Goal: Task Accomplishment & Management: Manage account settings

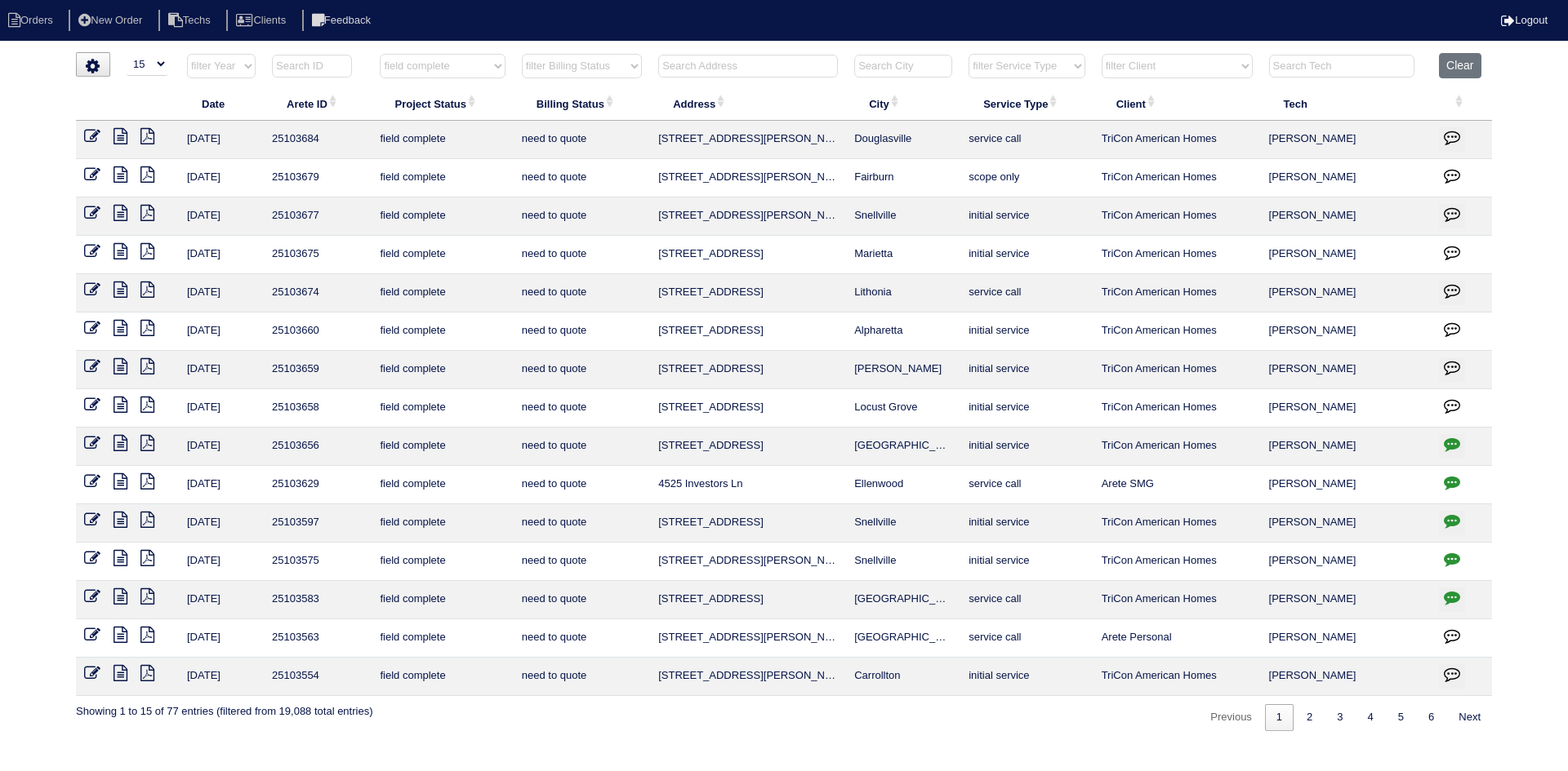
select select "15"
select select "field complete"
select select "need to quote"
click at [123, 444] on icon at bounding box center [120, 442] width 14 height 17
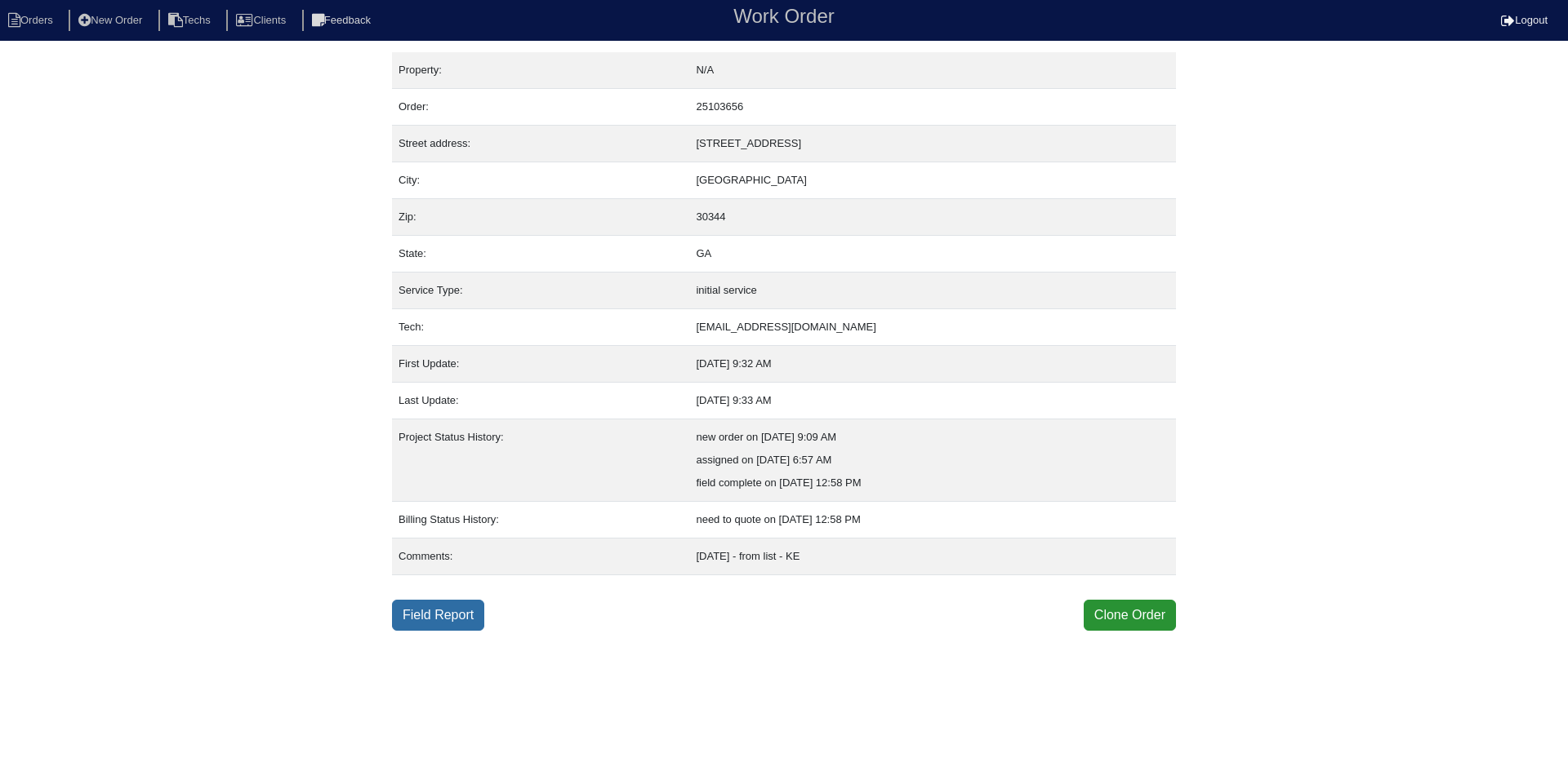
click at [447, 614] on link "Field Report" at bounding box center [438, 615] width 92 height 31
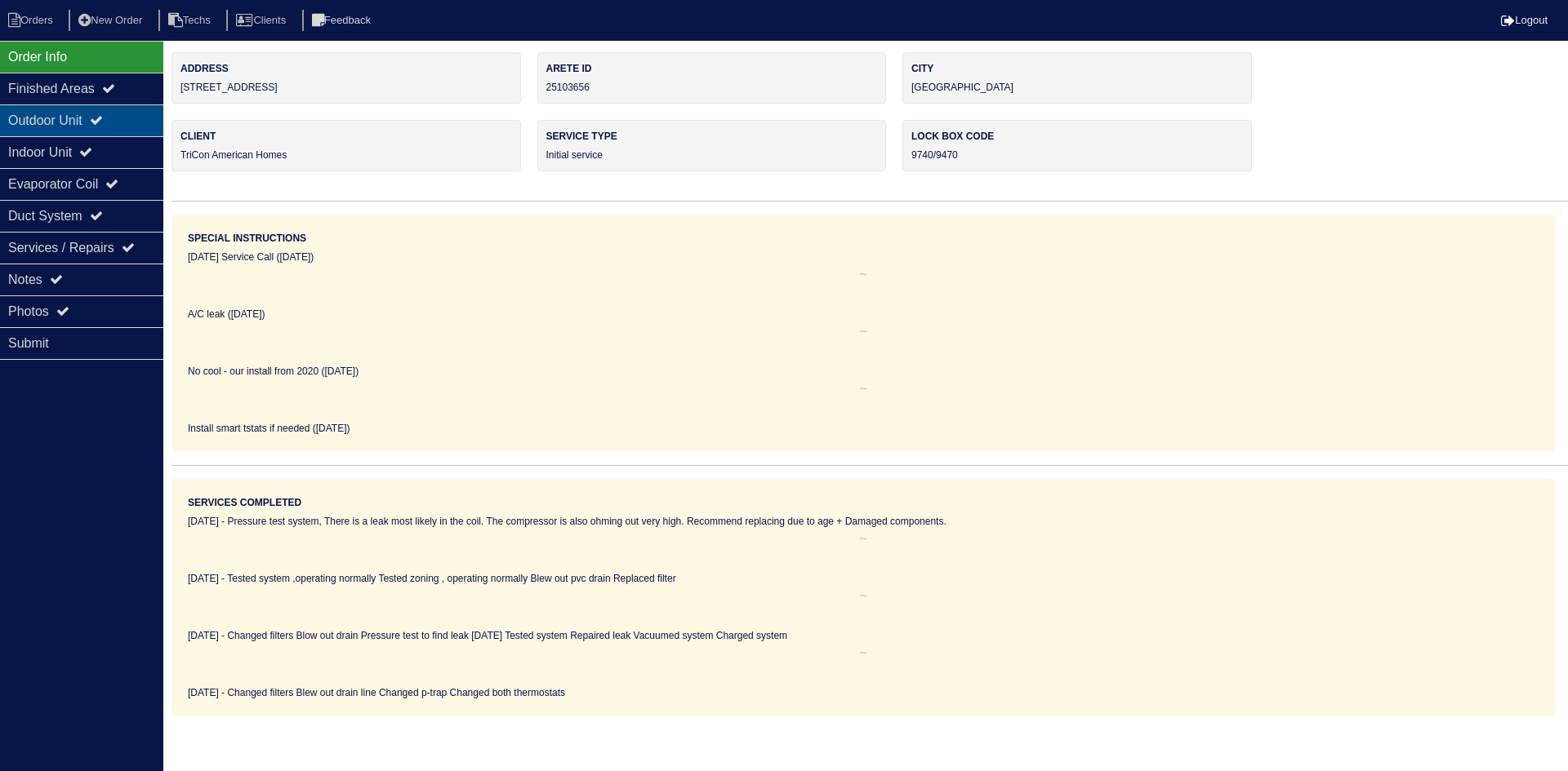
click at [103, 123] on icon at bounding box center [96, 119] width 13 height 13
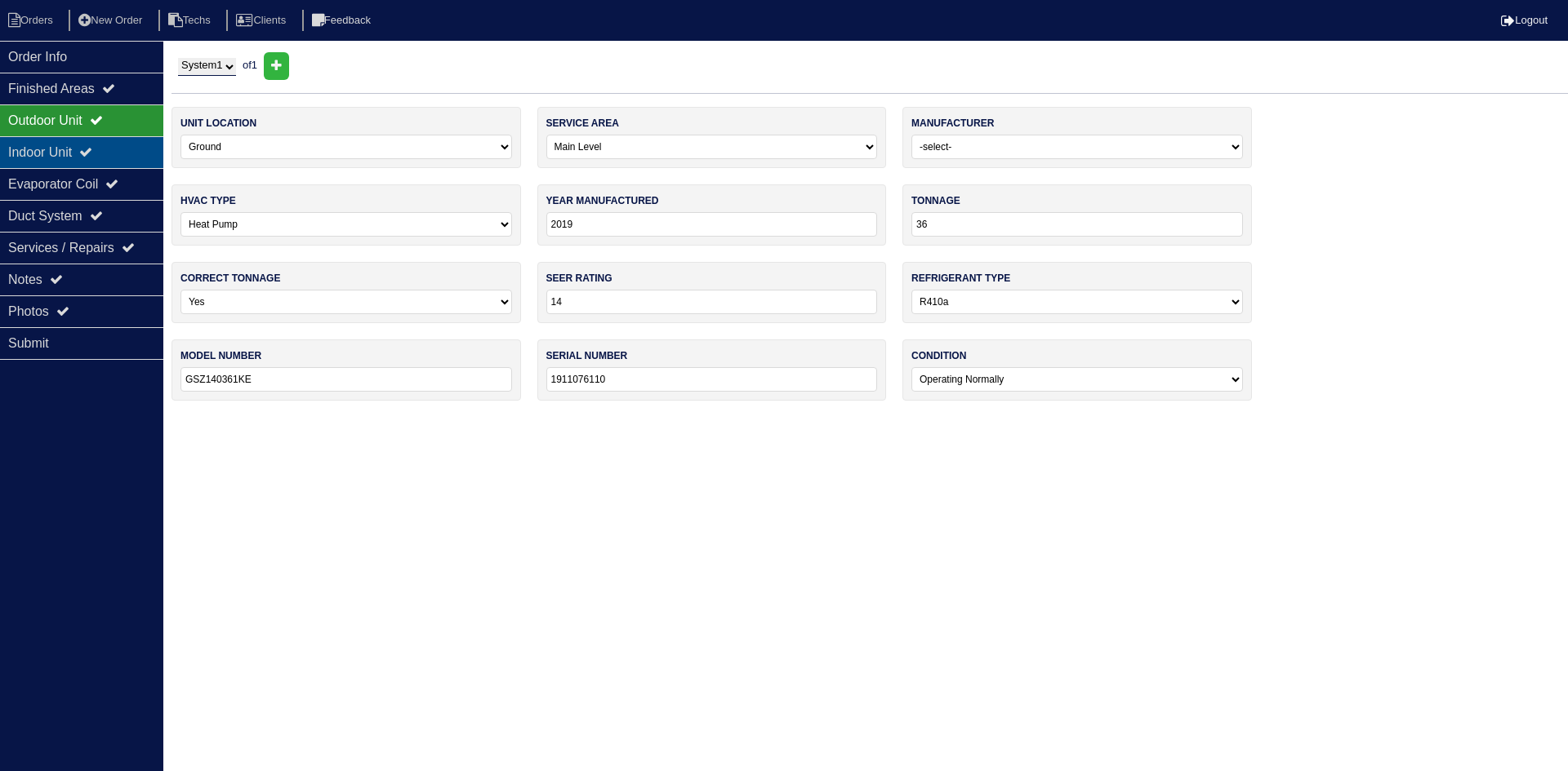
click at [87, 144] on div "Indoor Unit" at bounding box center [82, 152] width 163 height 32
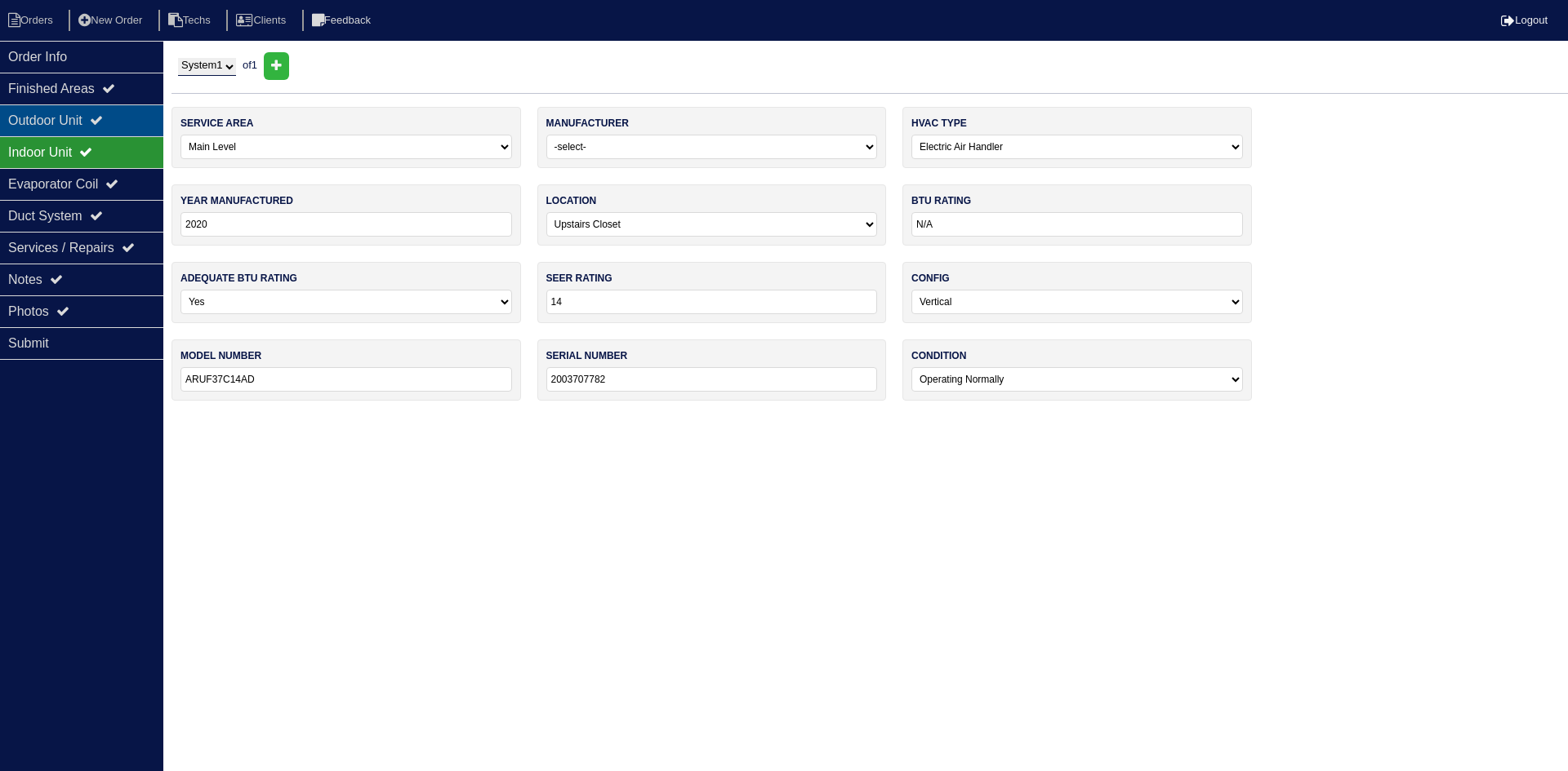
click at [100, 113] on div "Outdoor Unit" at bounding box center [82, 120] width 163 height 32
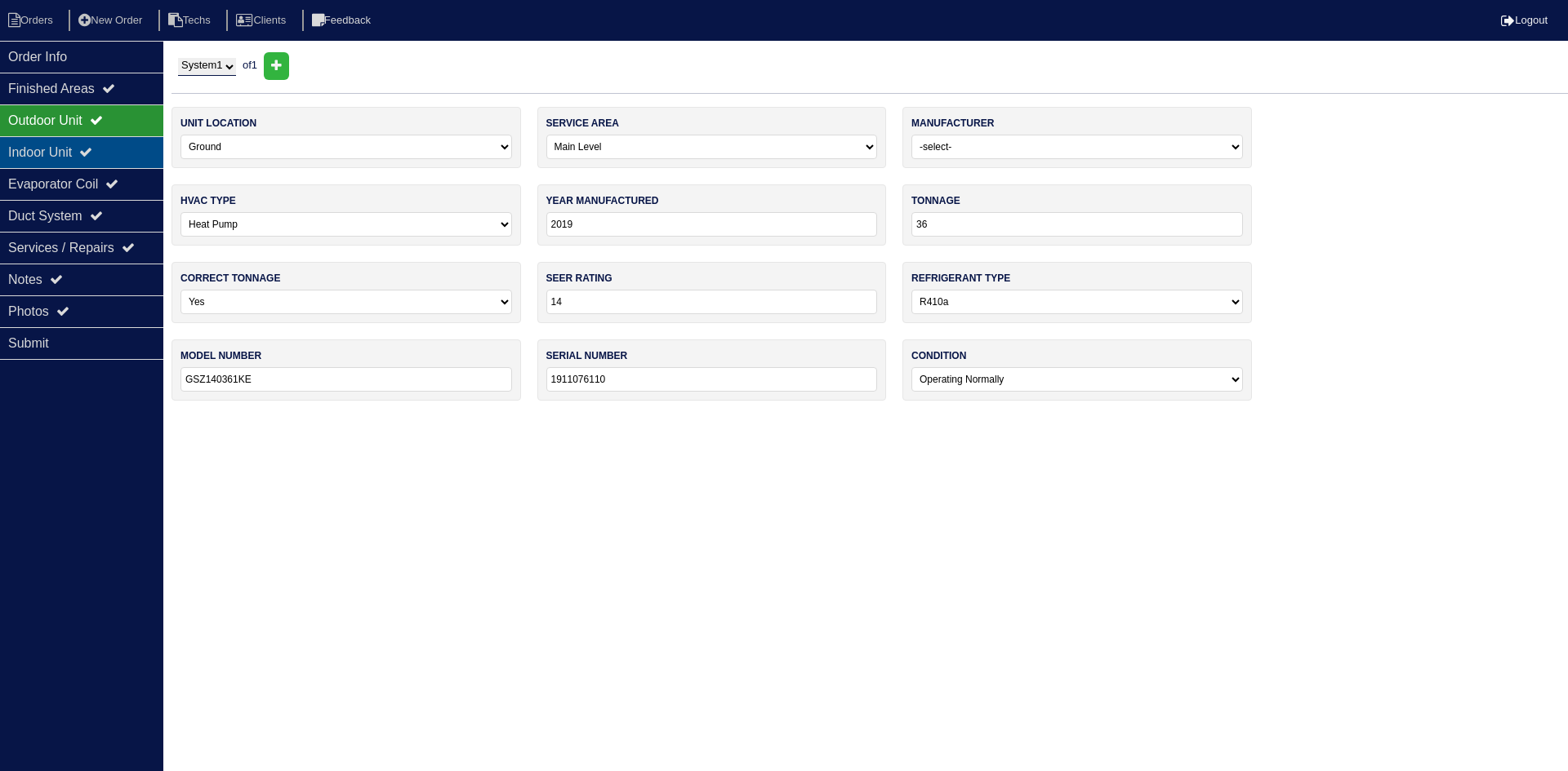
drag, startPoint x: 127, startPoint y: 144, endPoint x: 98, endPoint y: 144, distance: 29.0
click at [127, 144] on div "Indoor Unit" at bounding box center [82, 152] width 163 height 32
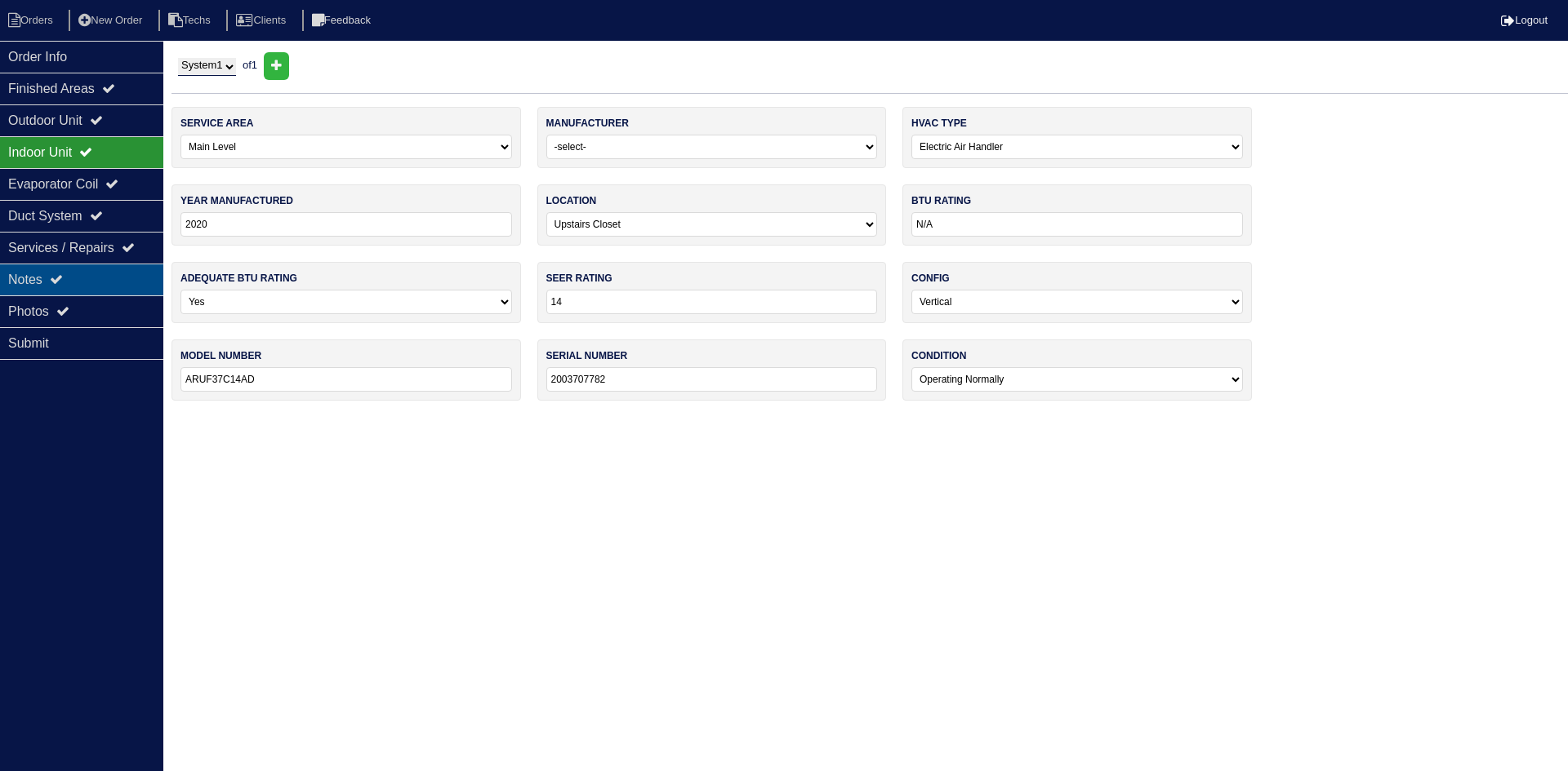
click at [97, 286] on div "Notes" at bounding box center [82, 279] width 163 height 32
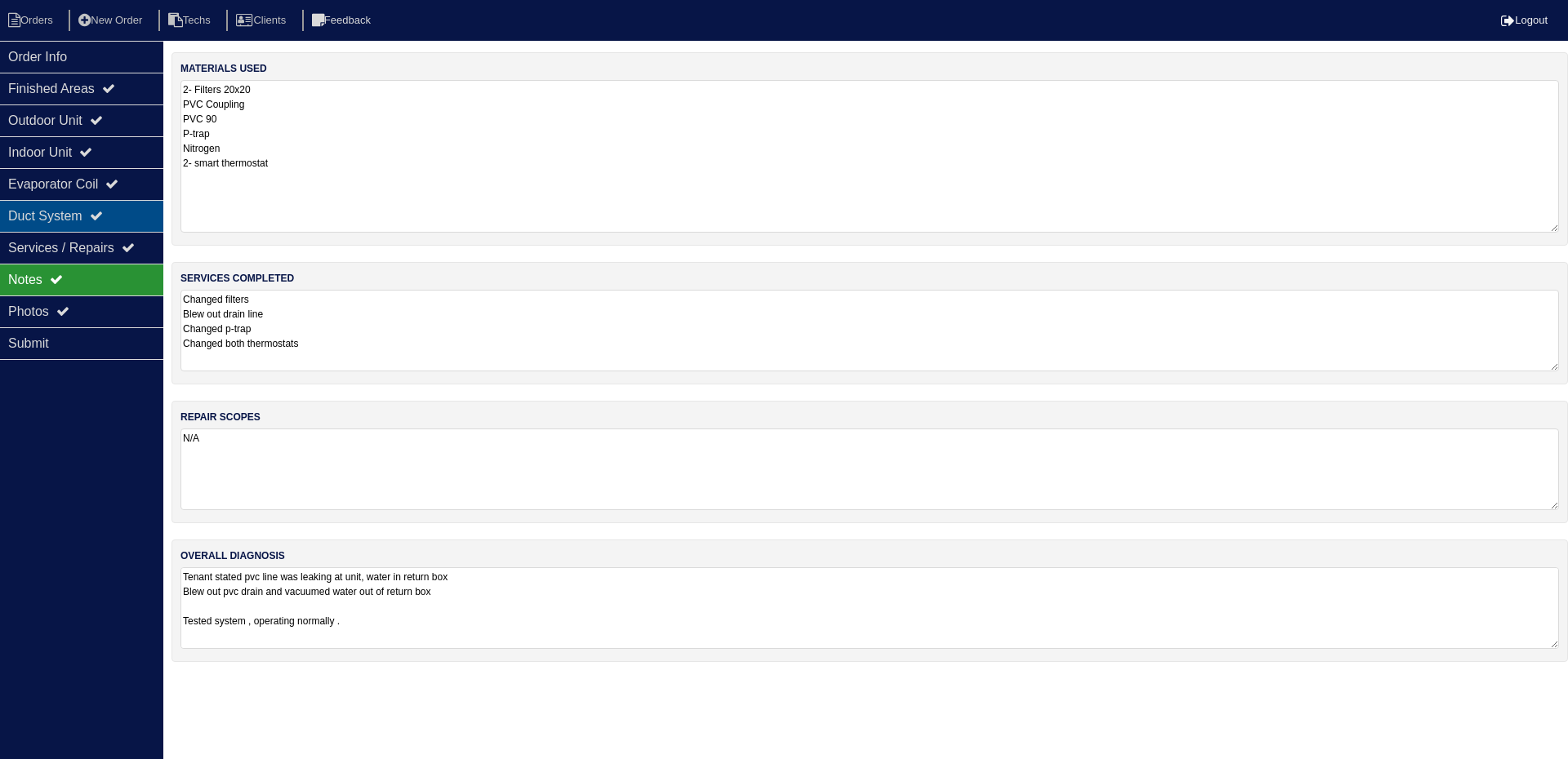
click at [119, 220] on div "Duct System" at bounding box center [82, 216] width 163 height 32
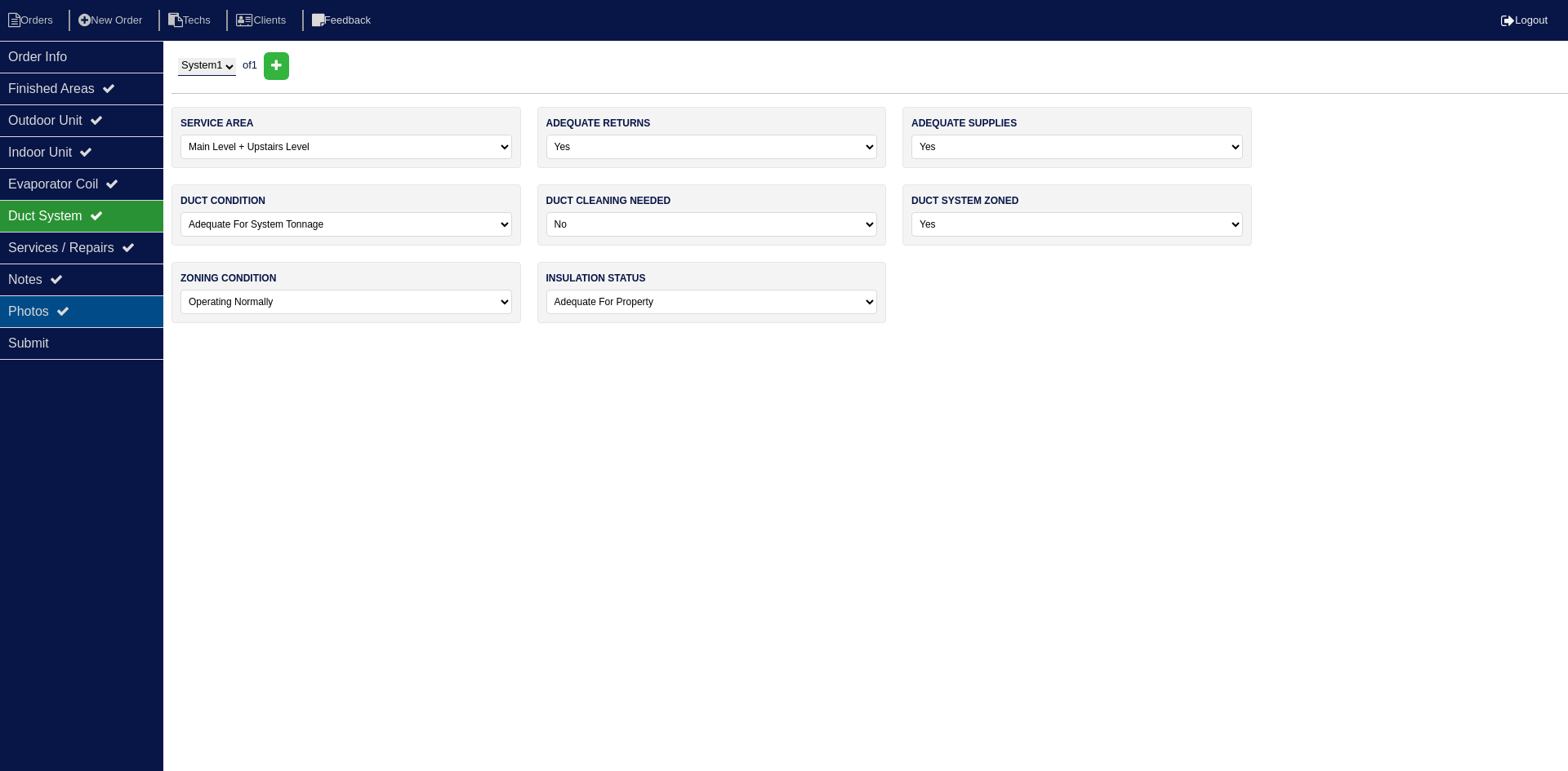
click at [101, 302] on div "Photos" at bounding box center [82, 311] width 163 height 32
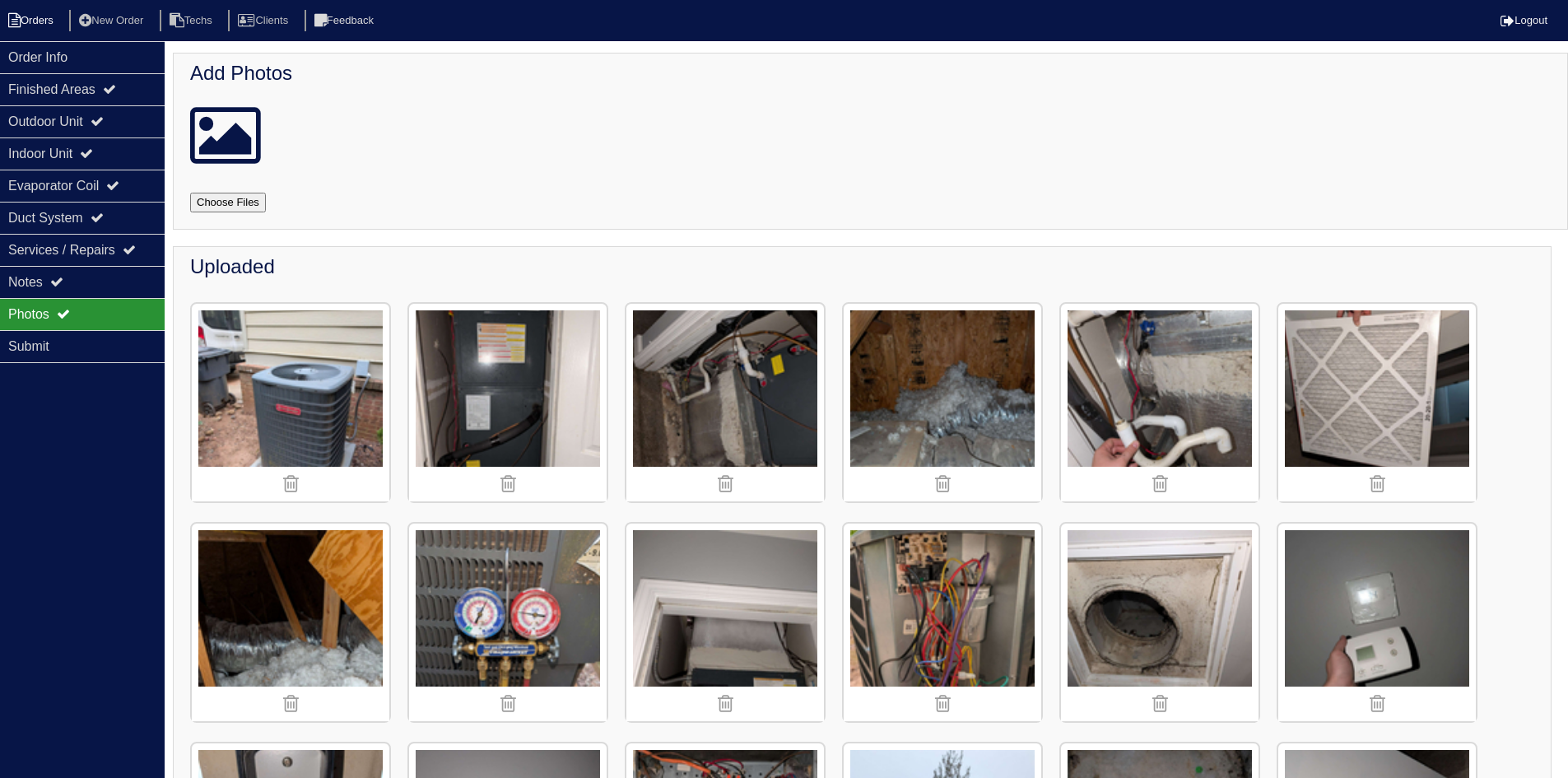
click at [43, 22] on li "Orders" at bounding box center [33, 20] width 67 height 22
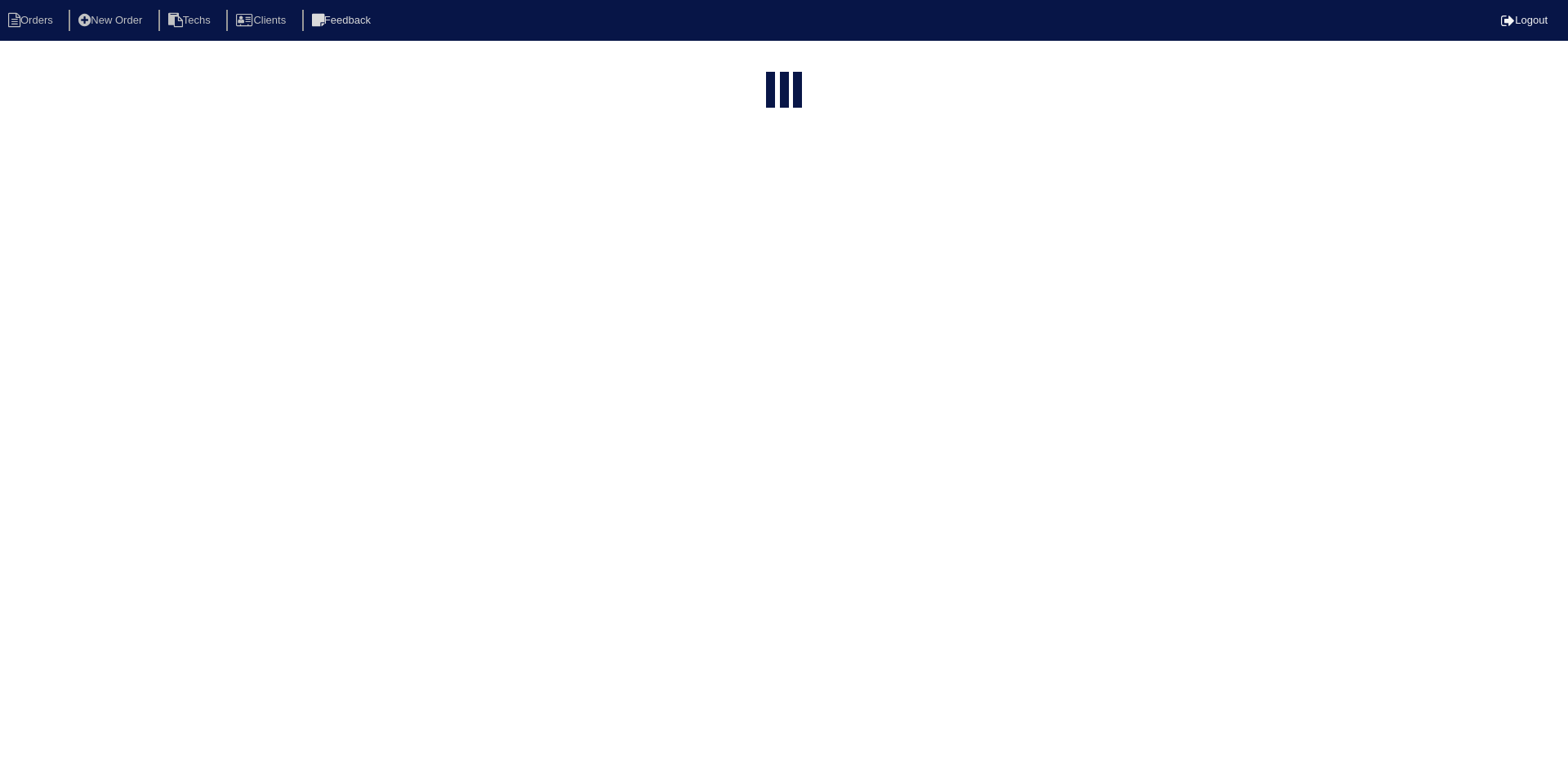
select select "15"
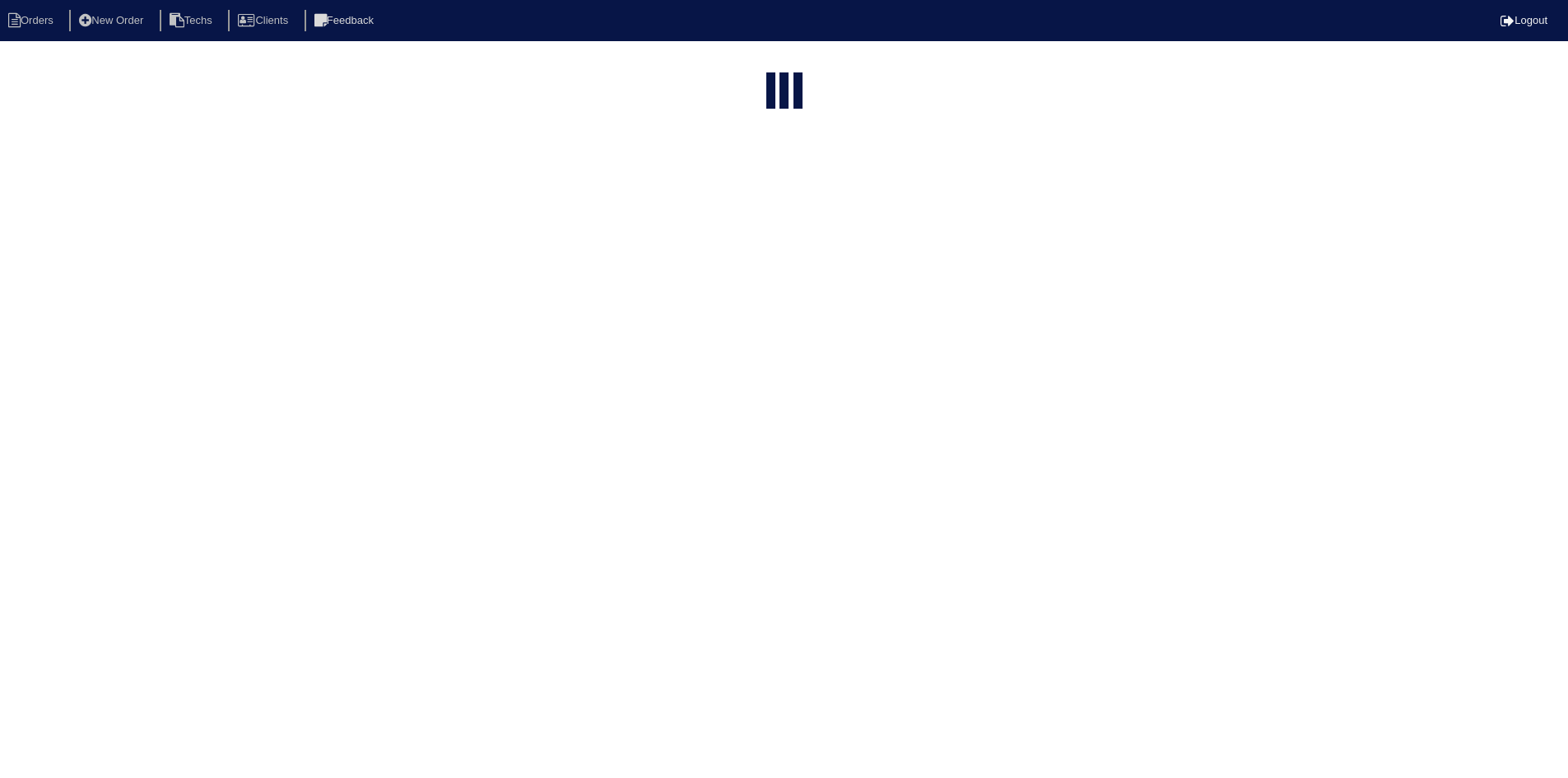
select select "field complete"
select select "need to quote"
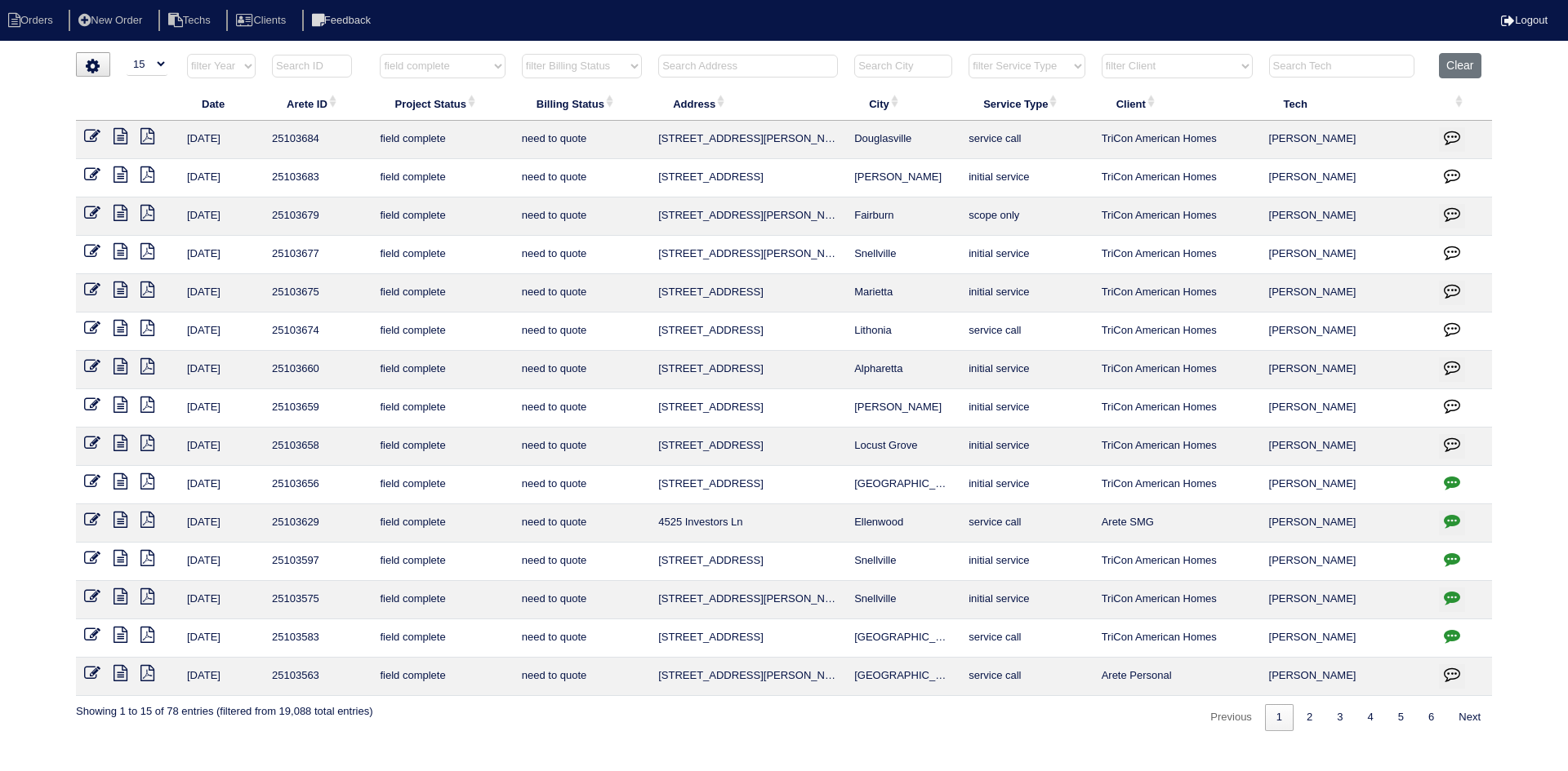
click at [117, 441] on icon at bounding box center [120, 442] width 14 height 17
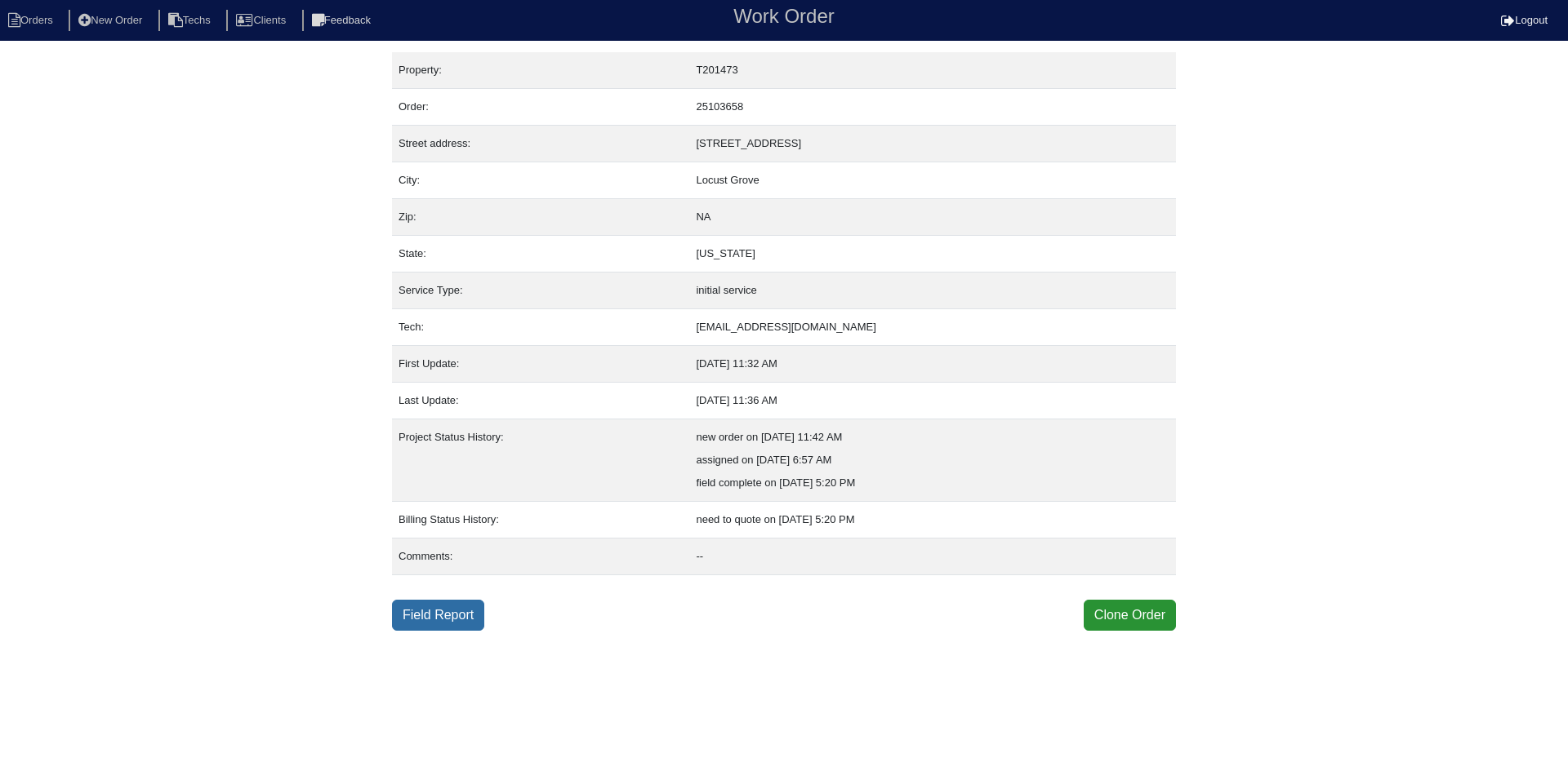
click at [454, 626] on link "Field Report" at bounding box center [438, 615] width 92 height 31
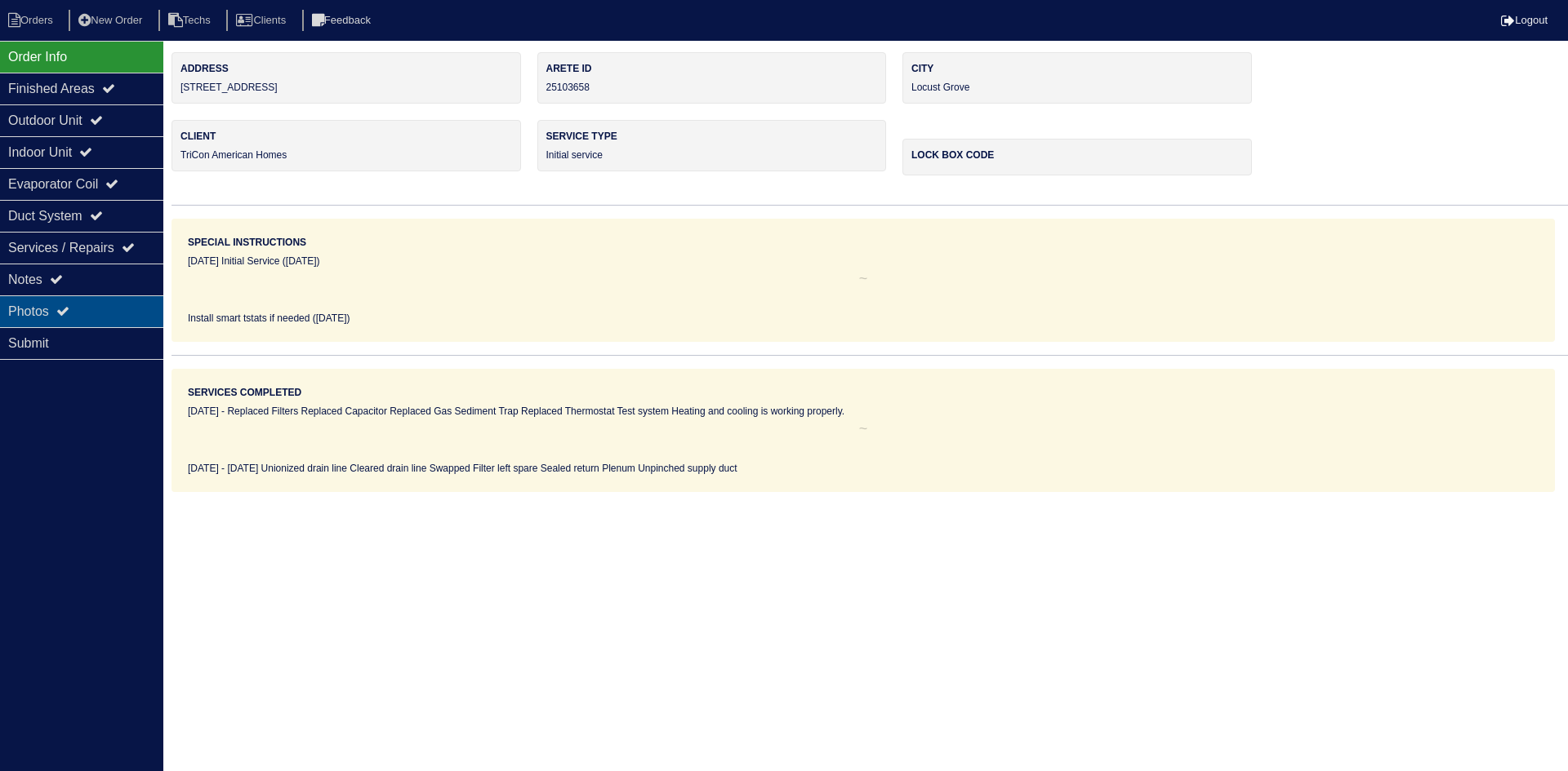
click at [89, 305] on div "Photos" at bounding box center [82, 311] width 163 height 32
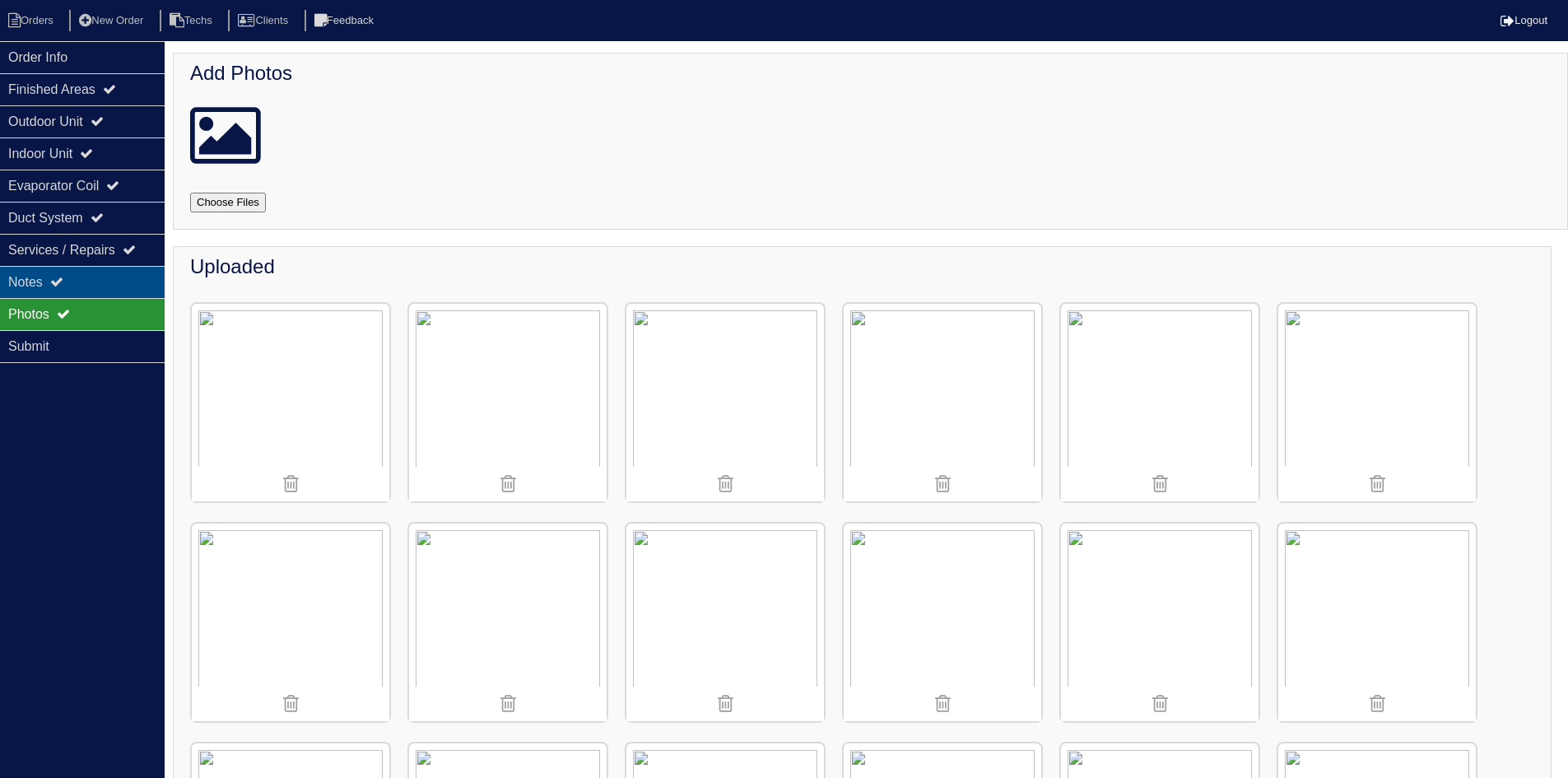
click at [100, 275] on div "Notes" at bounding box center [82, 282] width 165 height 32
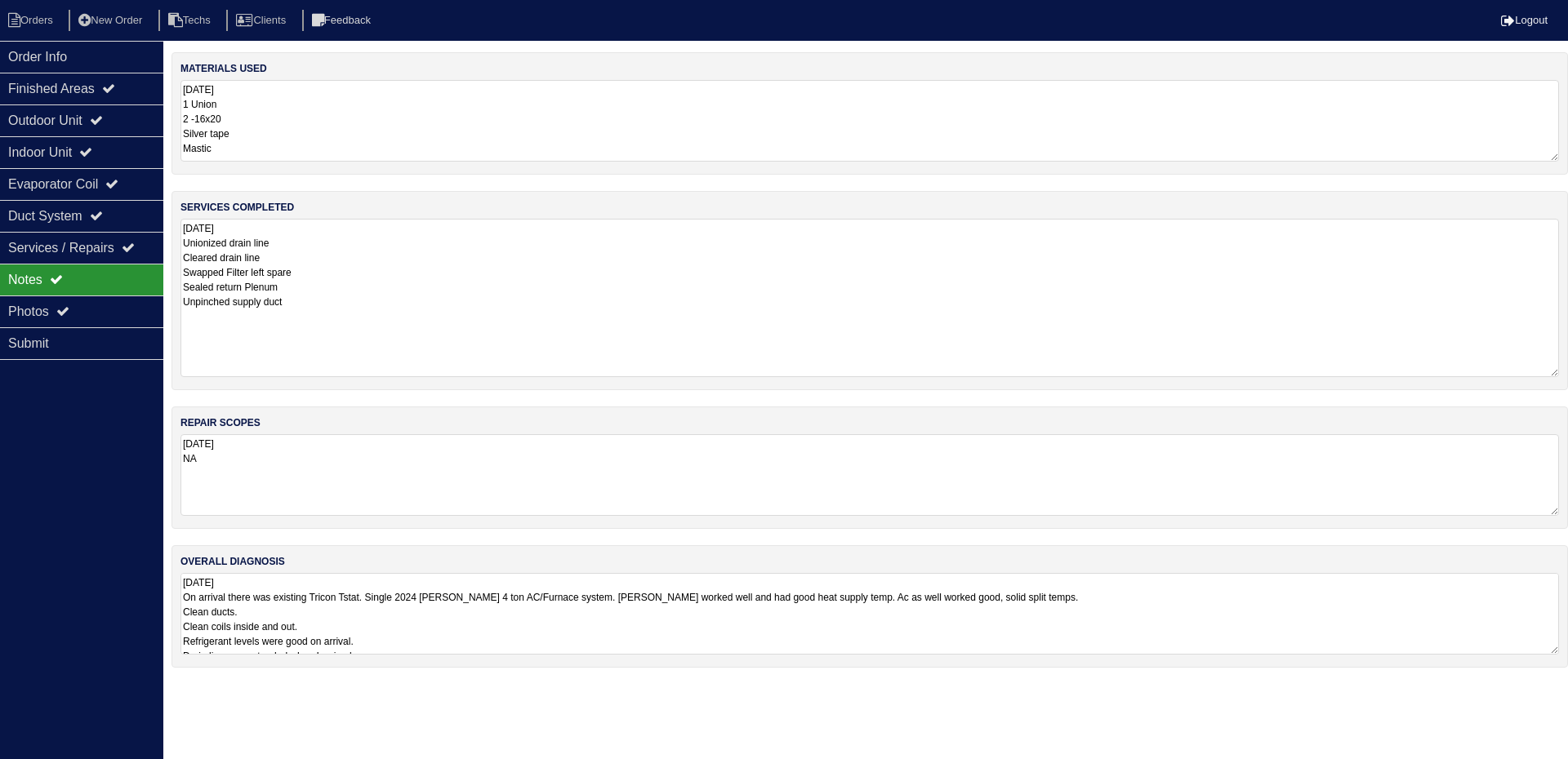
drag, startPoint x: 1553, startPoint y: 296, endPoint x: 1554, endPoint y: 256, distance: 40.0
click at [1558, 368] on div "services completed 10.6.25 Unionized drain line Cleared drain line Swapped Filt…" at bounding box center [869, 290] width 1396 height 199
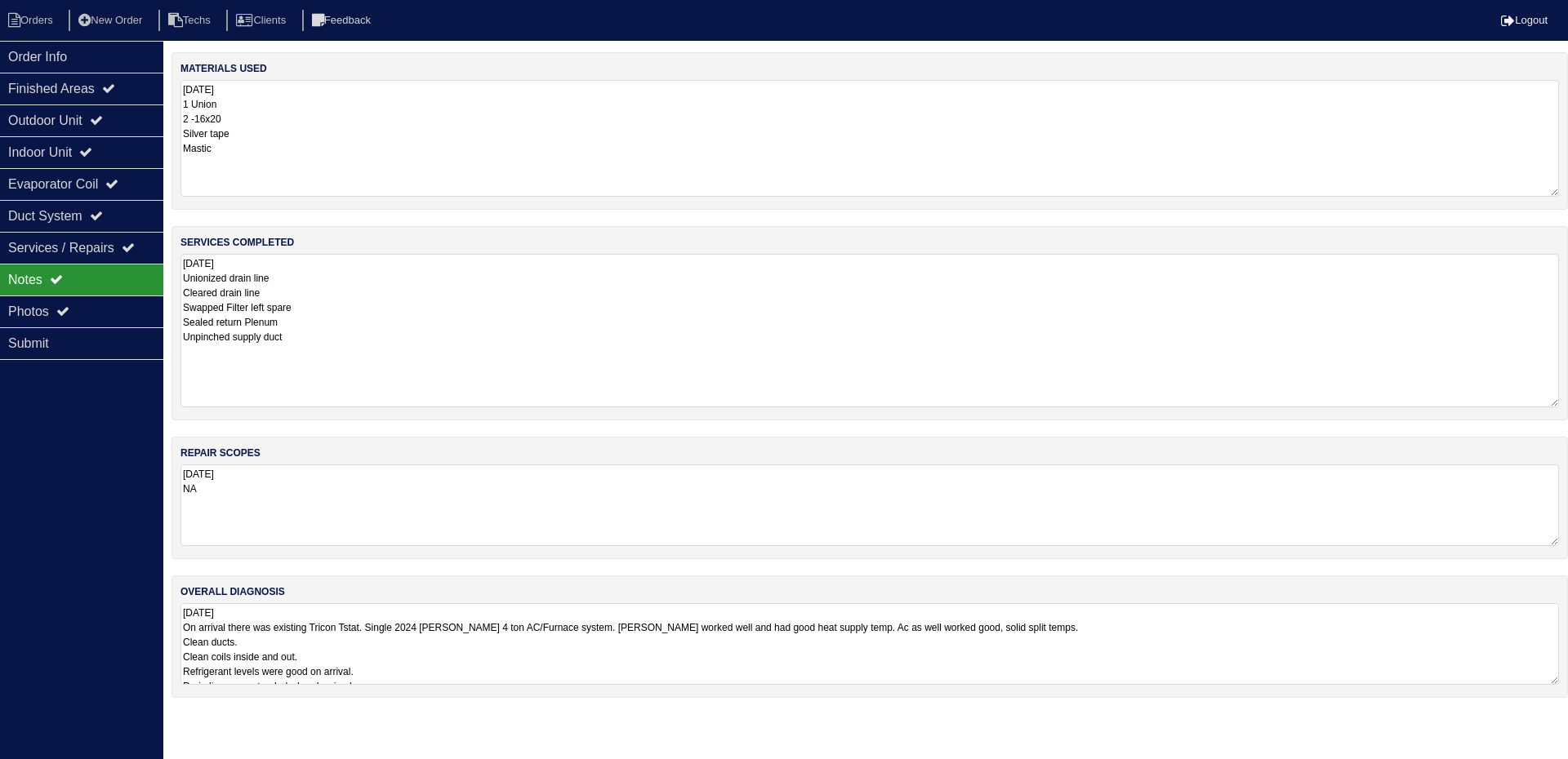
drag, startPoint x: 1551, startPoint y: 157, endPoint x: 1554, endPoint y: 193, distance: 36.1
click at [1554, 193] on textarea "10.6.25 1 Union 2 -16x20 Silver tape Mastic" at bounding box center [869, 138] width 1378 height 117
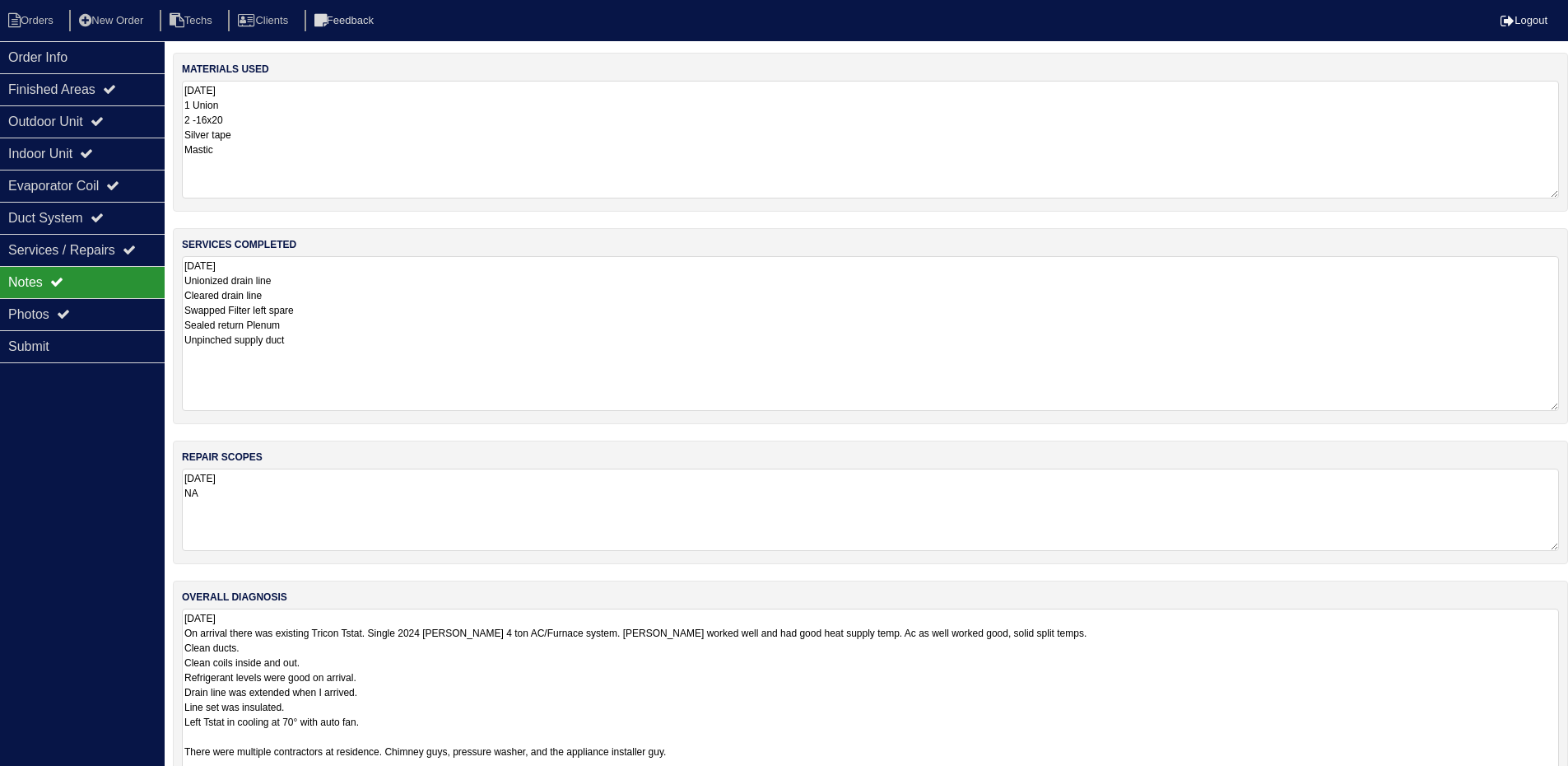
drag, startPoint x: 1565, startPoint y: 683, endPoint x: 1580, endPoint y: 817, distance: 134.8
click at [1568, 777] on html "Orders New Order Techs Clients Feedback Logout Orders New Order Users Clients M…" at bounding box center [784, 427] width 1568 height 855
click at [103, 127] on icon at bounding box center [96, 120] width 13 height 13
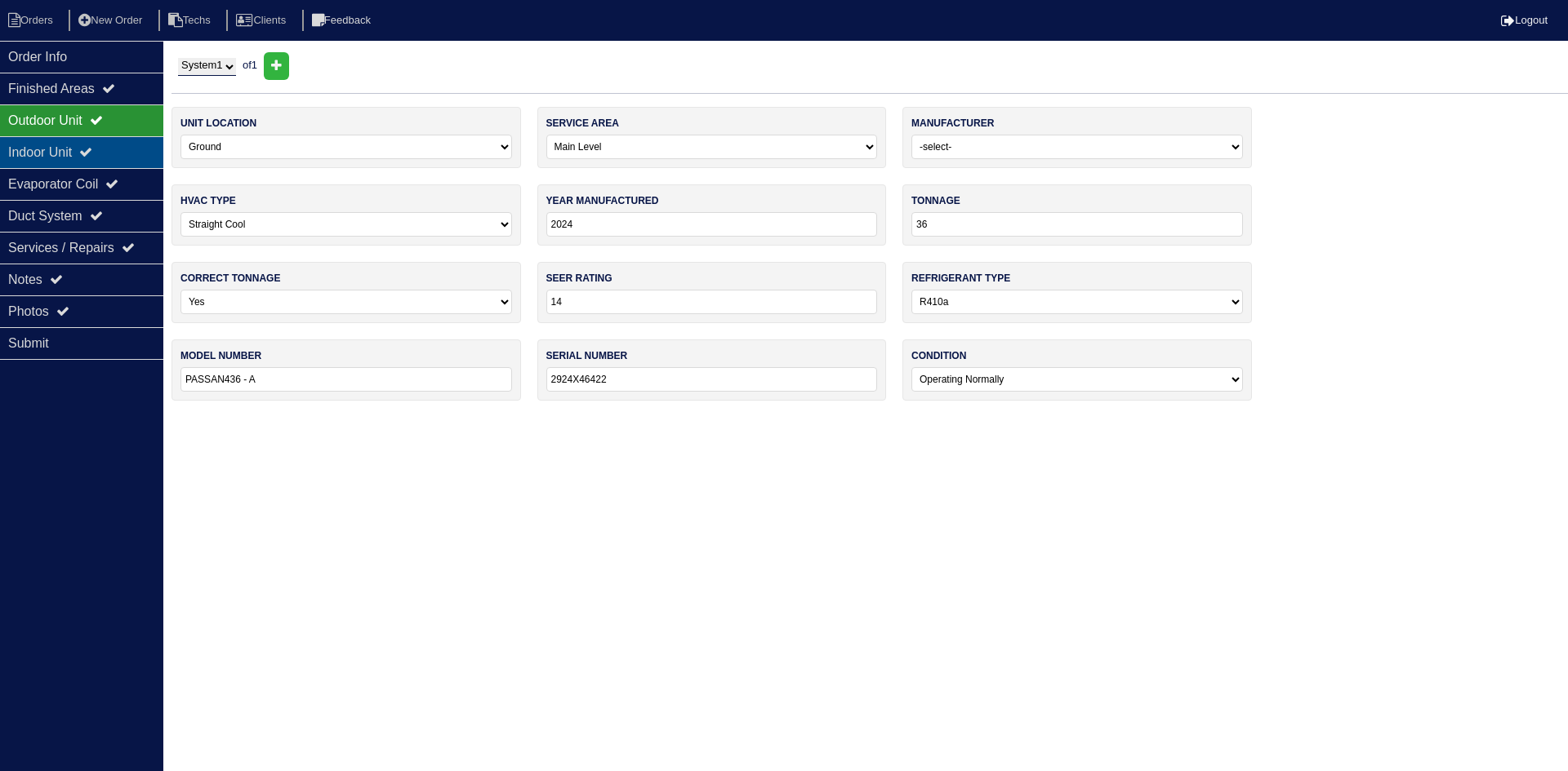
click at [101, 145] on div "Indoor Unit" at bounding box center [82, 152] width 163 height 32
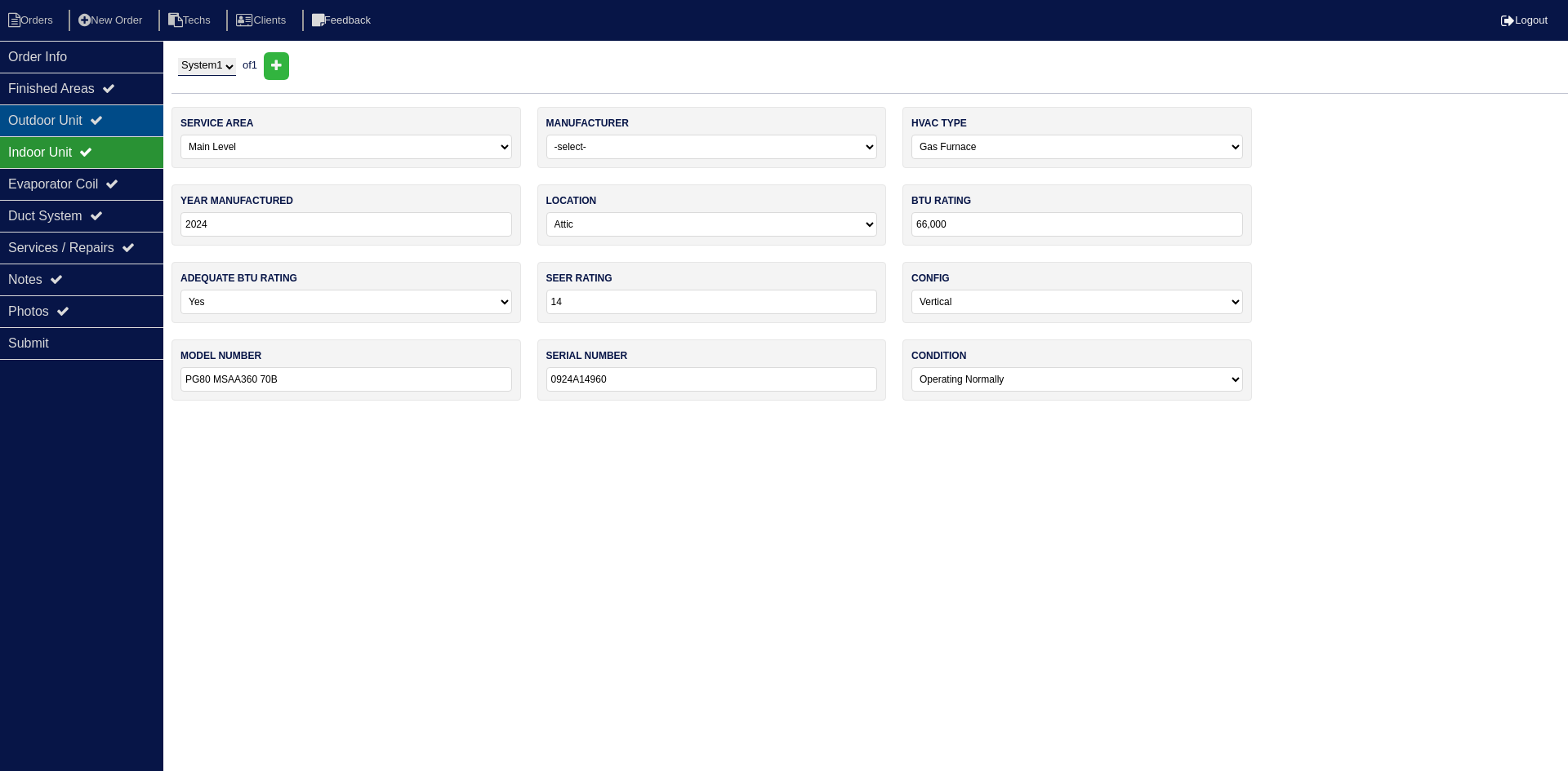
click at [103, 115] on icon at bounding box center [96, 119] width 13 height 13
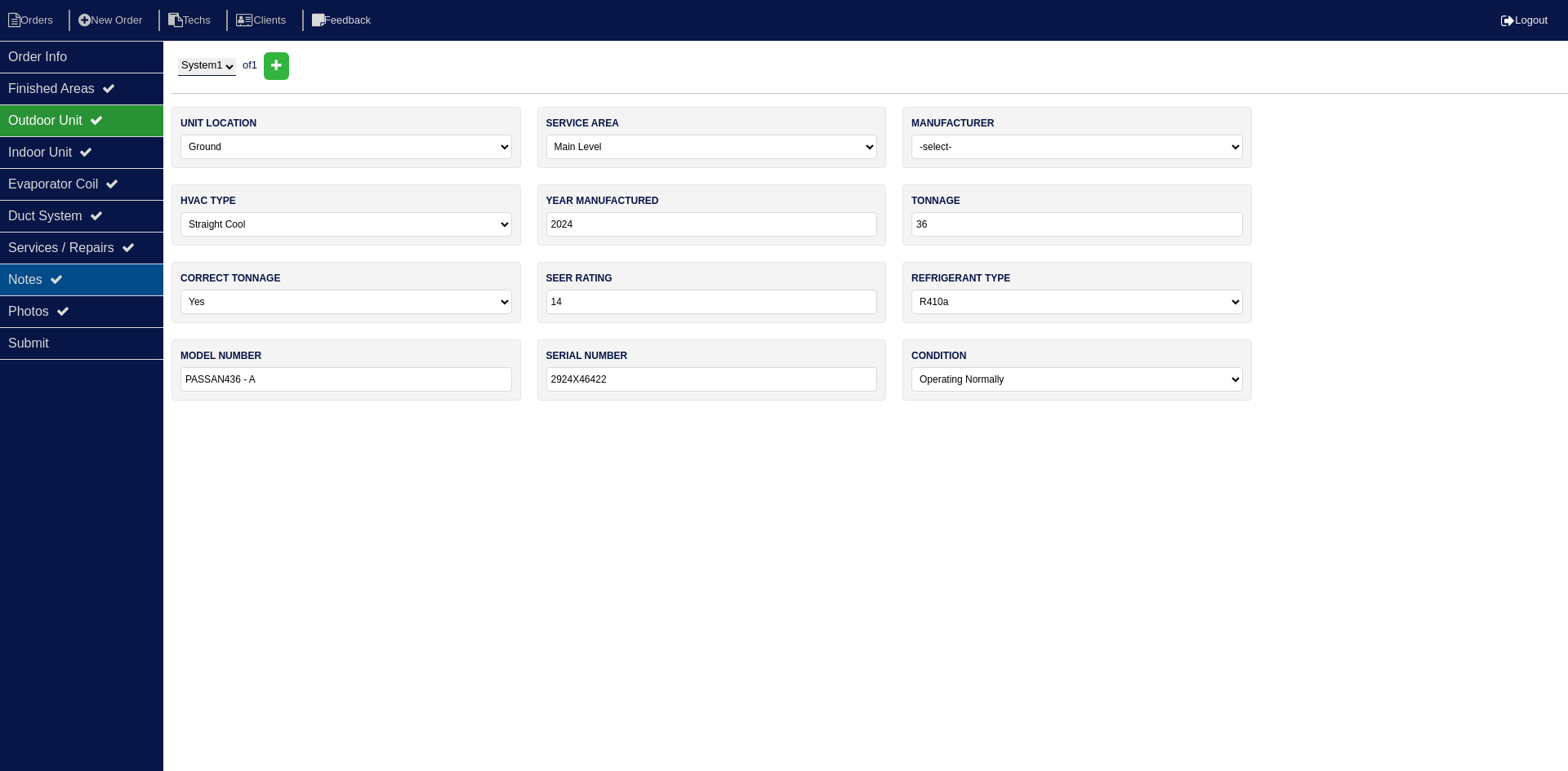
click at [95, 276] on div "Notes" at bounding box center [82, 279] width 163 height 32
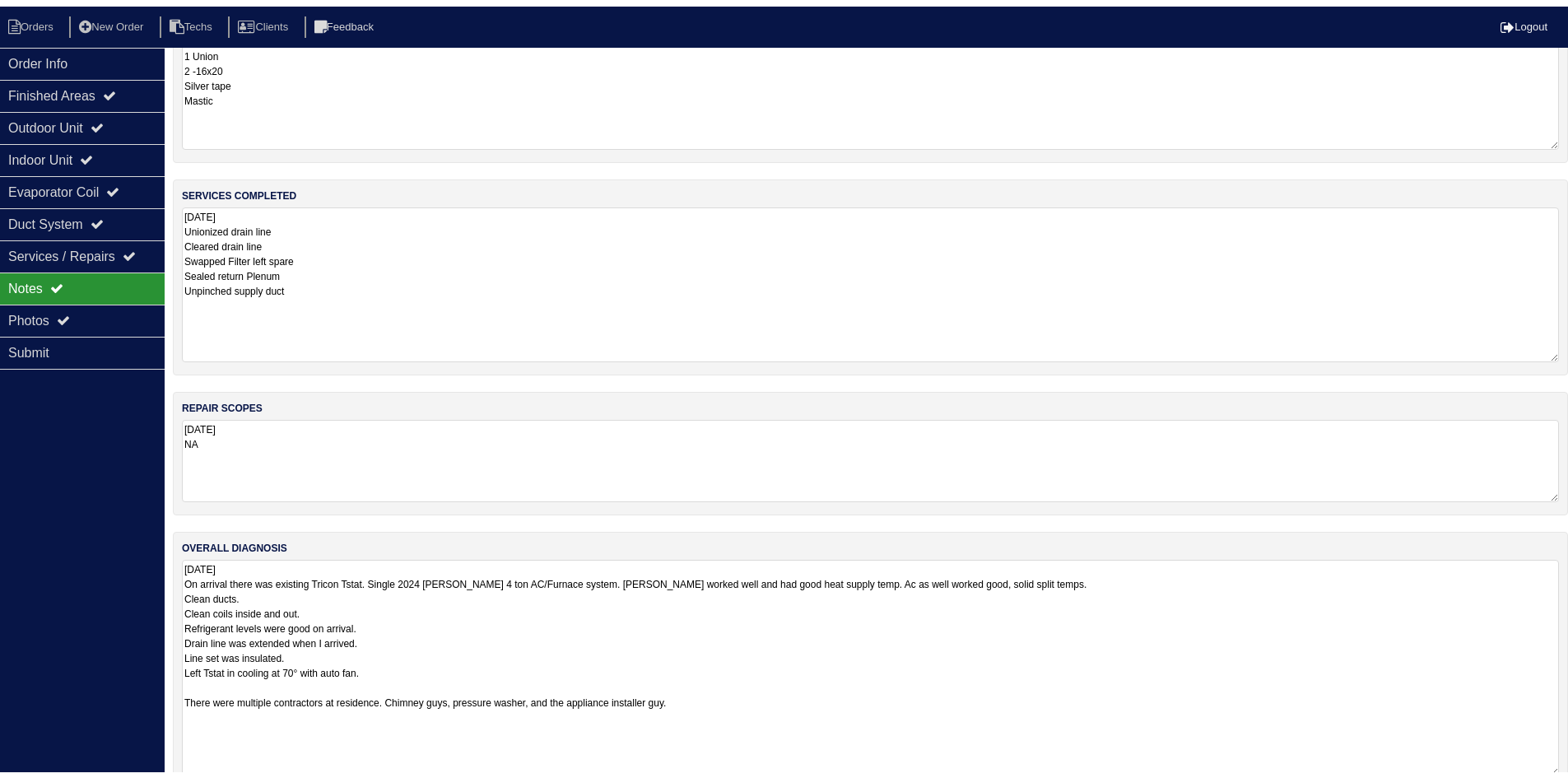
scroll to position [89, 0]
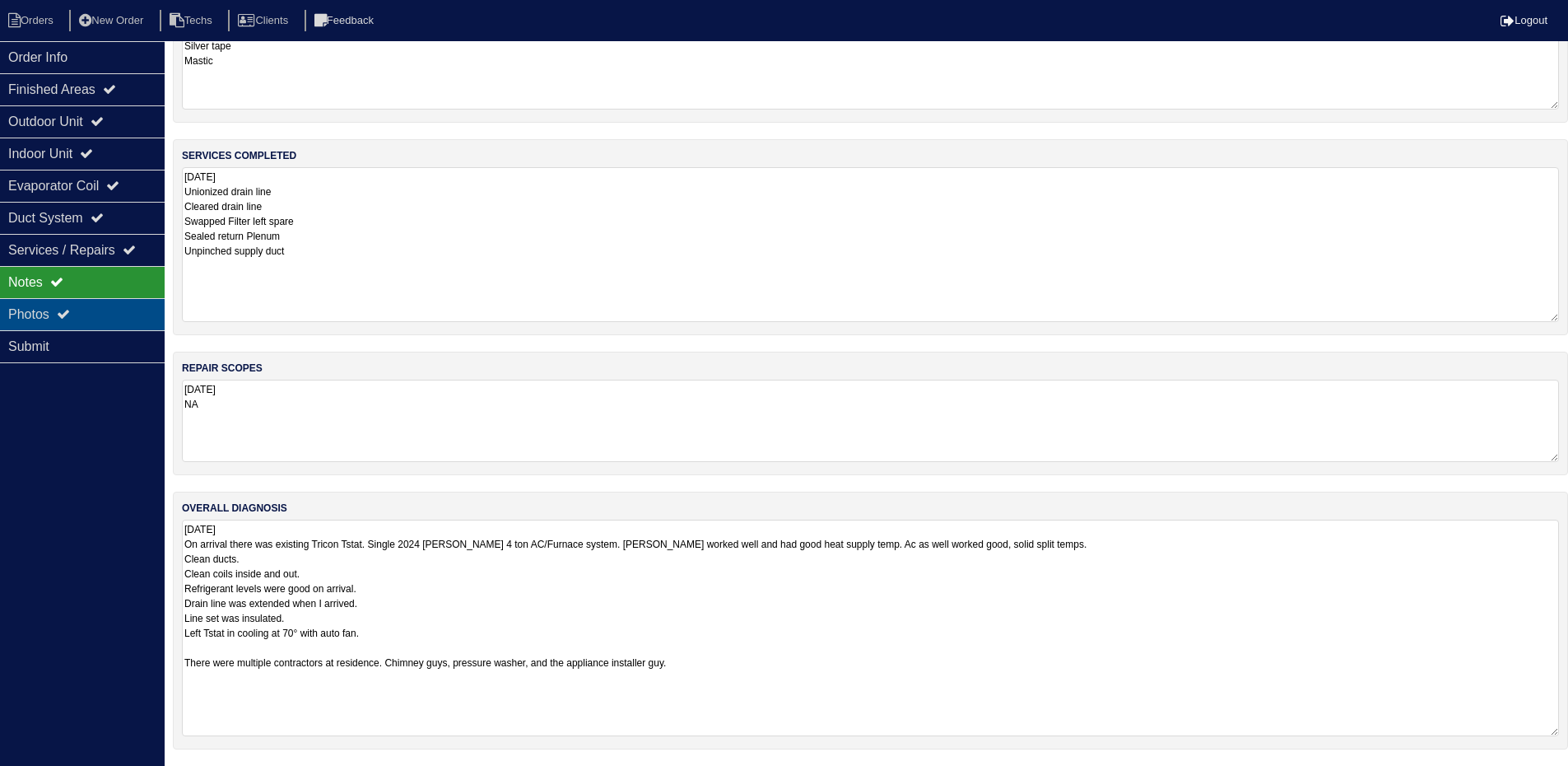
drag, startPoint x: 110, startPoint y: 312, endPoint x: 214, endPoint y: 319, distance: 104.2
click at [110, 312] on div "Photos" at bounding box center [82, 314] width 165 height 32
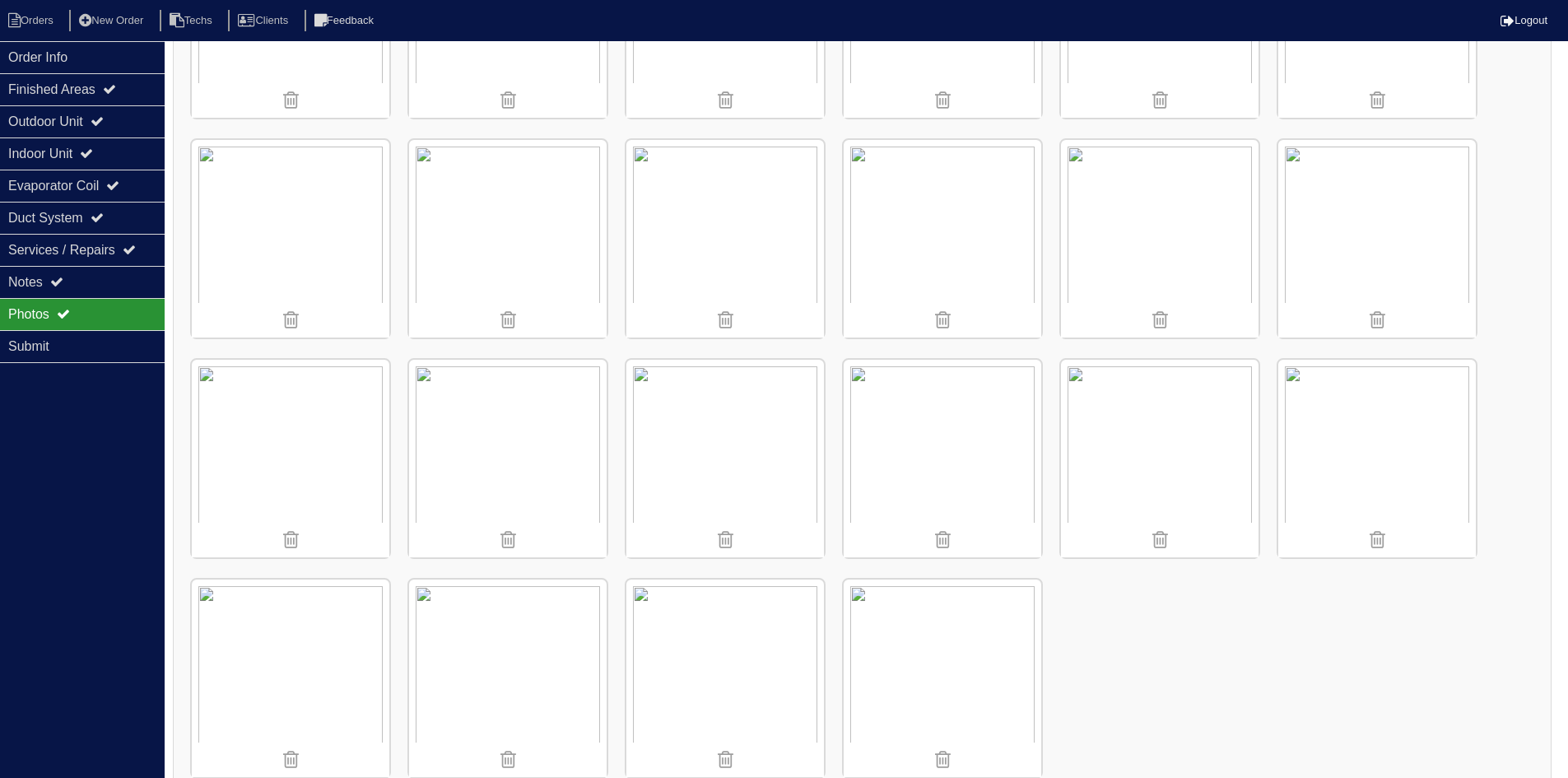
scroll to position [1513, 0]
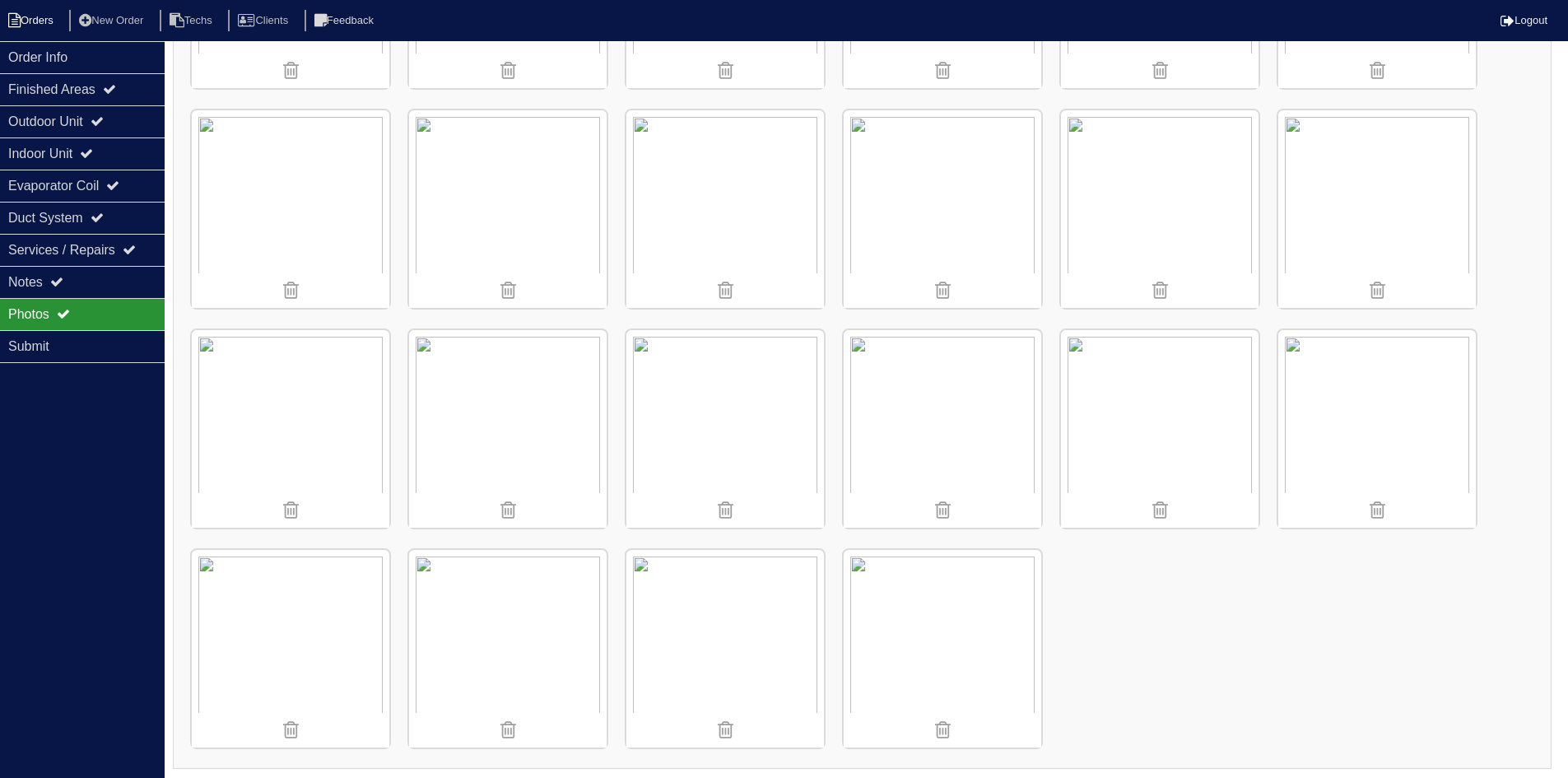
click at [42, 20] on li "Orders" at bounding box center [33, 20] width 67 height 22
select select "15"
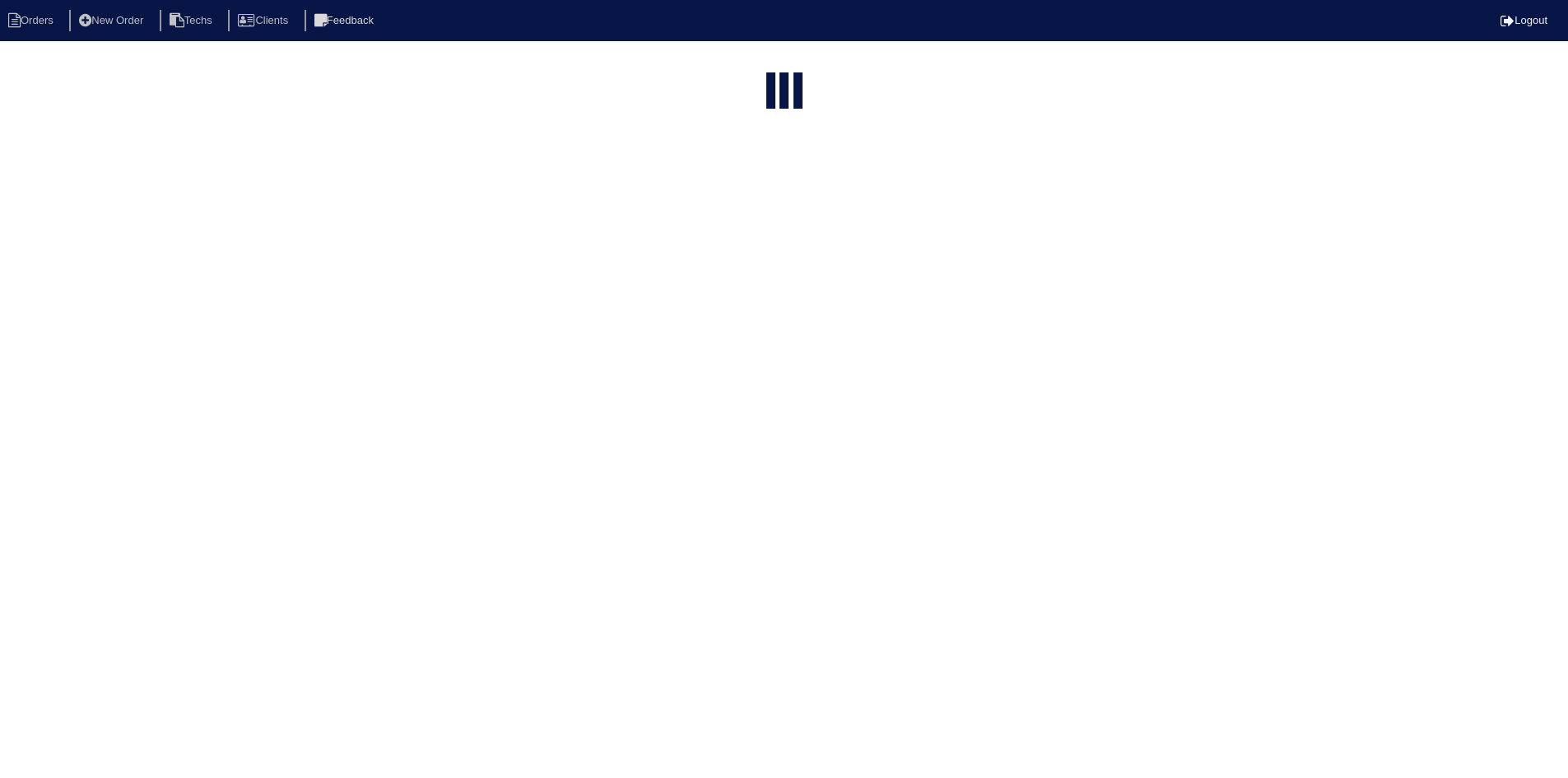
select select "field complete"
select select "need to quote"
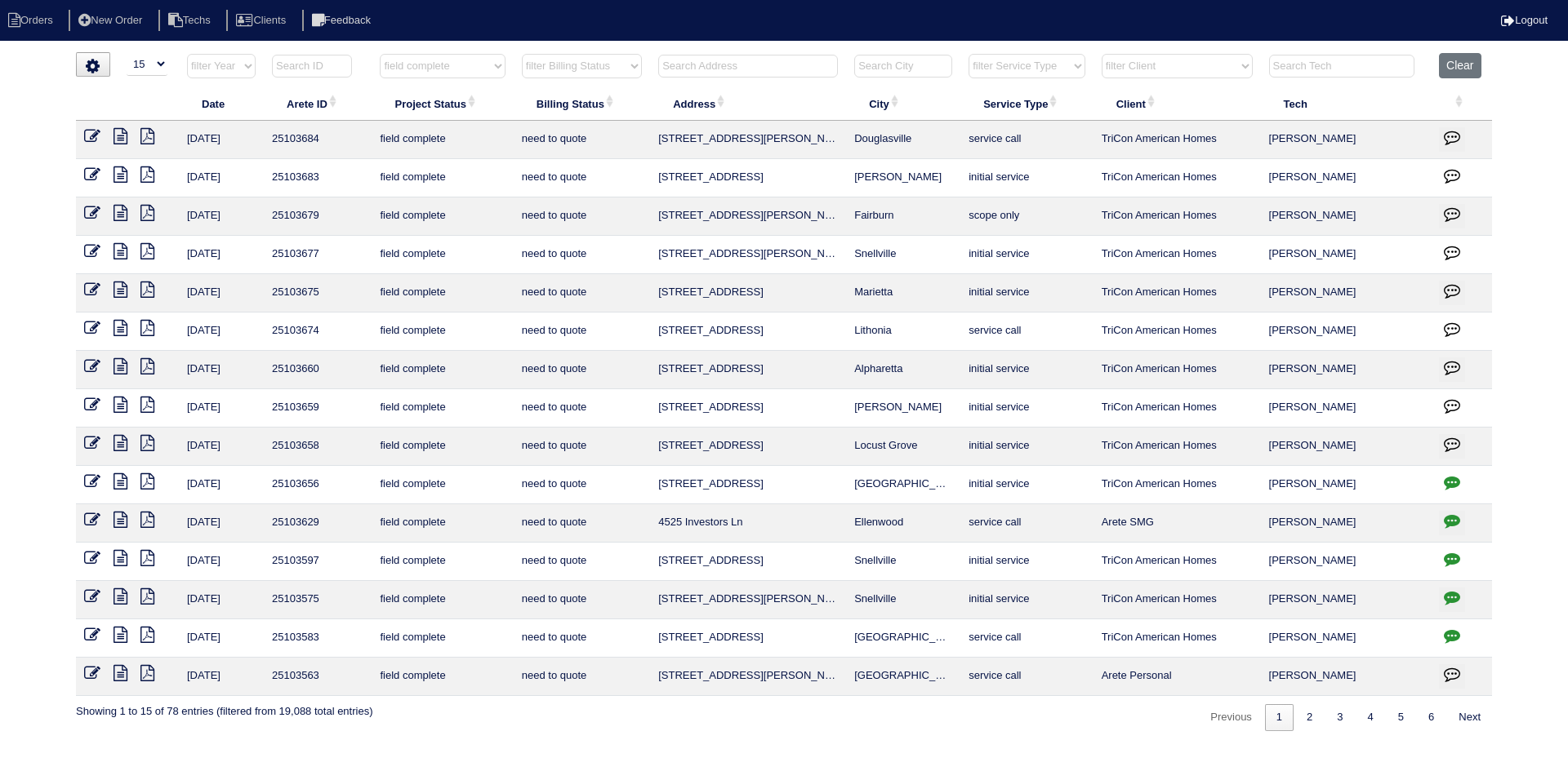
click at [118, 400] on icon at bounding box center [120, 404] width 14 height 17
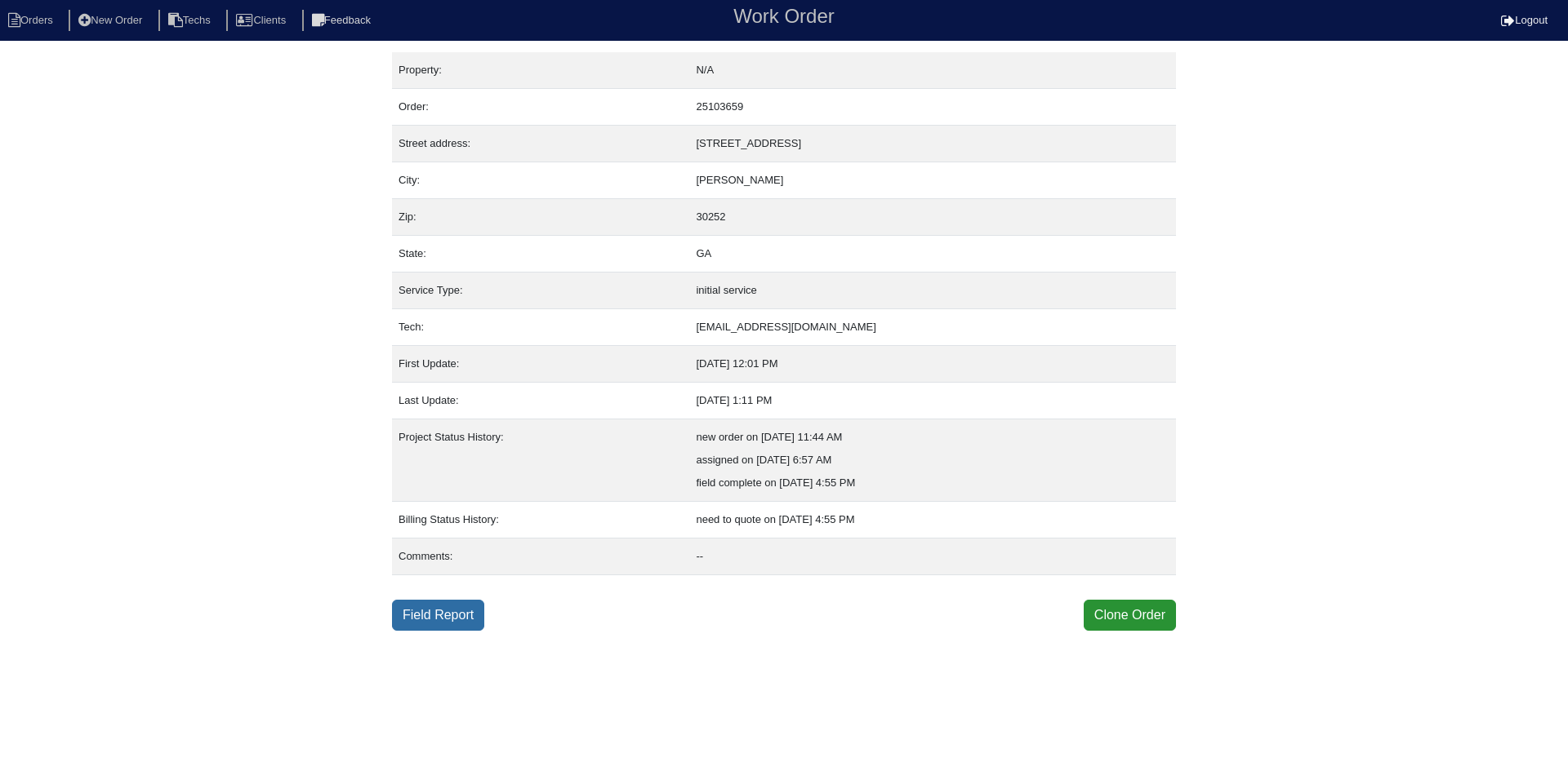
click at [450, 626] on link "Field Report" at bounding box center [438, 615] width 92 height 31
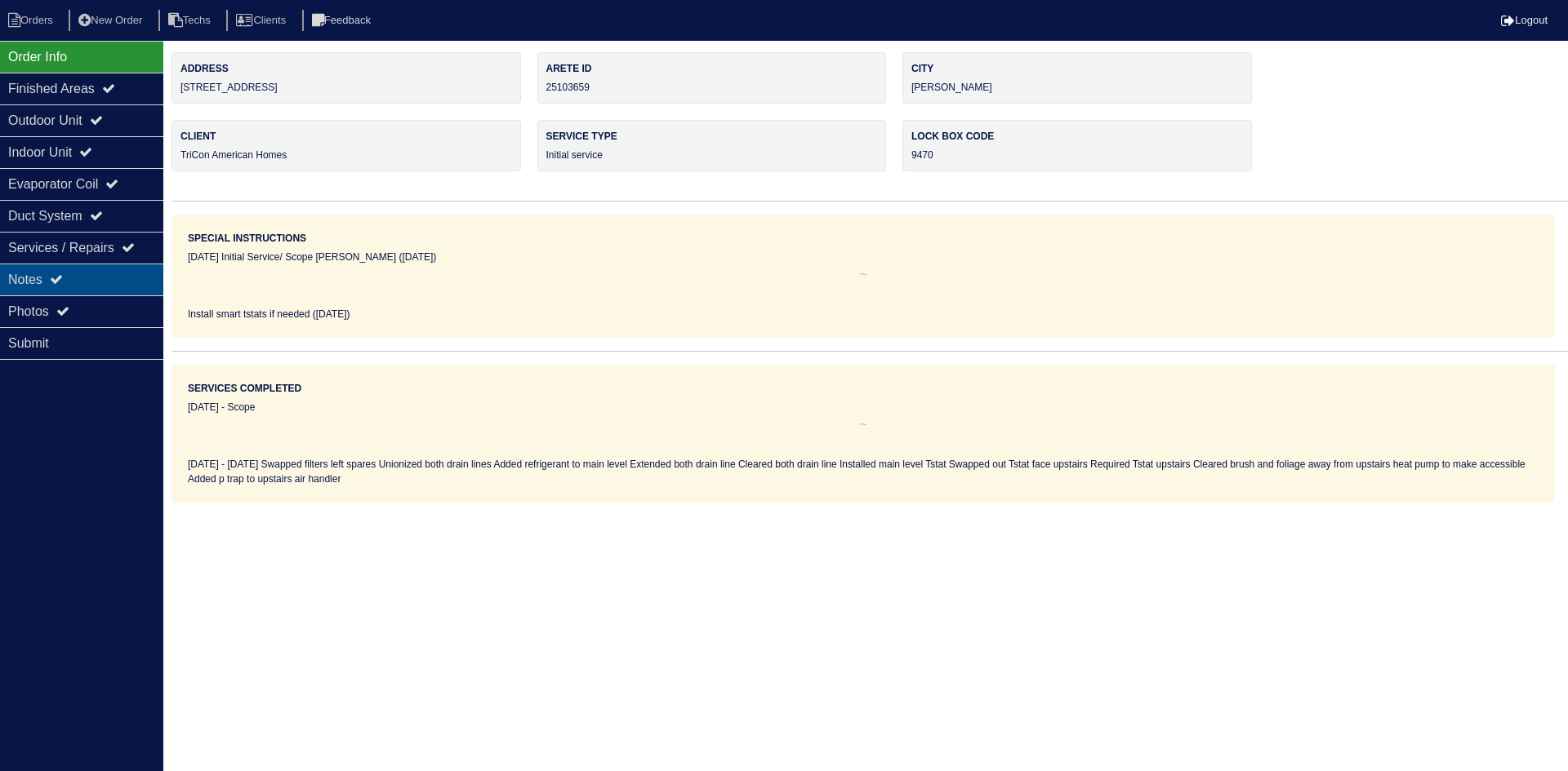
click at [124, 275] on div "Notes" at bounding box center [82, 279] width 163 height 32
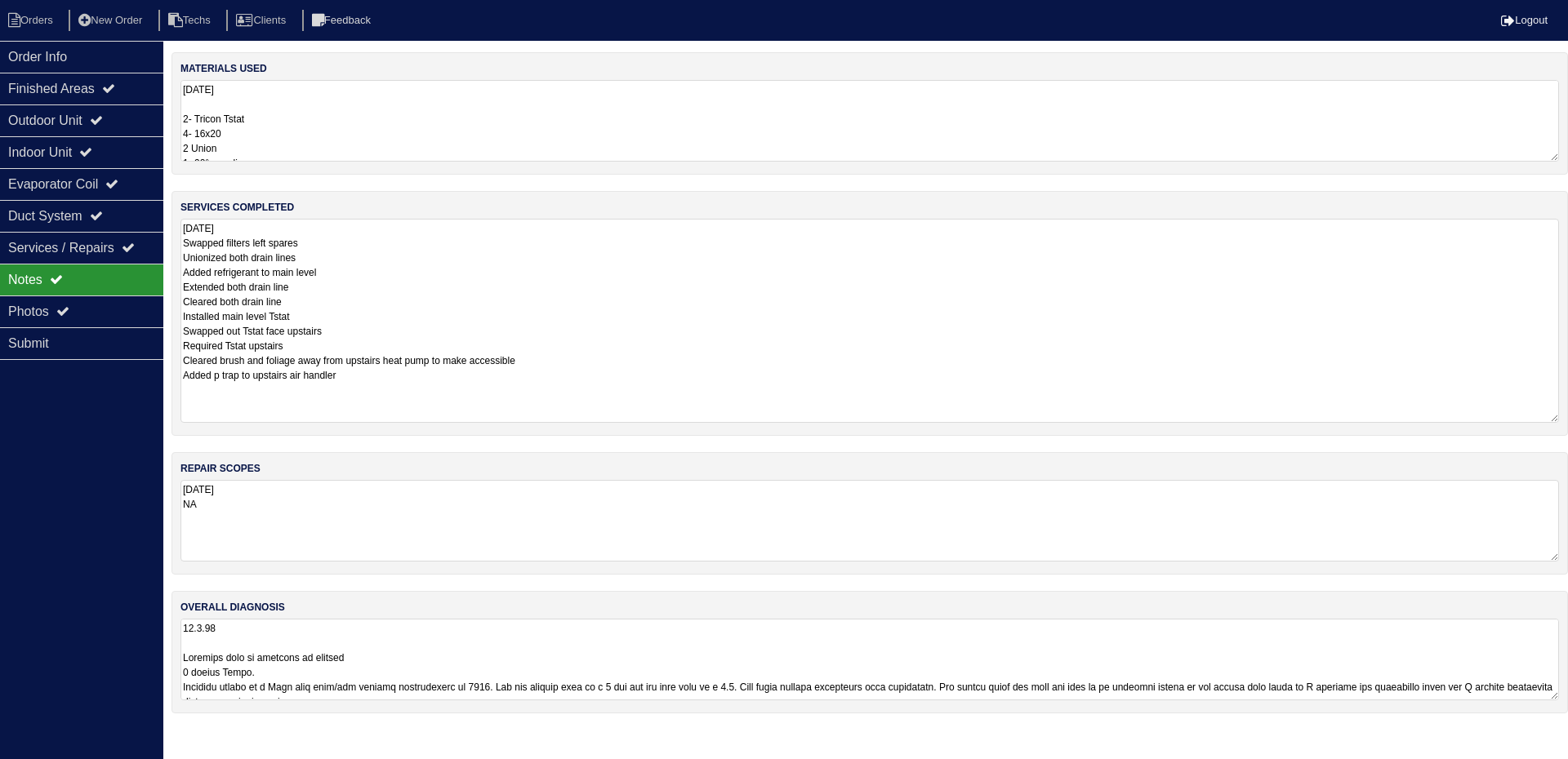
drag, startPoint x: 1550, startPoint y: 294, endPoint x: 1567, endPoint y: 416, distance: 123.2
click at [1567, 416] on div "services completed [DATE] Swapped filters left spares Unionized both drain line…" at bounding box center [869, 314] width 1396 height 245
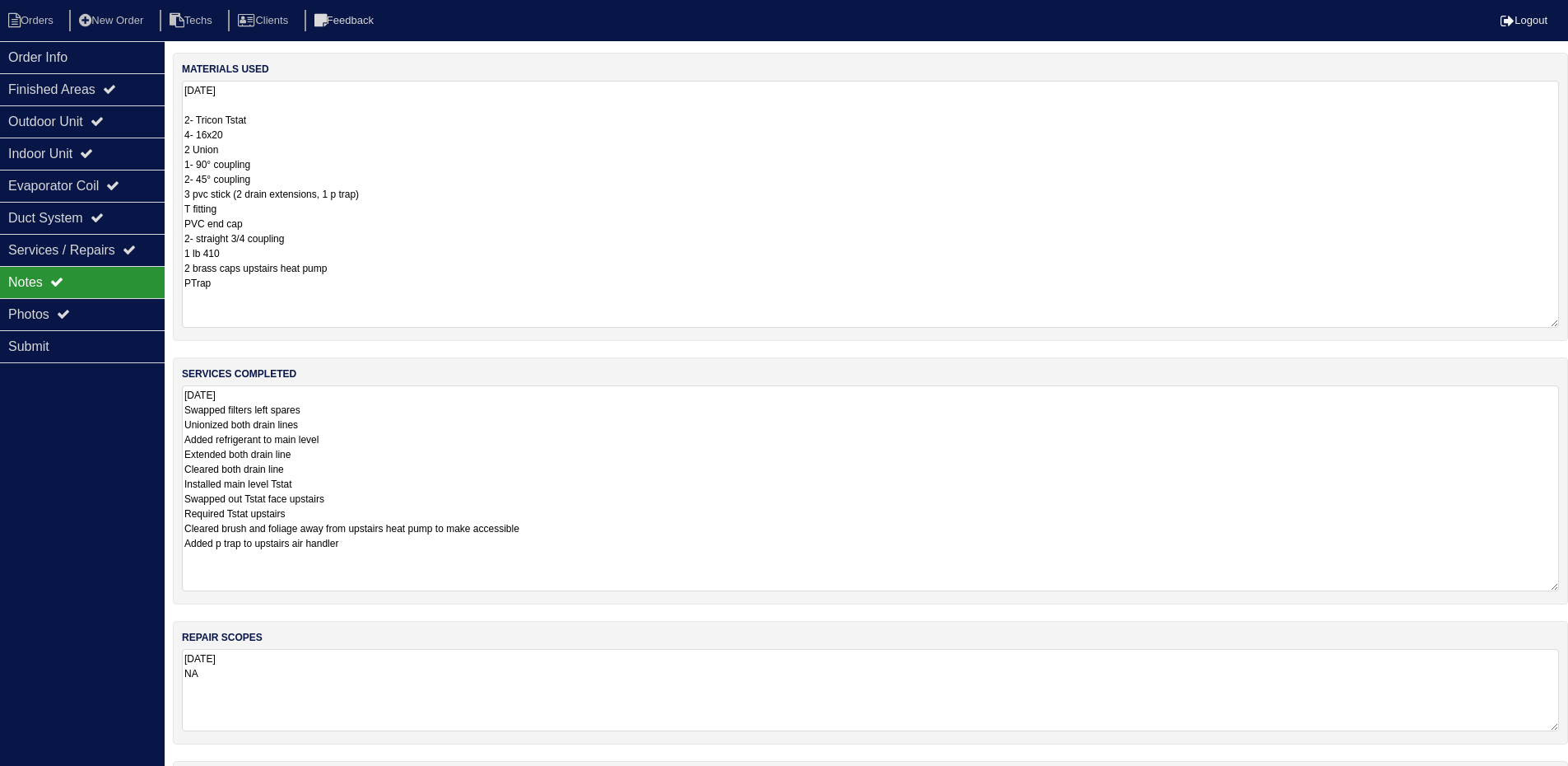
drag, startPoint x: 1564, startPoint y: 159, endPoint x: 1580, endPoint y: 324, distance: 165.8
click at [1568, 324] on html "Orders New Order Techs Clients Feedback Logout Orders New Order Users Clients M…" at bounding box center [784, 450] width 1568 height 901
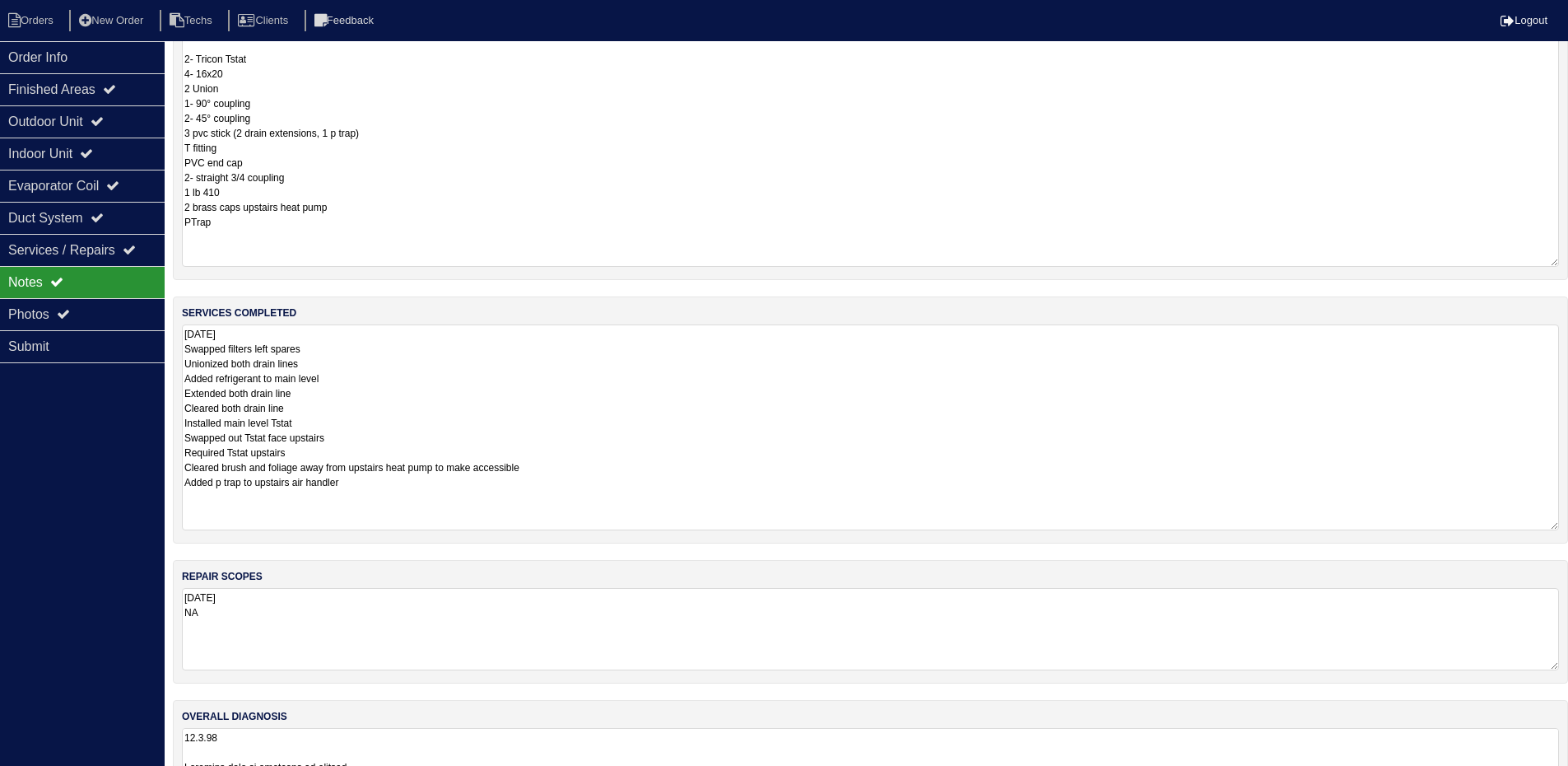
scroll to position [135, 0]
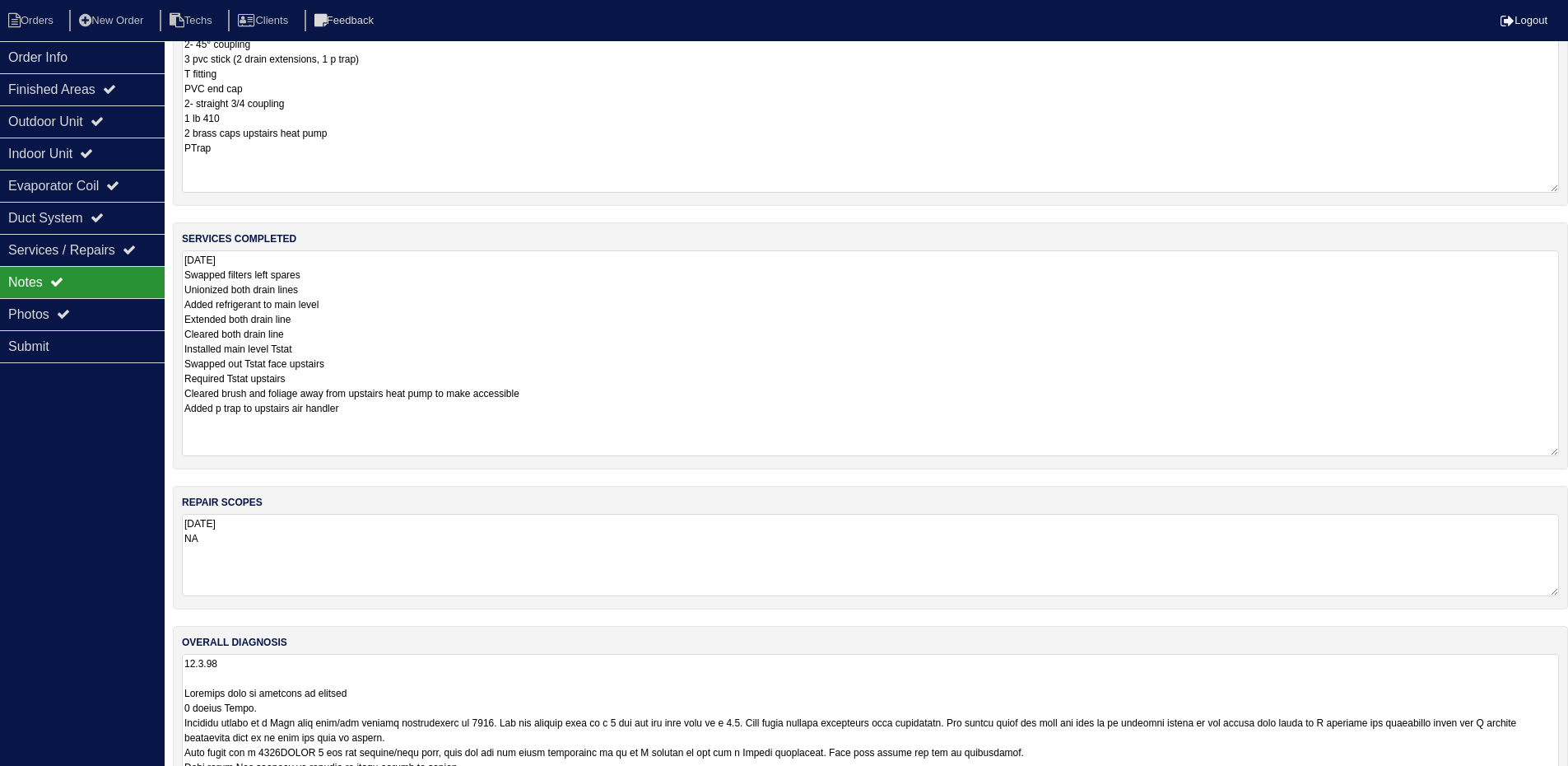
drag, startPoint x: 1557, startPoint y: 733, endPoint x: 1580, endPoint y: 817, distance: 87.1
click at [1568, 777] on html "Orders New Order Techs Clients Feedback Logout Orders New Order Users Clients M…" at bounding box center [784, 358] width 1568 height 986
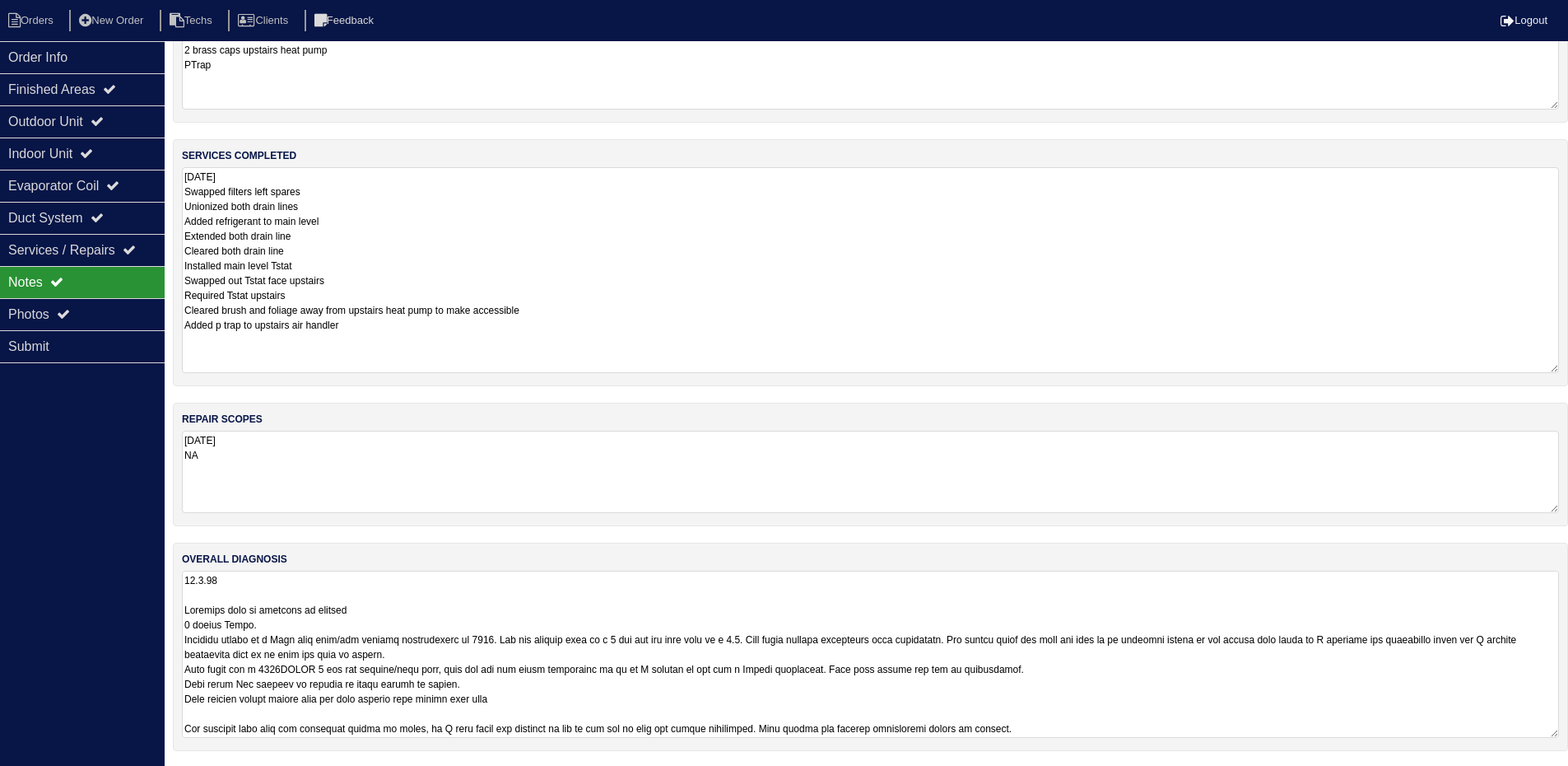
scroll to position [220, 0]
drag, startPoint x: 1554, startPoint y: 728, endPoint x: 1569, endPoint y: 817, distance: 90.3
click at [1568, 777] on html "Orders New Order Techs Clients Feedback Logout Orders New Order Users Clients M…" at bounding box center [784, 317] width 1568 height 1075
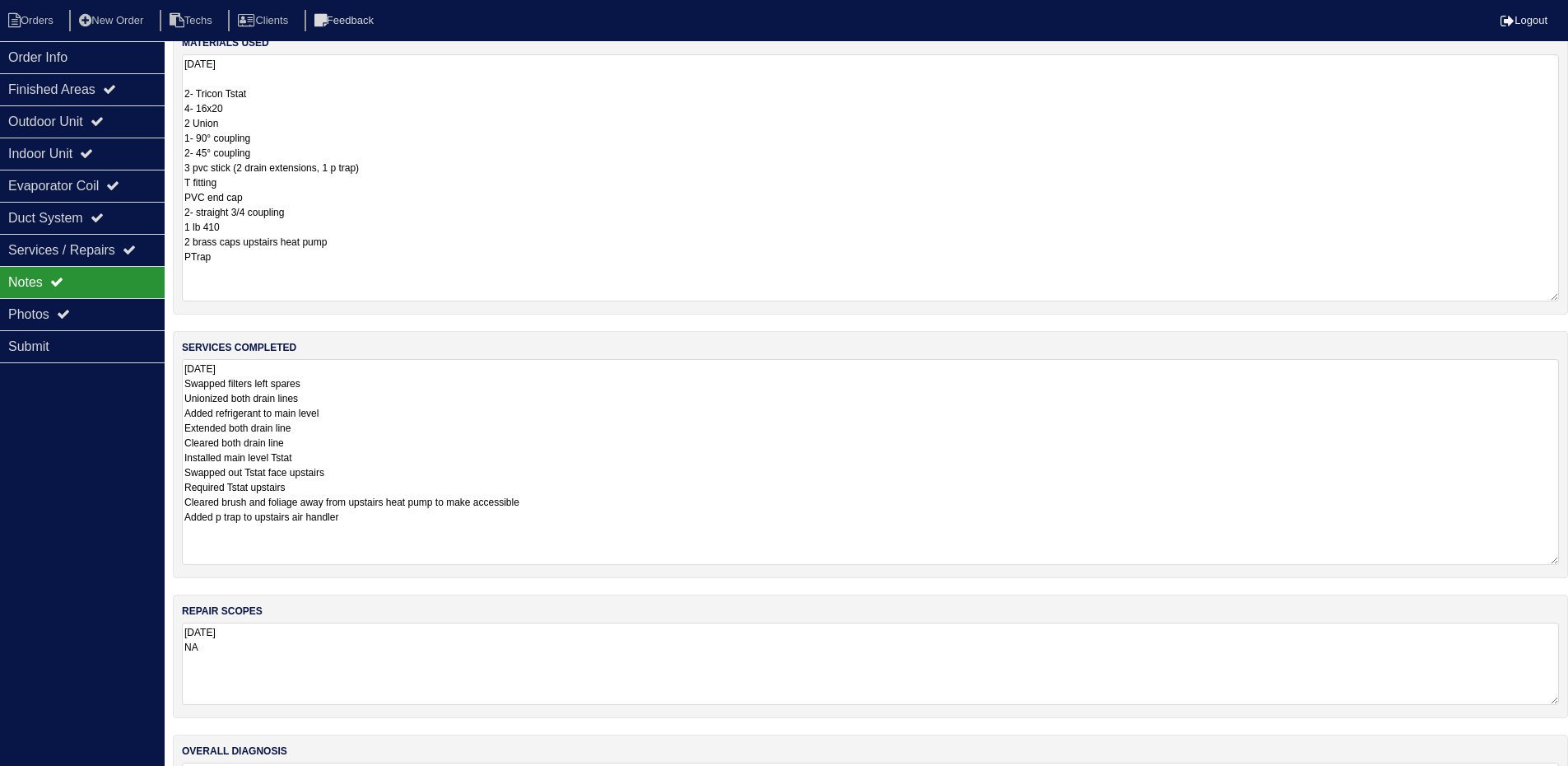
scroll to position [0, 0]
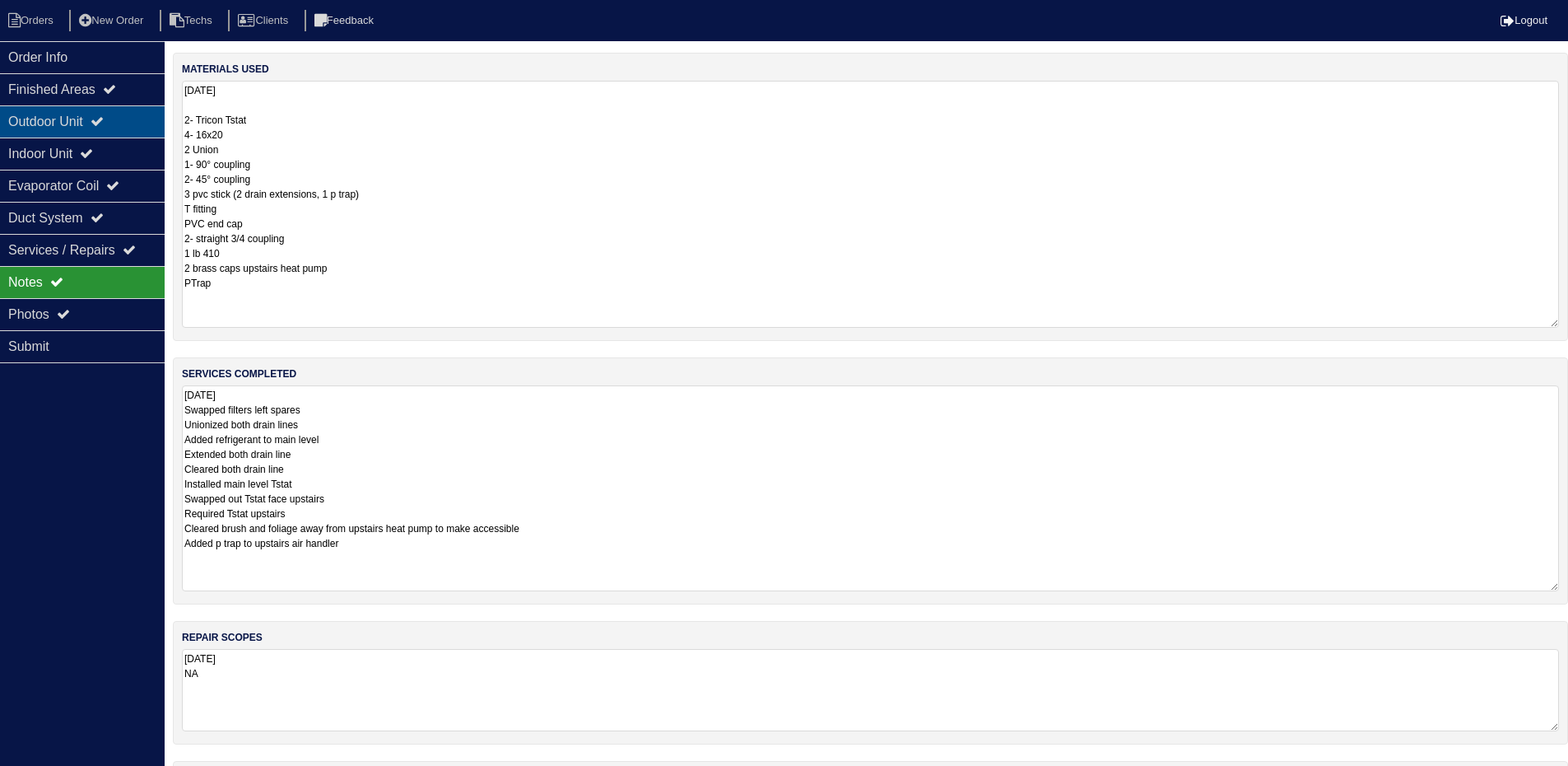
click at [122, 114] on div "Outdoor Unit" at bounding box center [82, 121] width 165 height 32
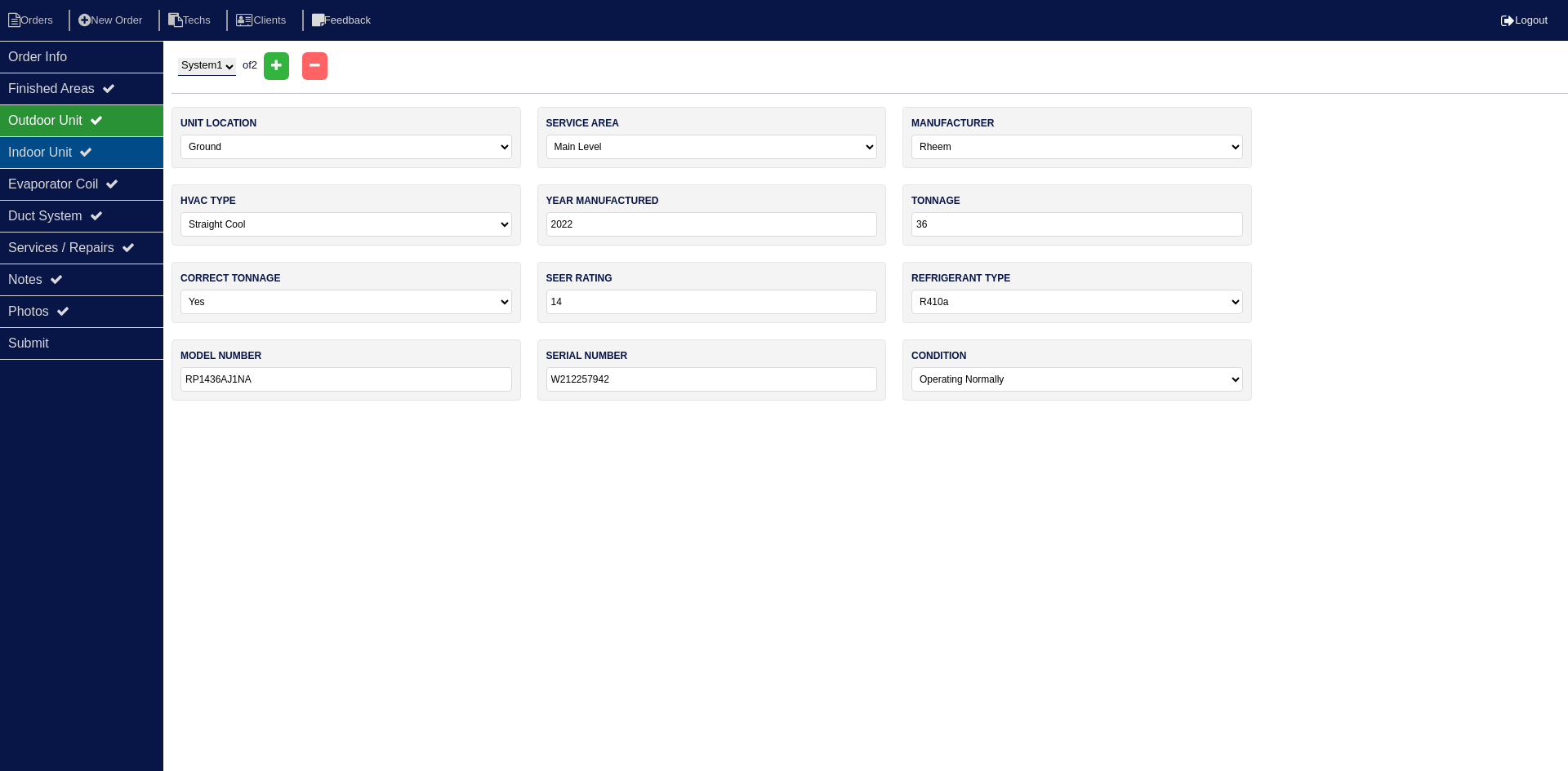
click at [110, 145] on div "Indoor Unit" at bounding box center [82, 152] width 163 height 32
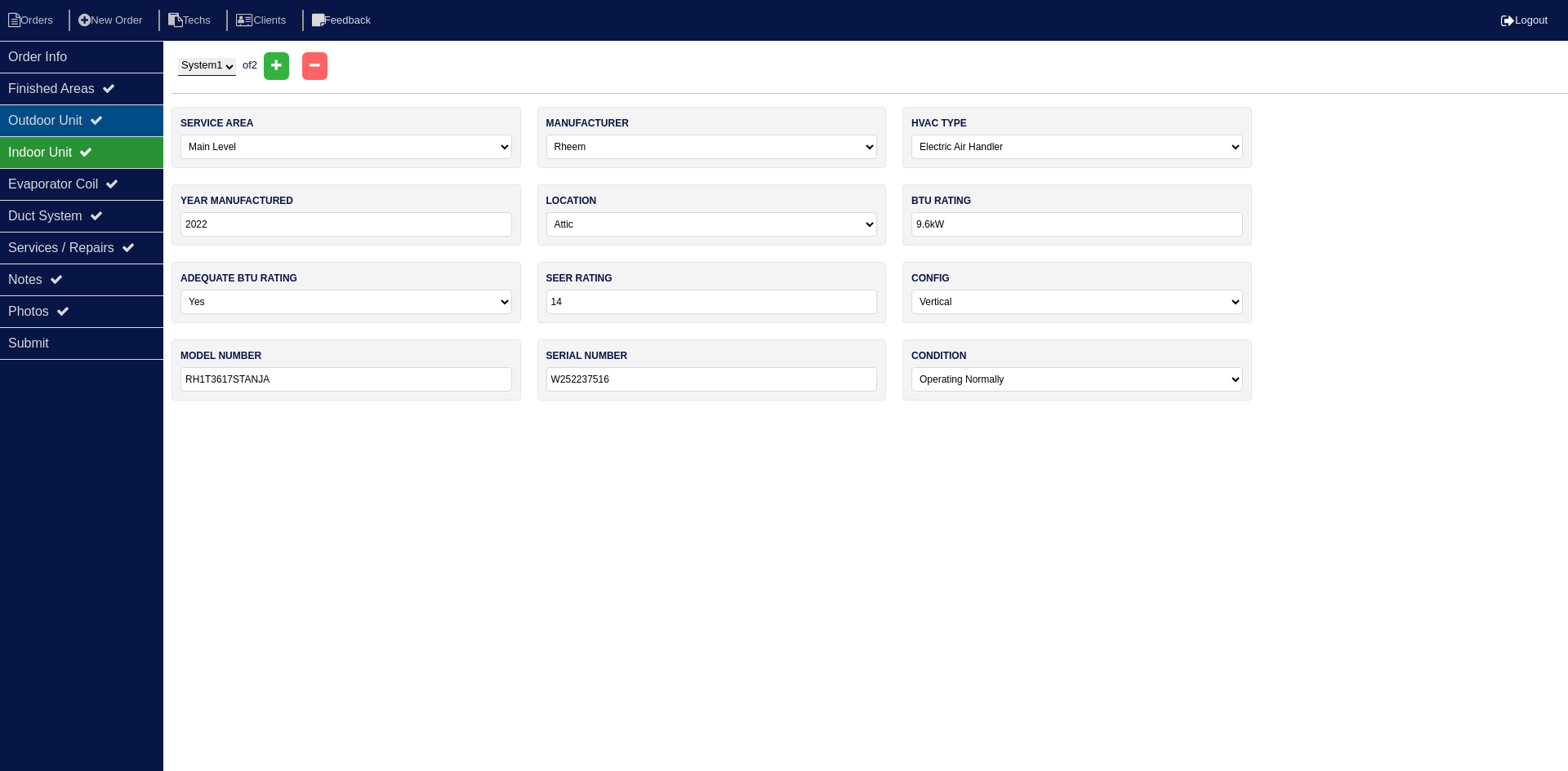
click at [103, 121] on icon at bounding box center [96, 119] width 13 height 13
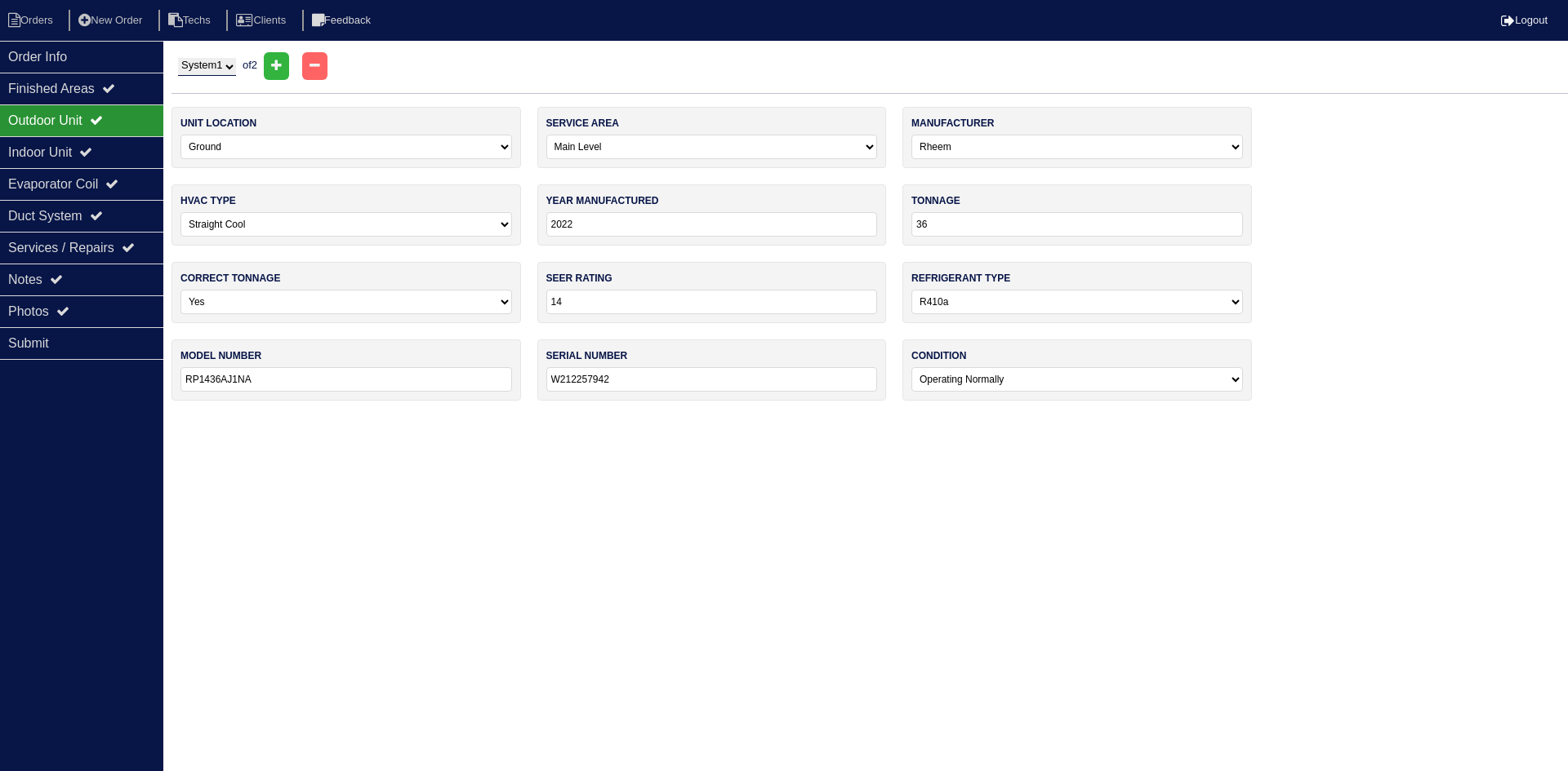
drag, startPoint x: 226, startPoint y: 67, endPoint x: 224, endPoint y: 76, distance: 9.2
click at [225, 67] on select "System 1 System 2" at bounding box center [207, 67] width 58 height 18
select select "2"
click at [178, 58] on select "System 1 System 2" at bounding box center [207, 67] width 58 height 18
select select "1"
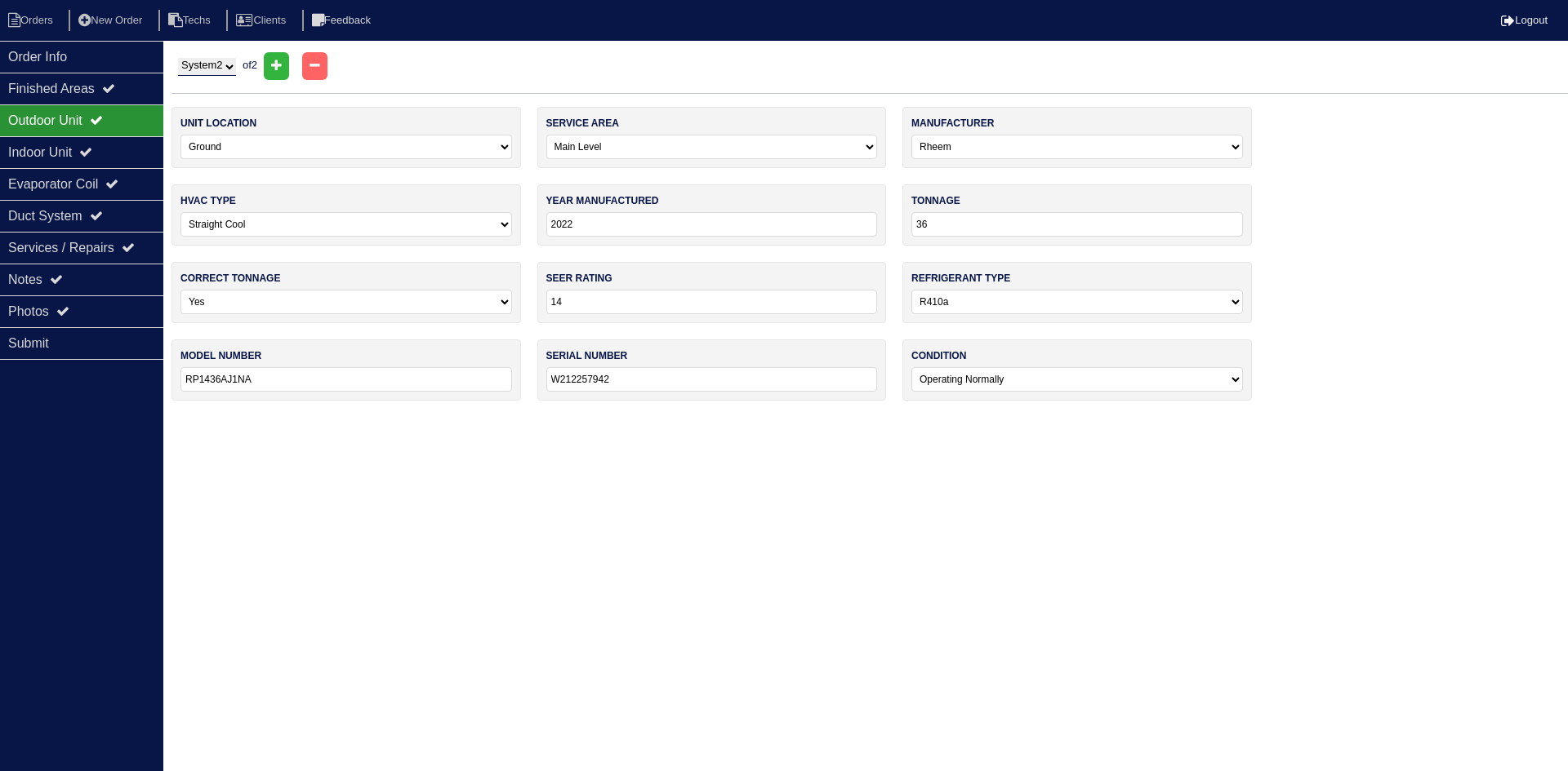
select select "York"
select select "1"
type input "2021"
type input "18"
type input "YEE18B21SA"
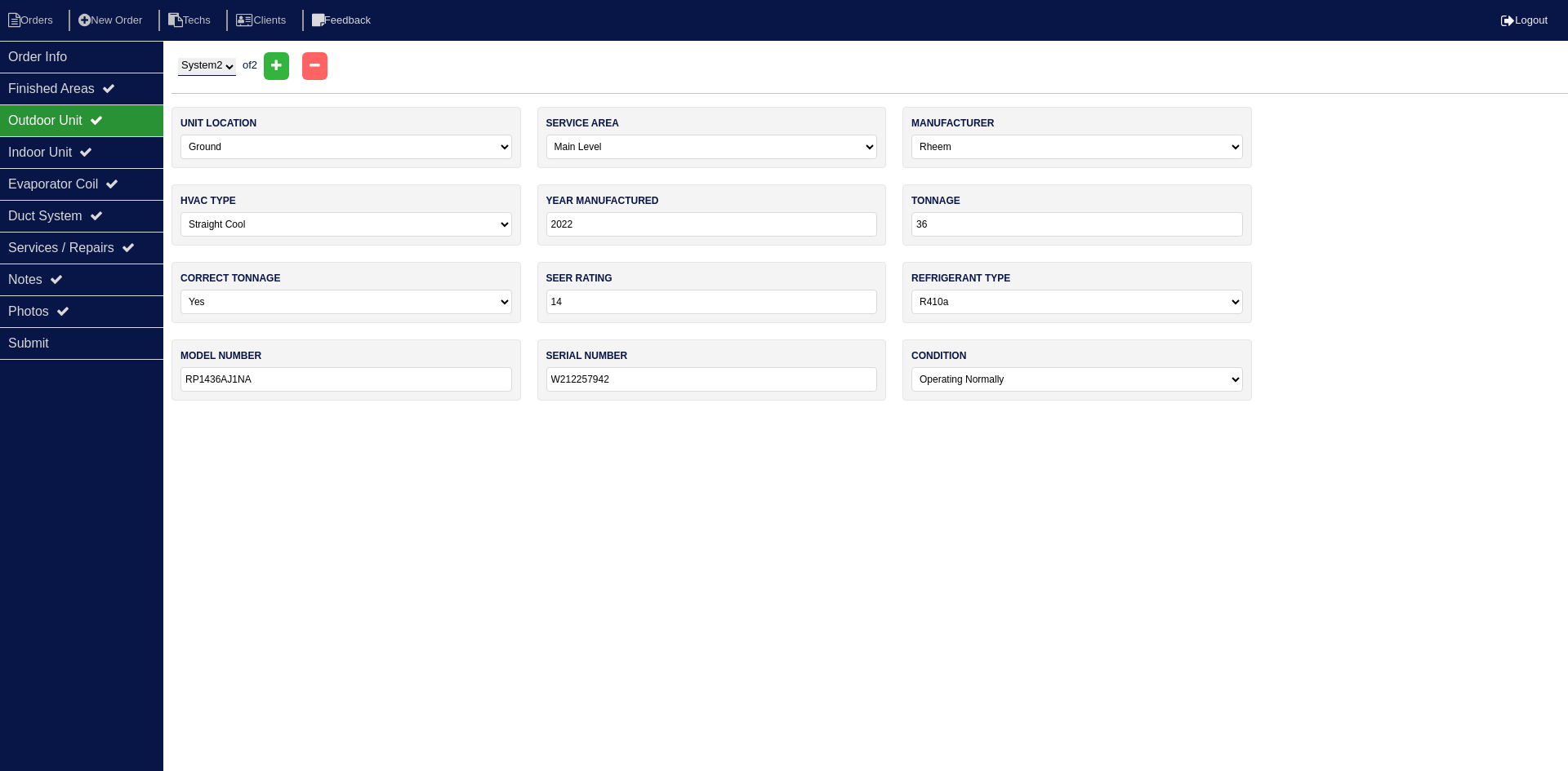
type input "W2K1440976"
click at [120, 139] on div "Indoor Unit" at bounding box center [82, 152] width 163 height 32
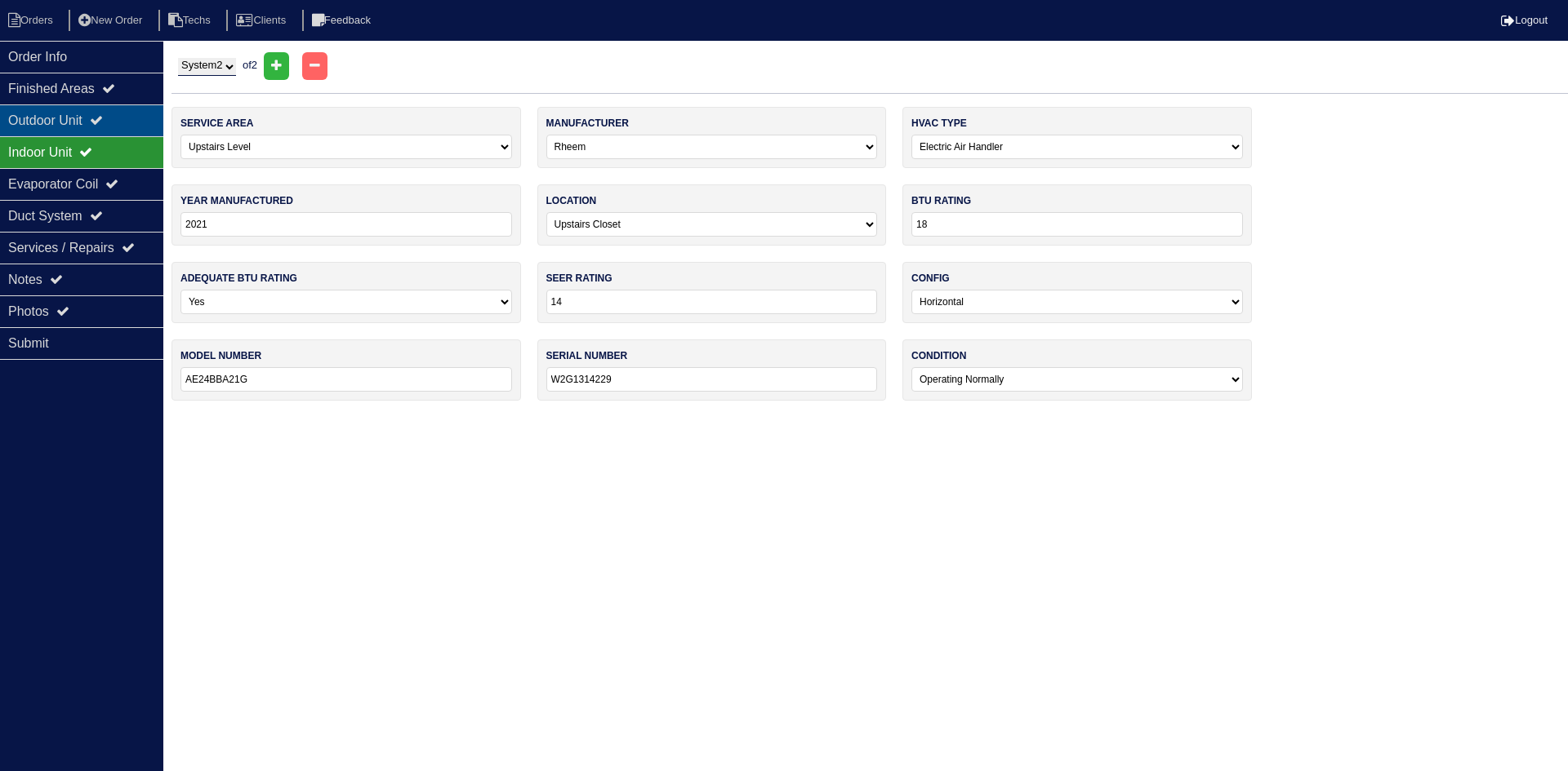
click at [122, 110] on div "Outdoor Unit" at bounding box center [82, 120] width 163 height 32
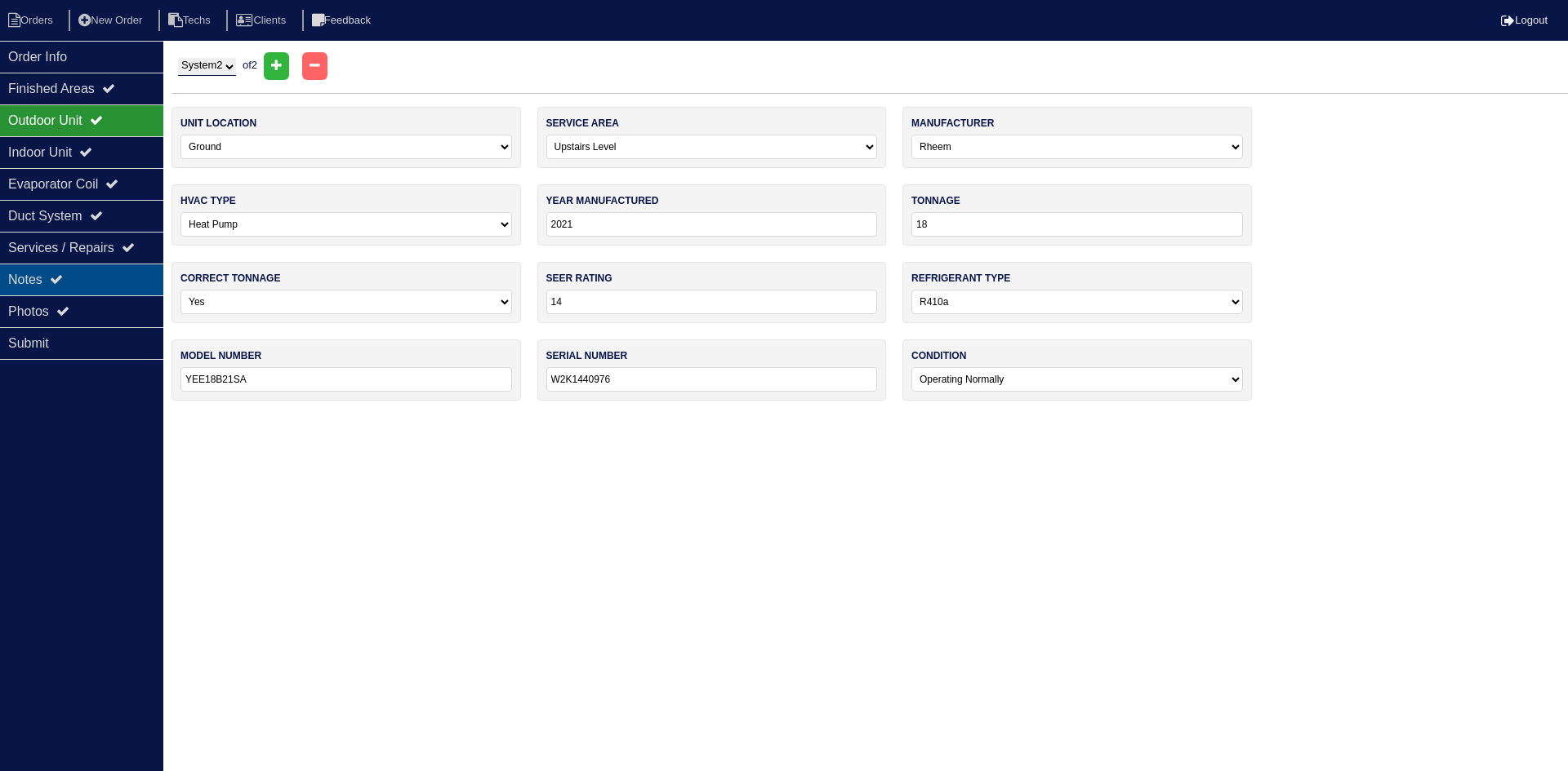
click at [127, 283] on div "Notes" at bounding box center [82, 279] width 163 height 32
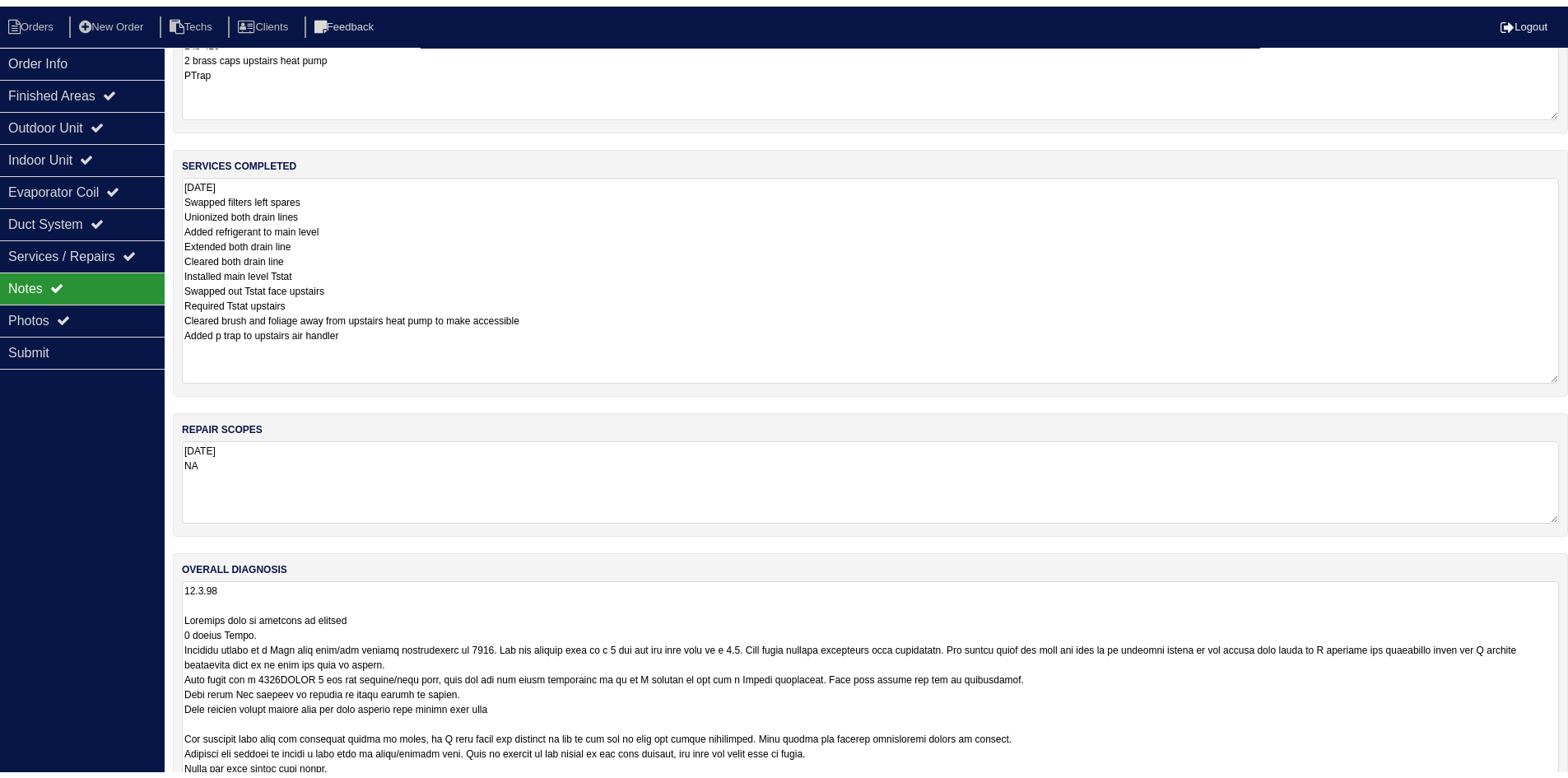
scroll to position [309, 0]
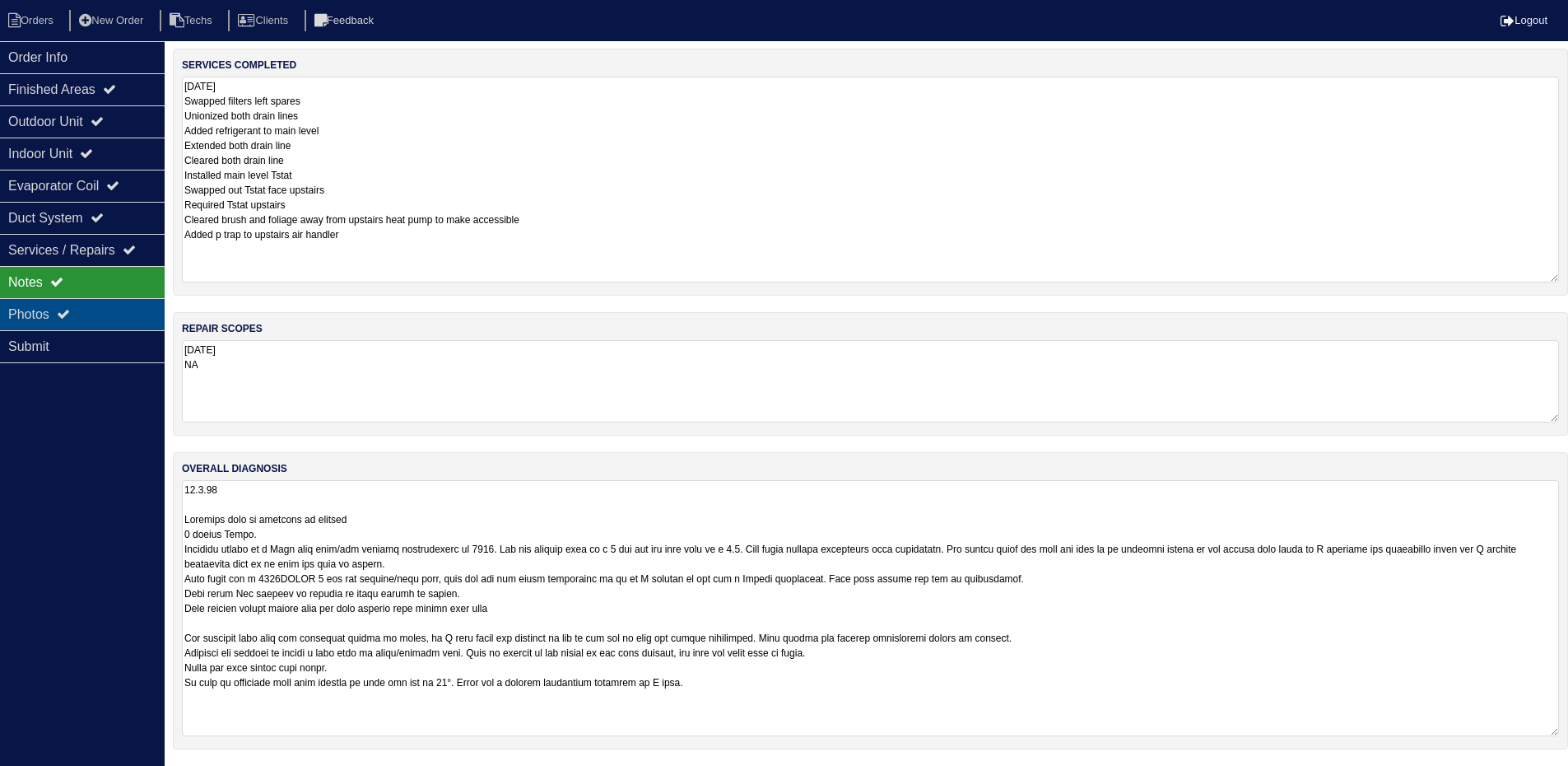
click at [114, 318] on div "Photos" at bounding box center [82, 314] width 165 height 32
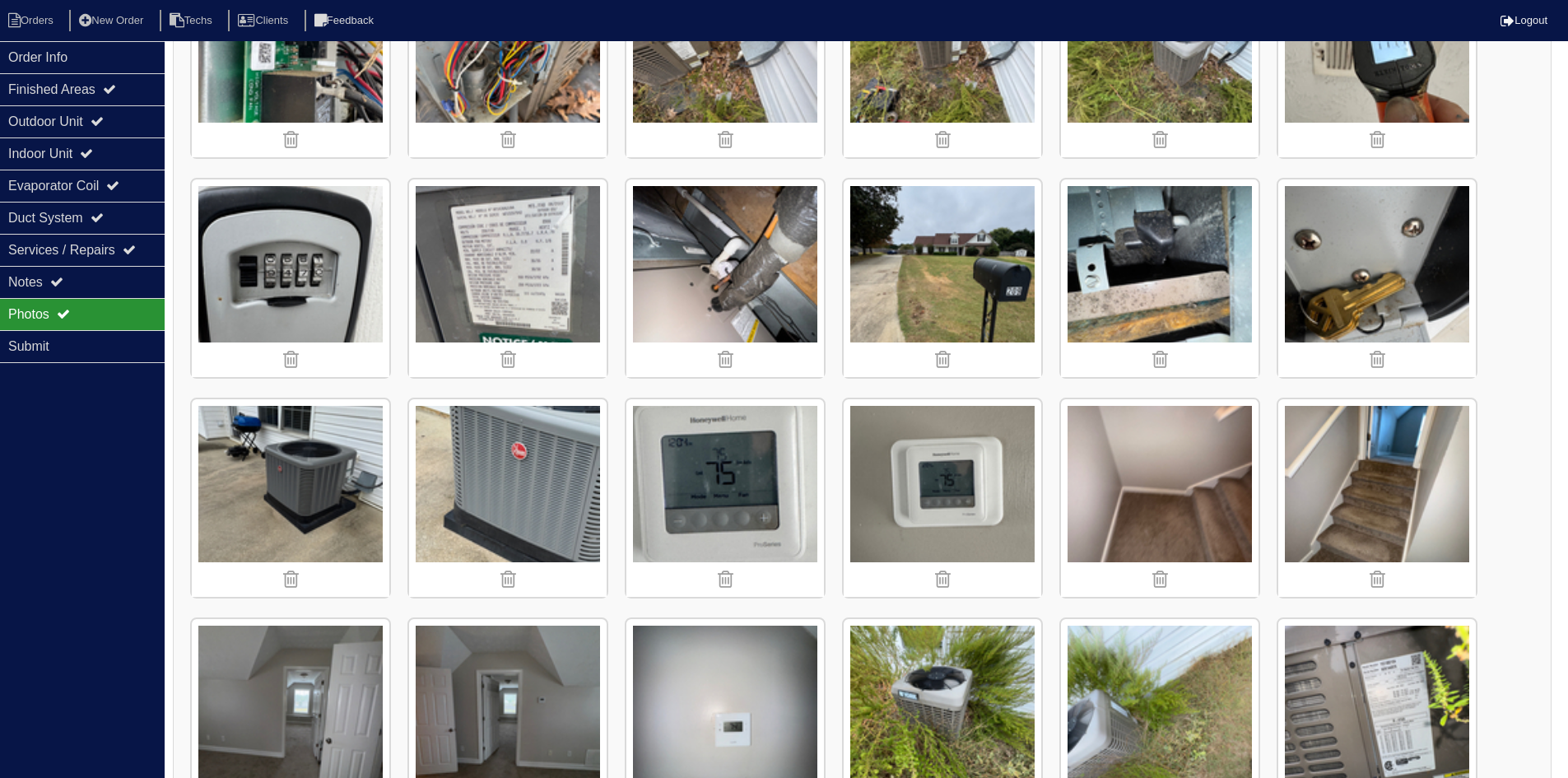
scroll to position [576, 0]
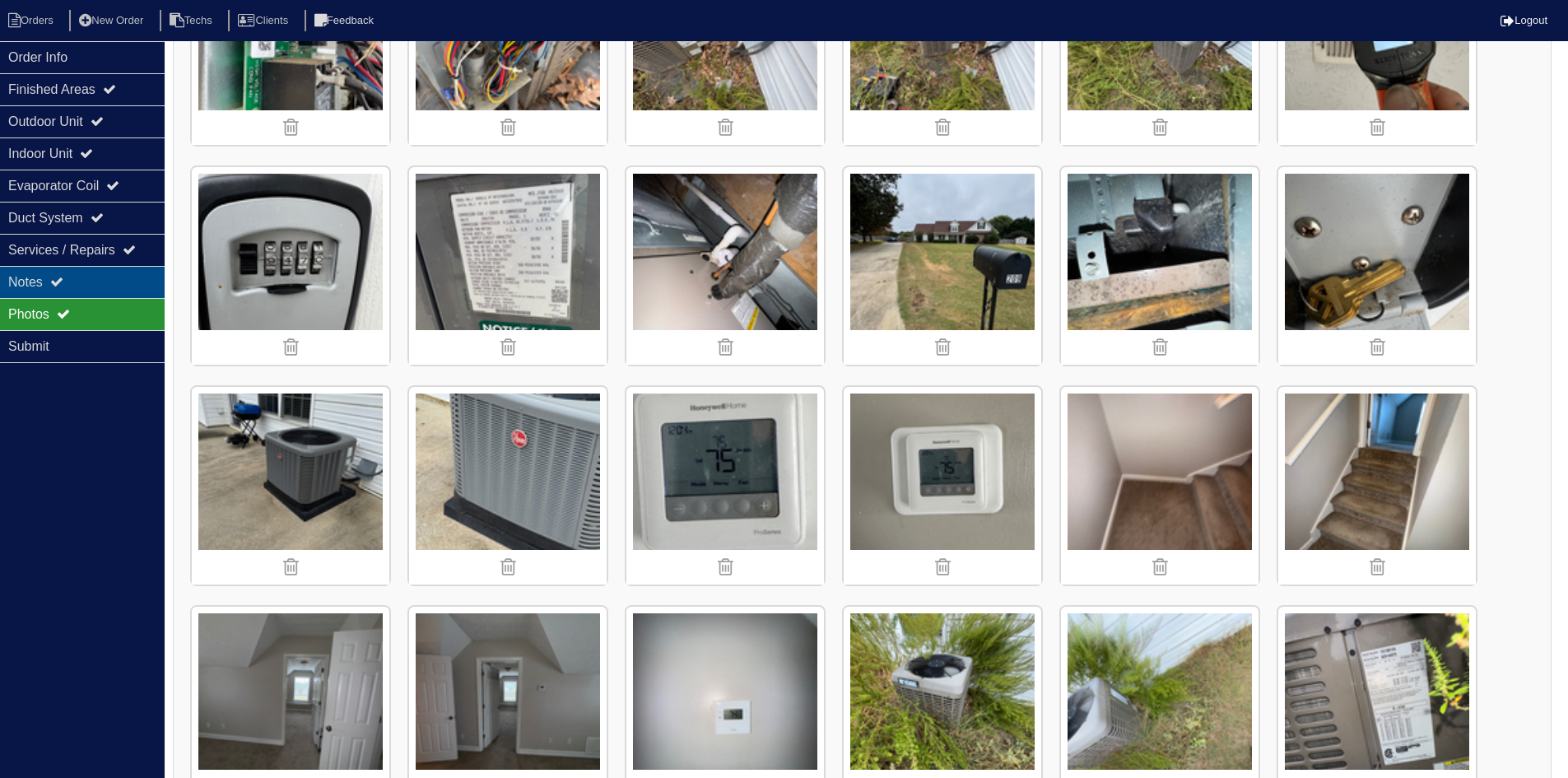
click at [70, 276] on div "Notes" at bounding box center [82, 282] width 165 height 32
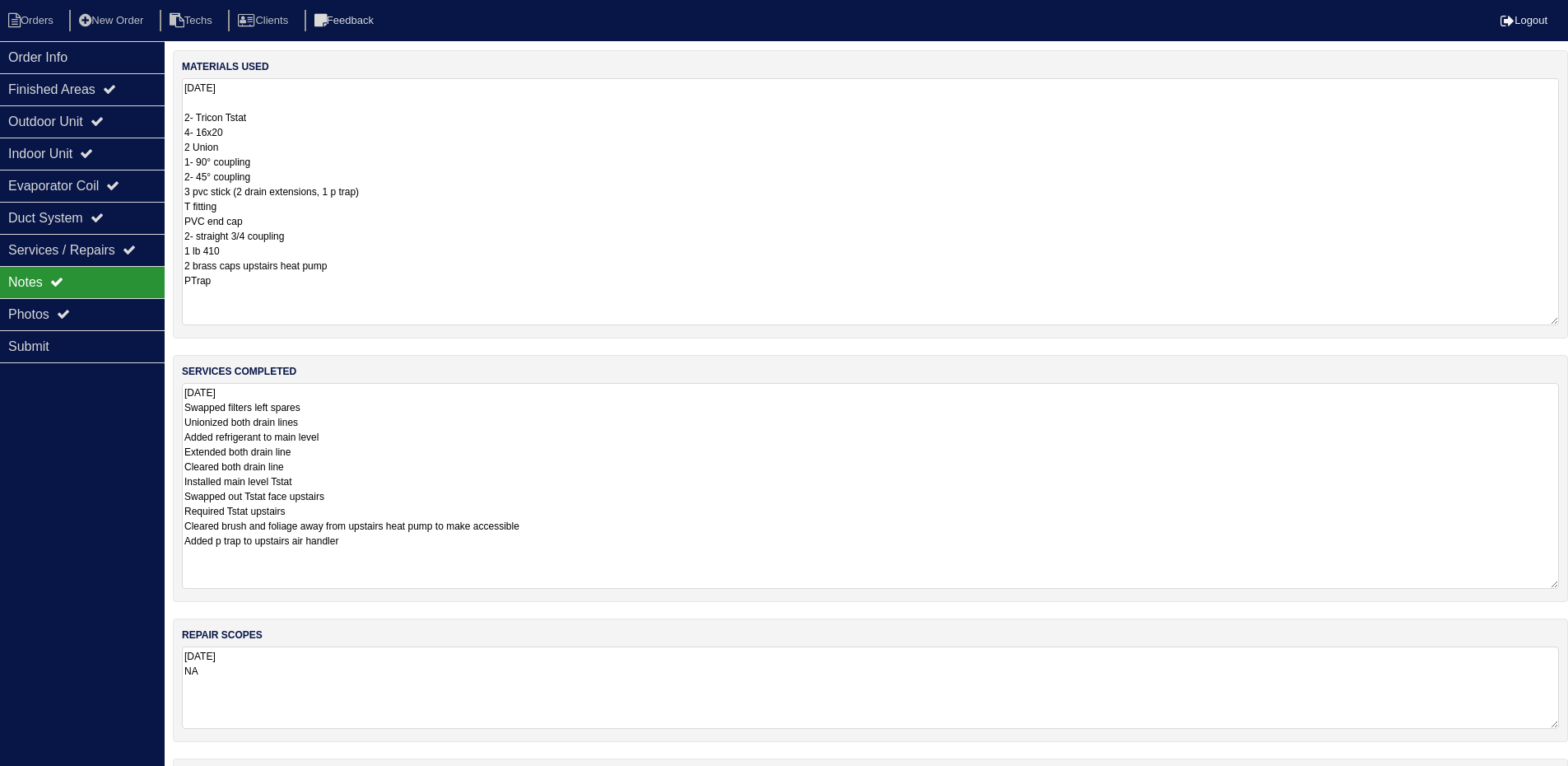
scroll to position [0, 0]
click at [1166, 249] on textarea "10.6.25 2- Tricon Tstat 4- 16x20 2 Union 1- 90° coupling 2- 45° coupling 3 pvc …" at bounding box center [870, 204] width 1378 height 246
click at [61, 372] on div "Order Info Finished Areas Outdoor Unit Indoor Unit Evaporator Coil Duct System …" at bounding box center [82, 424] width 165 height 766
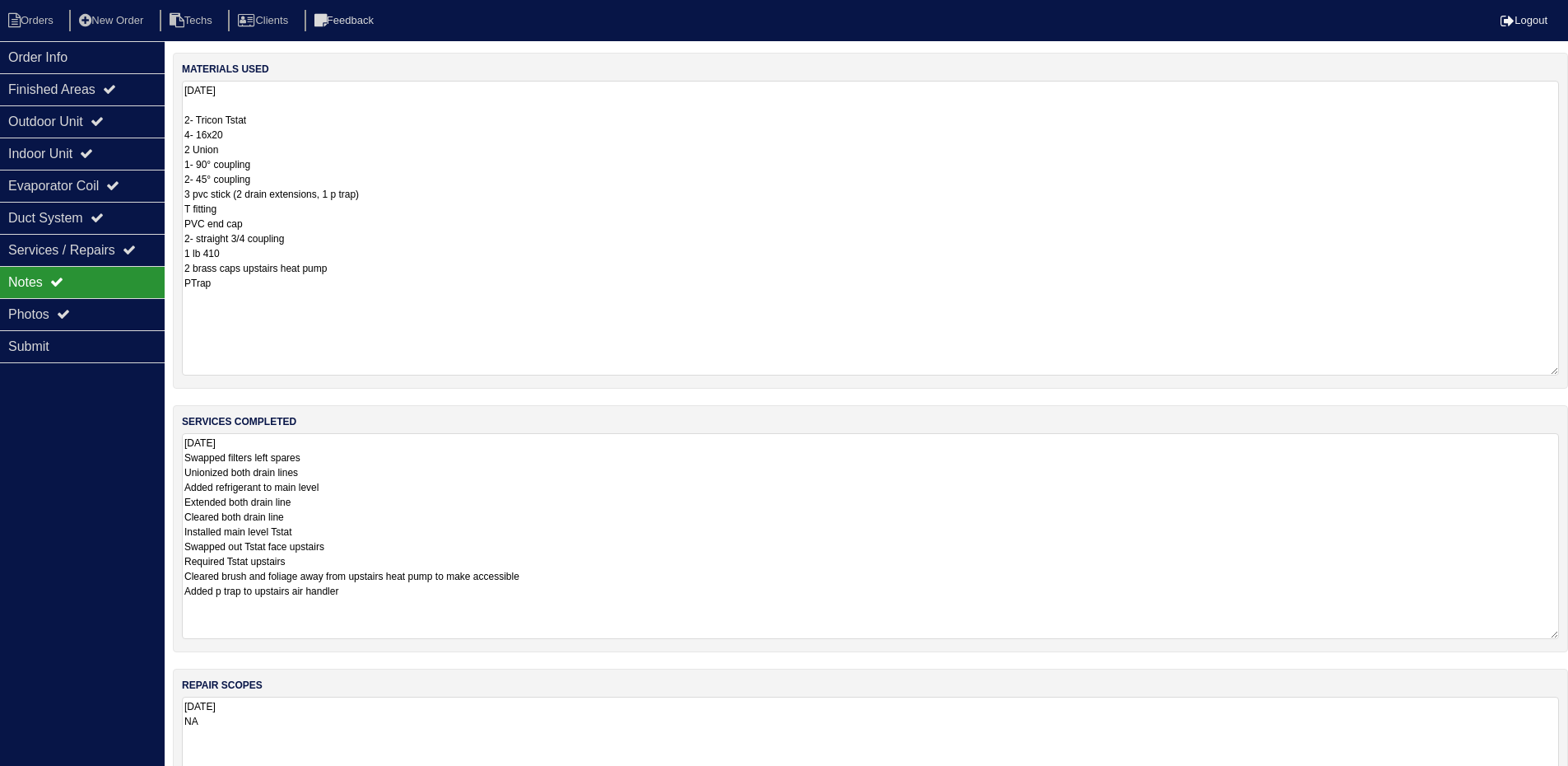
drag, startPoint x: 1553, startPoint y: 151, endPoint x: 1576, endPoint y: 363, distance: 213.2
click at [1568, 363] on html "Orders New Order Techs Clients Feedback Logout Orders New Order Users Clients M…" at bounding box center [784, 562] width 1568 height 1123
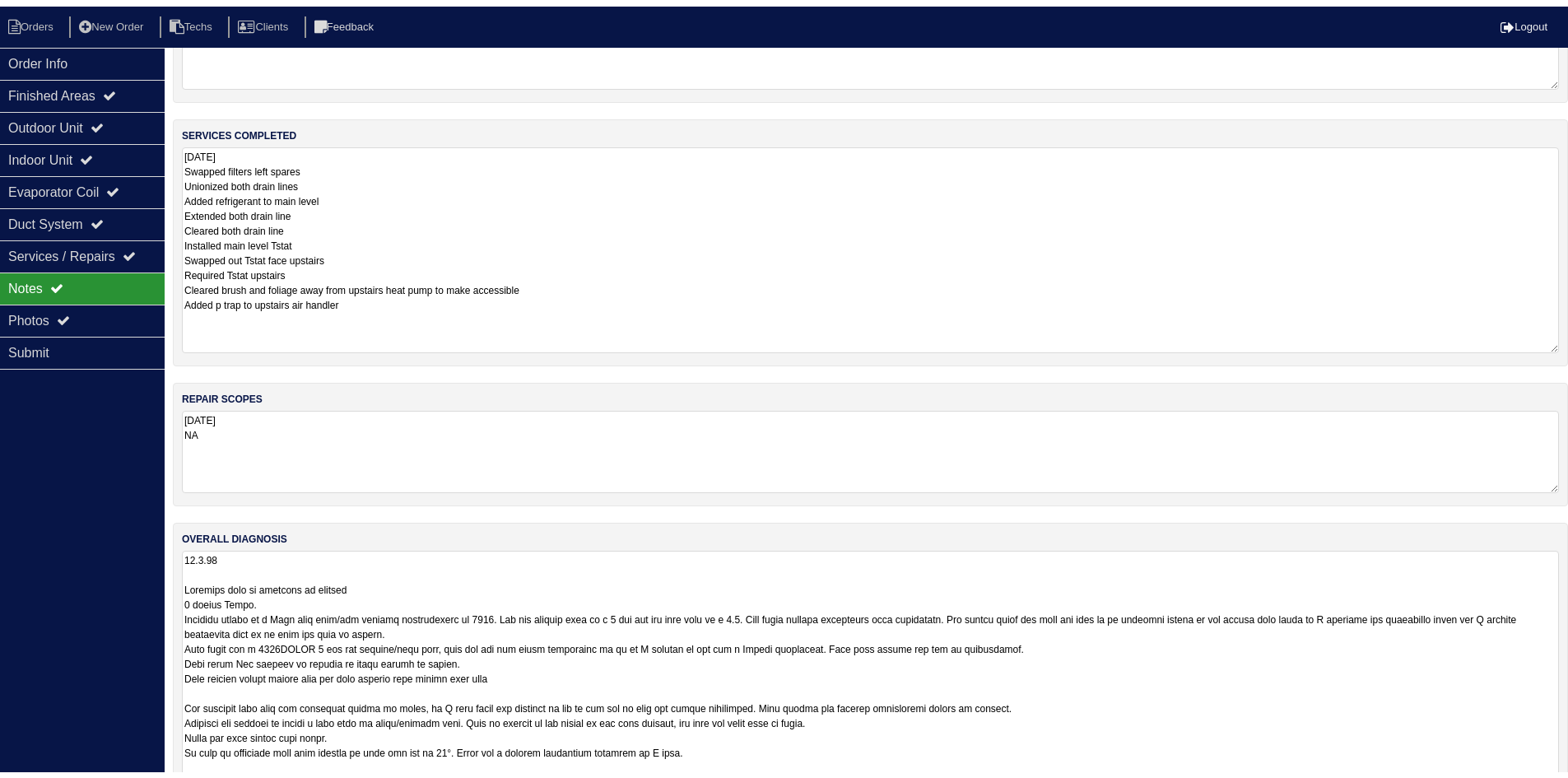
scroll to position [357, 0]
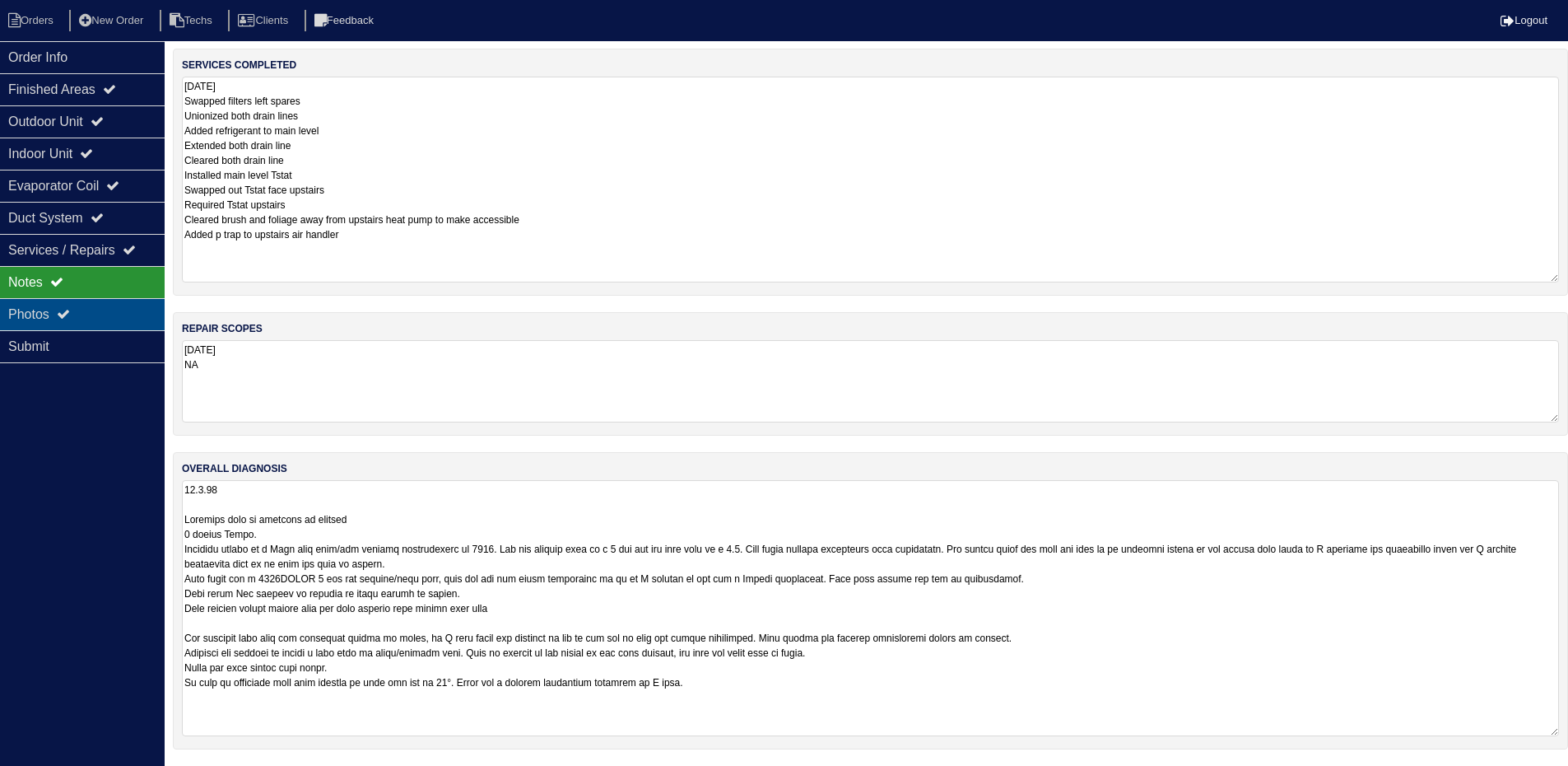
click at [79, 317] on div "Photos" at bounding box center [82, 314] width 165 height 32
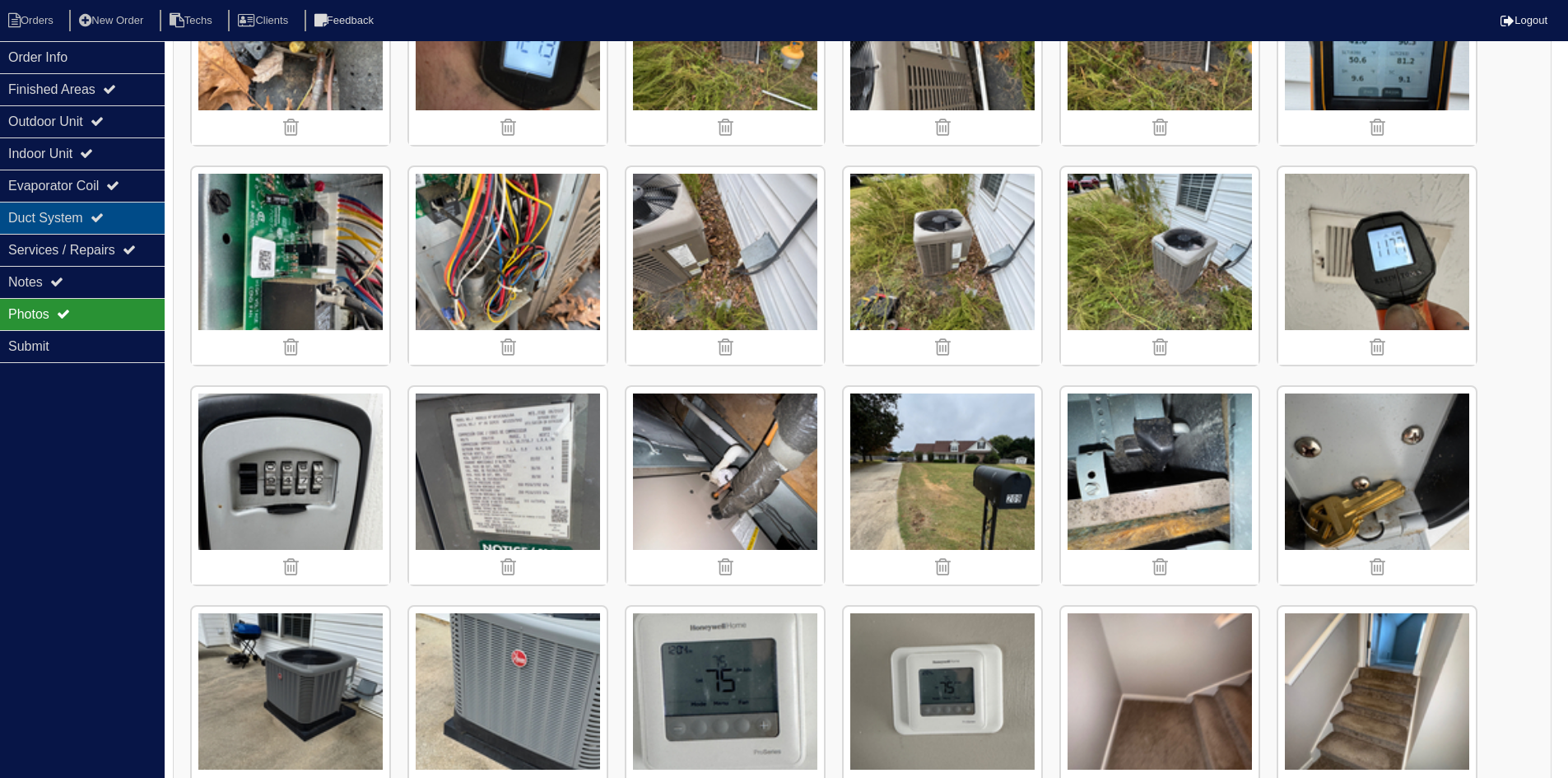
click at [128, 219] on div "Duct System" at bounding box center [82, 218] width 165 height 32
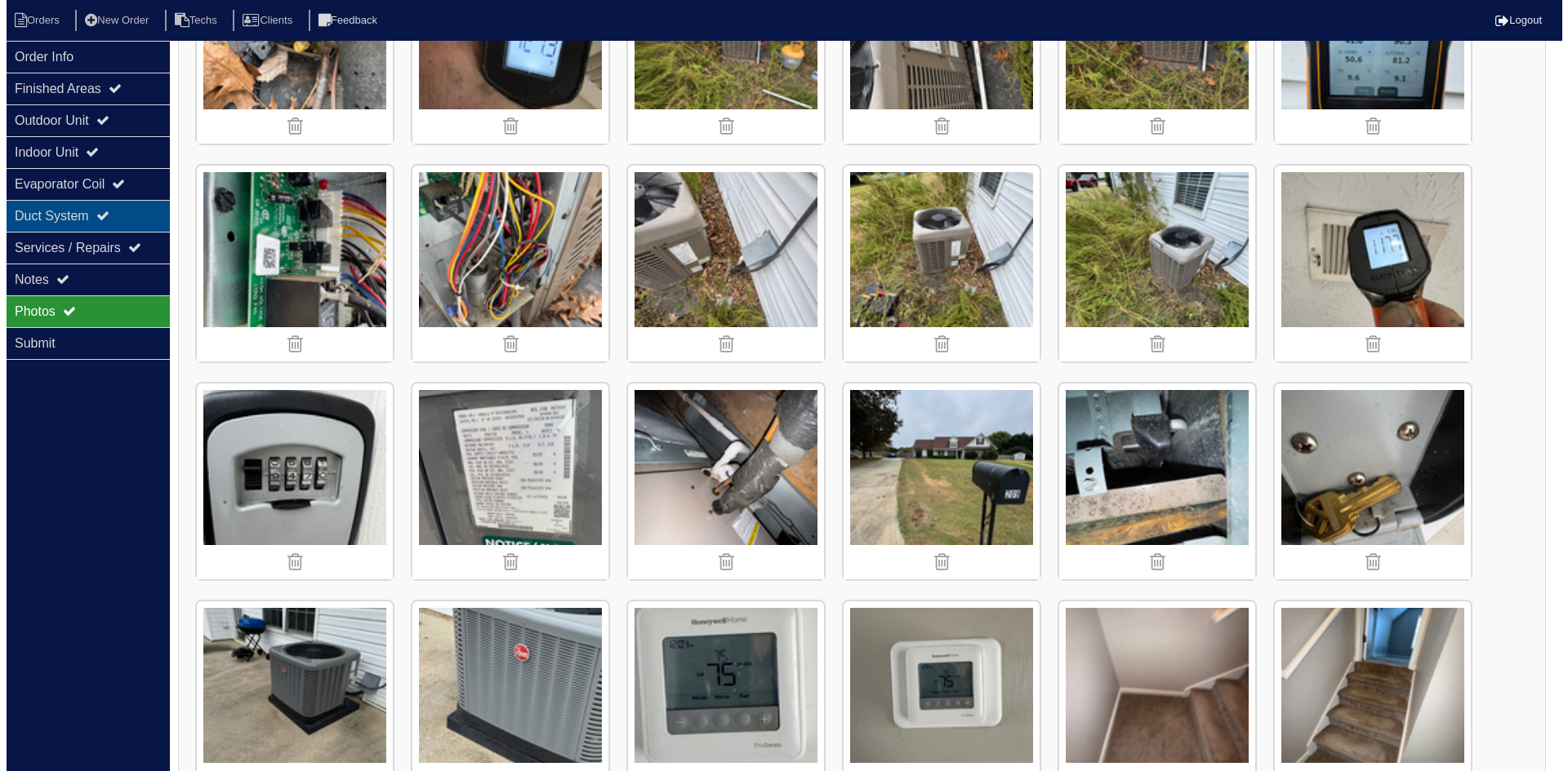
scroll to position [0, 0]
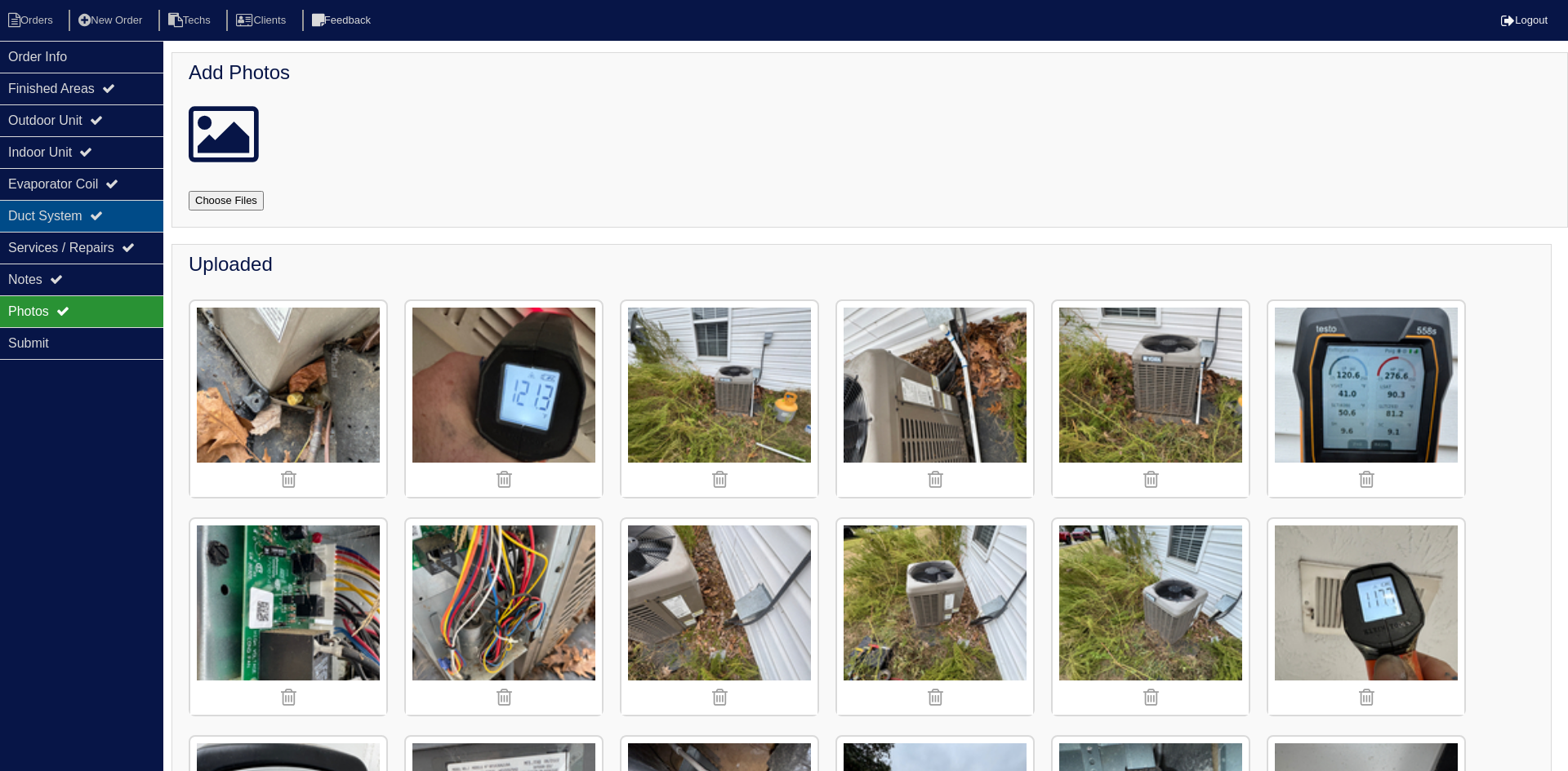
select select "2"
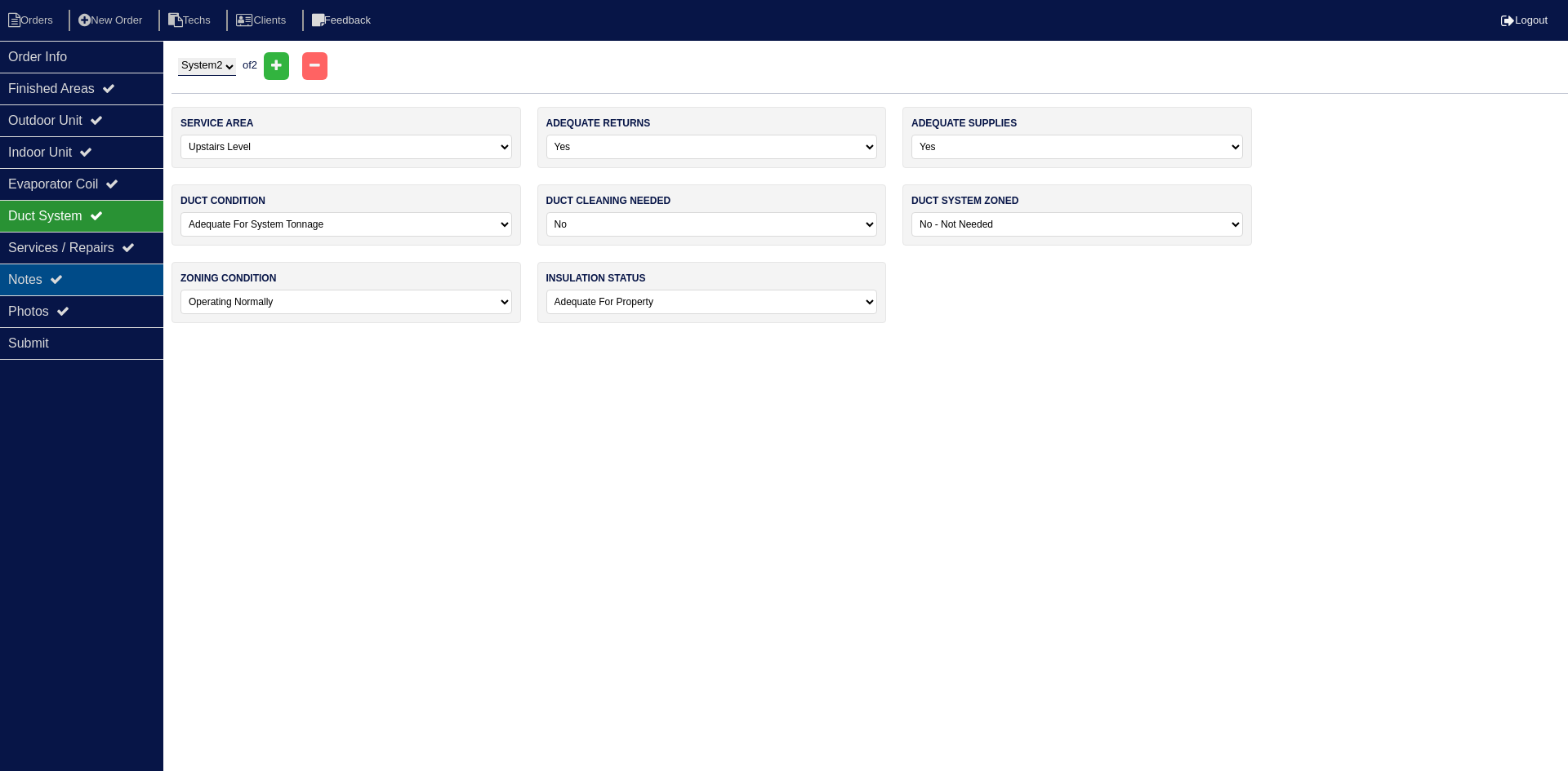
click at [79, 278] on div "Notes" at bounding box center [82, 279] width 163 height 32
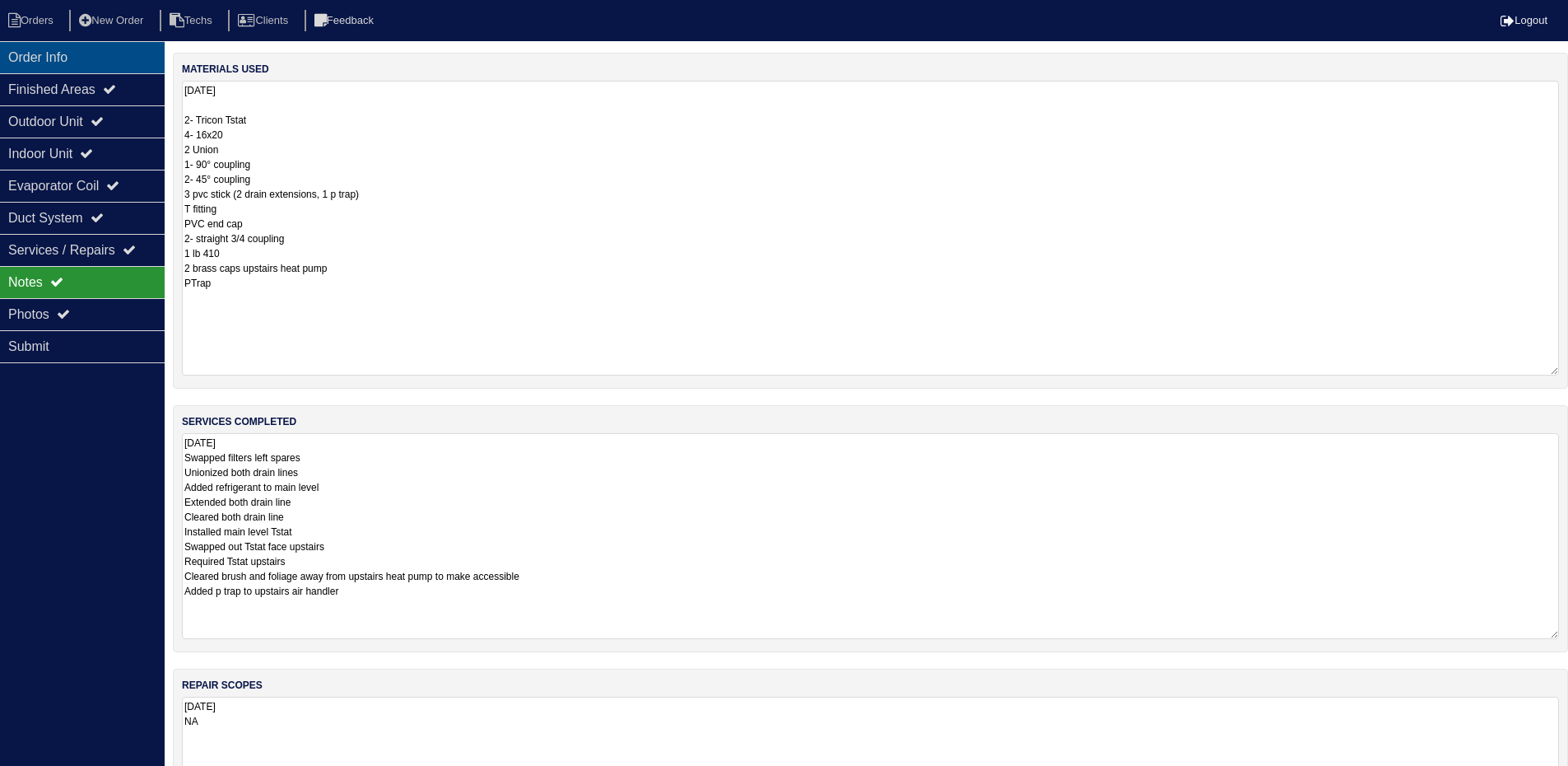
click at [30, 61] on div "Order Info" at bounding box center [82, 57] width 165 height 32
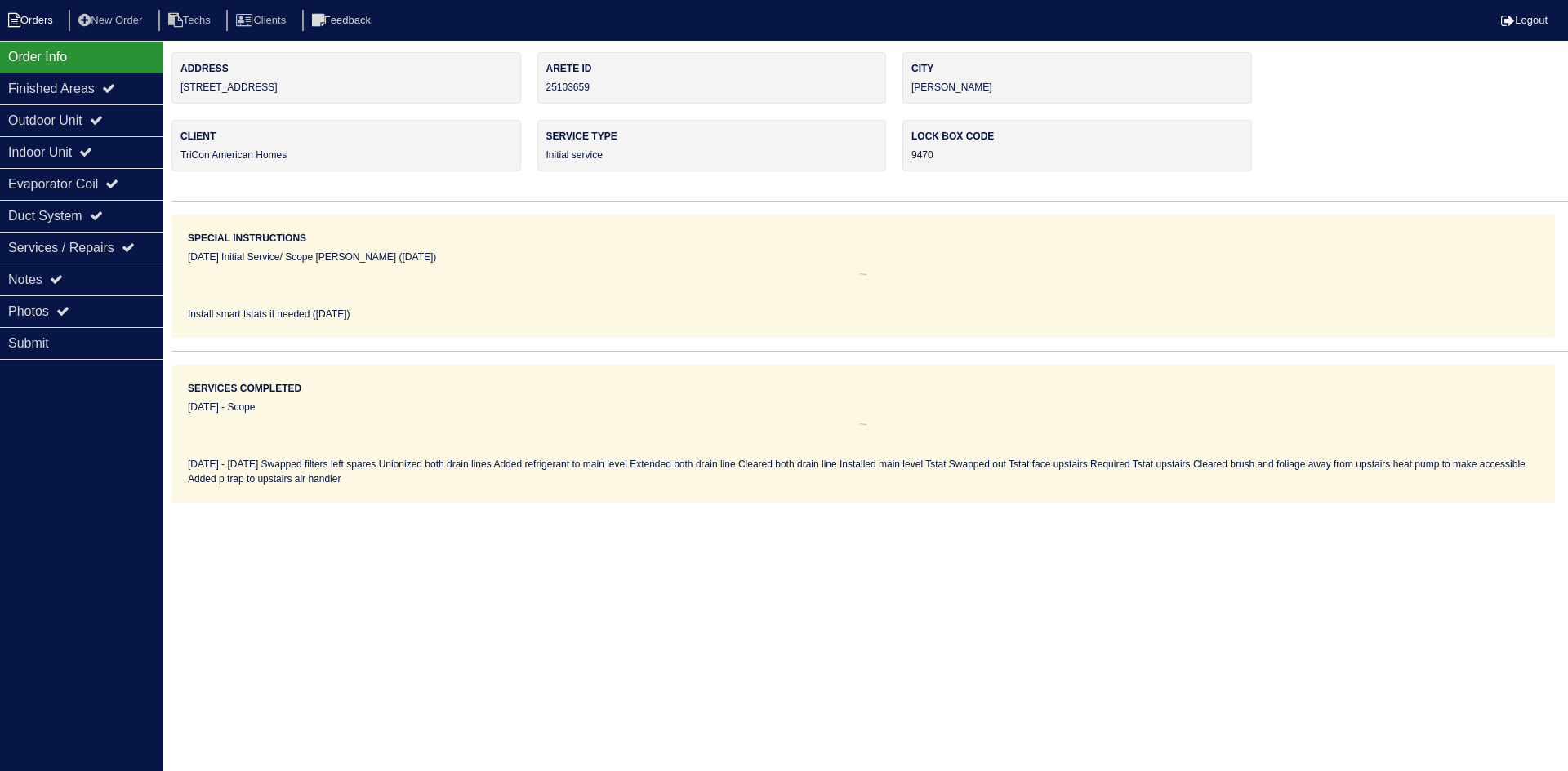
click at [23, 15] on li "Orders" at bounding box center [33, 20] width 66 height 22
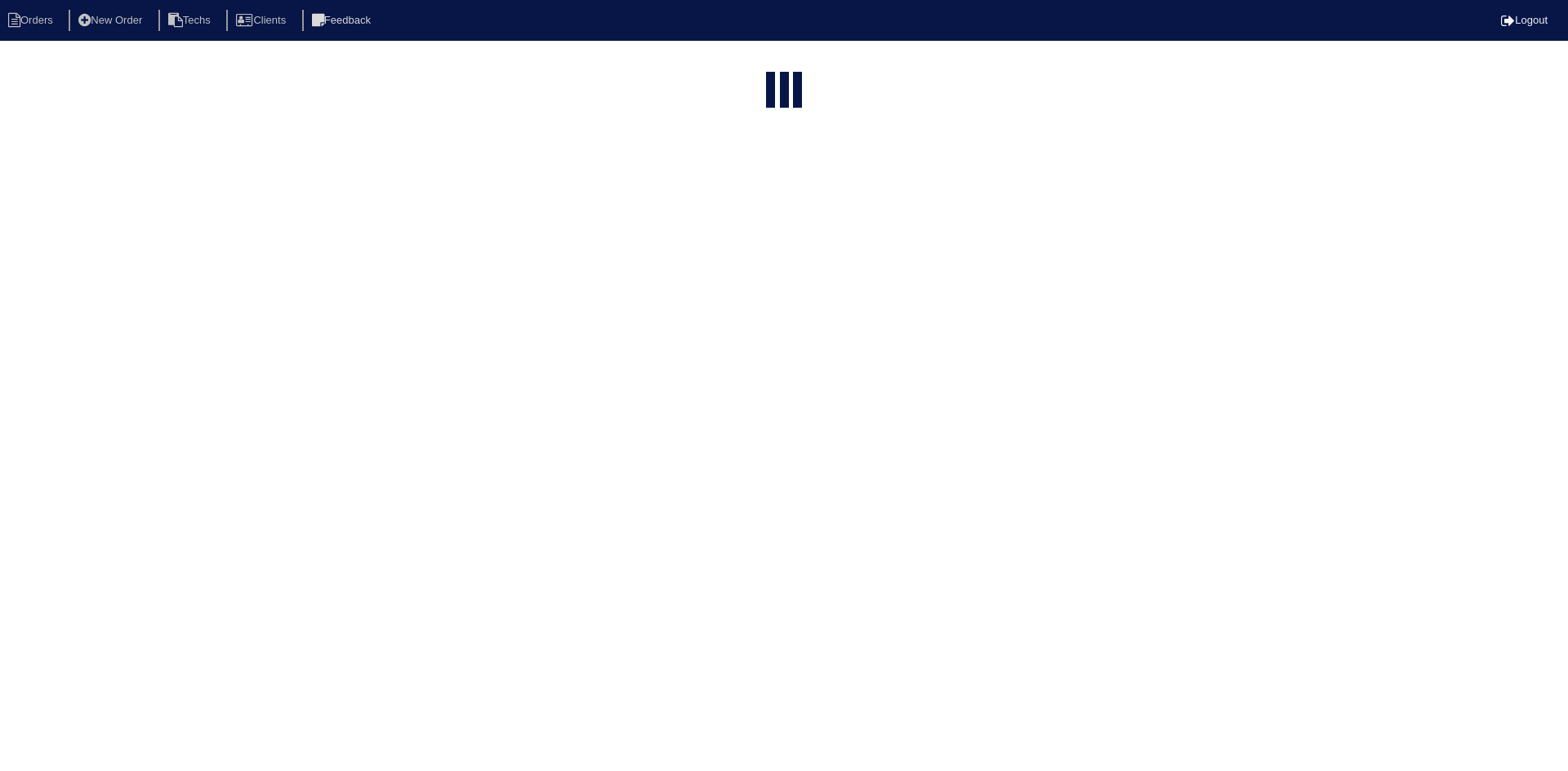
select select "15"
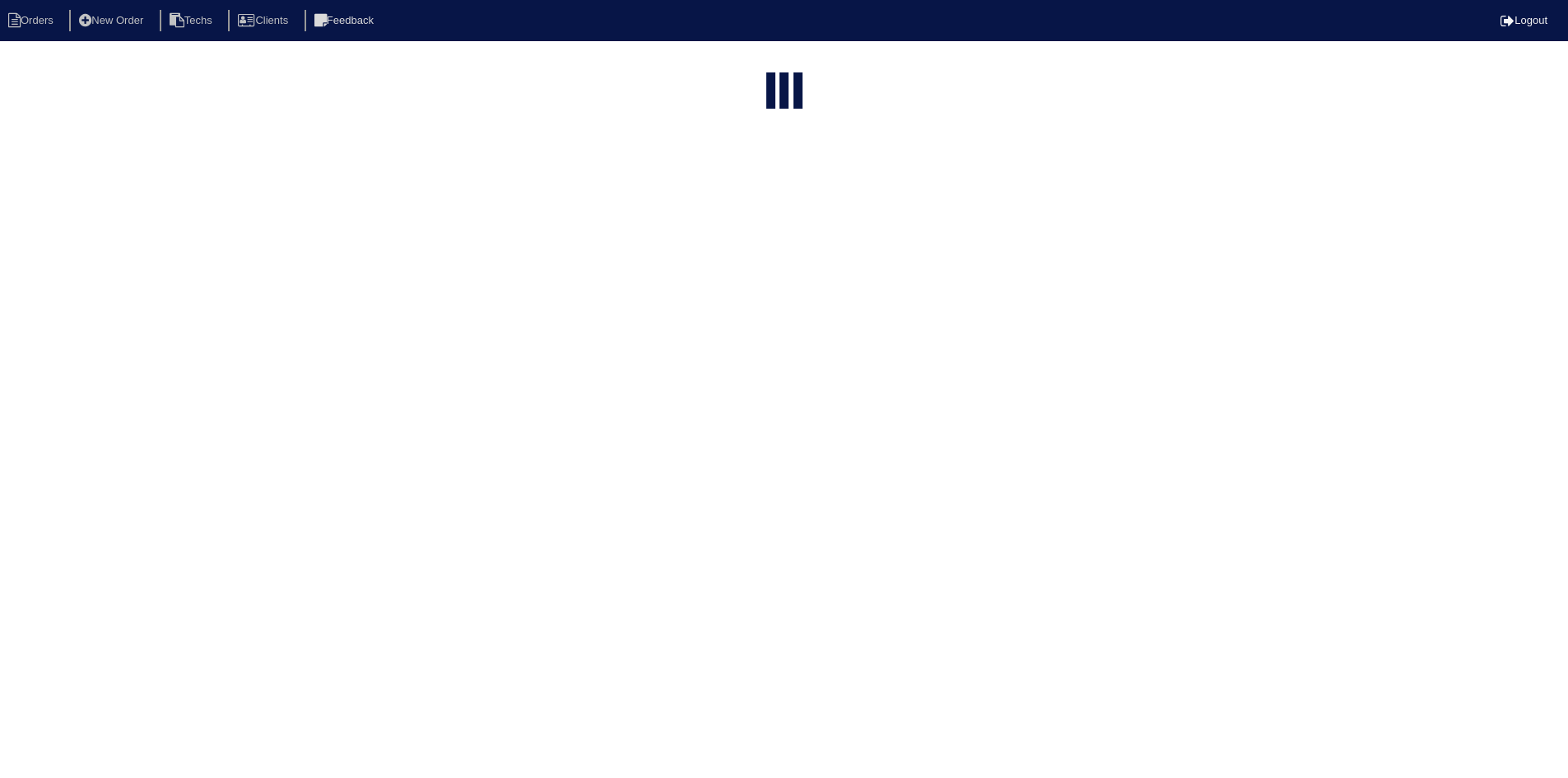
select select "field complete"
select select "need to quote"
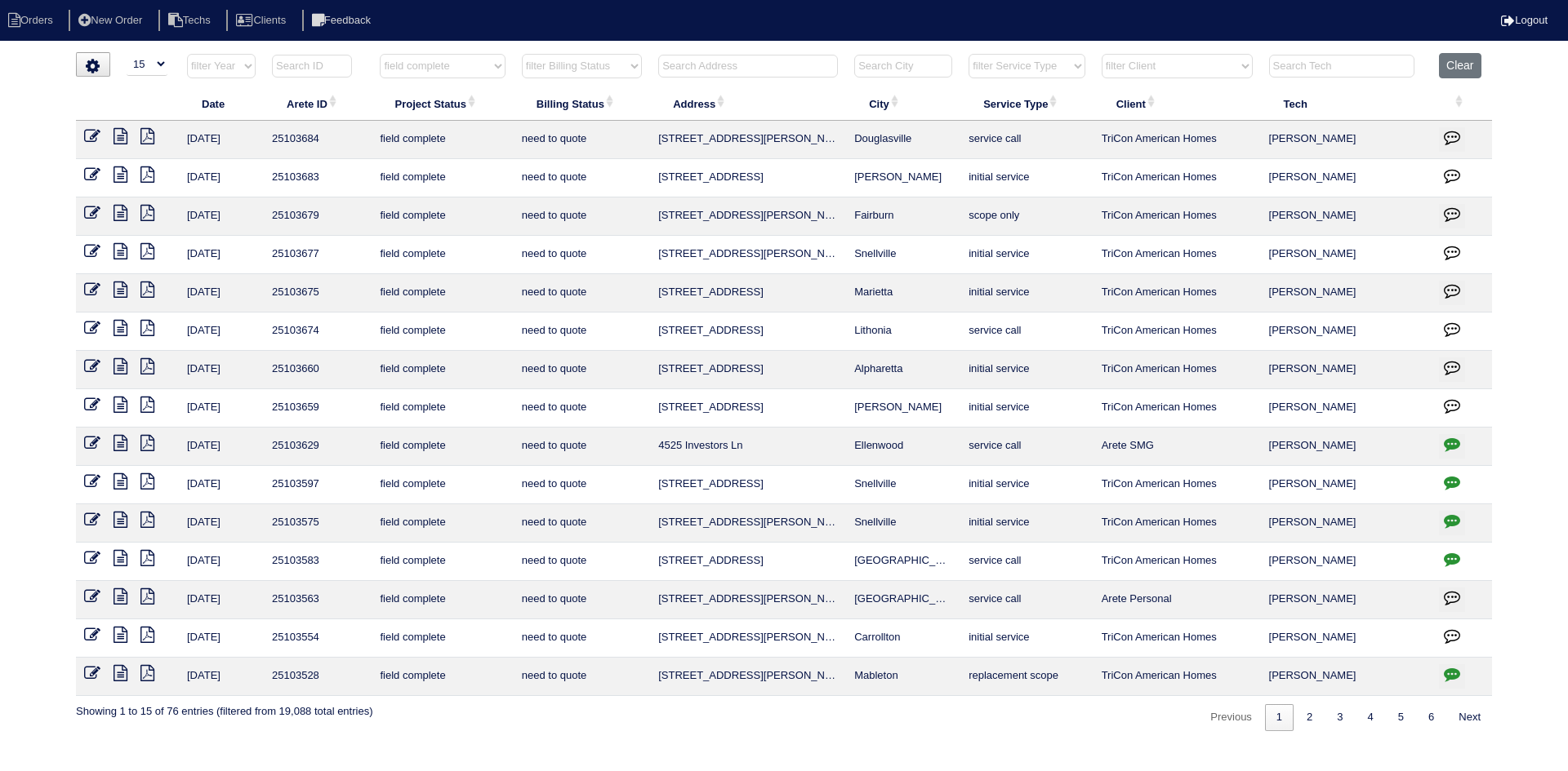
click at [123, 366] on icon at bounding box center [120, 366] width 14 height 17
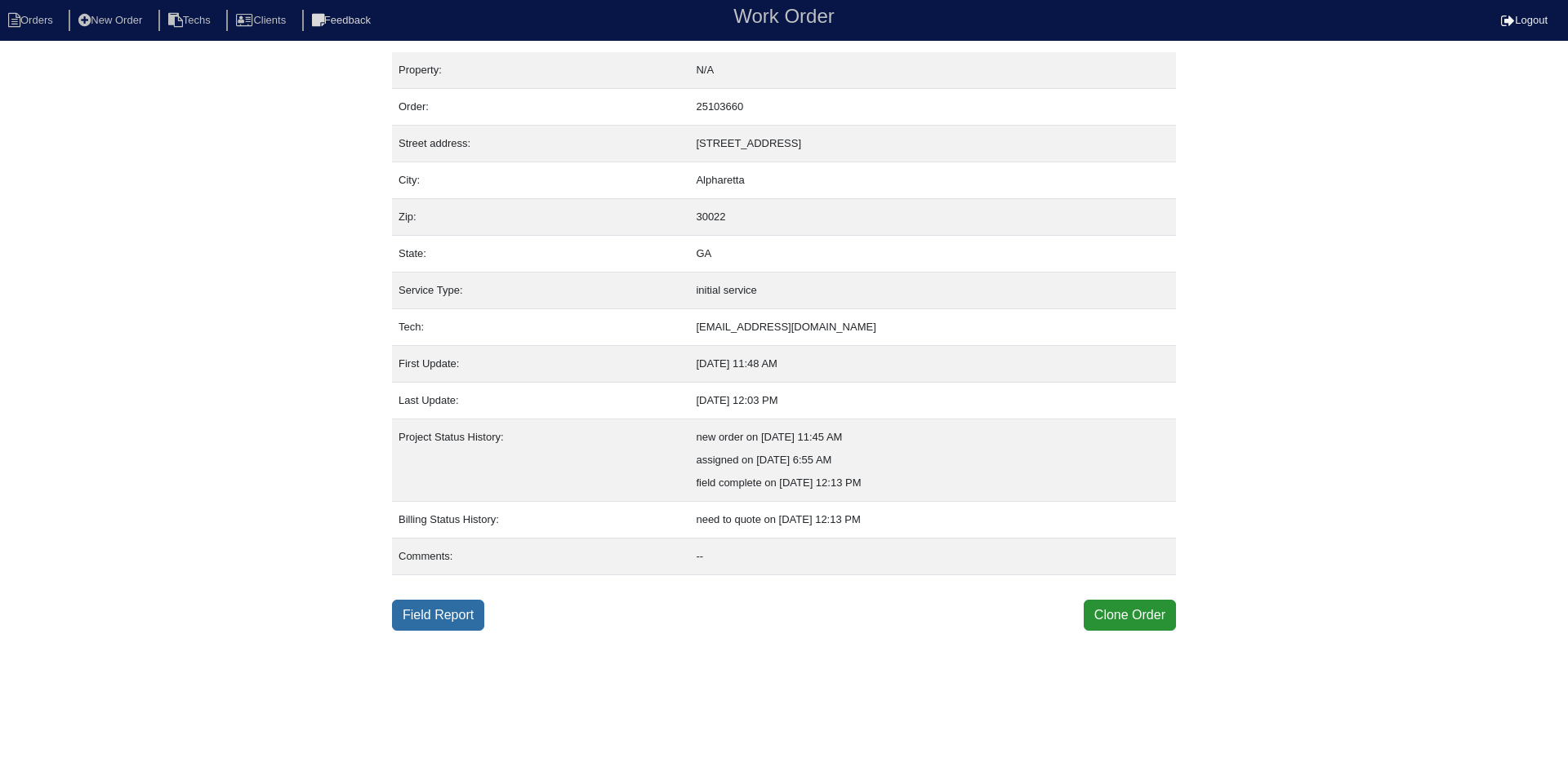
click at [444, 607] on link "Field Report" at bounding box center [438, 615] width 92 height 31
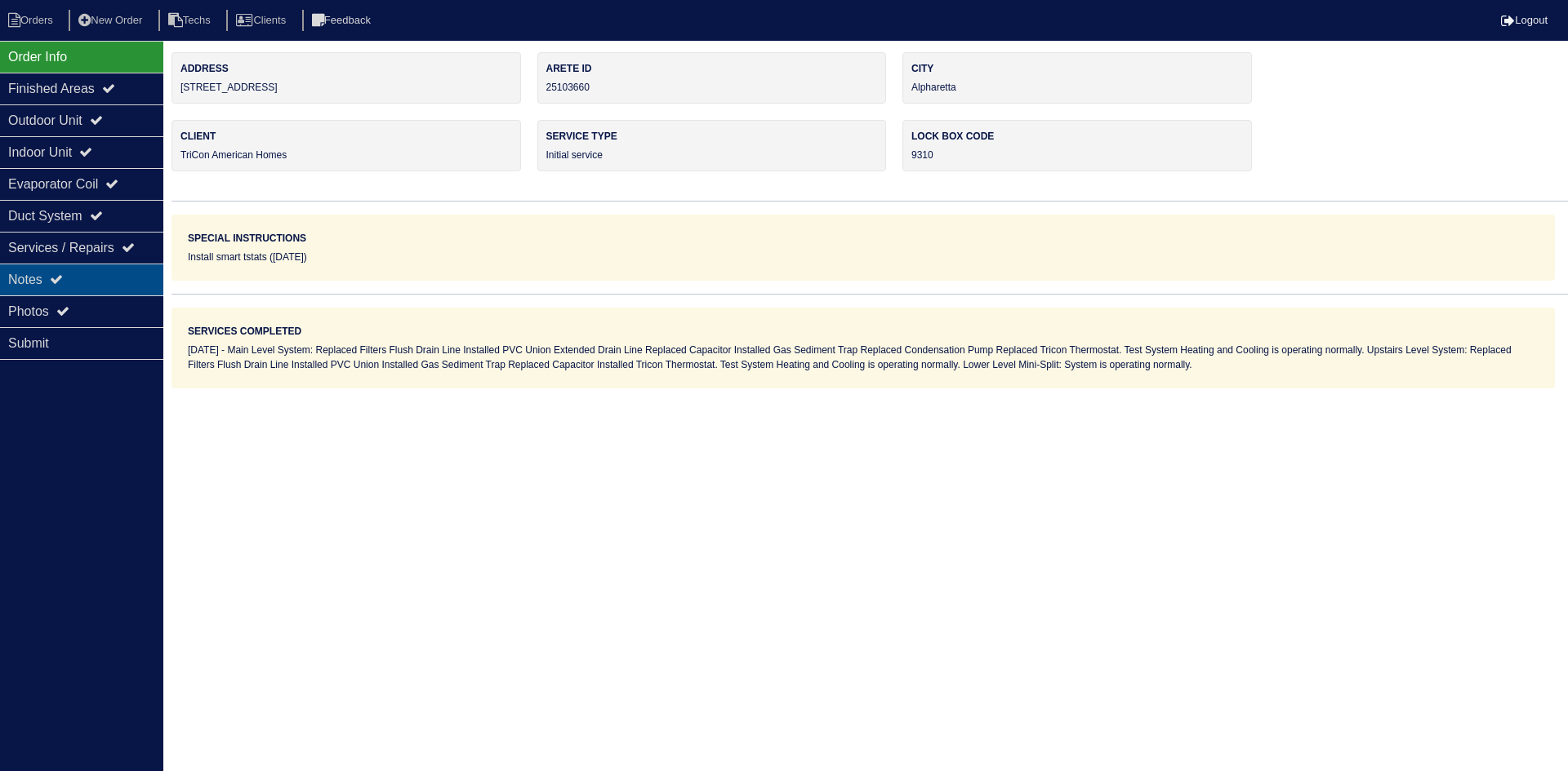
click at [79, 280] on div "Notes" at bounding box center [82, 279] width 163 height 32
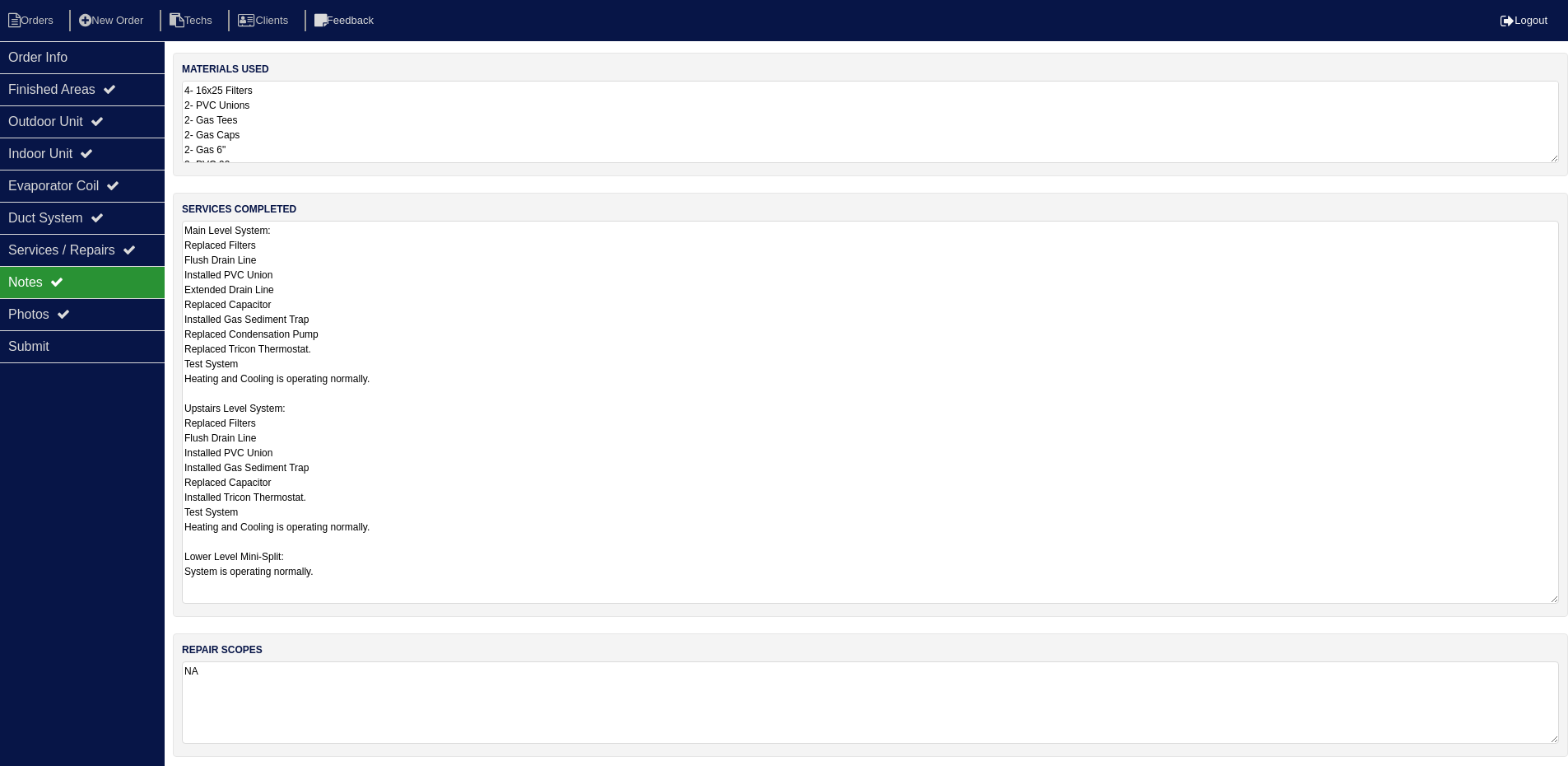
drag, startPoint x: 1564, startPoint y: 297, endPoint x: 1580, endPoint y: 598, distance: 301.4
click at [1568, 598] on html "Orders New Order Techs Clients Feedback Logout Orders New Order Users Clients M…" at bounding box center [784, 456] width 1568 height 913
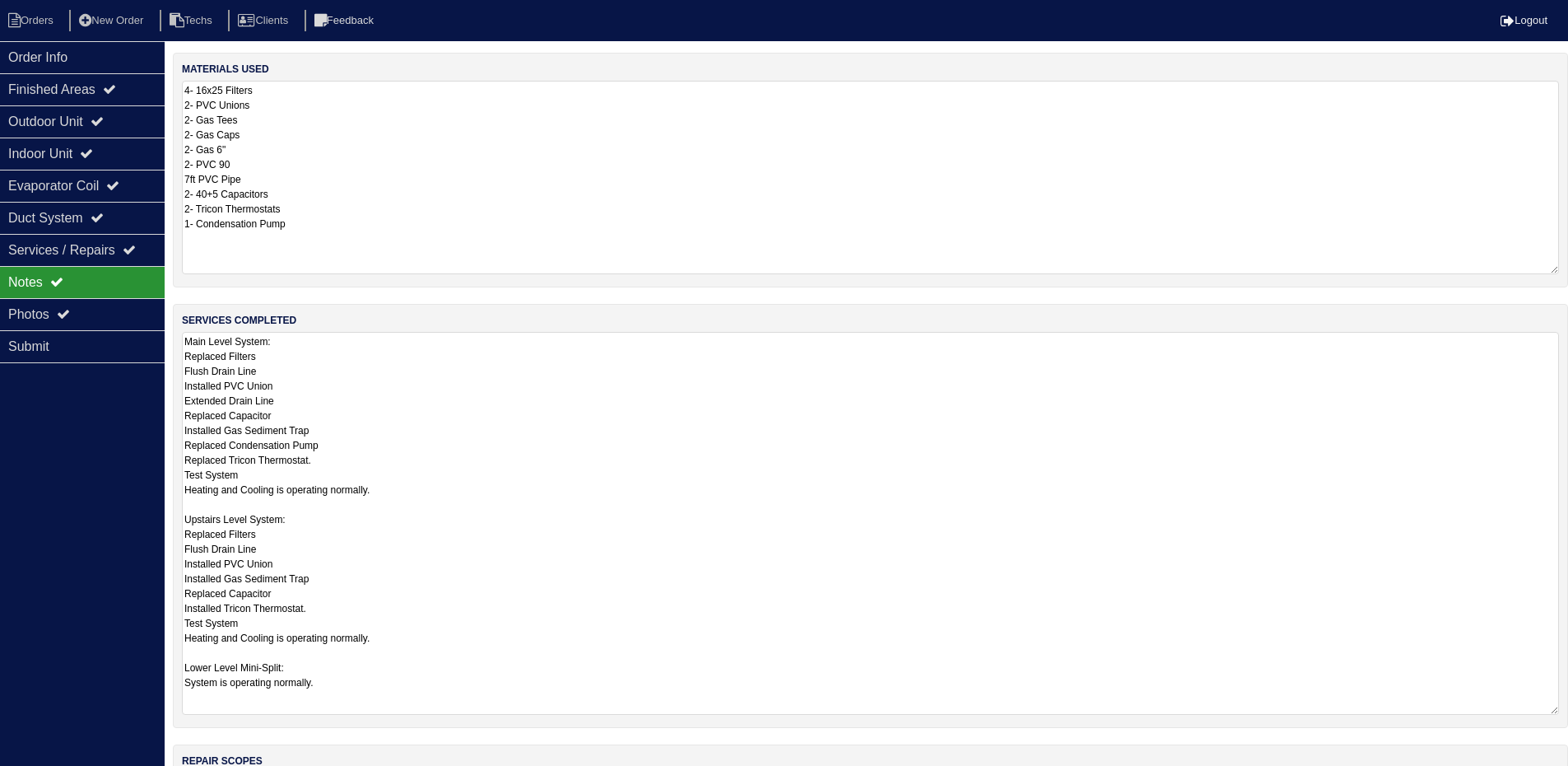
drag, startPoint x: 1553, startPoint y: 154, endPoint x: 1579, endPoint y: 264, distance: 113.0
click at [1568, 264] on html "Orders New Order Techs Clients Feedback Logout Orders New Order Users Clients M…" at bounding box center [784, 512] width 1568 height 1025
click at [53, 120] on div "Outdoor Unit" at bounding box center [82, 121] width 165 height 32
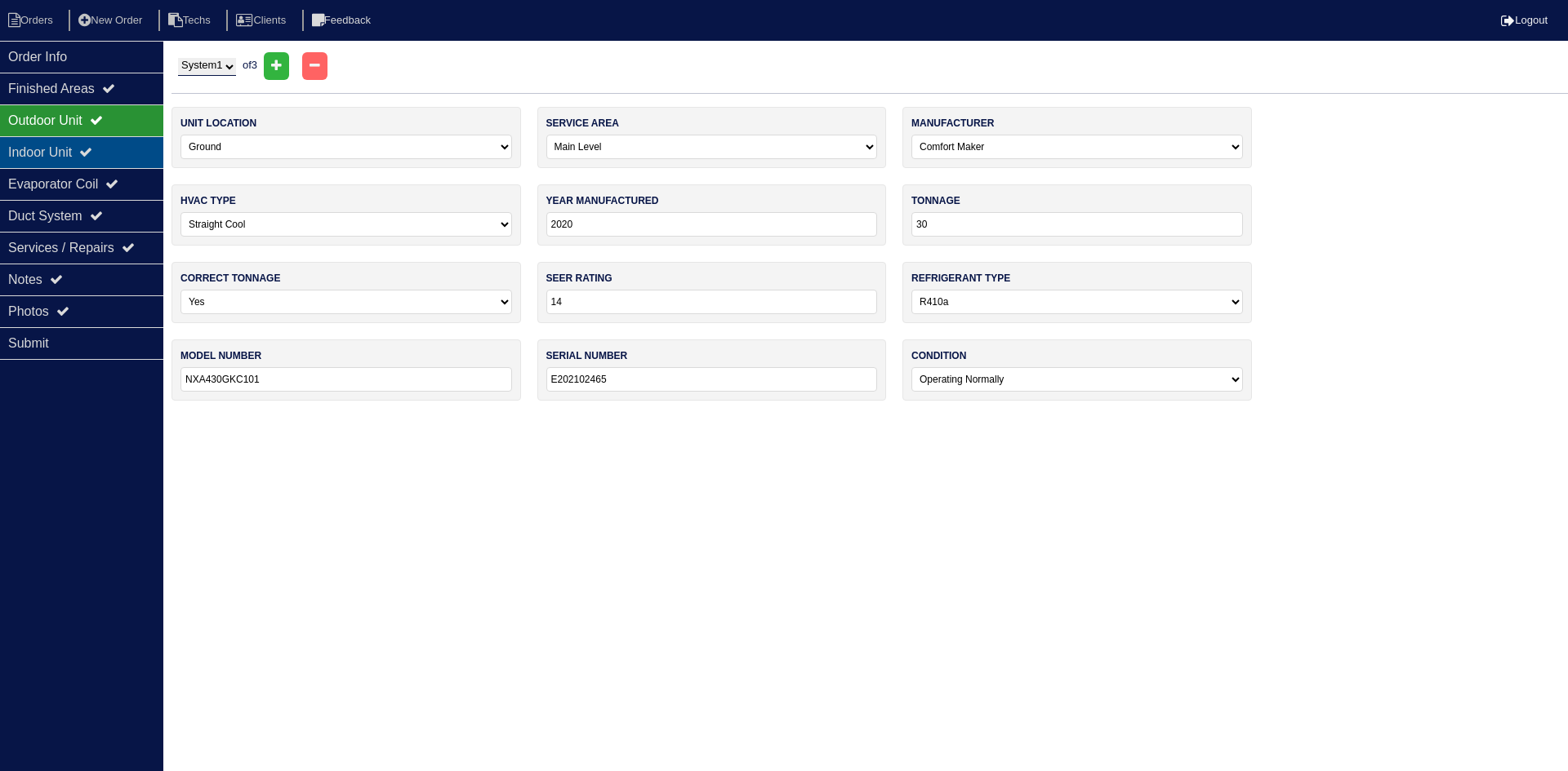
drag, startPoint x: 89, startPoint y: 155, endPoint x: 90, endPoint y: 131, distance: 24.0
click at [89, 154] on div "Indoor Unit" at bounding box center [82, 152] width 163 height 32
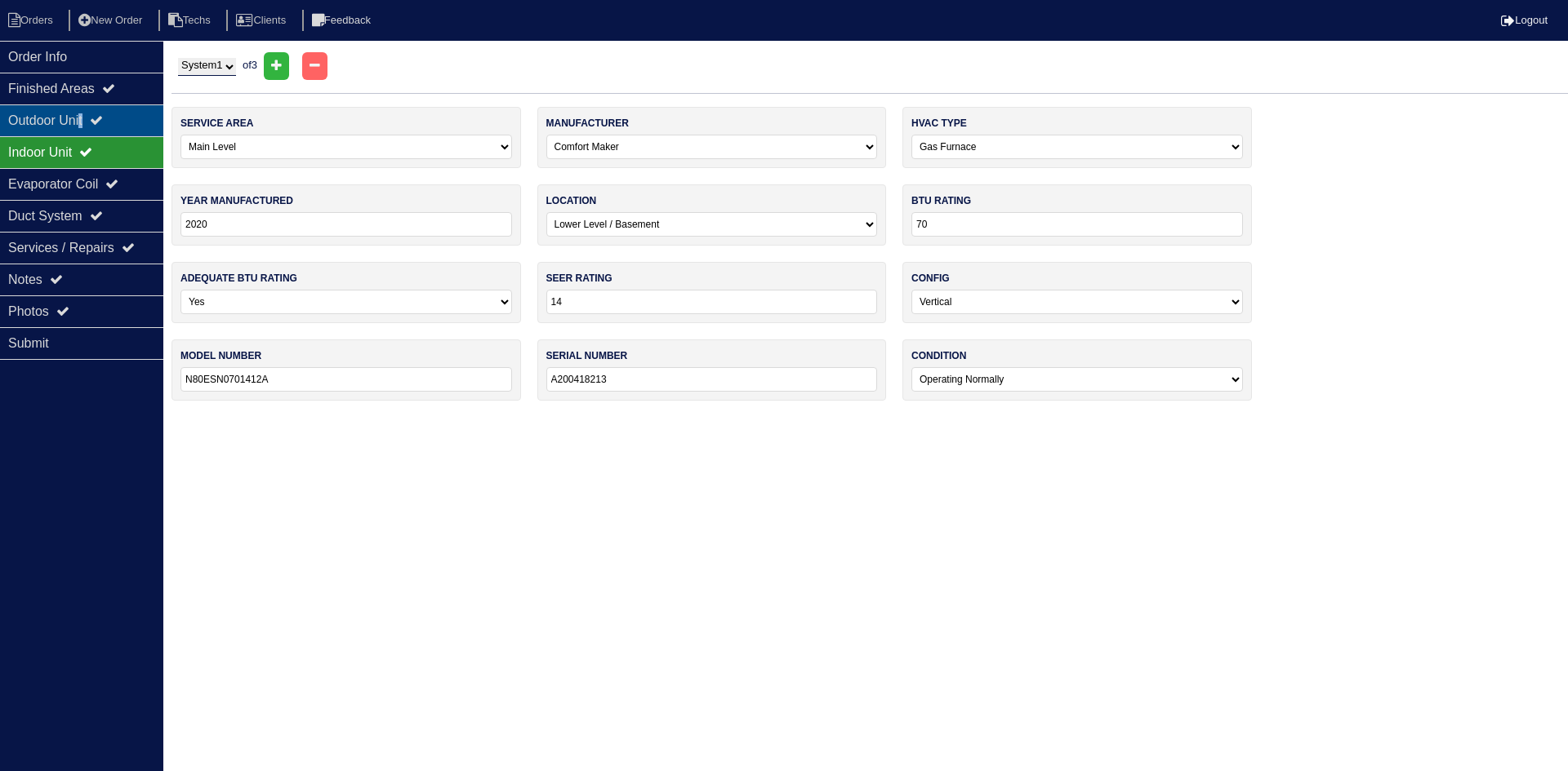
click at [90, 116] on div "Outdoor Unit" at bounding box center [82, 120] width 163 height 32
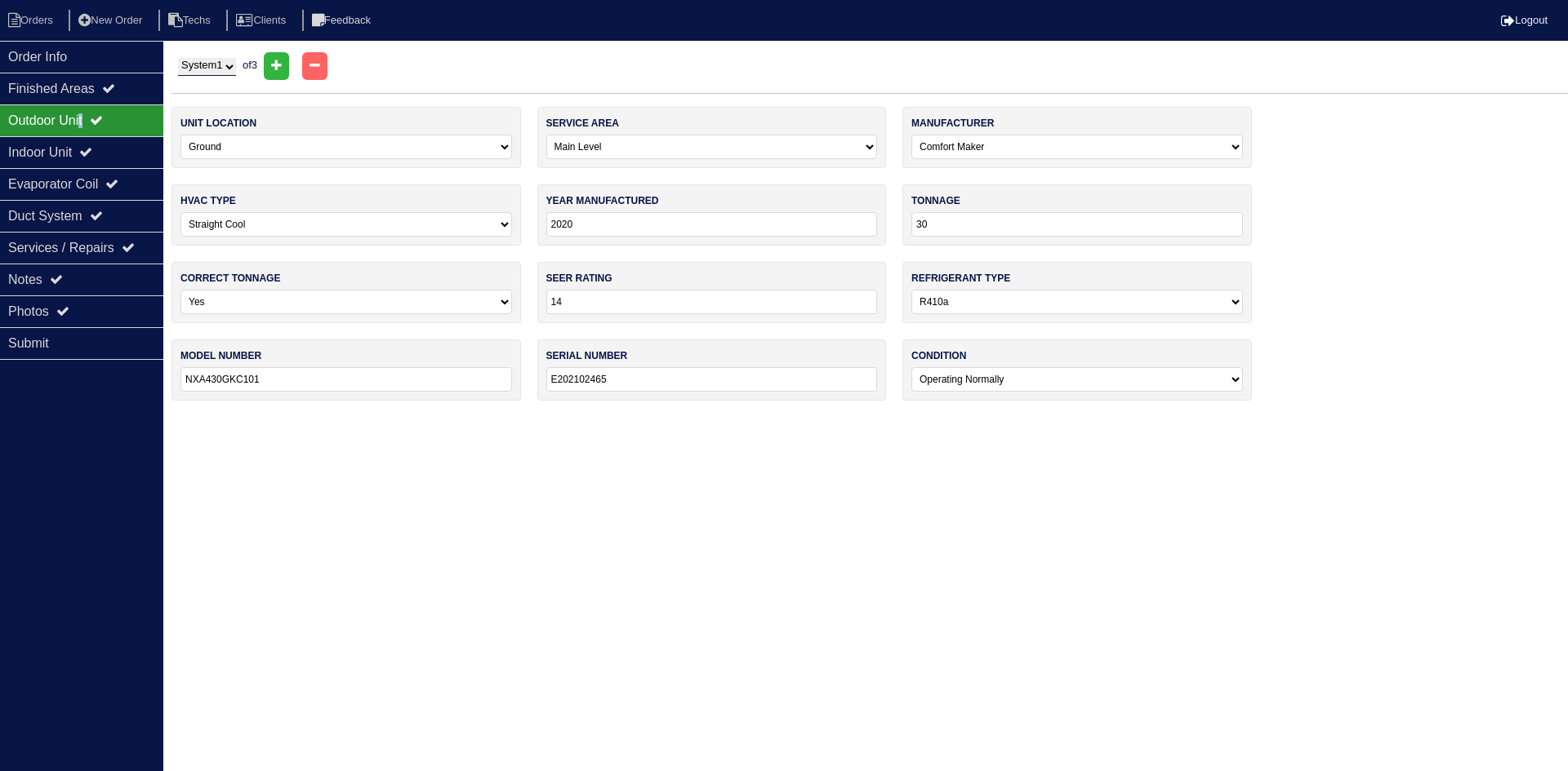
click at [224, 64] on select "System 1 System 2 System 3" at bounding box center [207, 67] width 58 height 18
select select "2"
click at [178, 58] on select "System 1 System 2 System 3" at bounding box center [207, 67] width 58 height 18
select select "1"
select select "Trane"
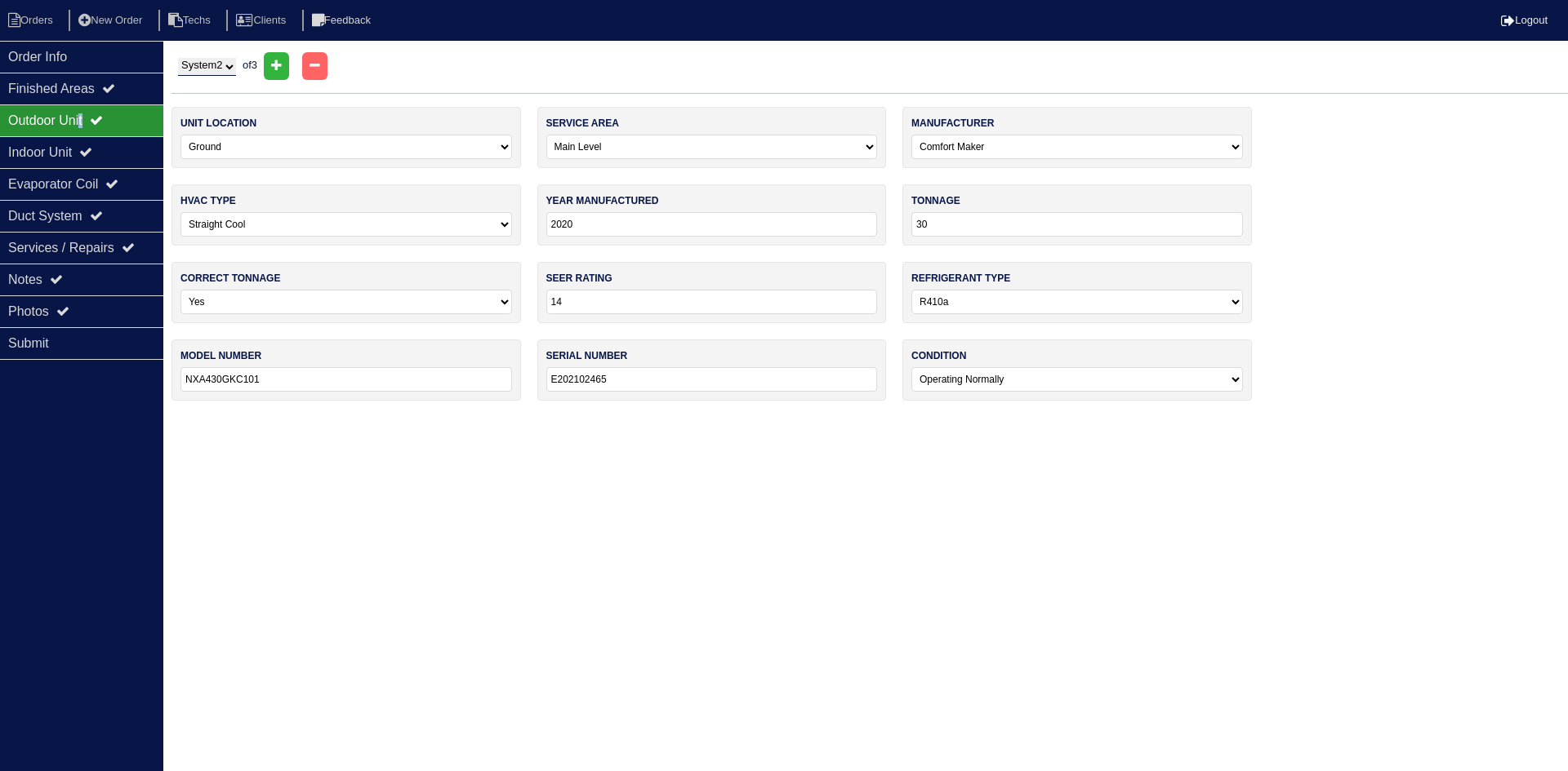
type input "2016"
type input "4TTR4030L1000AA"
type input "16083X3X3F"
select select "1"
select select "Trane"
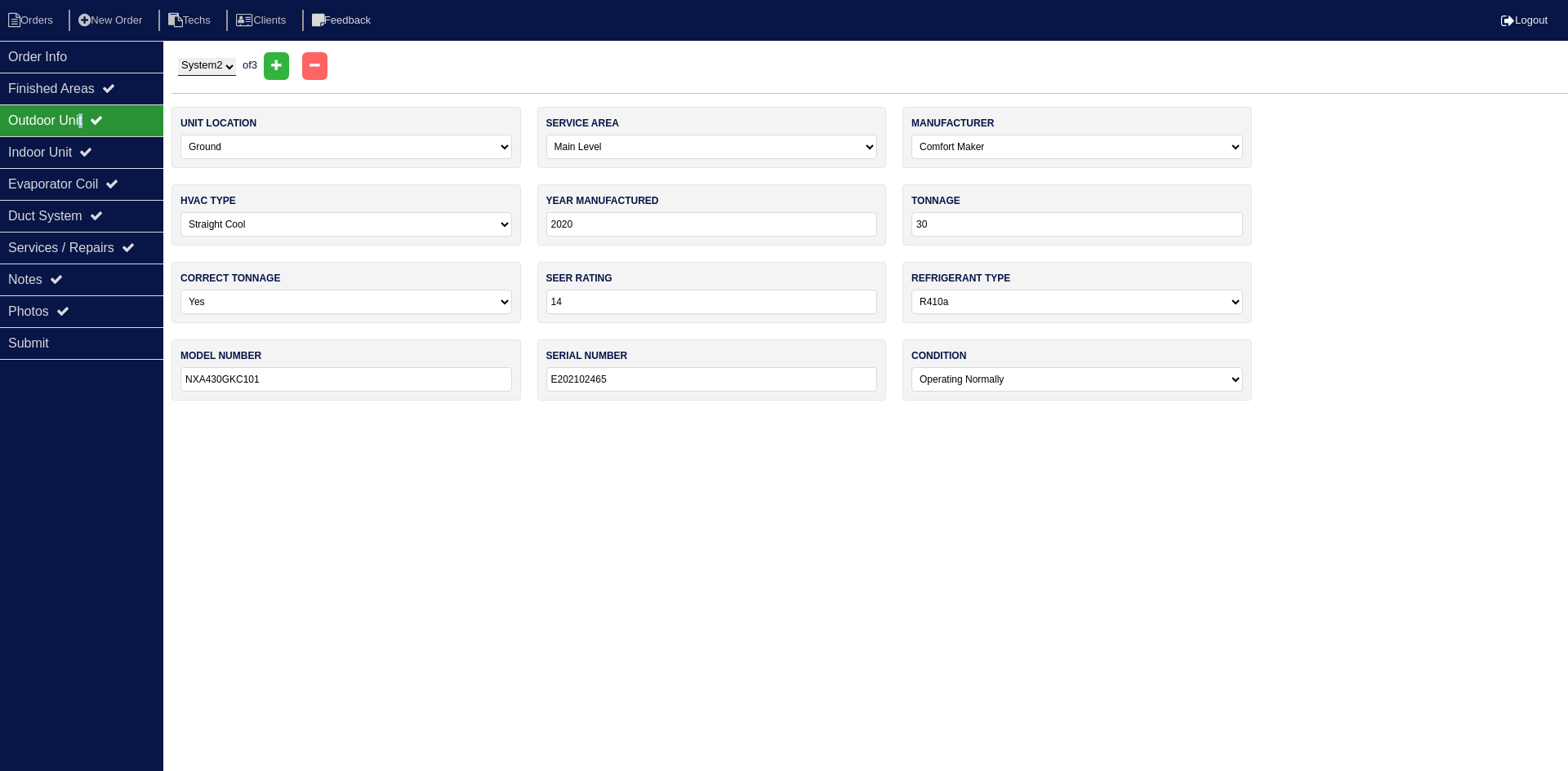
type input "2012"
select select "0"
type input "14"
type input "TUD1B080A9361AB"
type input "12101K791G"
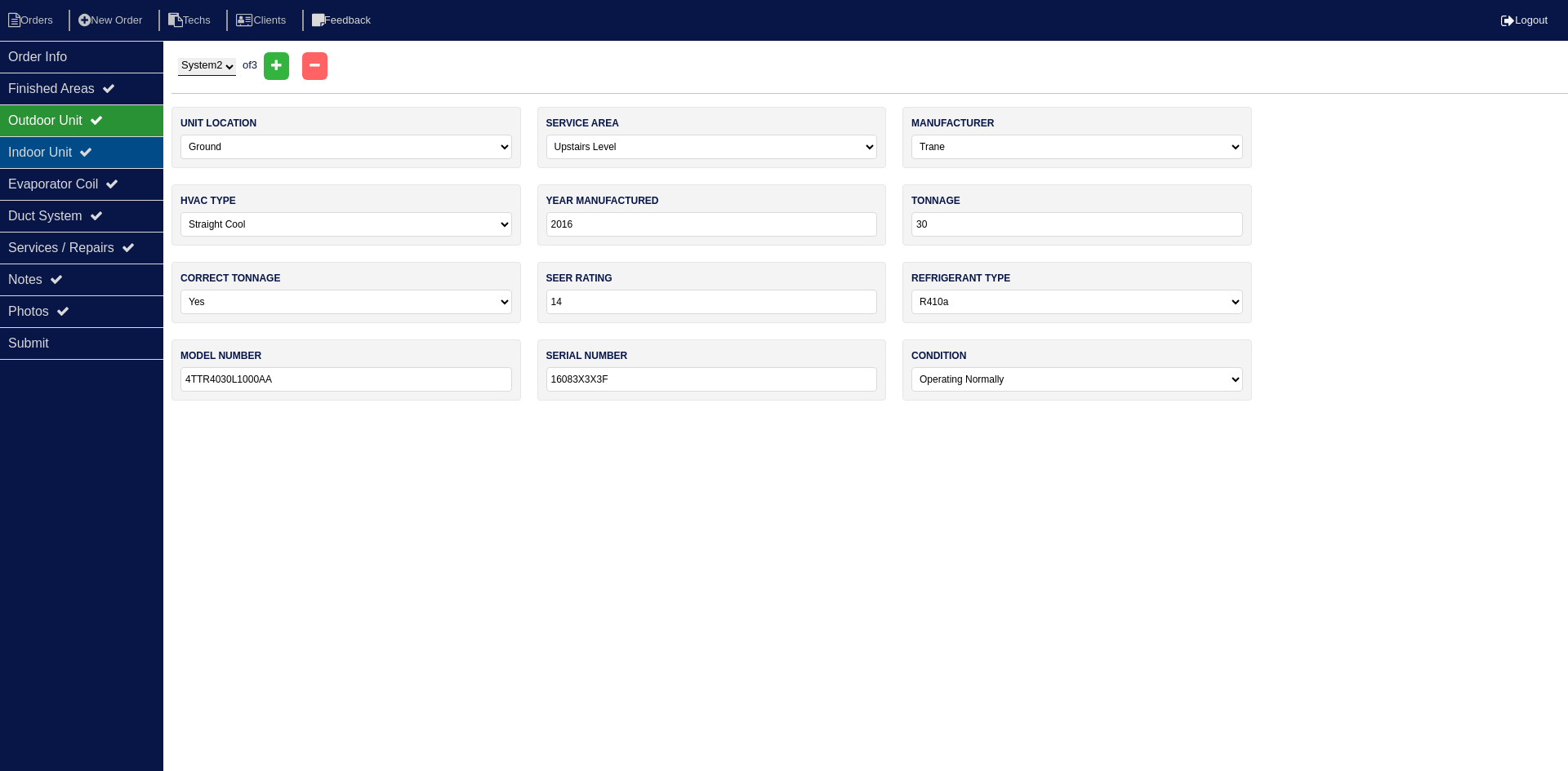
click at [126, 146] on div "Indoor Unit" at bounding box center [82, 152] width 163 height 32
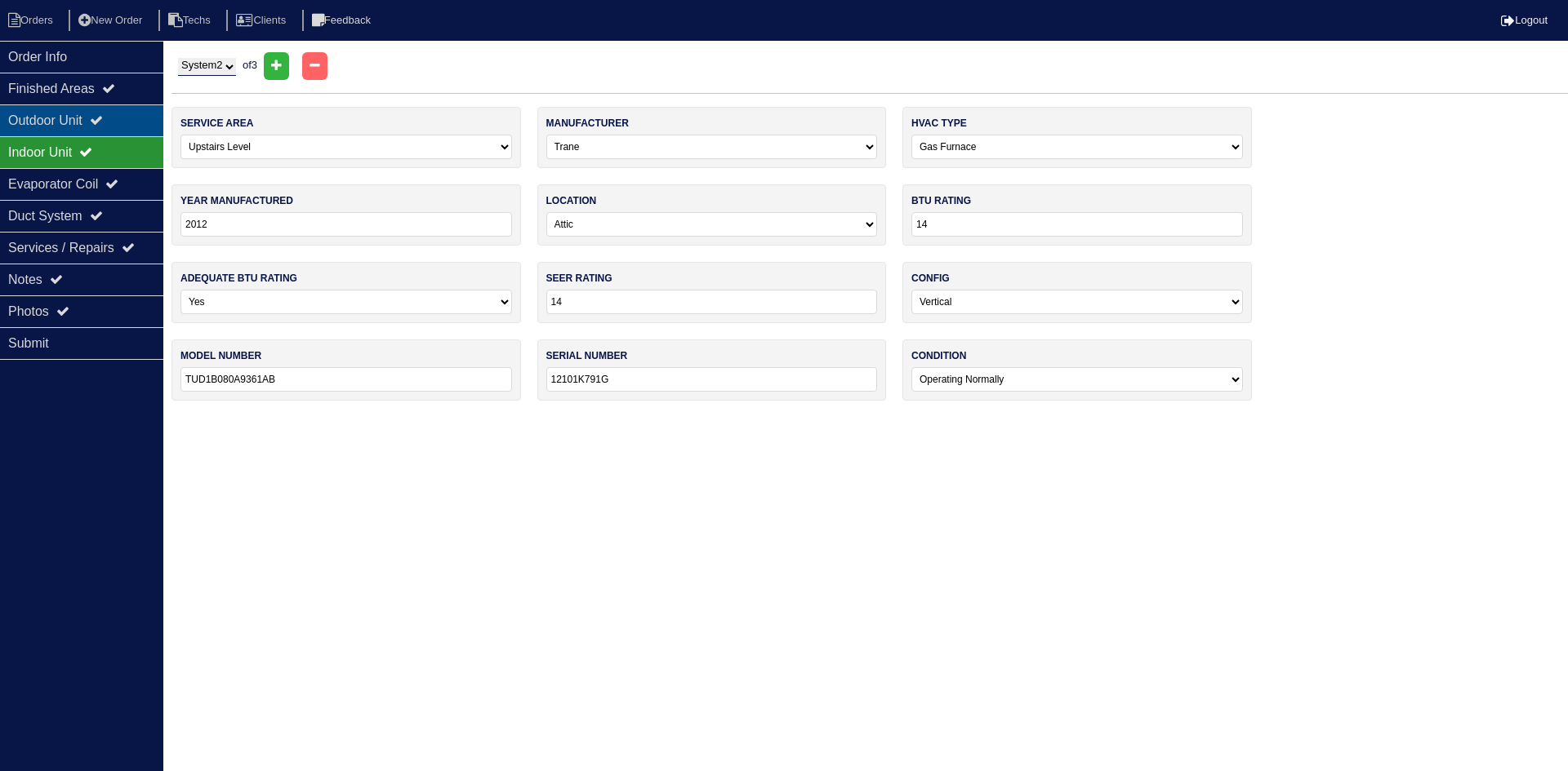
click at [65, 116] on div "Outdoor Unit" at bounding box center [82, 120] width 163 height 32
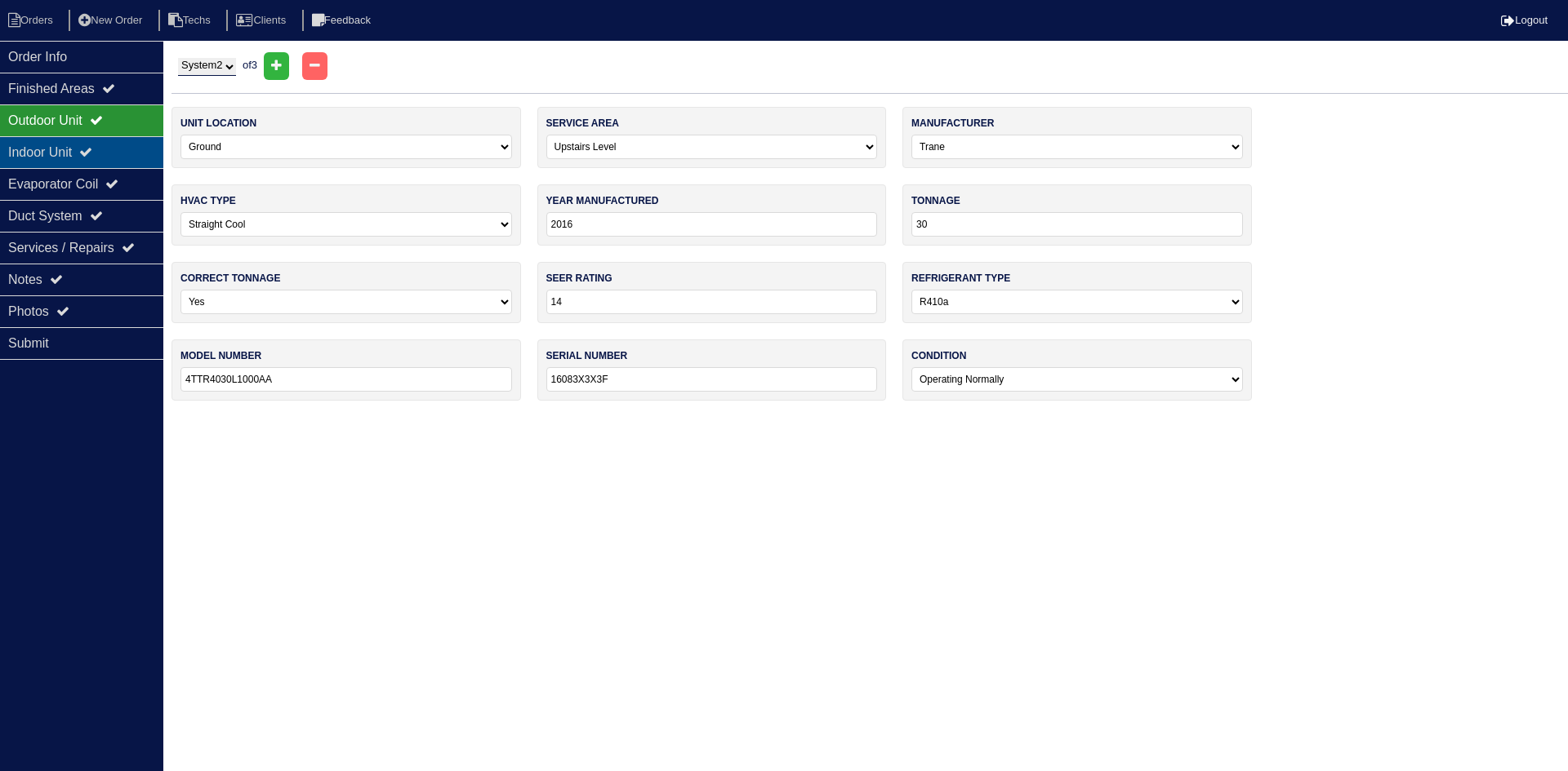
click at [92, 147] on icon at bounding box center [85, 151] width 13 height 13
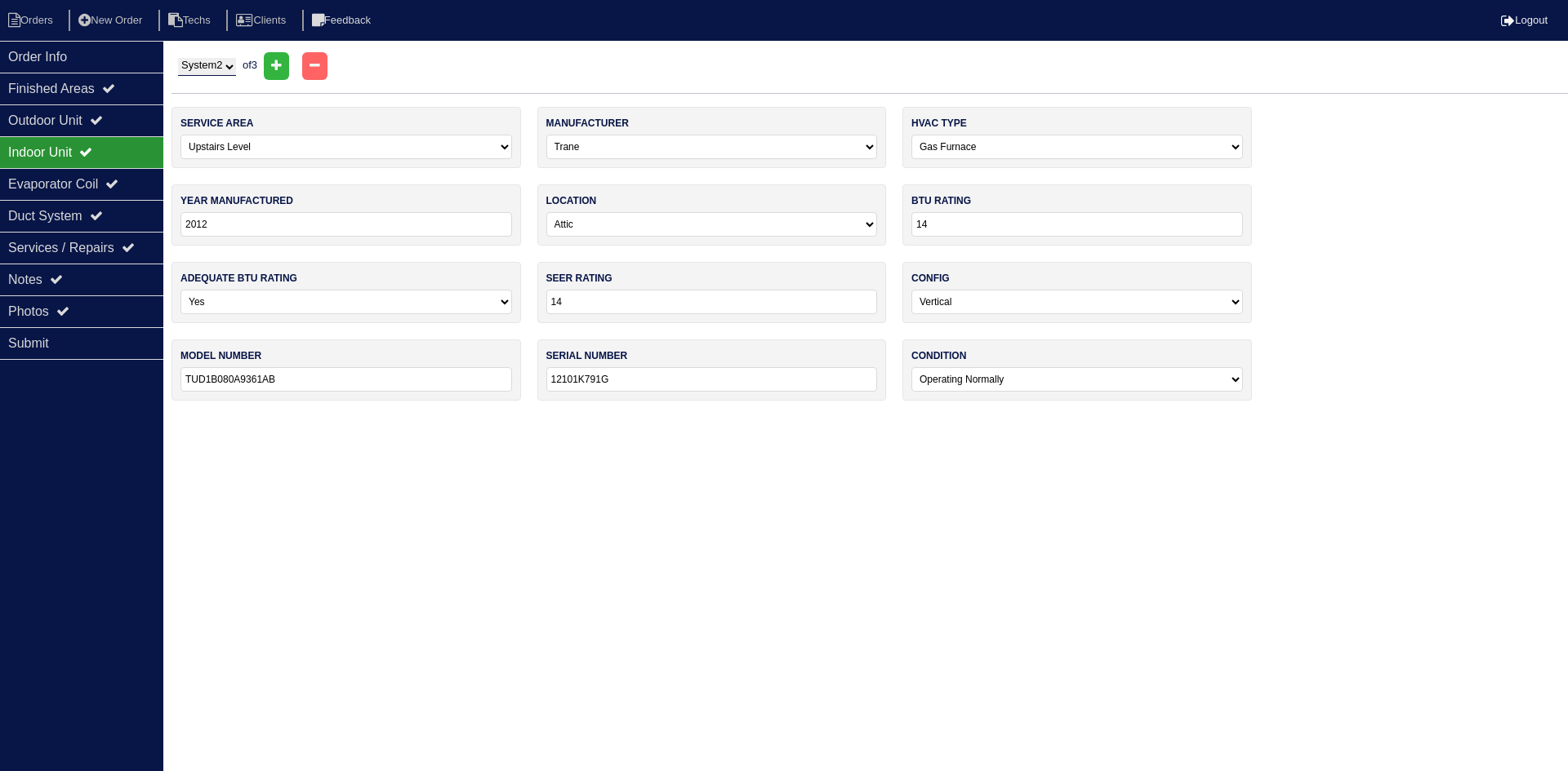
drag, startPoint x: 228, startPoint y: 64, endPoint x: 228, endPoint y: 76, distance: 12.0
click at [228, 64] on select "System 1 System 2 System 3" at bounding box center [207, 67] width 58 height 18
select select "3"
click at [178, 58] on select "System 1 System 2 System 3" at bounding box center [207, 67] width 58 height 18
select select "2"
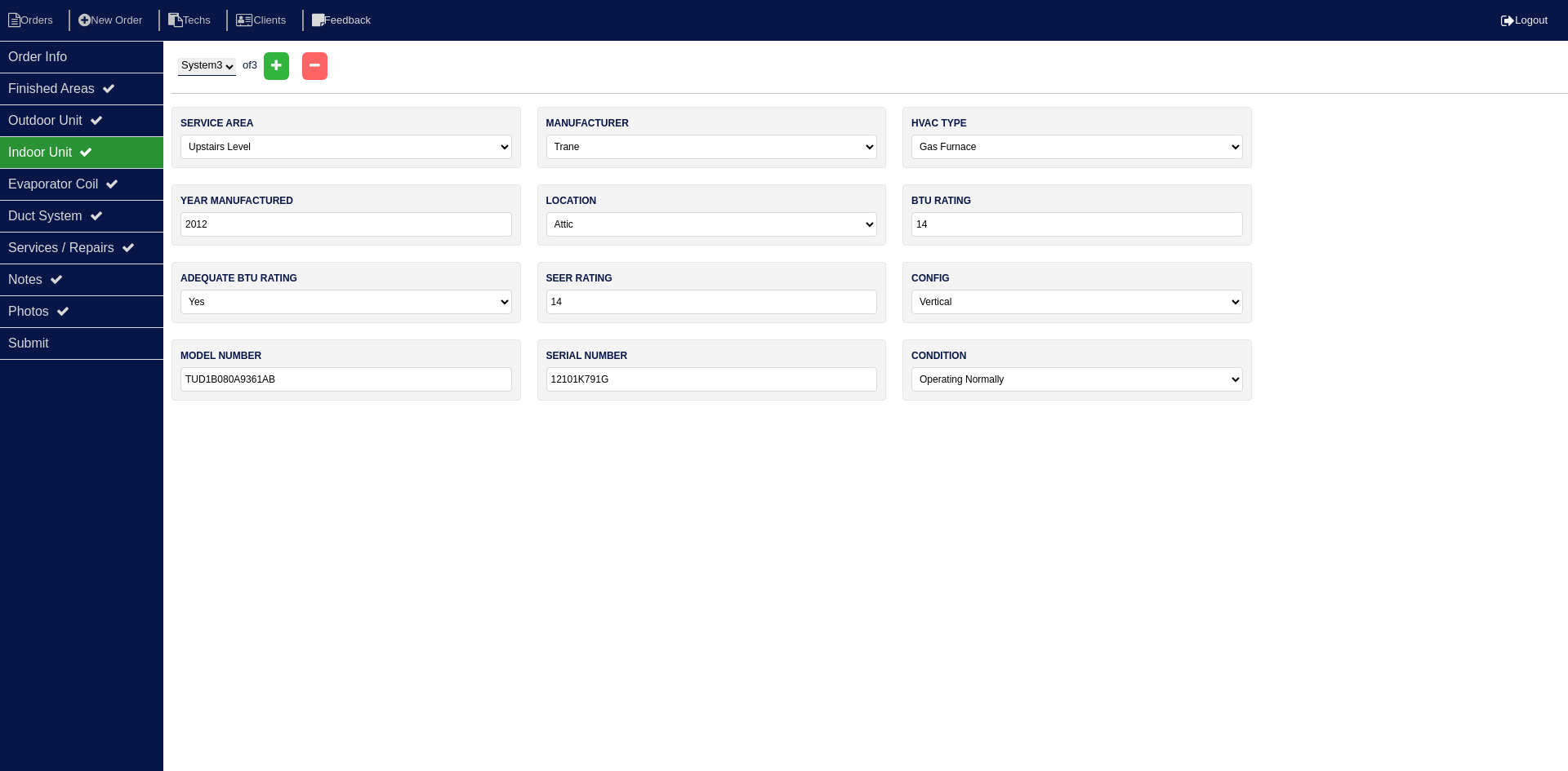
select select "Other"
select select "2"
type input "2019"
select select "3"
type input "18"
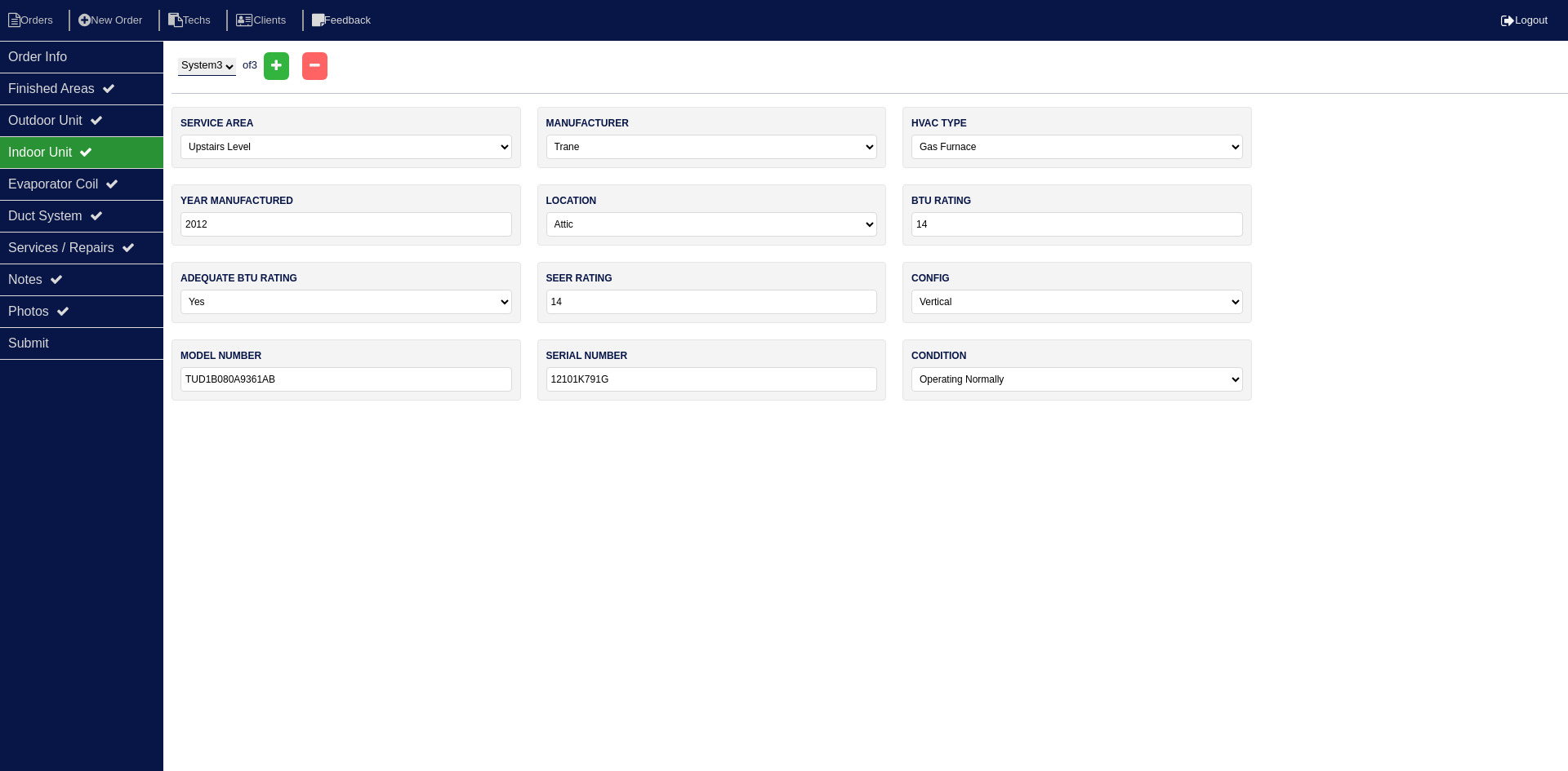
select select "1"
type input "LIVSI8HP230V1BH"
type input "63229977690"
click at [156, 114] on div "Outdoor Unit" at bounding box center [82, 120] width 163 height 32
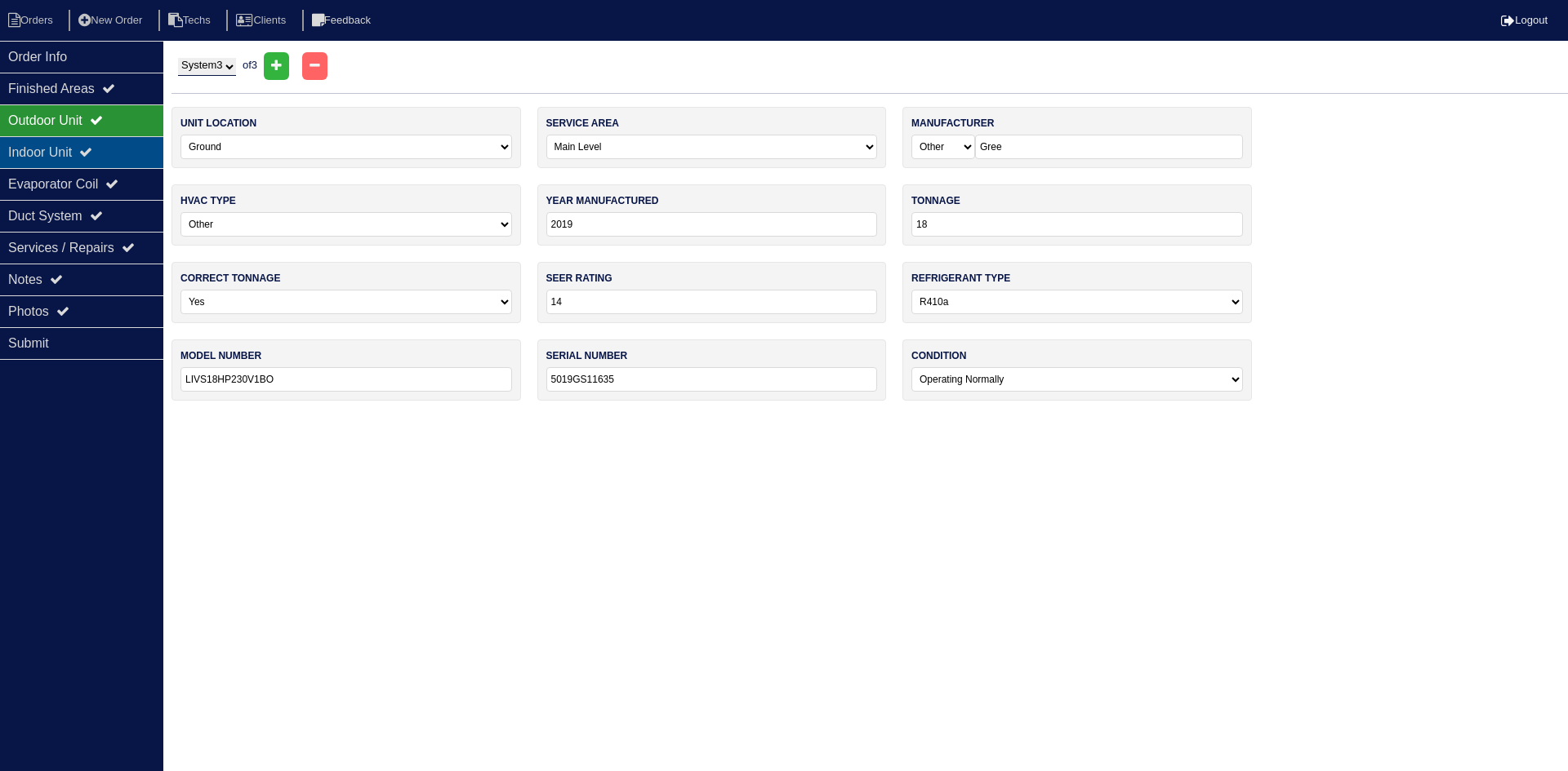
click at [108, 149] on div "Indoor Unit" at bounding box center [82, 152] width 163 height 32
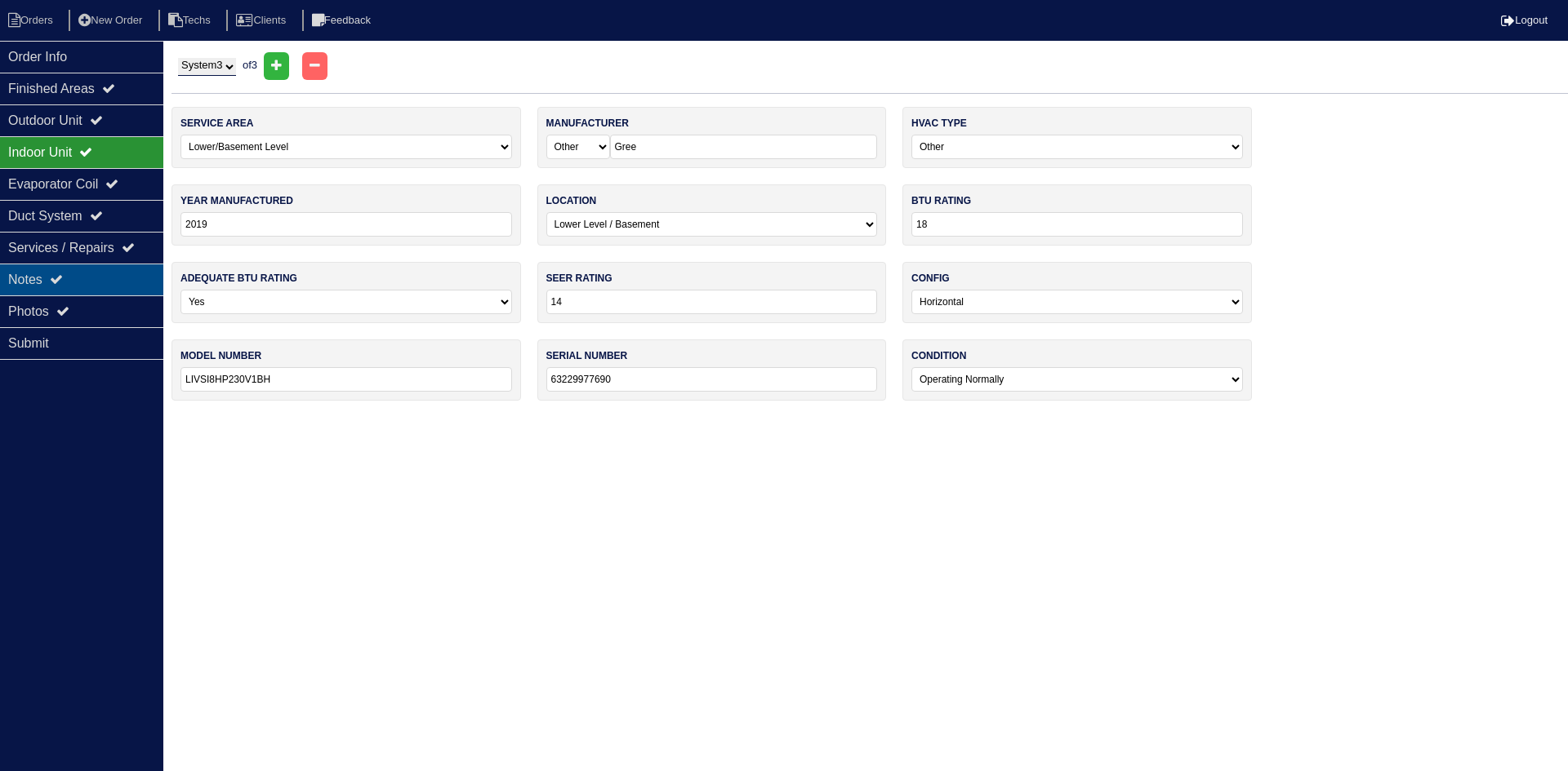
click at [131, 272] on div "Notes" at bounding box center [82, 279] width 163 height 32
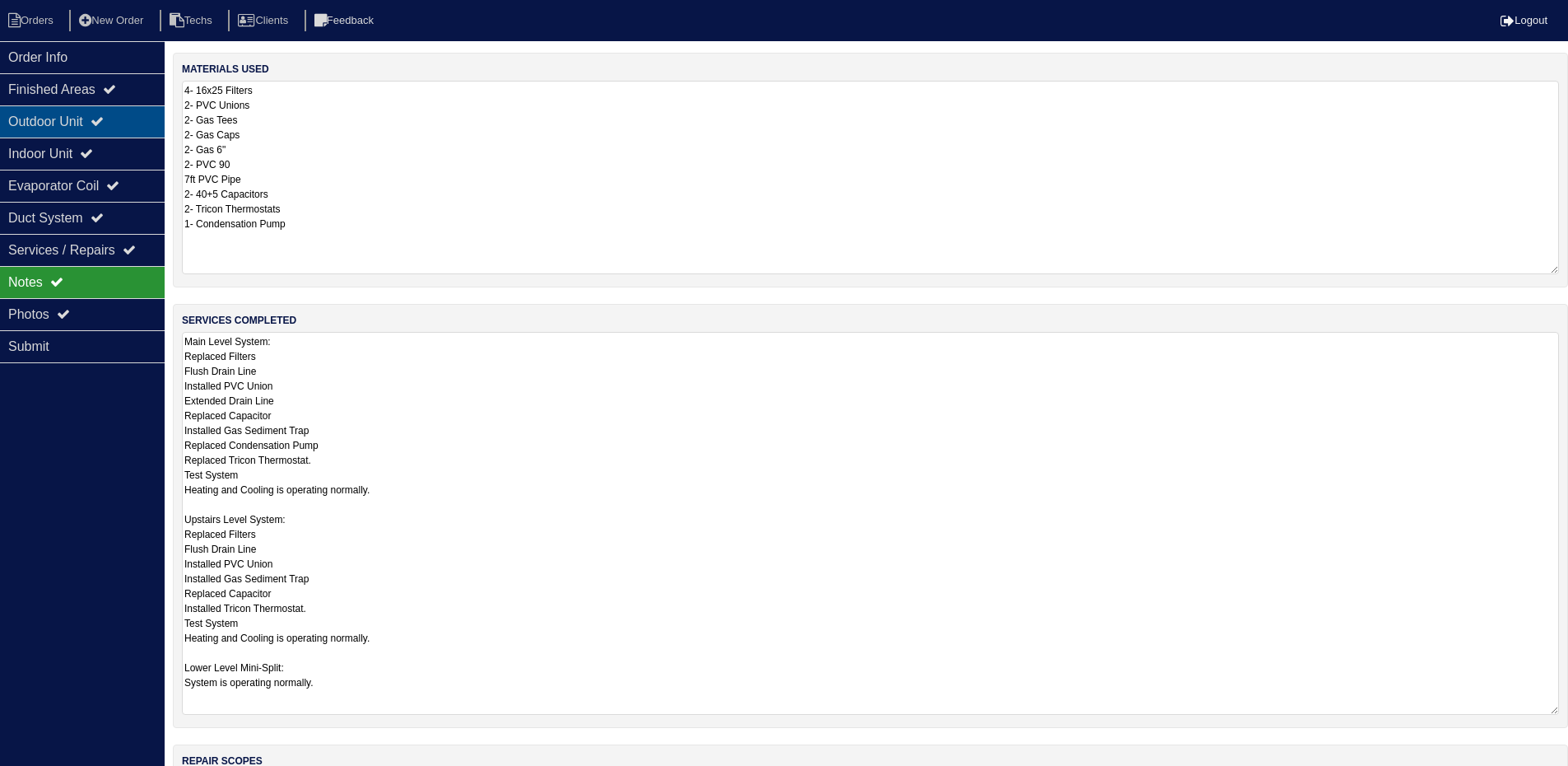
click at [96, 114] on div "Outdoor Unit" at bounding box center [82, 121] width 165 height 32
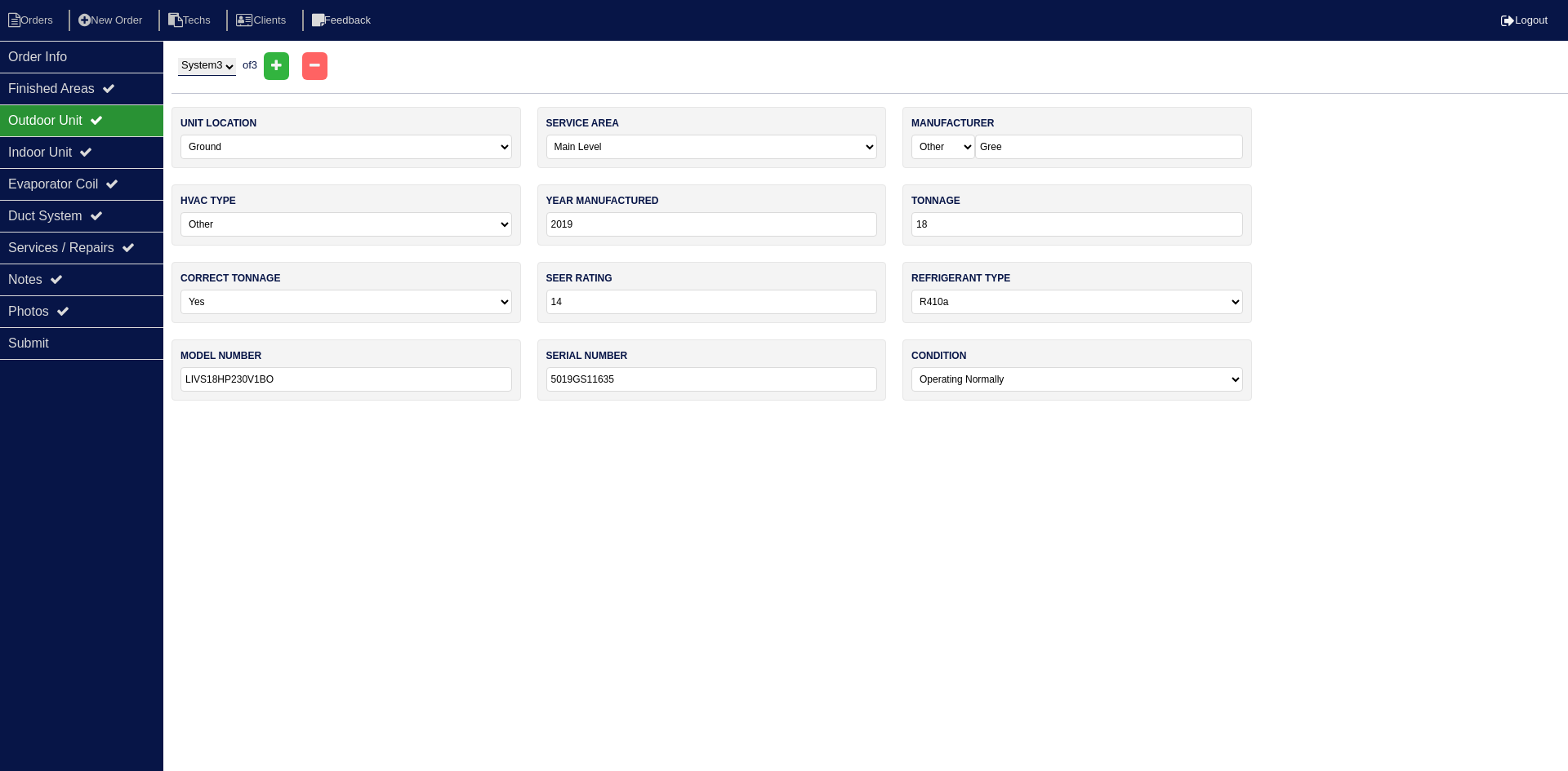
click at [210, 67] on select "System 1 System 2 System 3" at bounding box center [207, 67] width 58 height 18
select select "1"
click at [178, 58] on select "System 1 System 2 System 3" at bounding box center [207, 67] width 58 height 18
select select "Comfort Maker"
select select "0"
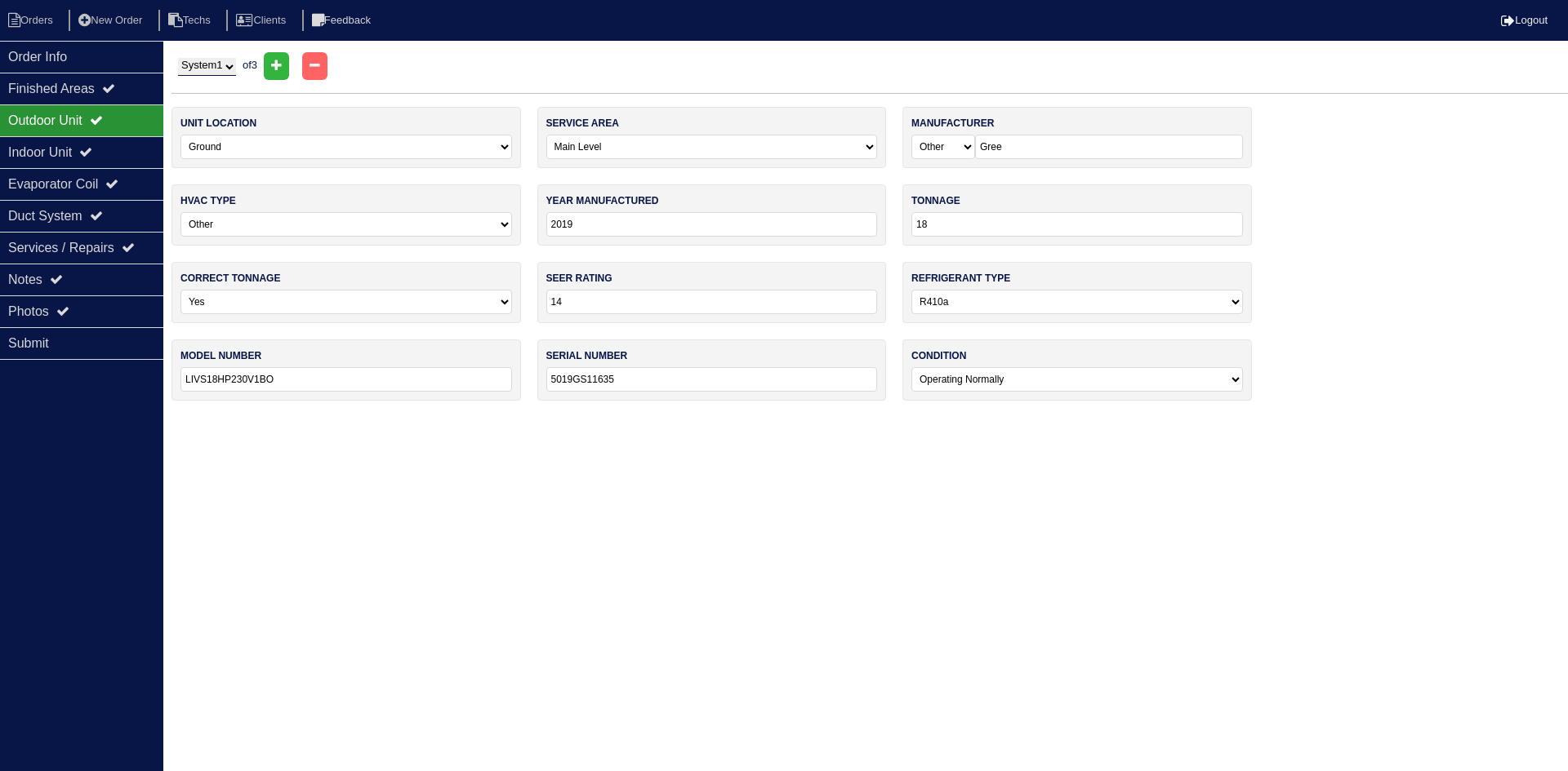
type input "2020"
type input "30"
type input "NXA430GKC101"
type input "E202102465"
select select "0"
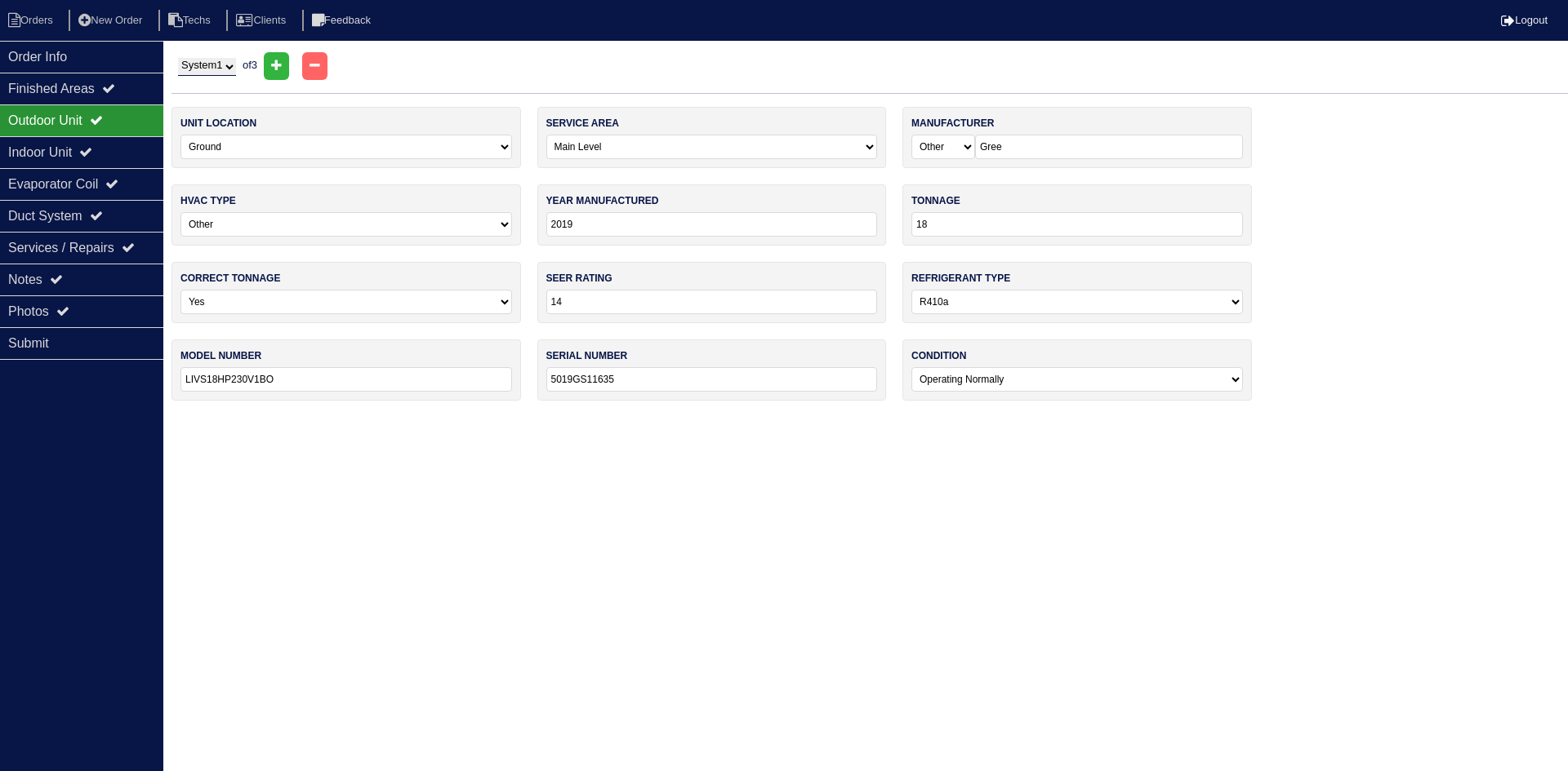
select select "Comfort Maker"
select select "0"
type input "2020"
type input "70"
select select "0"
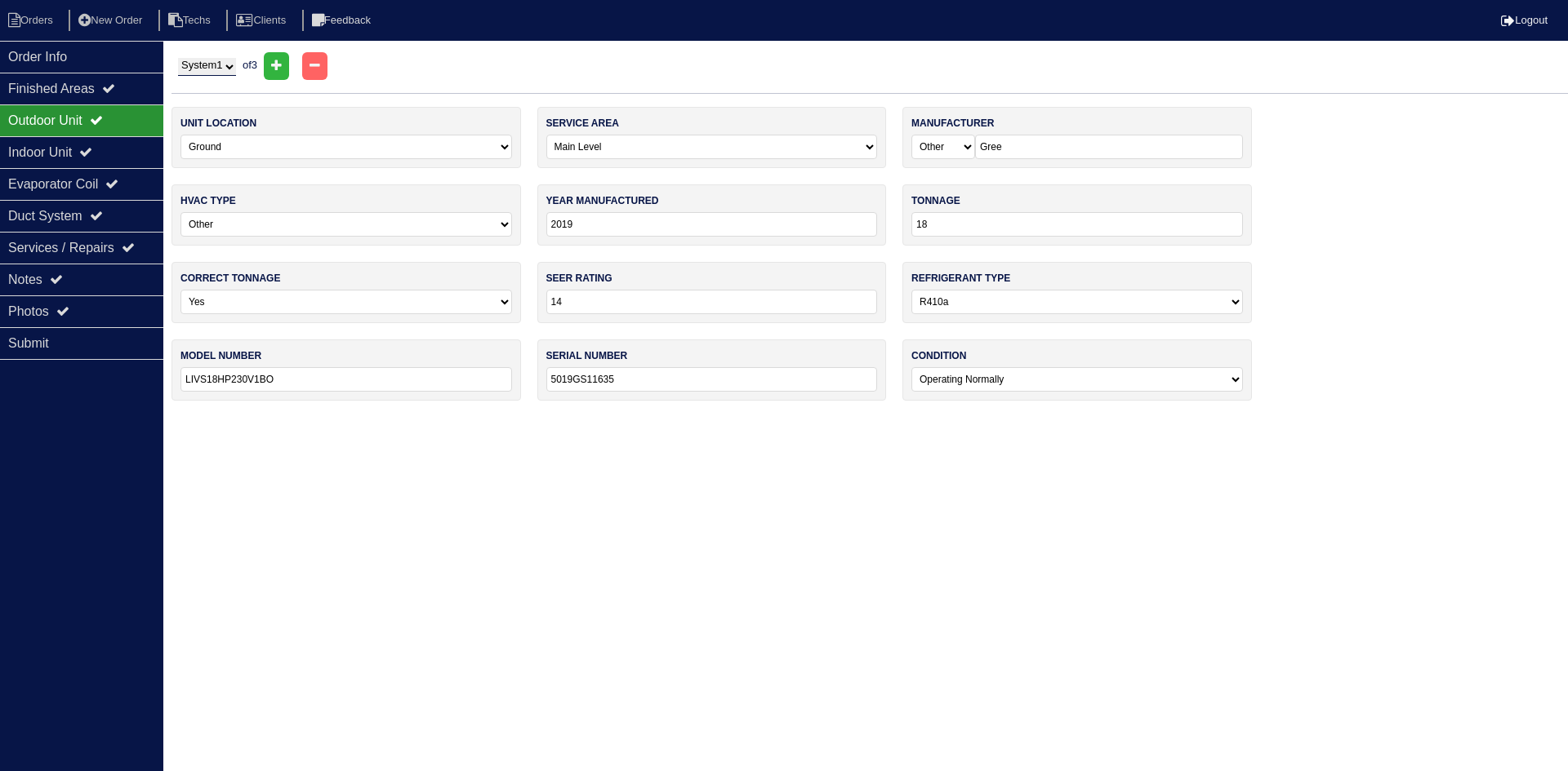
type input "N80ESN0701412A"
type input "A200418213"
click at [126, 140] on div "Indoor Unit" at bounding box center [82, 152] width 163 height 32
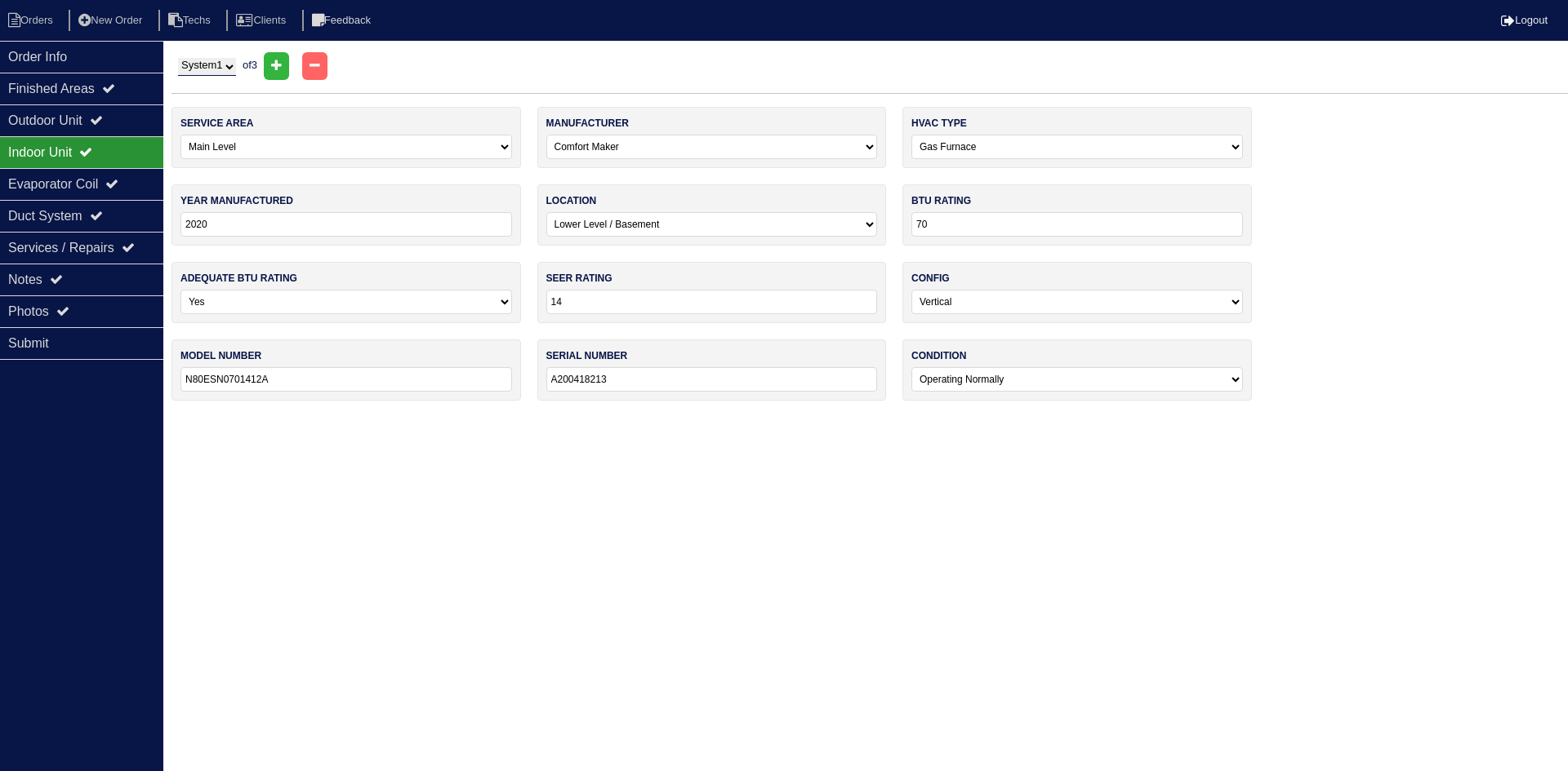
click at [221, 63] on select "System 1 System 2 System 3" at bounding box center [207, 67] width 58 height 18
select select "2"
click at [178, 58] on select "System 1 System 2 System 3" at bounding box center [207, 67] width 58 height 18
select select "1"
select select "Trane"
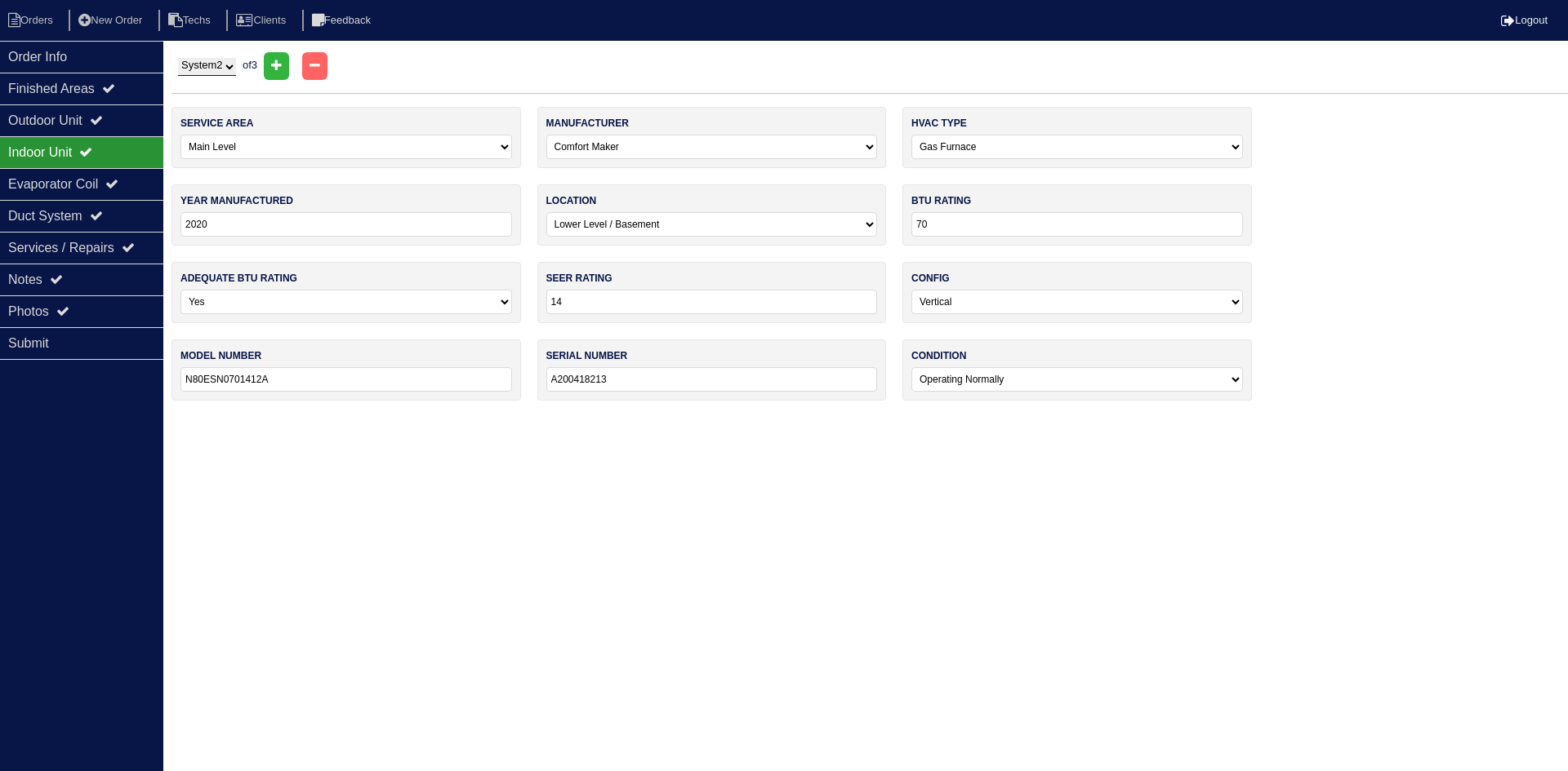
type input "2012"
select select "0"
type input "14"
type input "TUD1B080A9361AB"
type input "12101K791G"
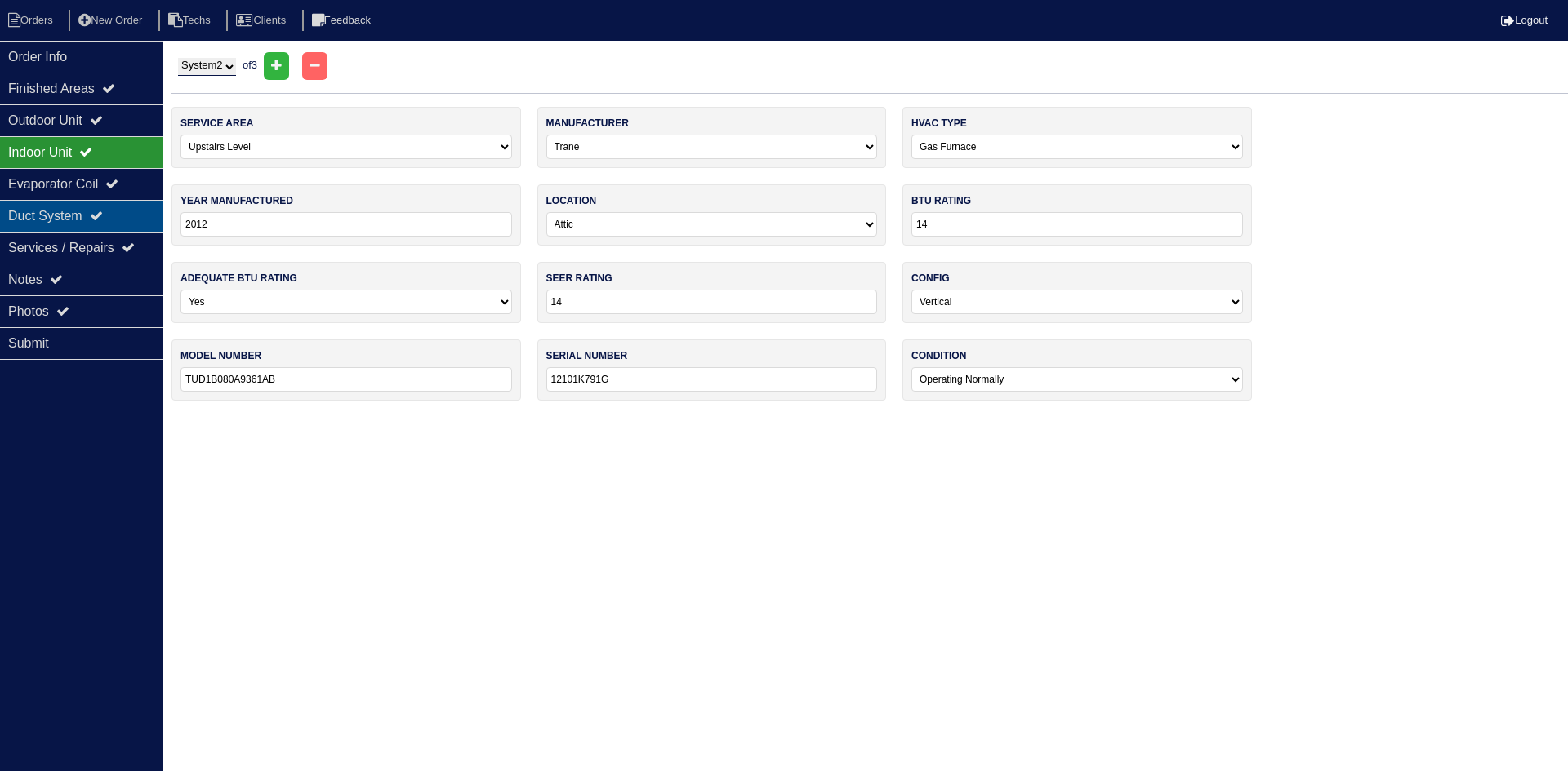
click at [88, 206] on div "Duct System" at bounding box center [82, 216] width 163 height 32
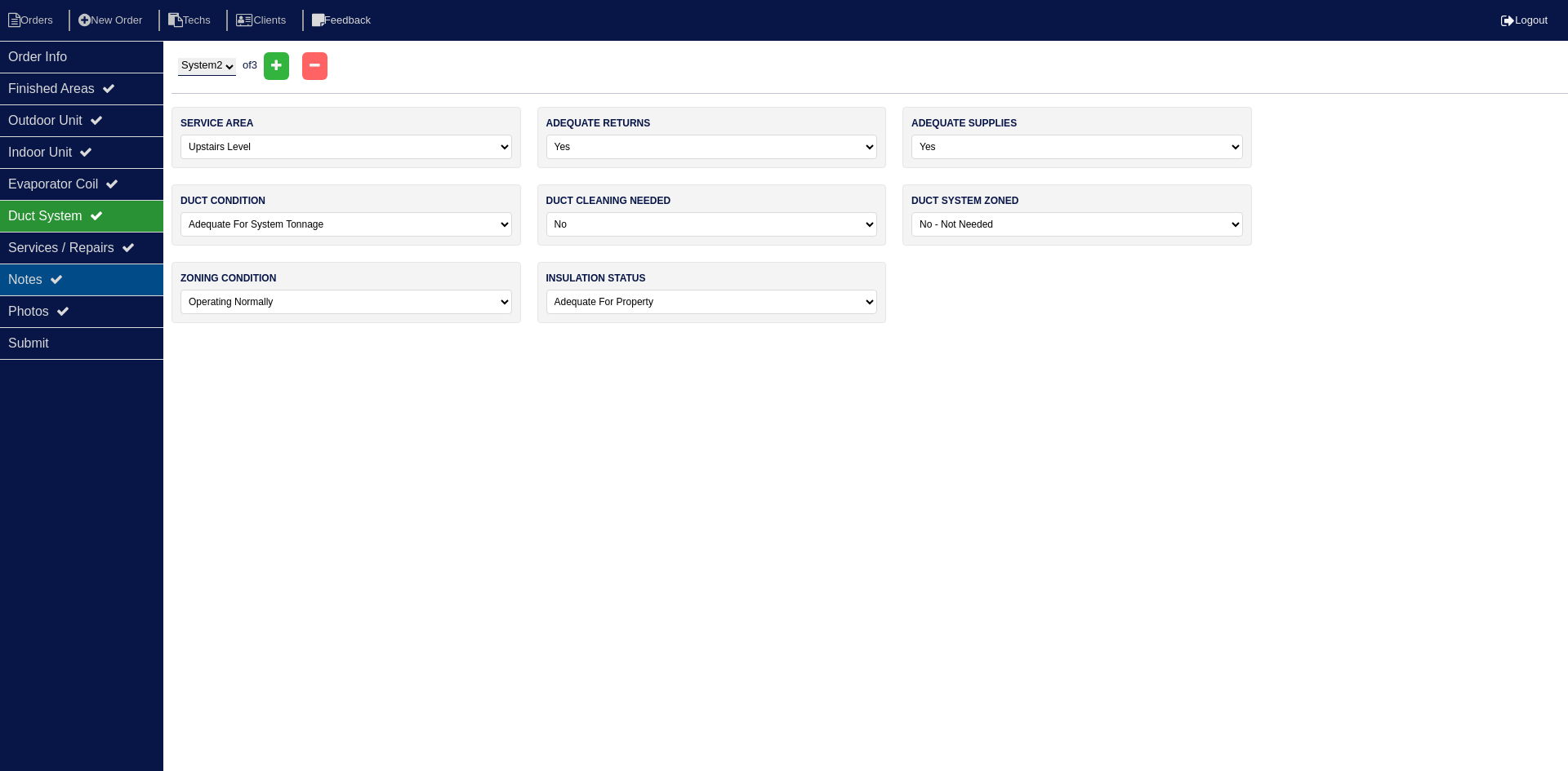
click at [85, 282] on div "Notes" at bounding box center [82, 279] width 163 height 32
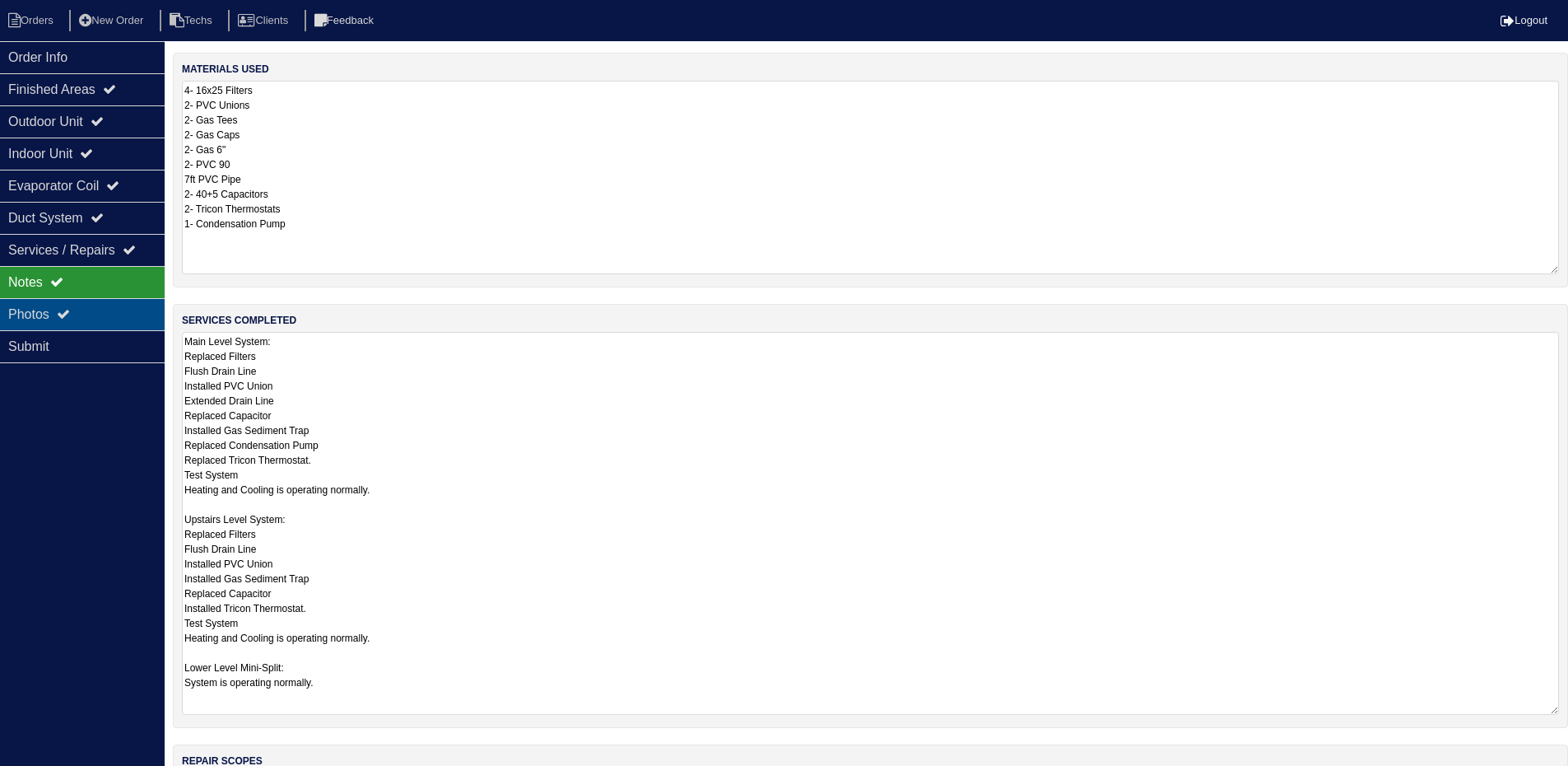
click at [116, 308] on div "Photos" at bounding box center [82, 314] width 165 height 32
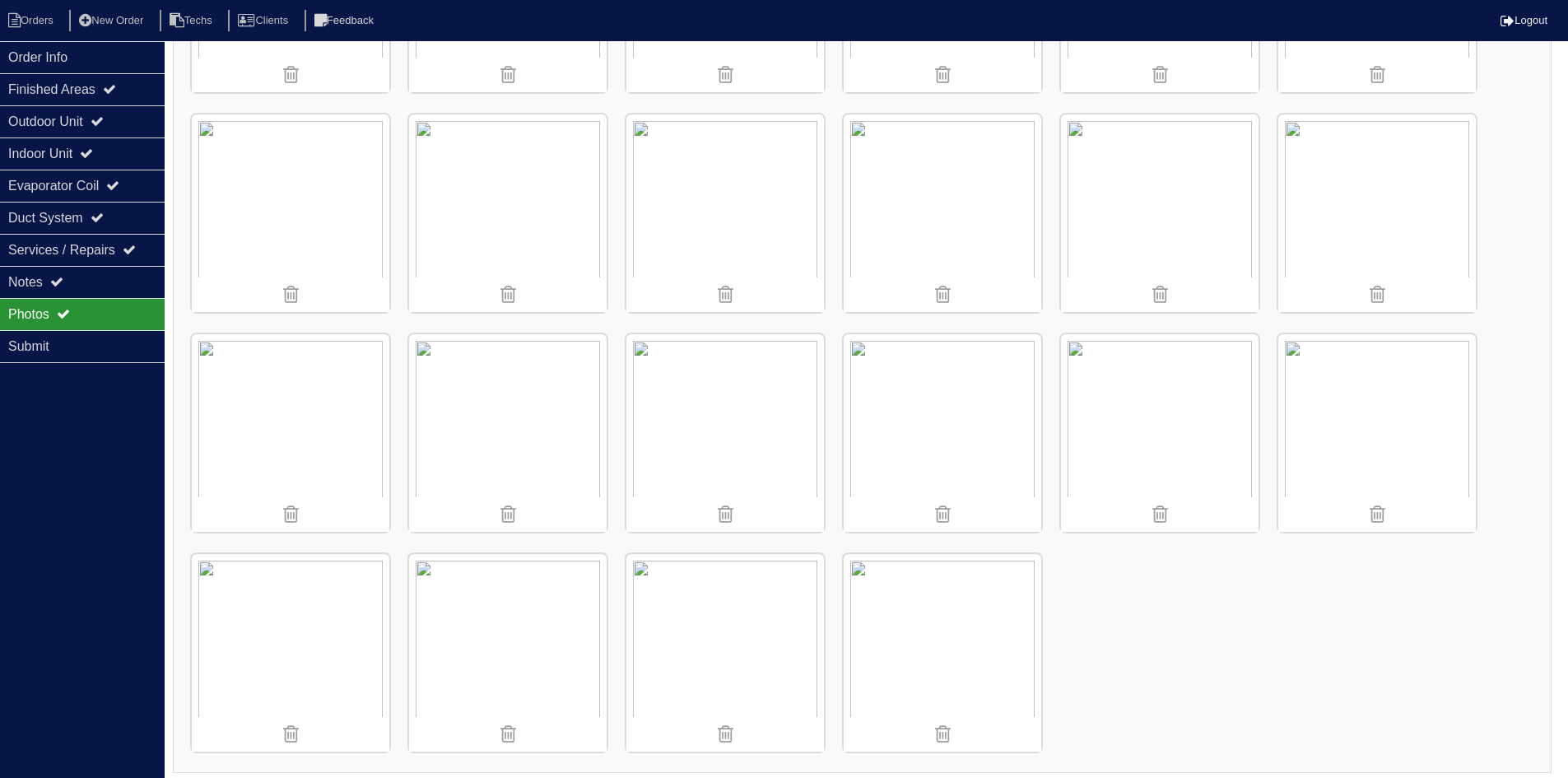
scroll to position [2170, 0]
click at [46, 22] on li "Orders" at bounding box center [33, 20] width 67 height 22
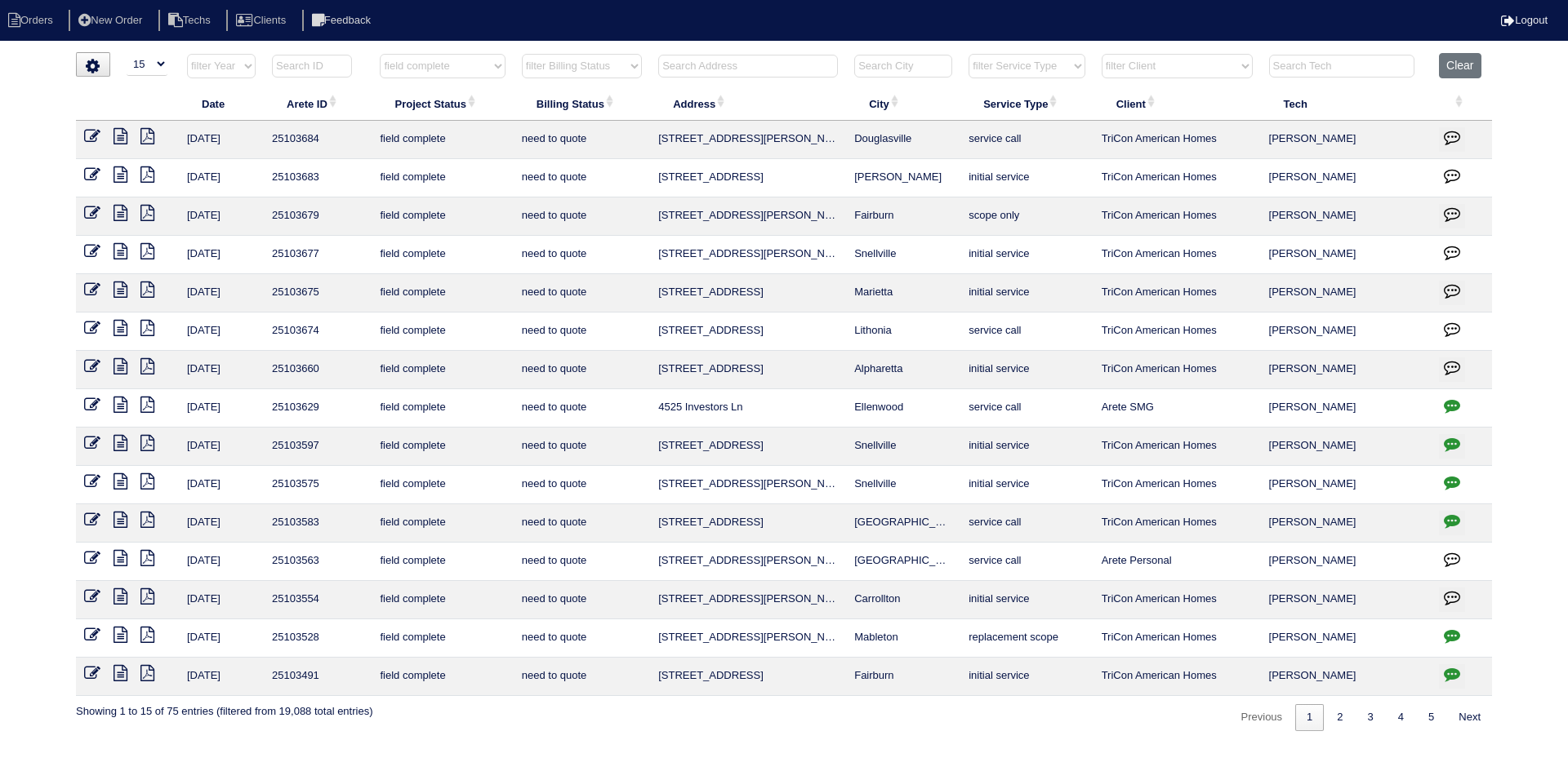
select select "15"
select select "field complete"
click at [620, 65] on select "filter Billing Status -- Any Billing Status -- need to quote quoted need to inv…" at bounding box center [582, 66] width 120 height 24
select select "quoted"
click at [522, 54] on select "filter Billing Status -- Any Billing Status -- need to quote quoted need to inv…" at bounding box center [582, 66] width 120 height 24
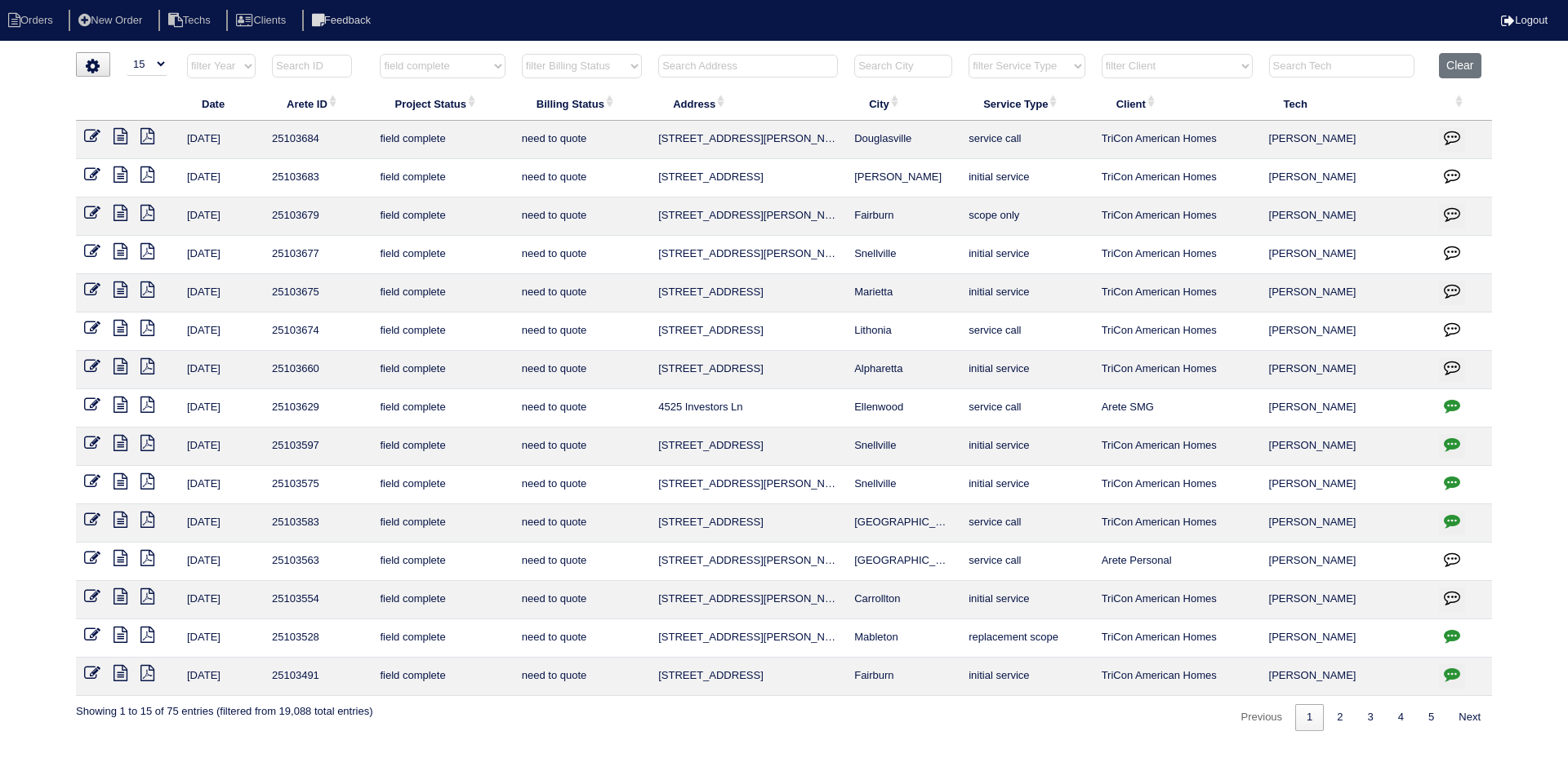
select select "field complete"
select select "quoted"
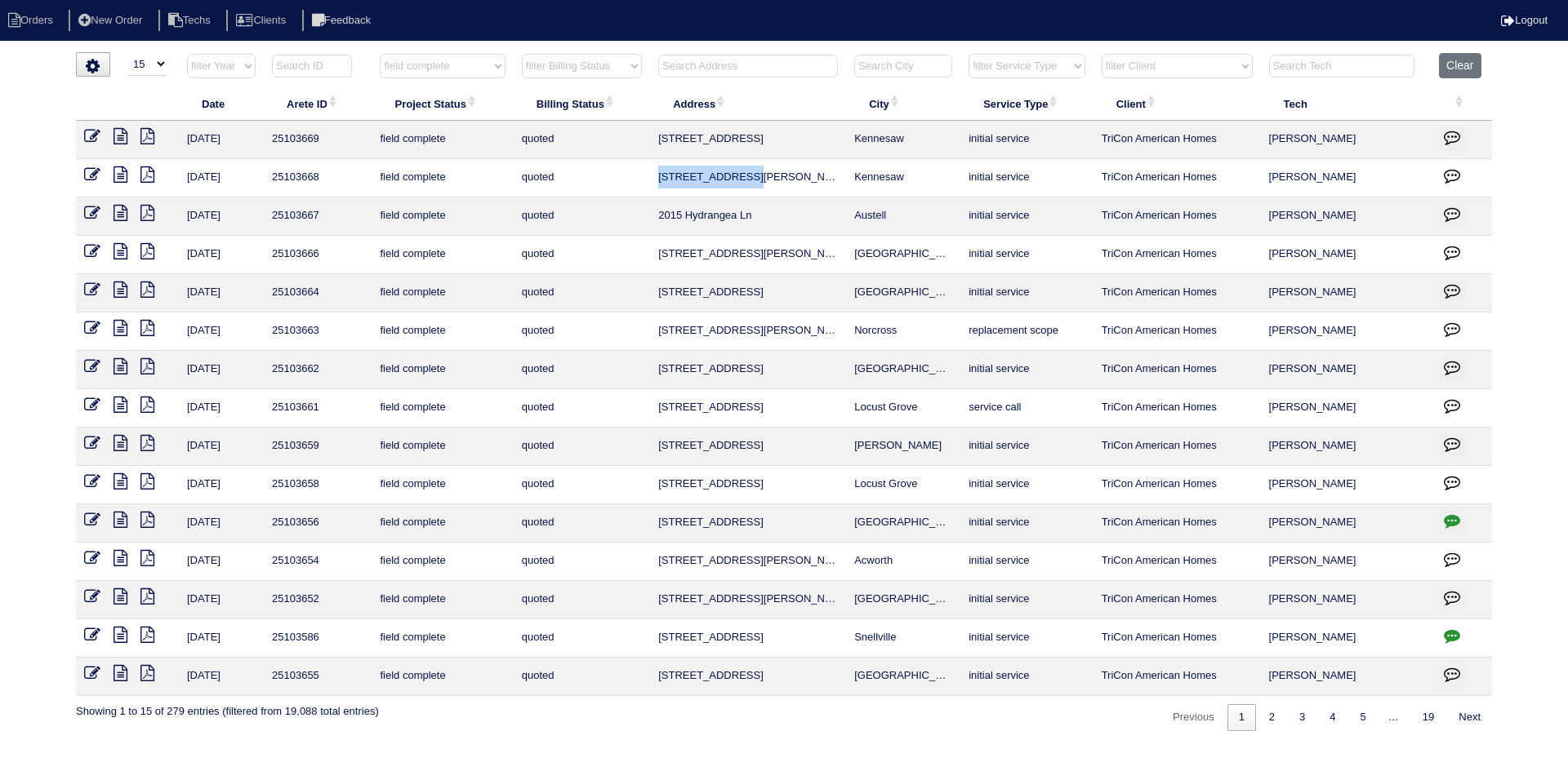
drag, startPoint x: 764, startPoint y: 176, endPoint x: 660, endPoint y: 180, distance: 104.1
click at [660, 180] on td "[STREET_ADDRESS][PERSON_NAME]" at bounding box center [747, 178] width 196 height 38
click at [1474, 59] on button "Clear" at bounding box center [1459, 65] width 42 height 25
select select
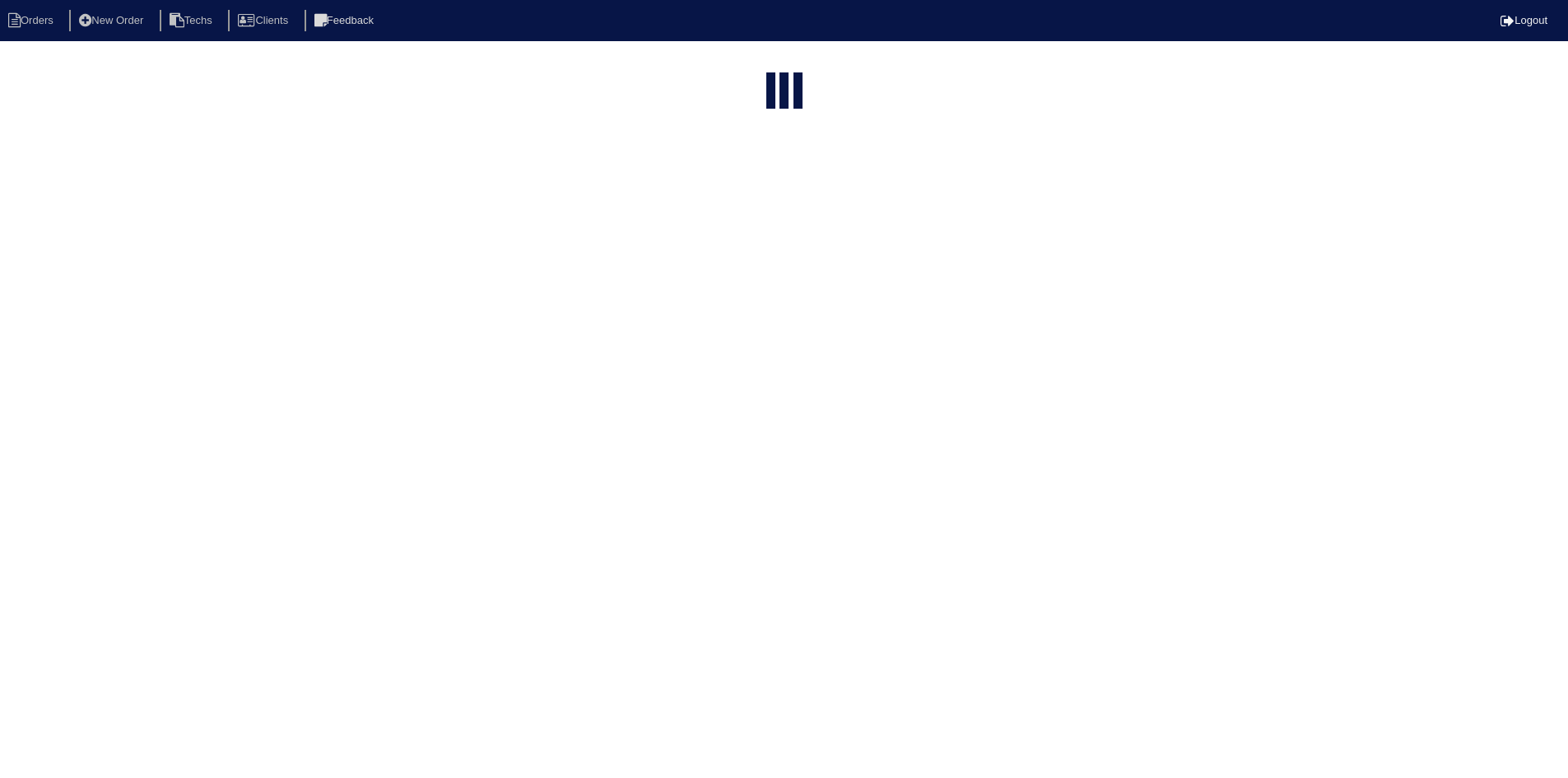
select select "15"
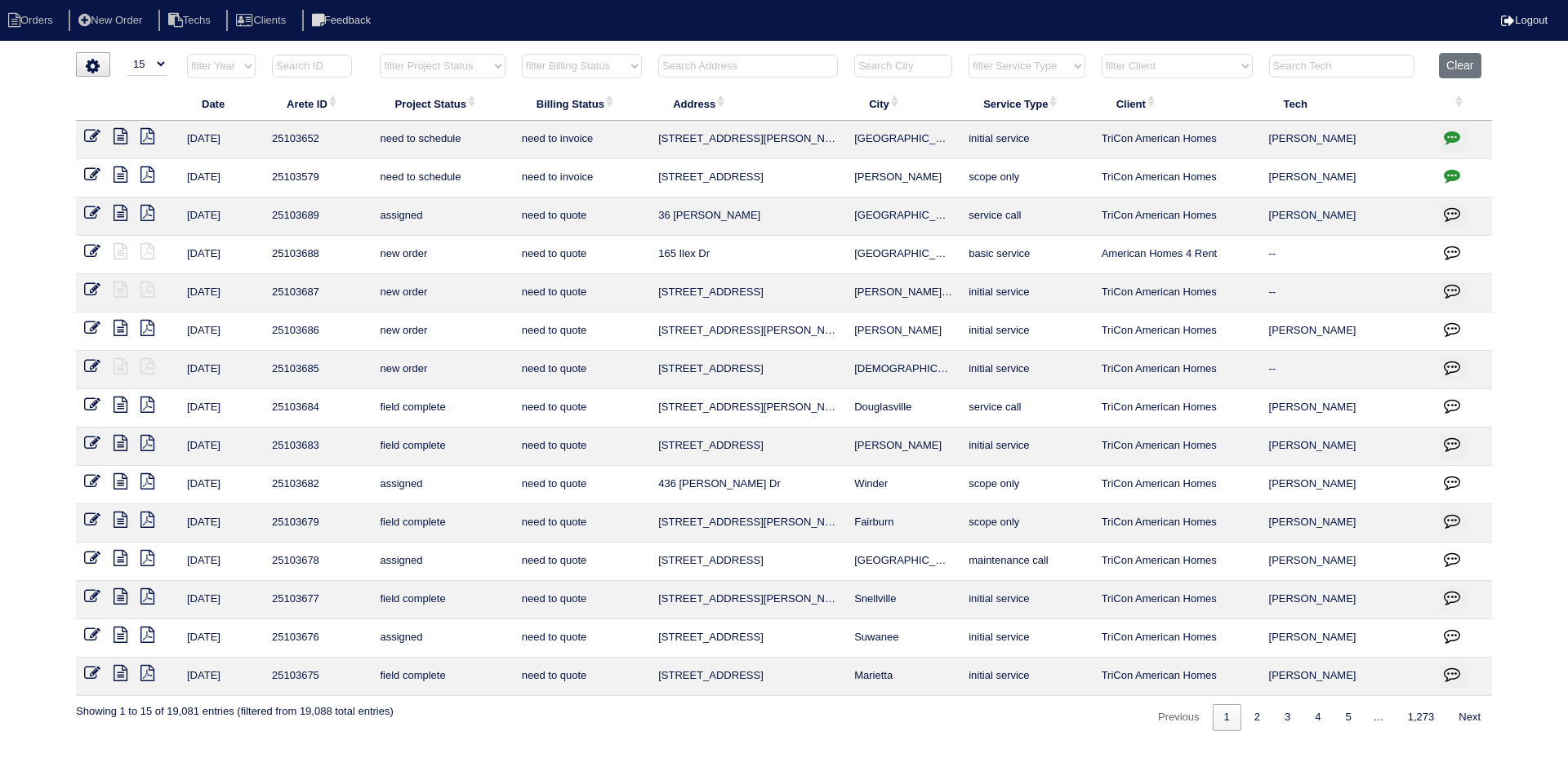
click at [705, 58] on input "text" at bounding box center [748, 66] width 180 height 23
paste input "[STREET_ADDRESS][PERSON_NAME]"
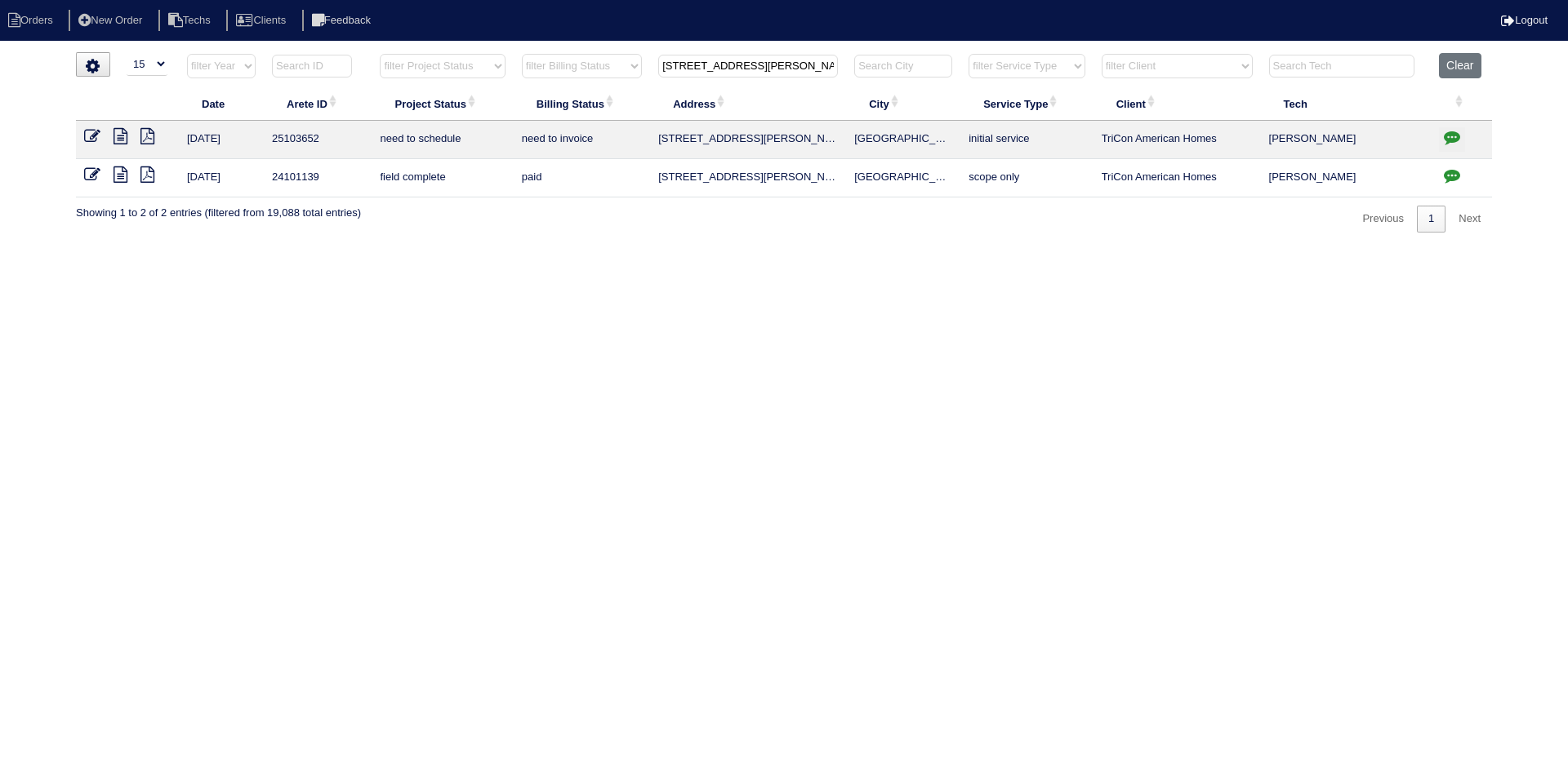
type input "[STREET_ADDRESS][PERSON_NAME]"
click at [117, 135] on icon at bounding box center [120, 136] width 14 height 17
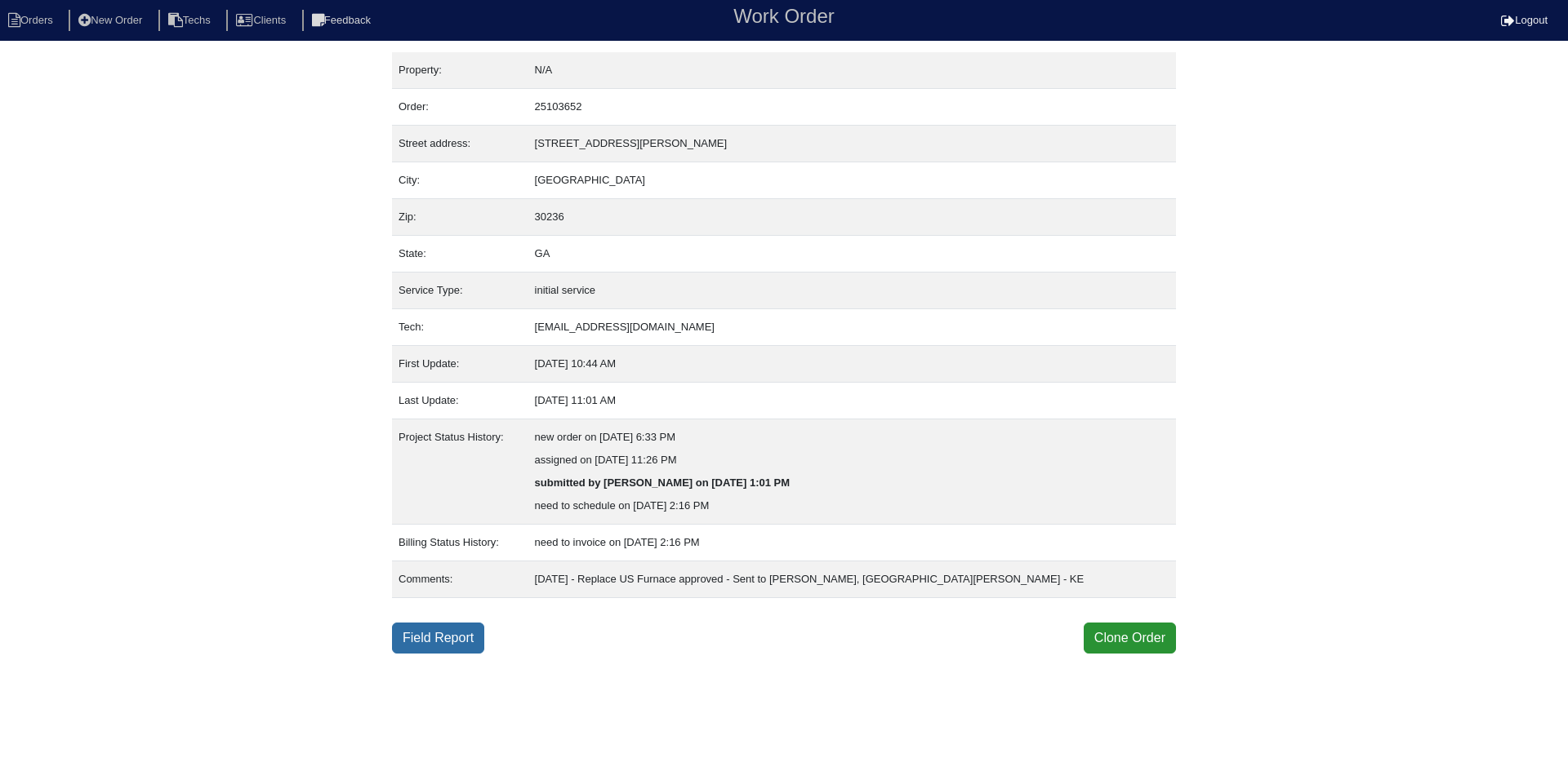
click at [431, 641] on link "Field Report" at bounding box center [438, 638] width 92 height 31
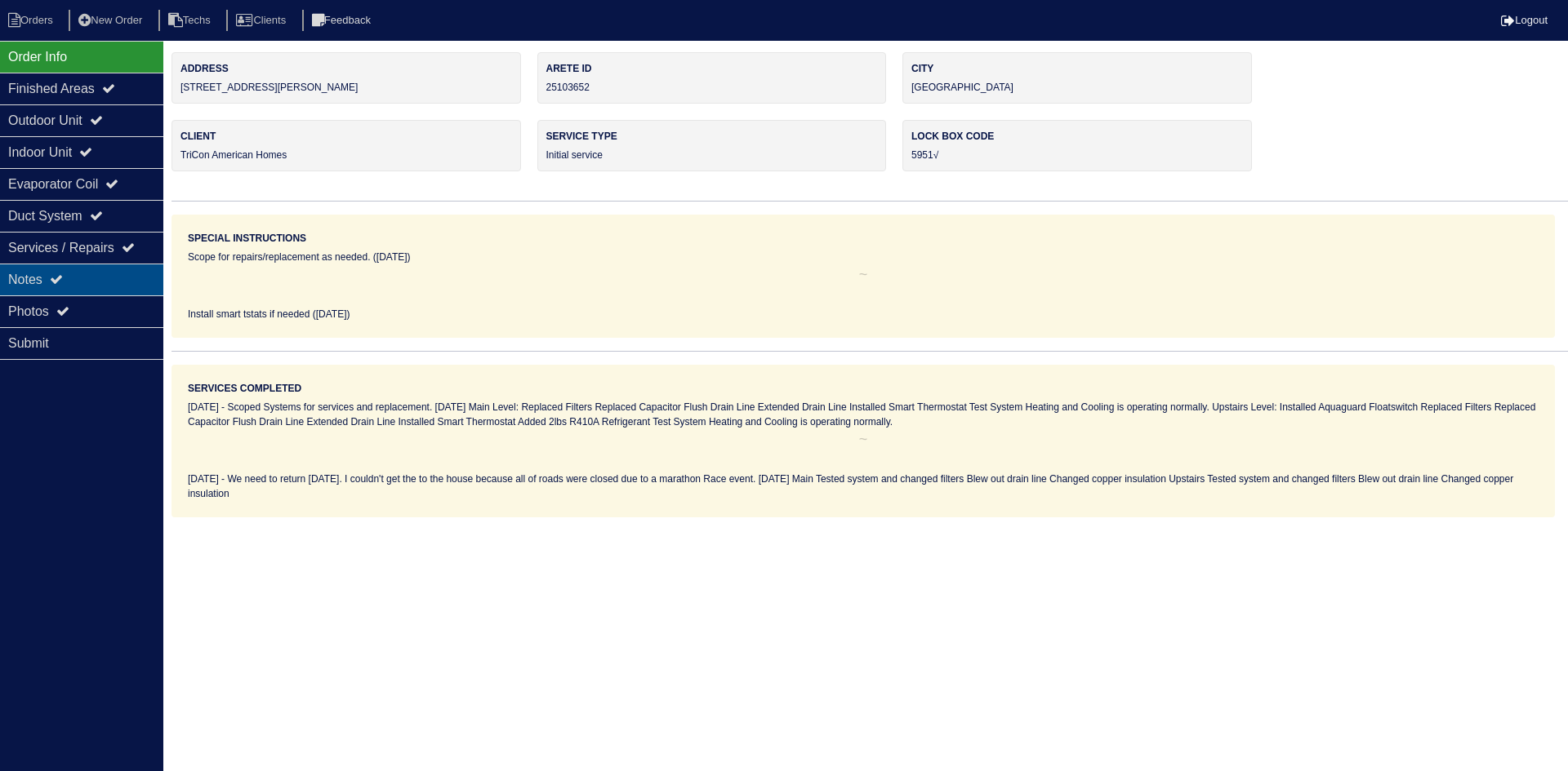
click at [81, 269] on div "Notes" at bounding box center [82, 279] width 163 height 32
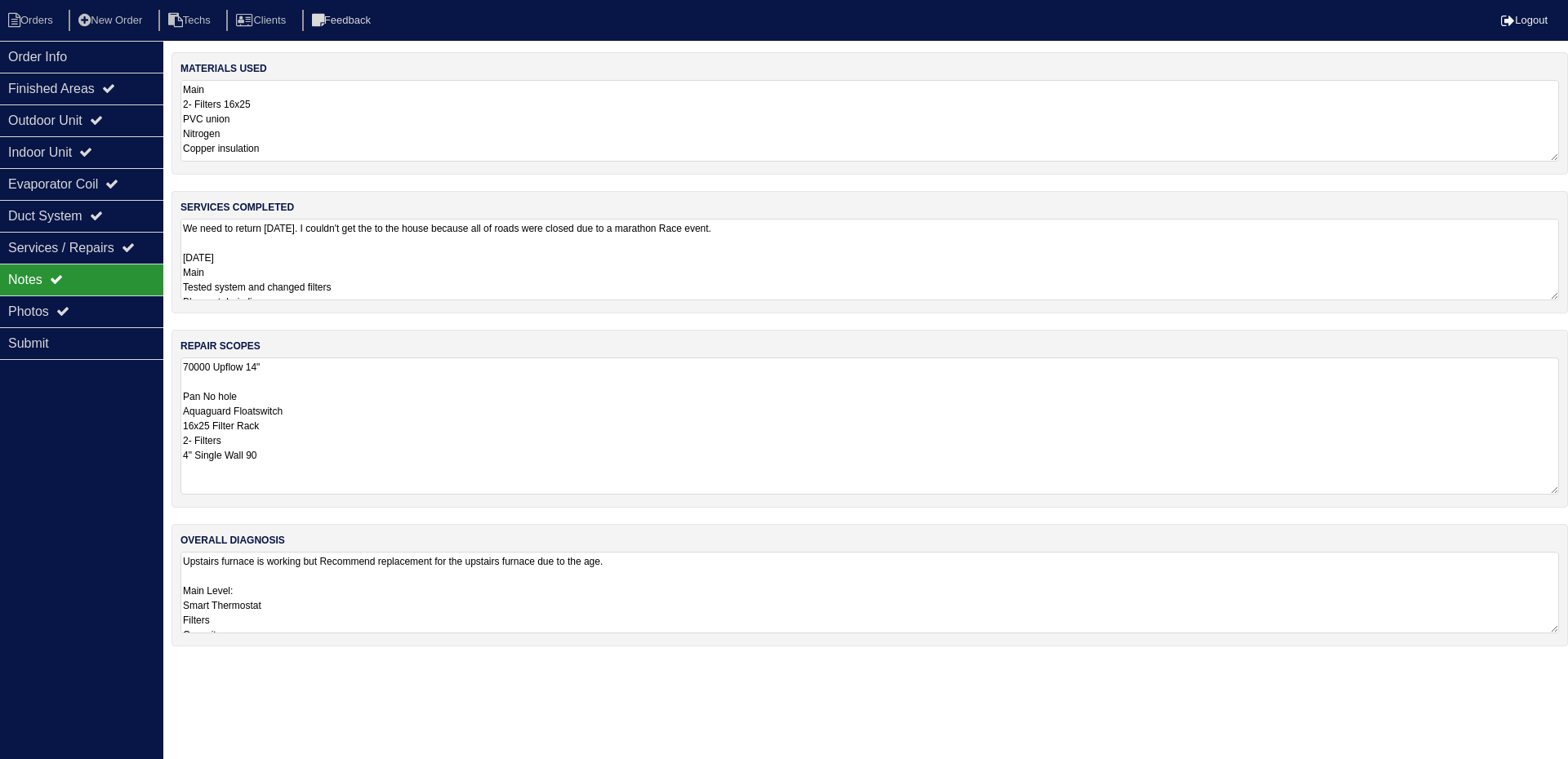
drag, startPoint x: 1554, startPoint y: 432, endPoint x: 1561, endPoint y: 487, distance: 55.4
click at [1561, 487] on div "repair scopes 70000 Upflow 14" Pan No hole Aquaguard Floatswitch 16x25 Filter R…" at bounding box center [869, 418] width 1396 height 178
click at [93, 121] on div "Outdoor Unit" at bounding box center [82, 120] width 163 height 32
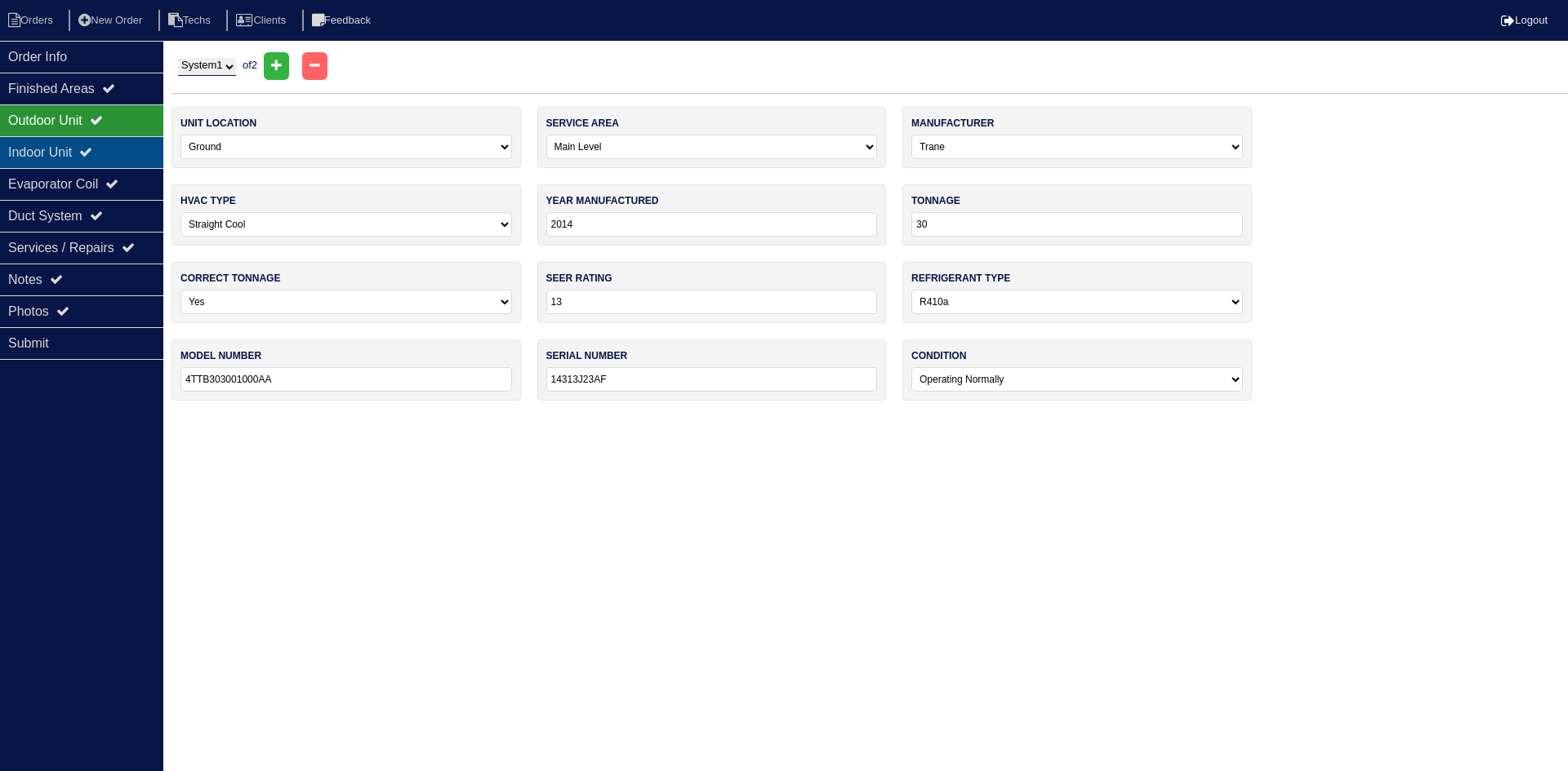
click at [92, 153] on icon at bounding box center [85, 151] width 13 height 13
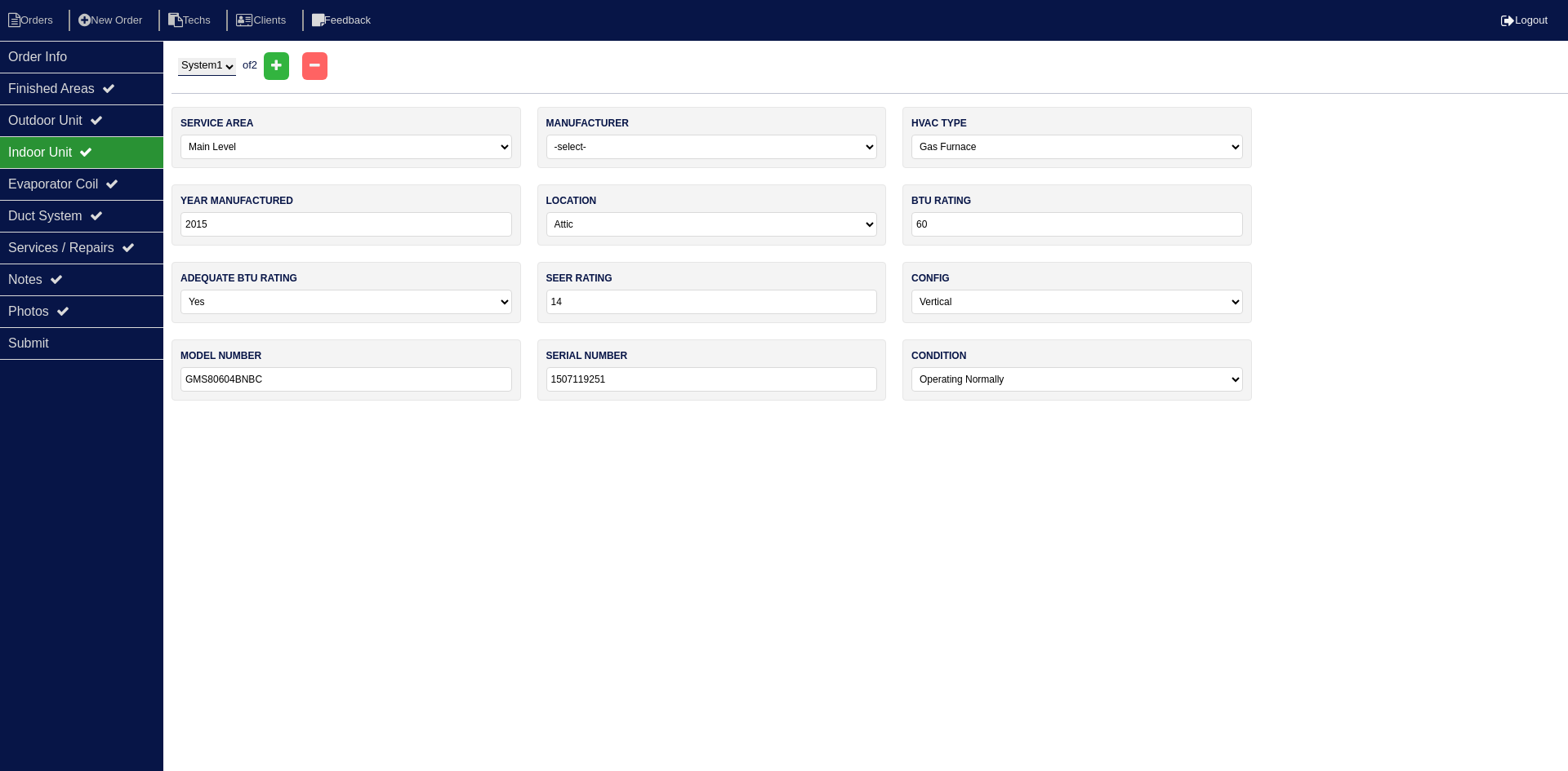
click at [229, 72] on select "System 1 System 2" at bounding box center [207, 67] width 58 height 18
select select "2"
click at [178, 58] on select "System 1 System 2" at bounding box center [207, 67] width 58 height 18
select select "1"
select select "Lennox"
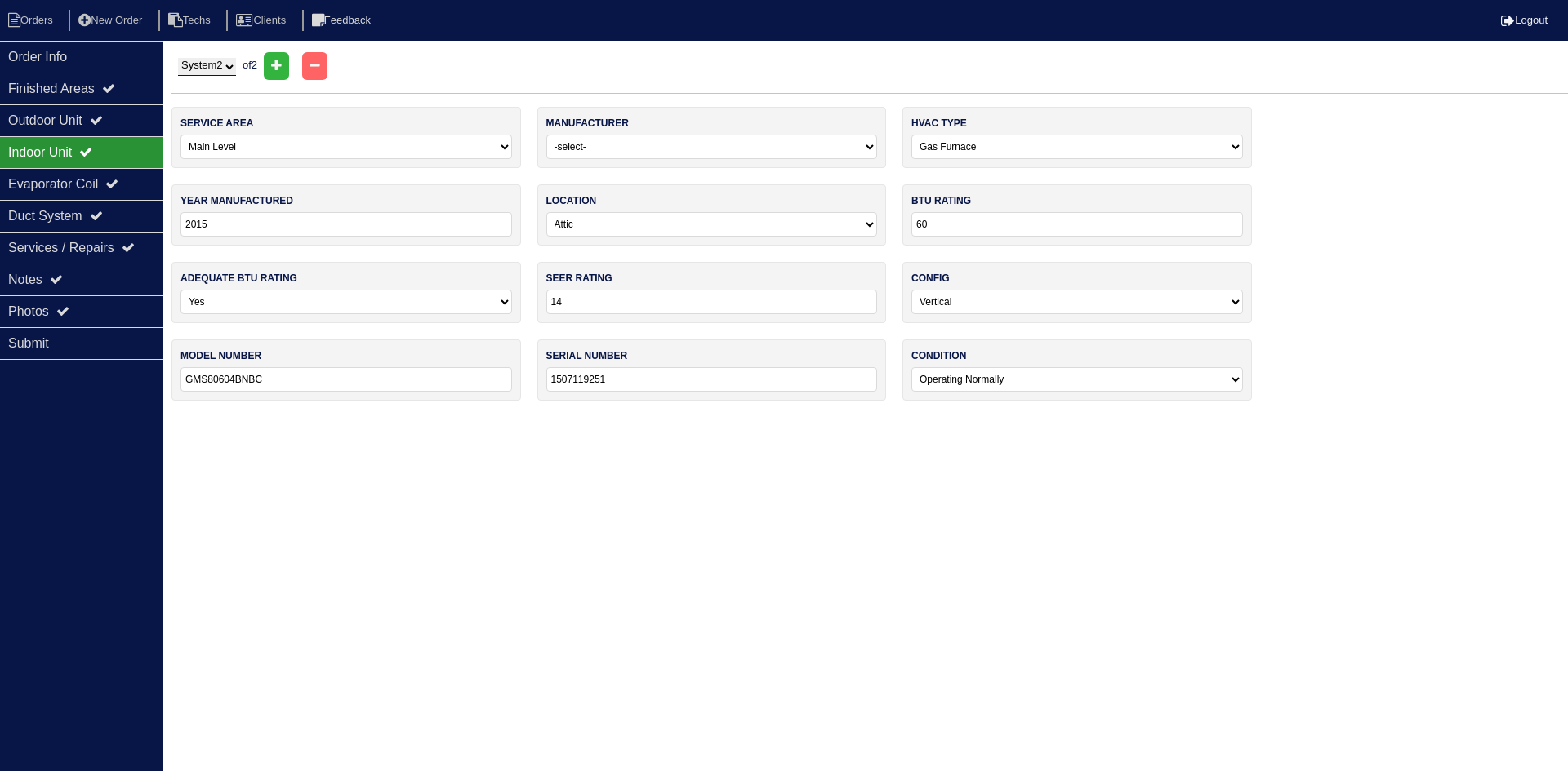
type input "2001"
type input "70"
type input "13"
type input "G40UH-36A-070-01"
type input "5801A 62370"
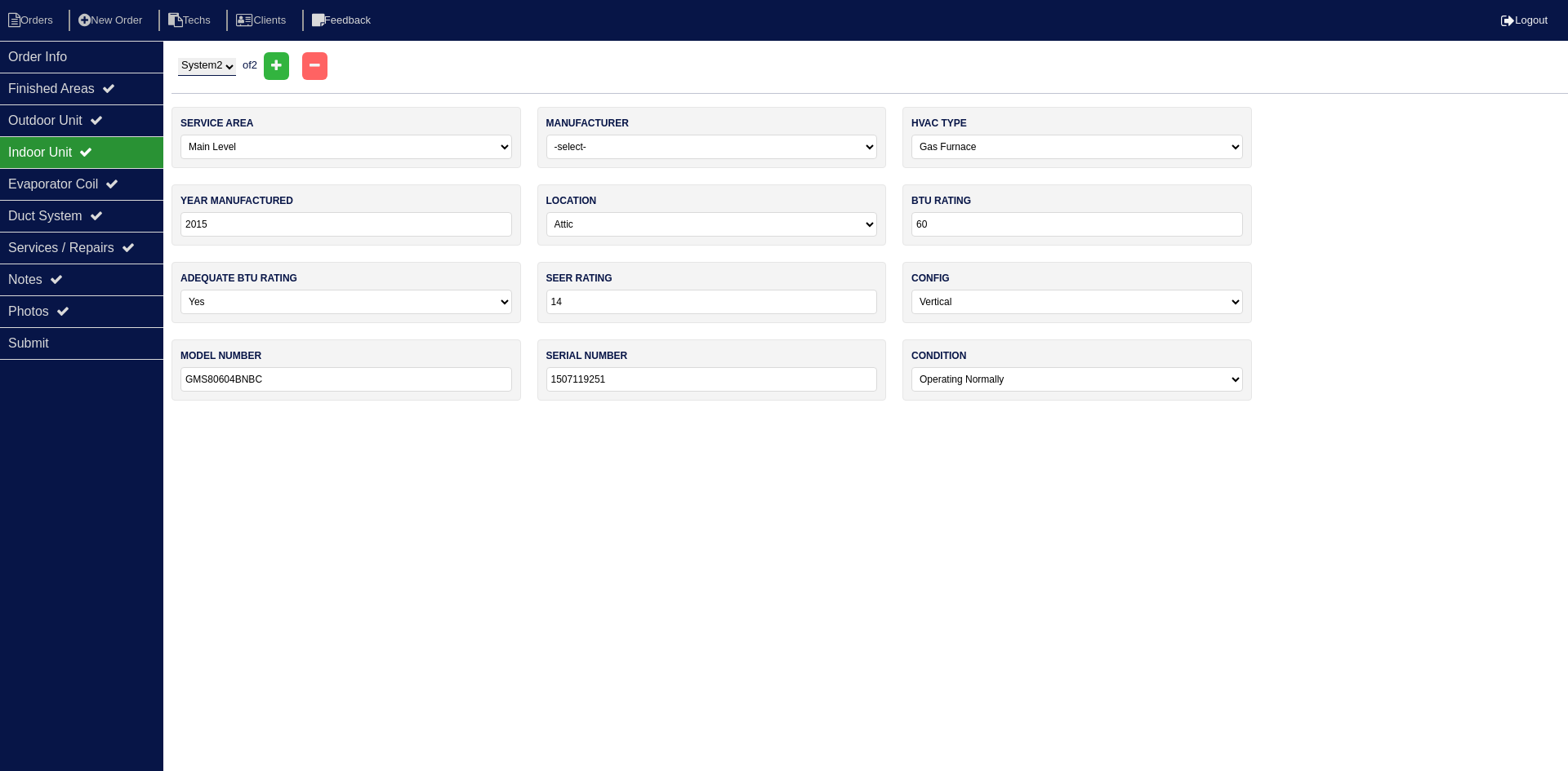
select select "2"
click at [89, 276] on div "Notes" at bounding box center [82, 279] width 163 height 32
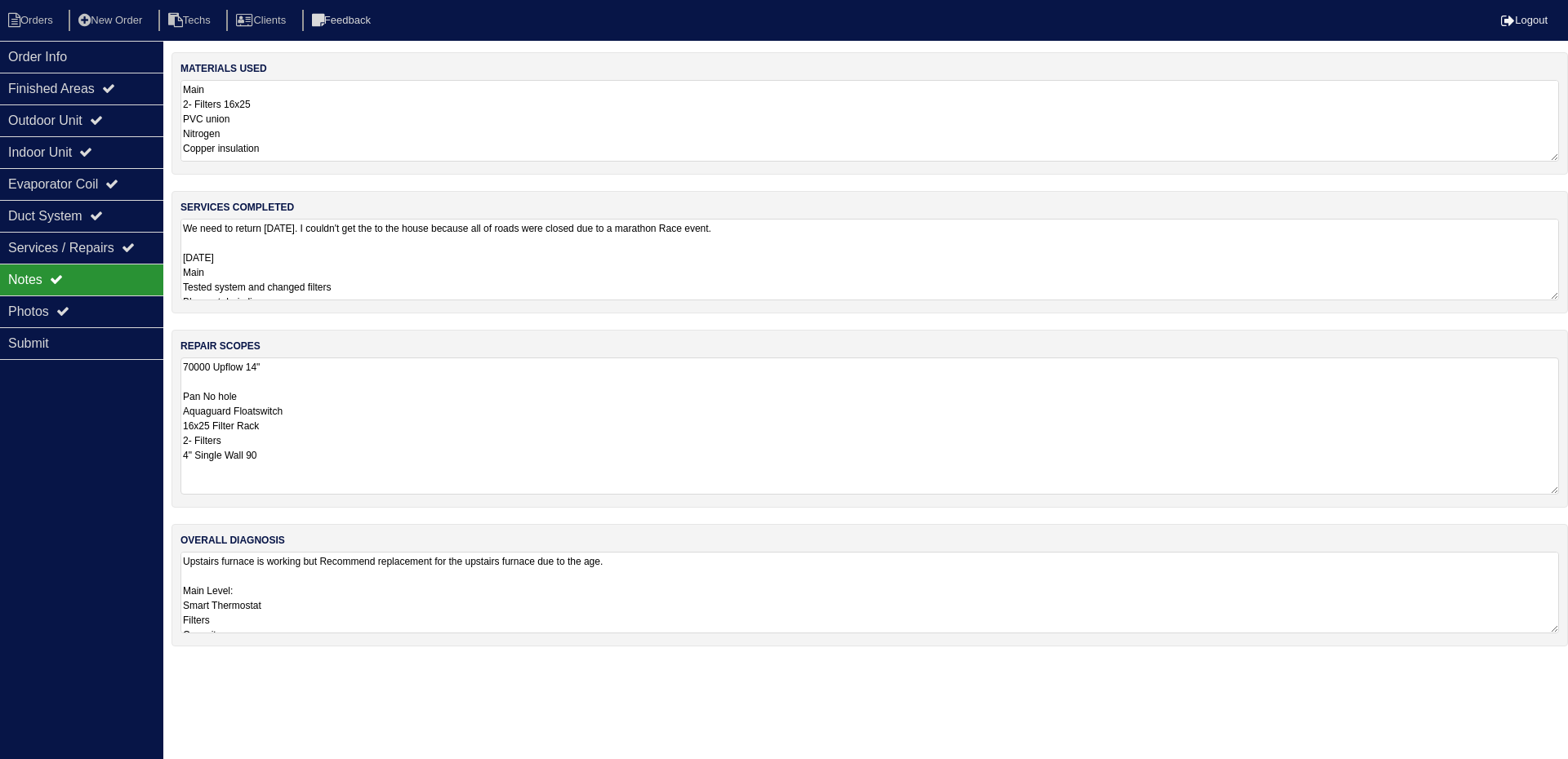
click at [290, 372] on textarea "70000 Upflow 14" Pan No hole Aquaguard Floatswitch 16x25 Filter Rack 2- Filters…" at bounding box center [869, 426] width 1378 height 137
type textarea "Upstairs 70000 Upflow 14" Pan No hole Aquaguard Floatswitch 16x25 Filter Rack 2…"
drag, startPoint x: 62, startPoint y: 501, endPoint x: 47, endPoint y: 459, distance: 44.6
click at [61, 501] on div "Order Info Finished Areas Outdoor Unit Indoor Unit Evaporator Coil Duct System …" at bounding box center [82, 420] width 163 height 759
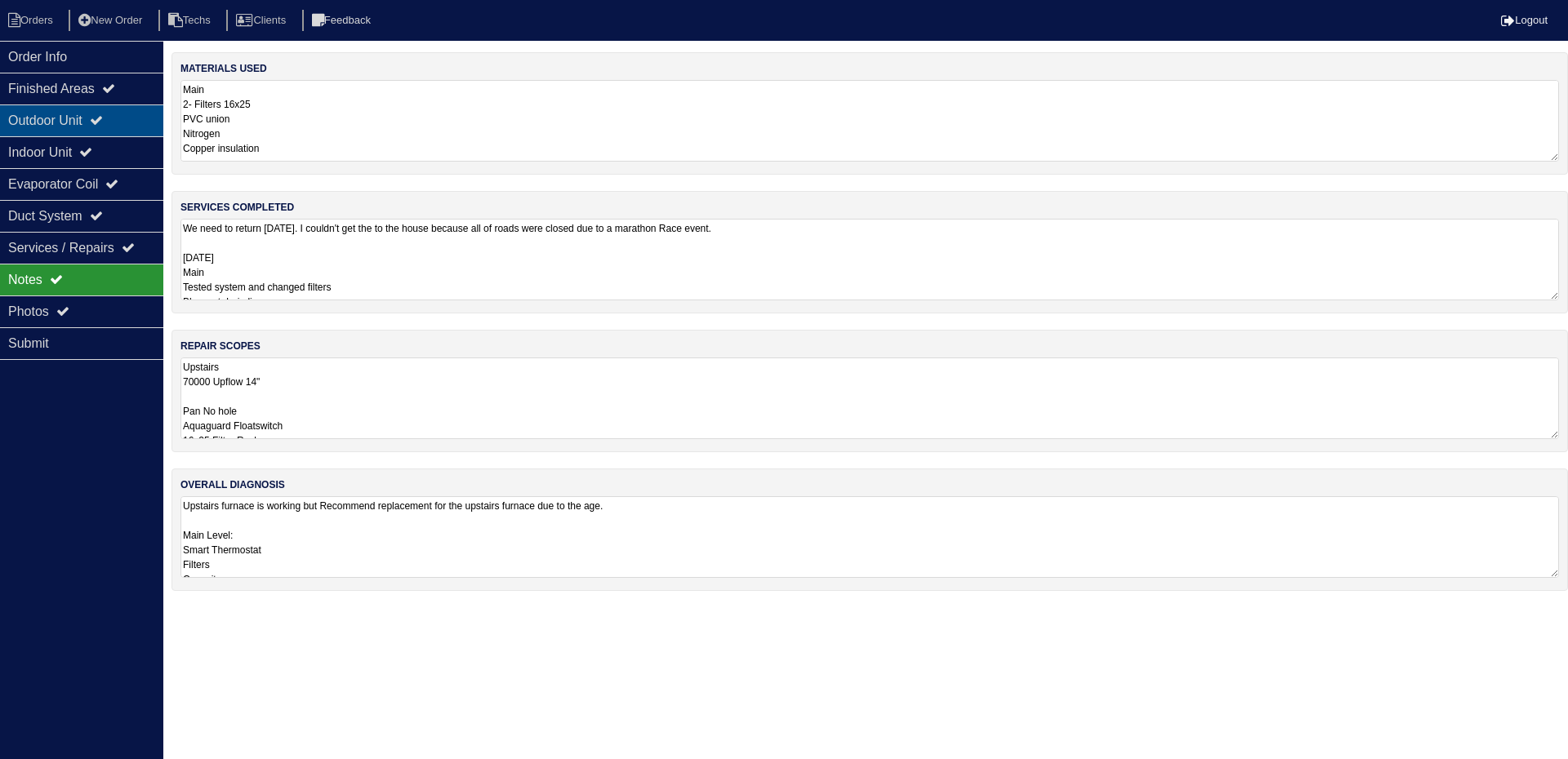
click at [80, 124] on div "Outdoor Unit" at bounding box center [82, 120] width 163 height 32
select select "2"
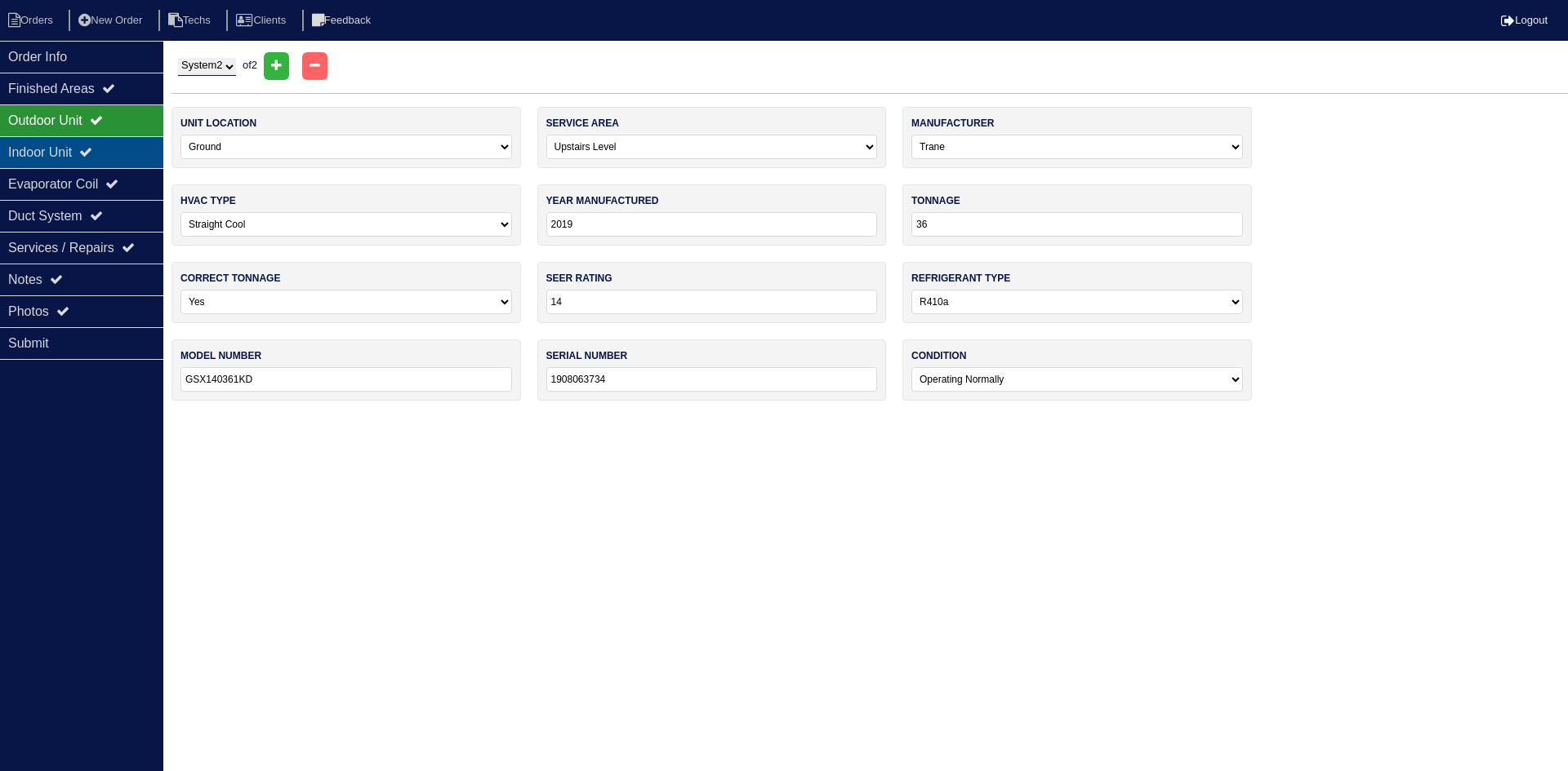
click at [78, 152] on div "Indoor Unit" at bounding box center [82, 152] width 163 height 32
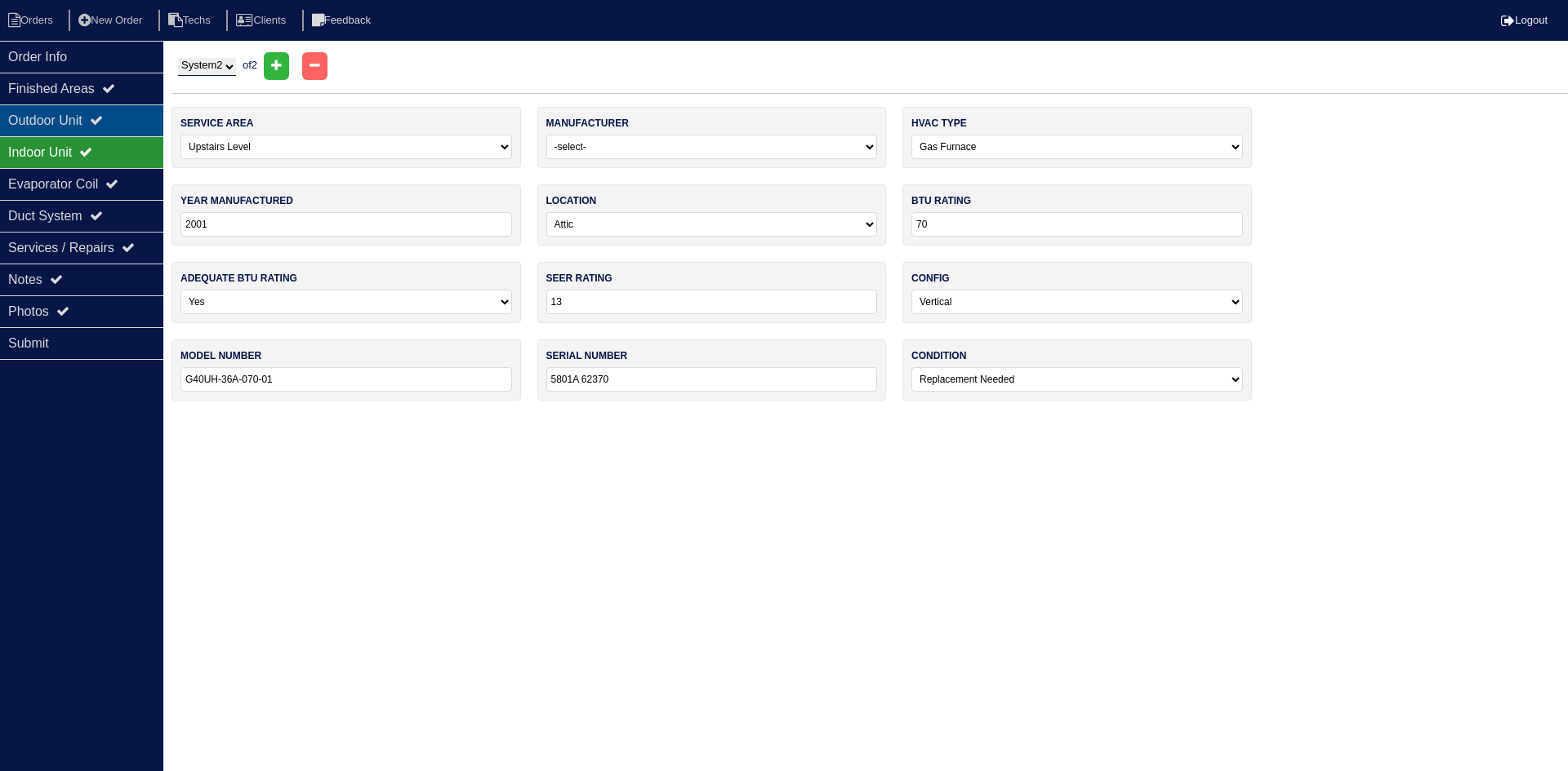
click at [83, 125] on div "Outdoor Unit" at bounding box center [82, 120] width 163 height 32
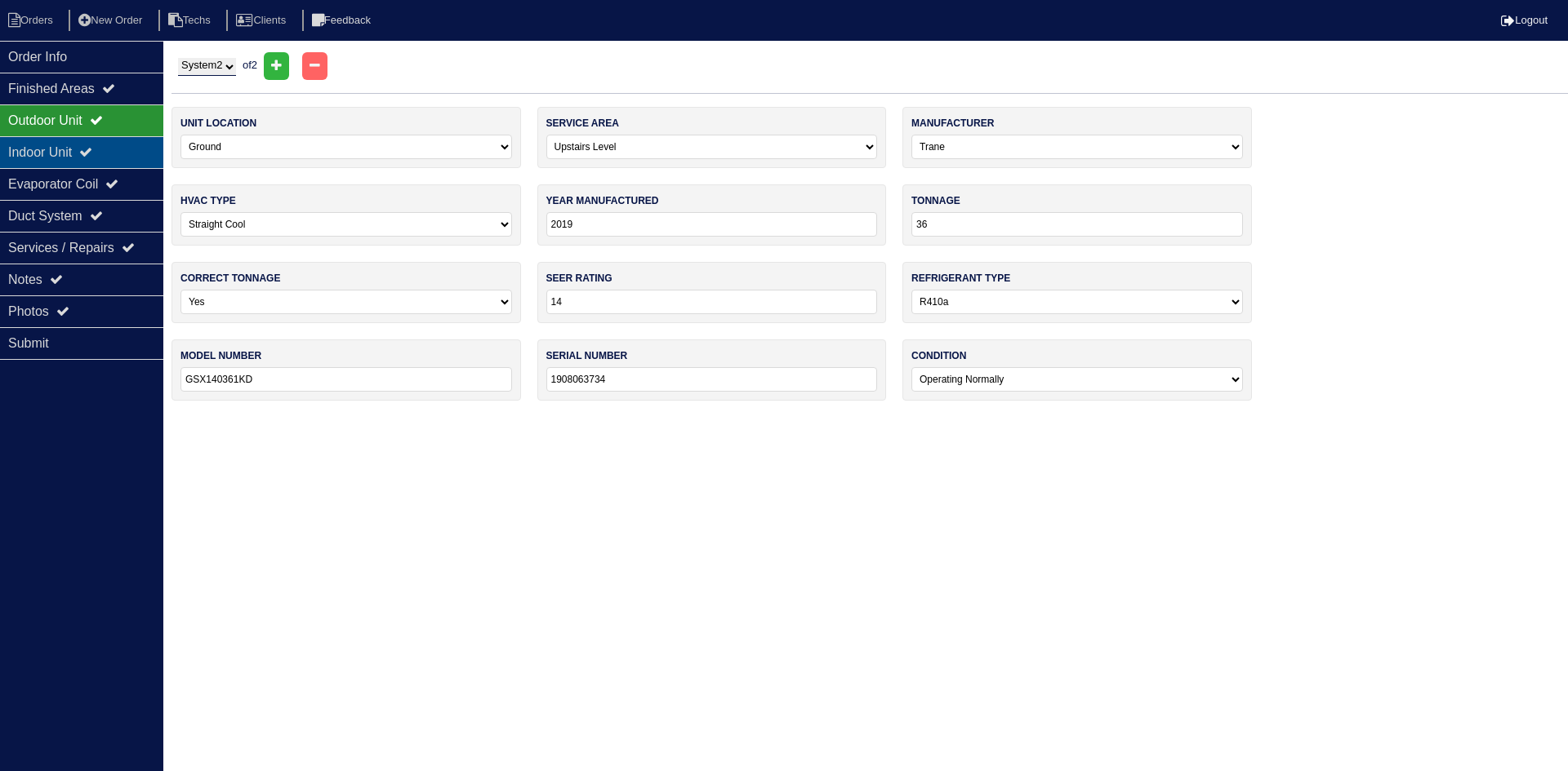
click at [123, 156] on div "Indoor Unit" at bounding box center [82, 152] width 163 height 32
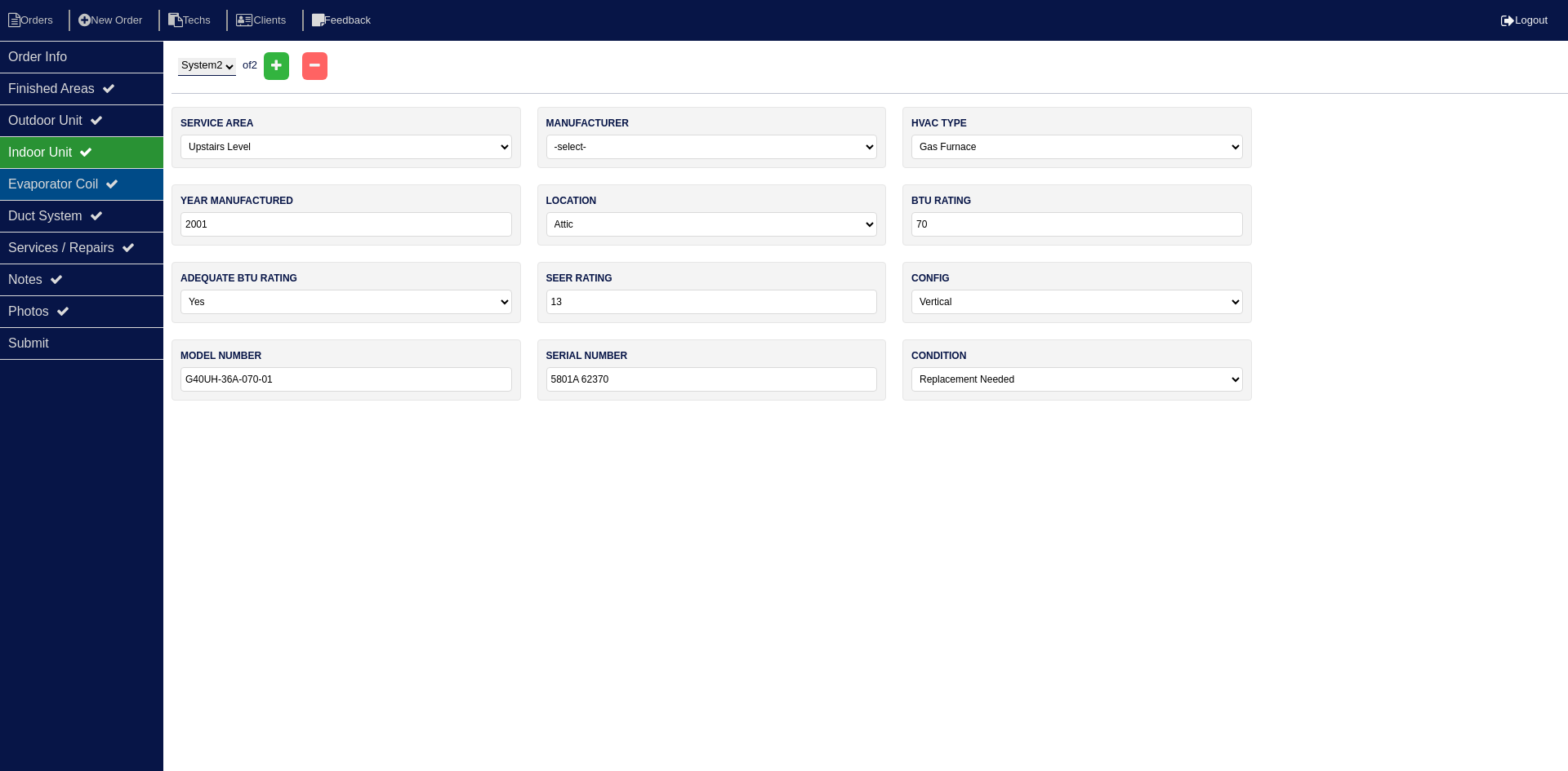
click at [118, 183] on icon at bounding box center [111, 183] width 13 height 13
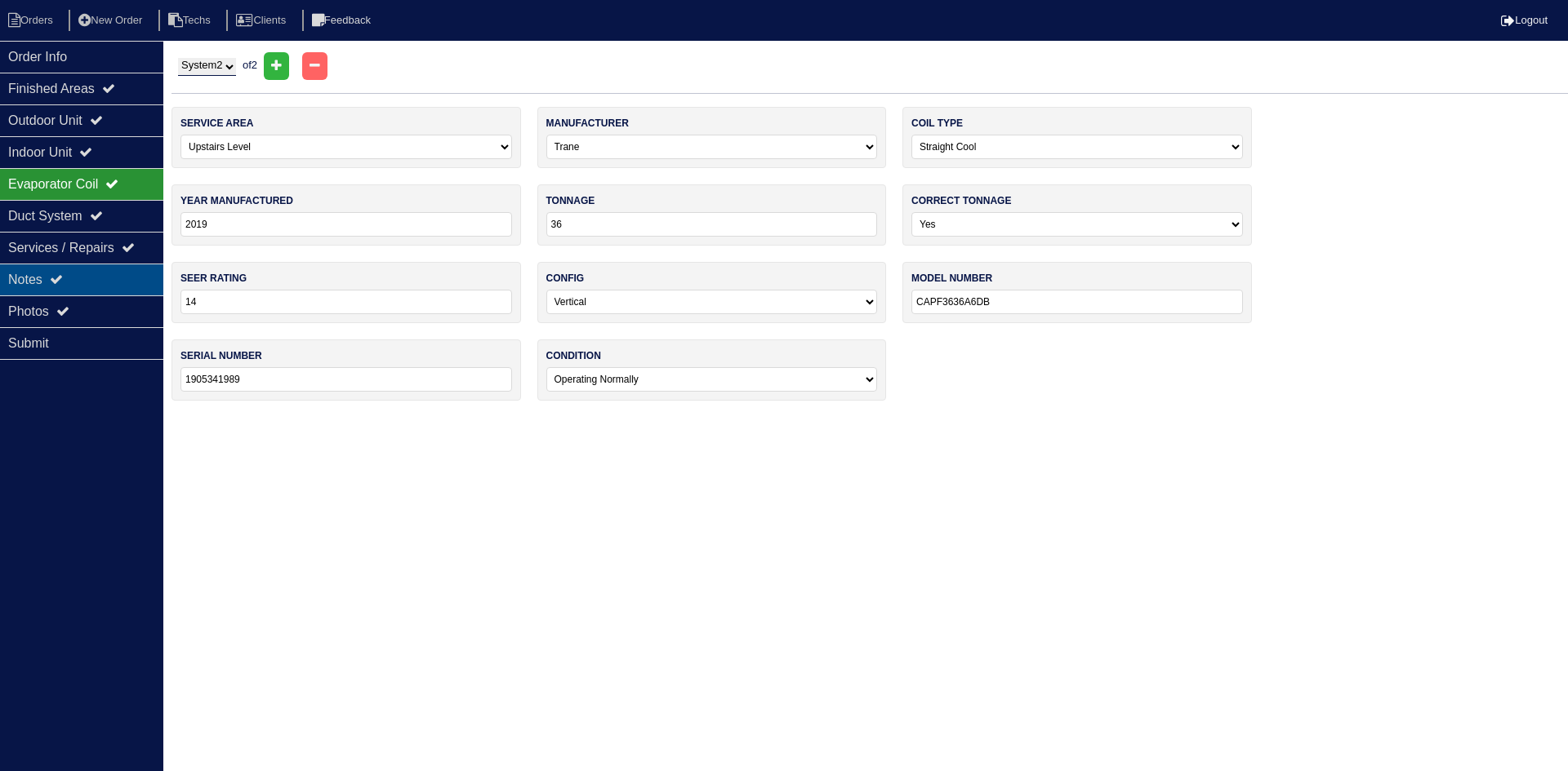
click at [113, 278] on div "Notes" at bounding box center [82, 279] width 163 height 32
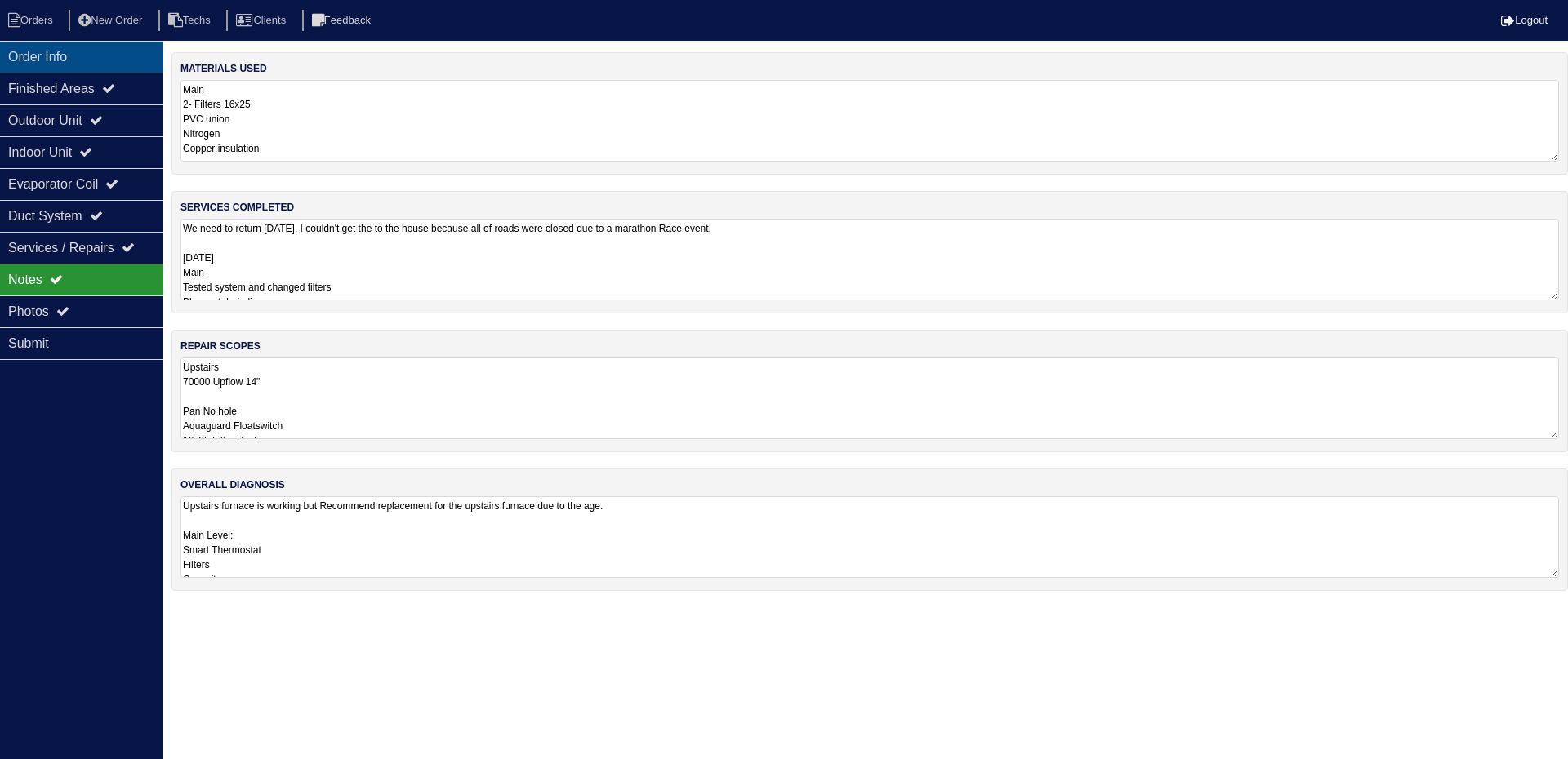
click at [79, 48] on div "Order Info" at bounding box center [82, 57] width 163 height 32
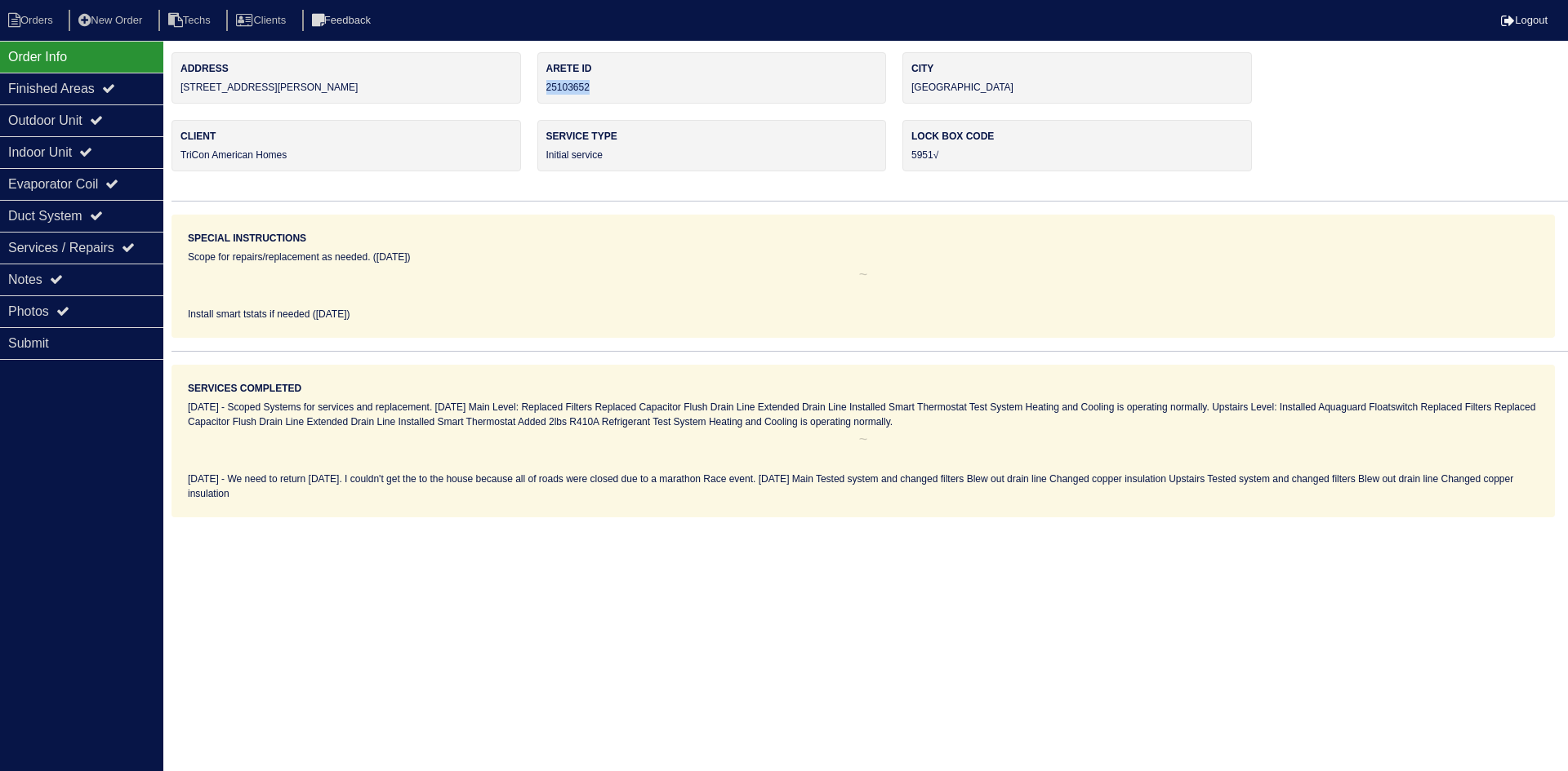
drag, startPoint x: 597, startPoint y: 86, endPoint x: 549, endPoint y: 85, distance: 48.0
click at [549, 85] on div "Arete ID 25103652" at bounding box center [712, 77] width 350 height 51
copy div "25103652"
drag, startPoint x: 80, startPoint y: 276, endPoint x: 124, endPoint y: 388, distance: 120.3
click at [80, 276] on div "Notes" at bounding box center [82, 279] width 163 height 32
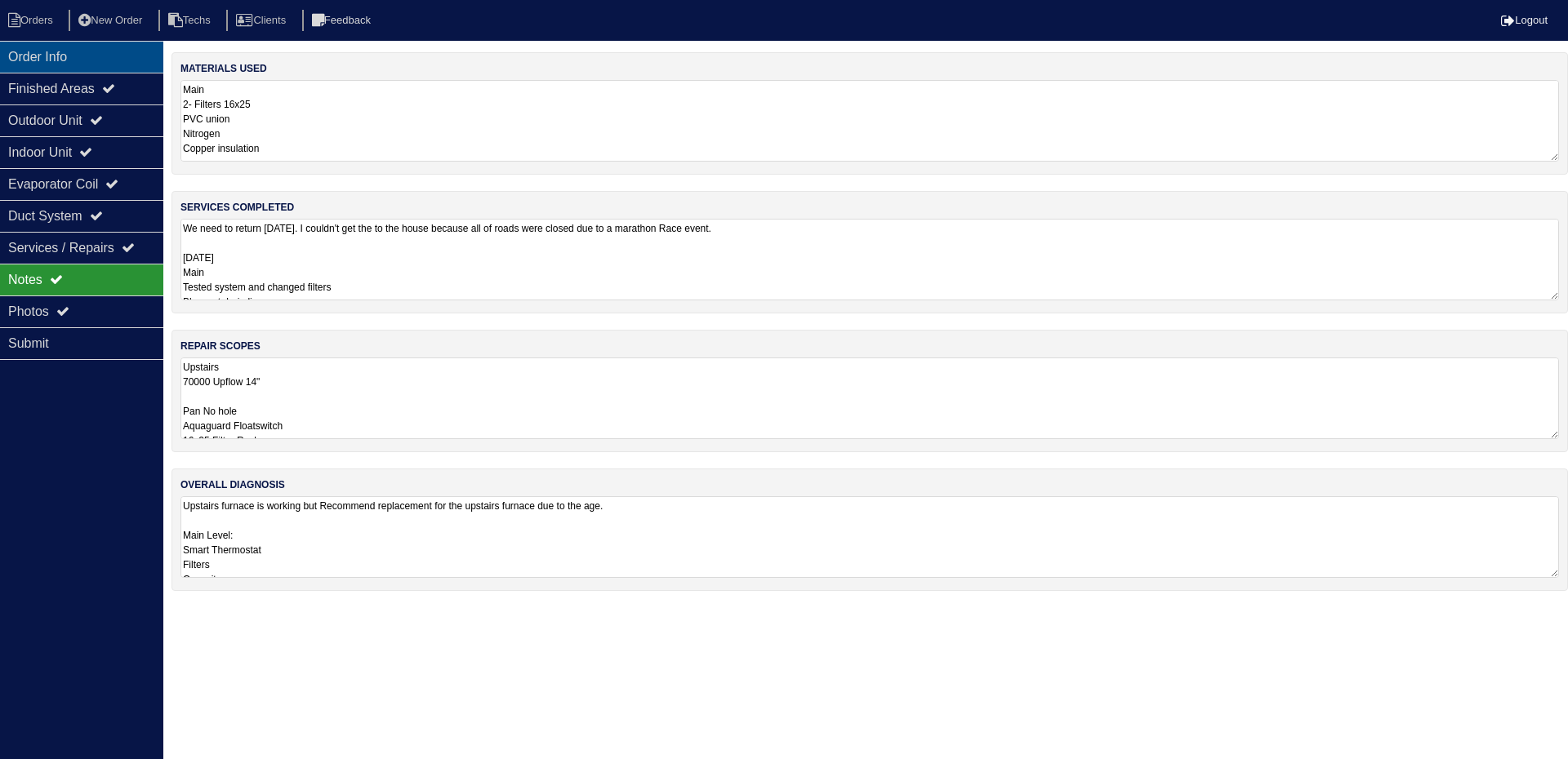
drag, startPoint x: 89, startPoint y: 53, endPoint x: 60, endPoint y: 56, distance: 29.2
click at [89, 53] on div "Order Info" at bounding box center [82, 57] width 163 height 32
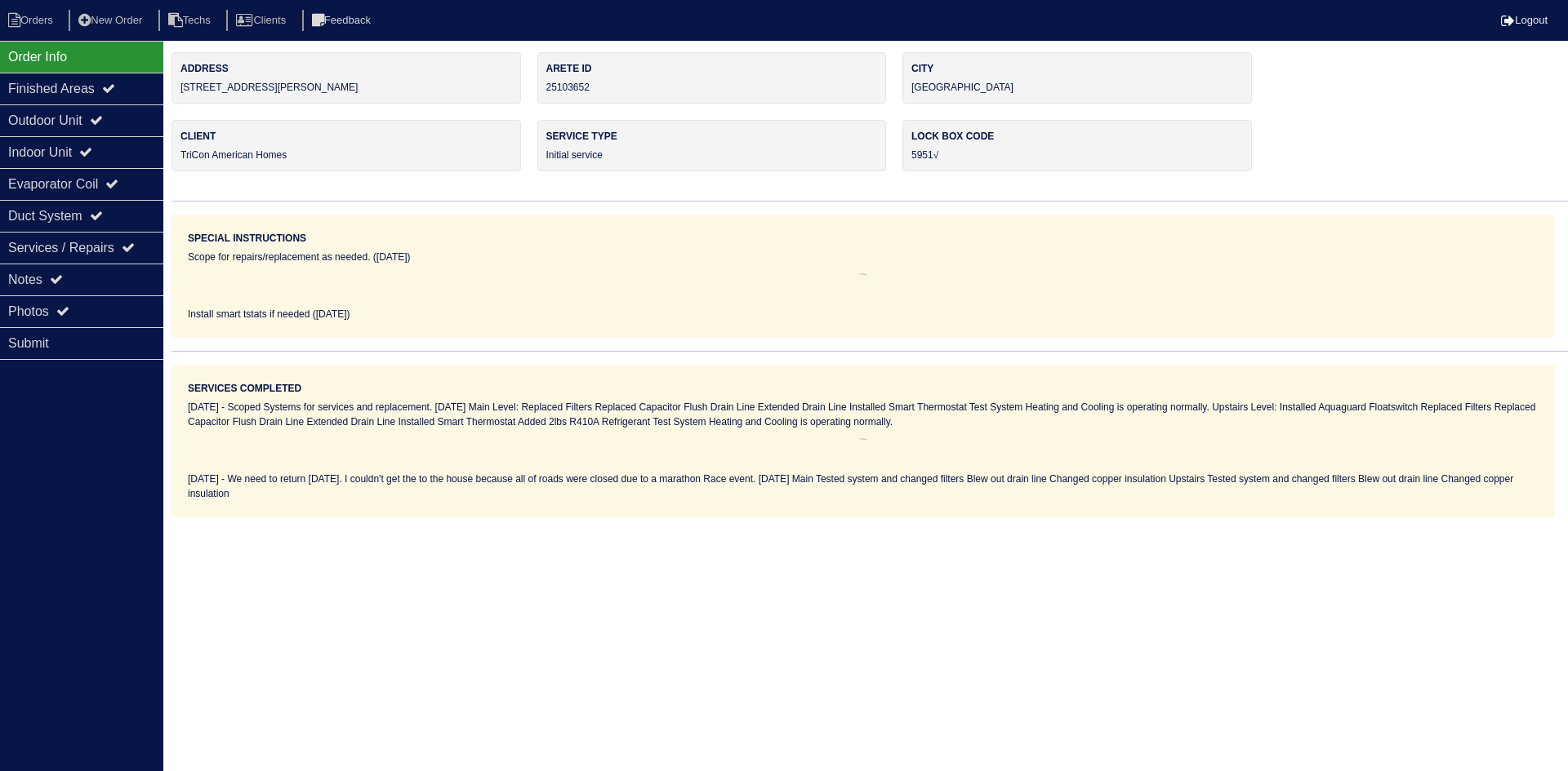
drag, startPoint x: 89, startPoint y: 271, endPoint x: 268, endPoint y: 361, distance: 200.4
click at [89, 271] on div "Notes" at bounding box center [82, 279] width 163 height 32
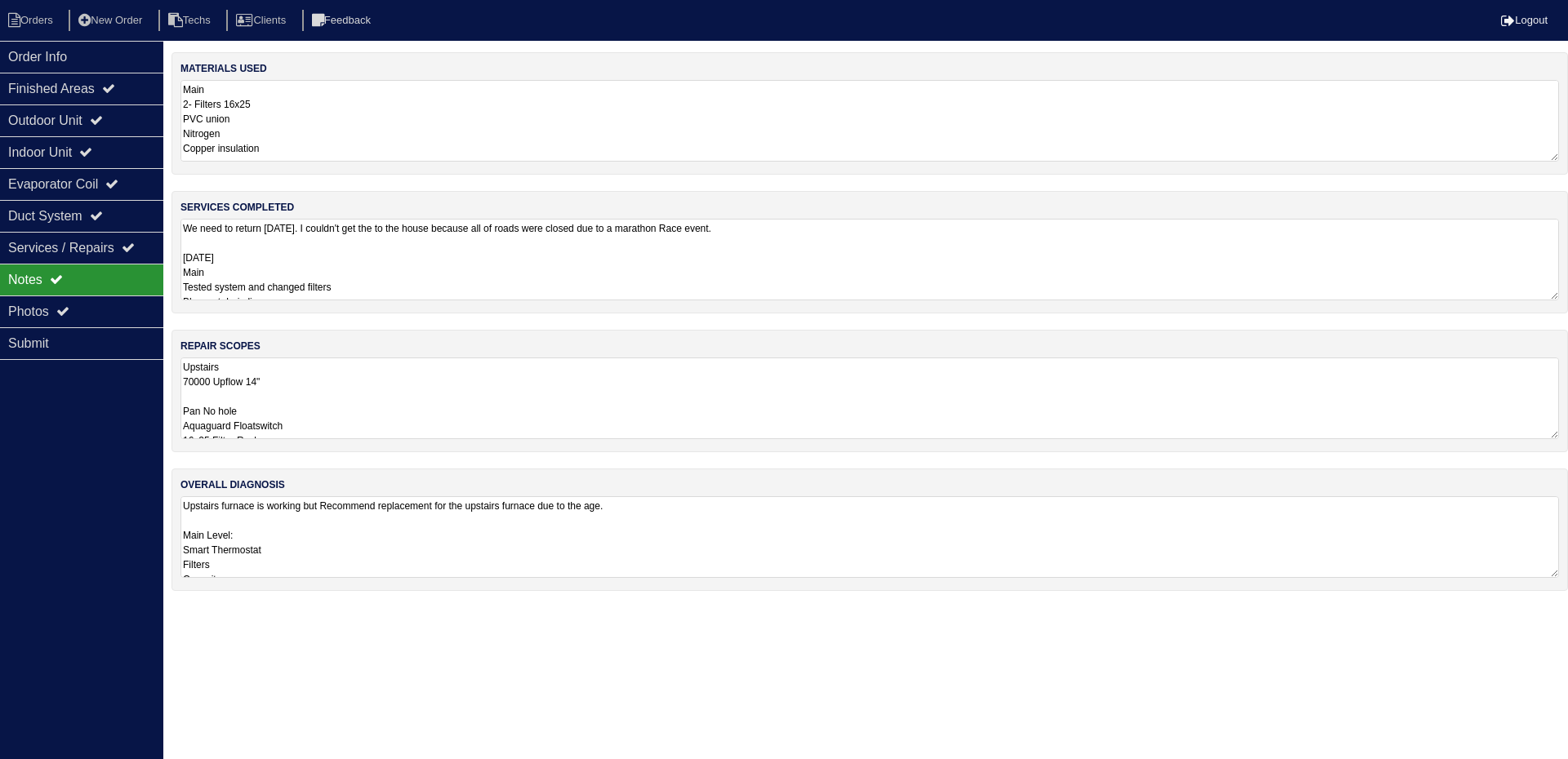
click at [503, 397] on textarea "Upstairs 70000 Upflow 14" Pan No hole Aquaguard Floatswitch 16x25 Filter Rack 2…" at bounding box center [869, 398] width 1378 height 82
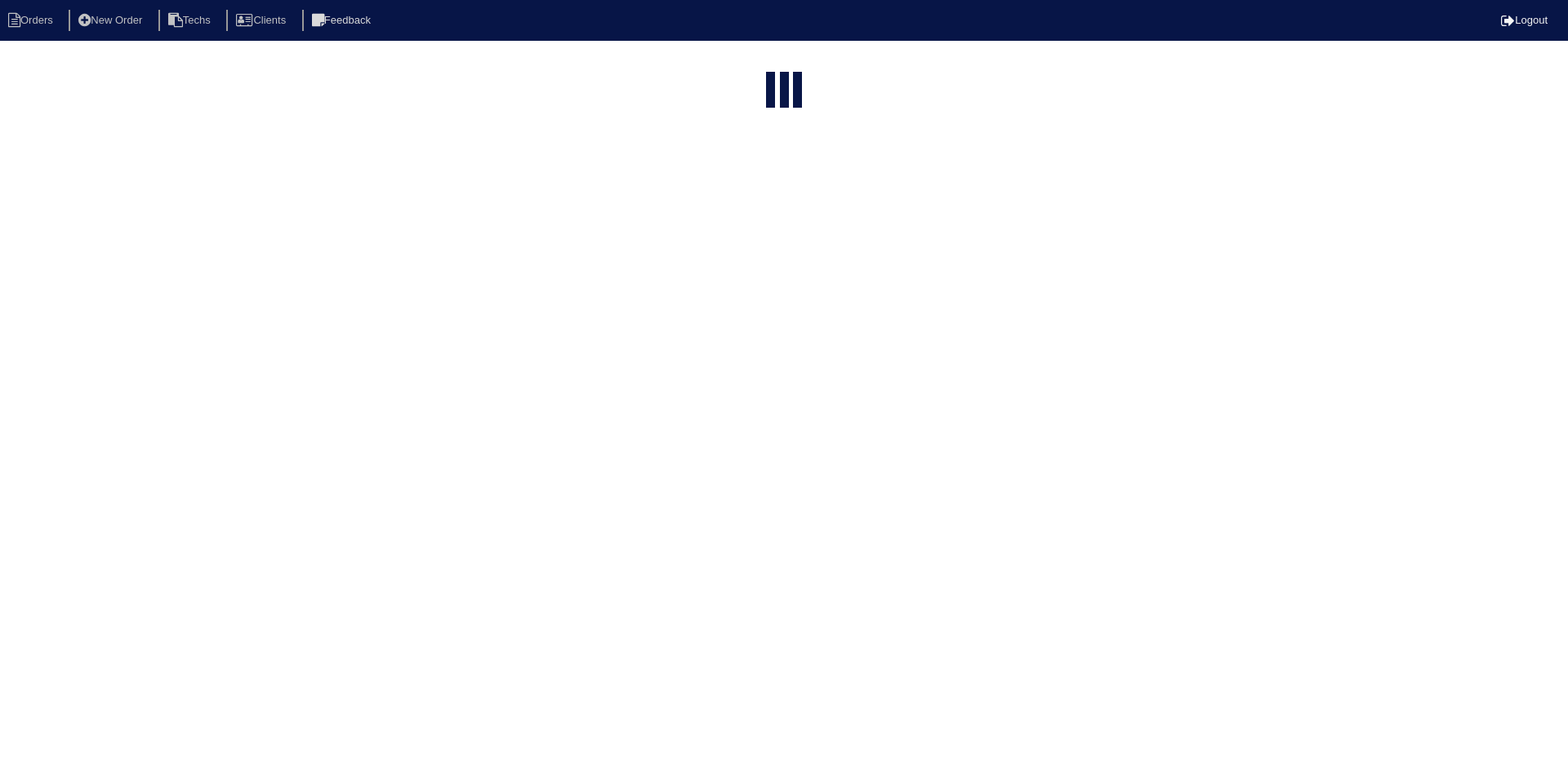
select select "15"
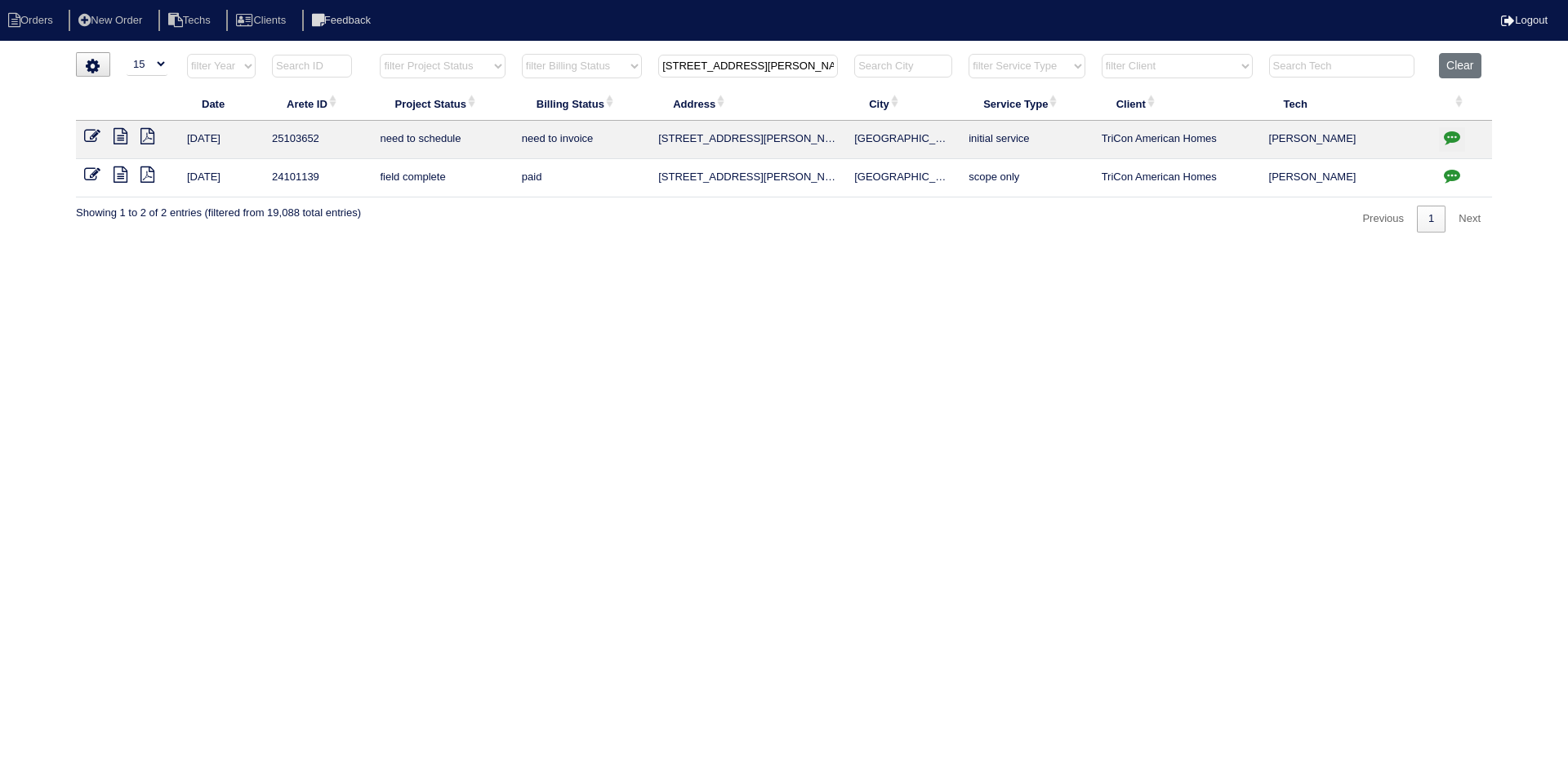
click at [1448, 131] on icon "button" at bounding box center [1451, 136] width 17 height 17
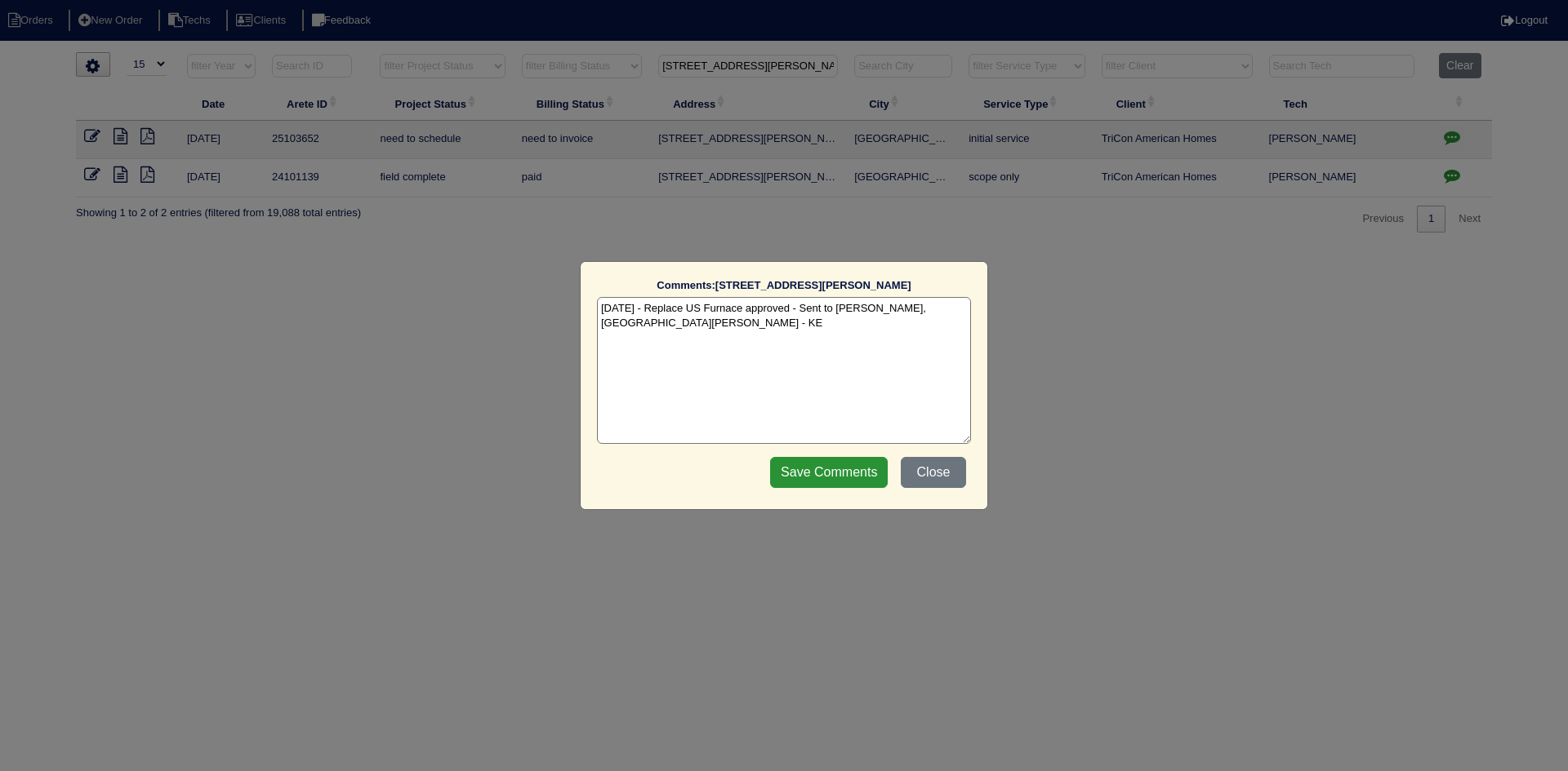
click at [959, 314] on textarea "[DATE] - Replace US Furnace approved - Sent to [PERSON_NAME], [GEOGRAPHIC_DATA]…" at bounding box center [784, 370] width 374 height 147
paste textarea "Equipment ordered - pricing verified Sibi order number: TAH-8AM4369L Order plac…"
click at [876, 325] on textarea "[DATE] - Replace US Furnace approved - Sent to [PERSON_NAME], [PERSON_NAME] - K…" at bounding box center [784, 370] width 374 height 147
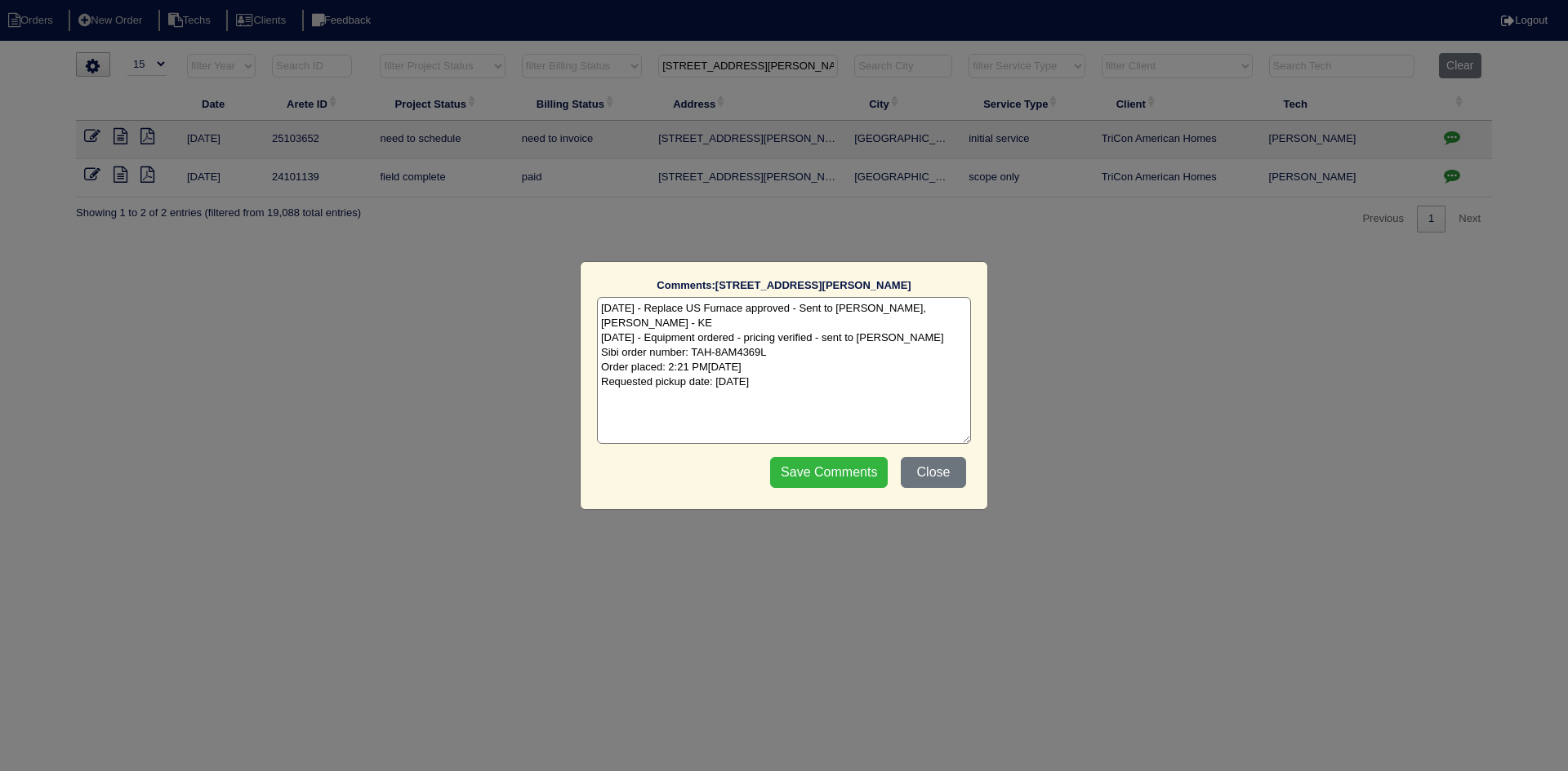
type textarea "[DATE] - Replace US Furnace approved - Sent to [PERSON_NAME], [PERSON_NAME] - K…"
click at [829, 474] on input "Save Comments" at bounding box center [828, 473] width 117 height 31
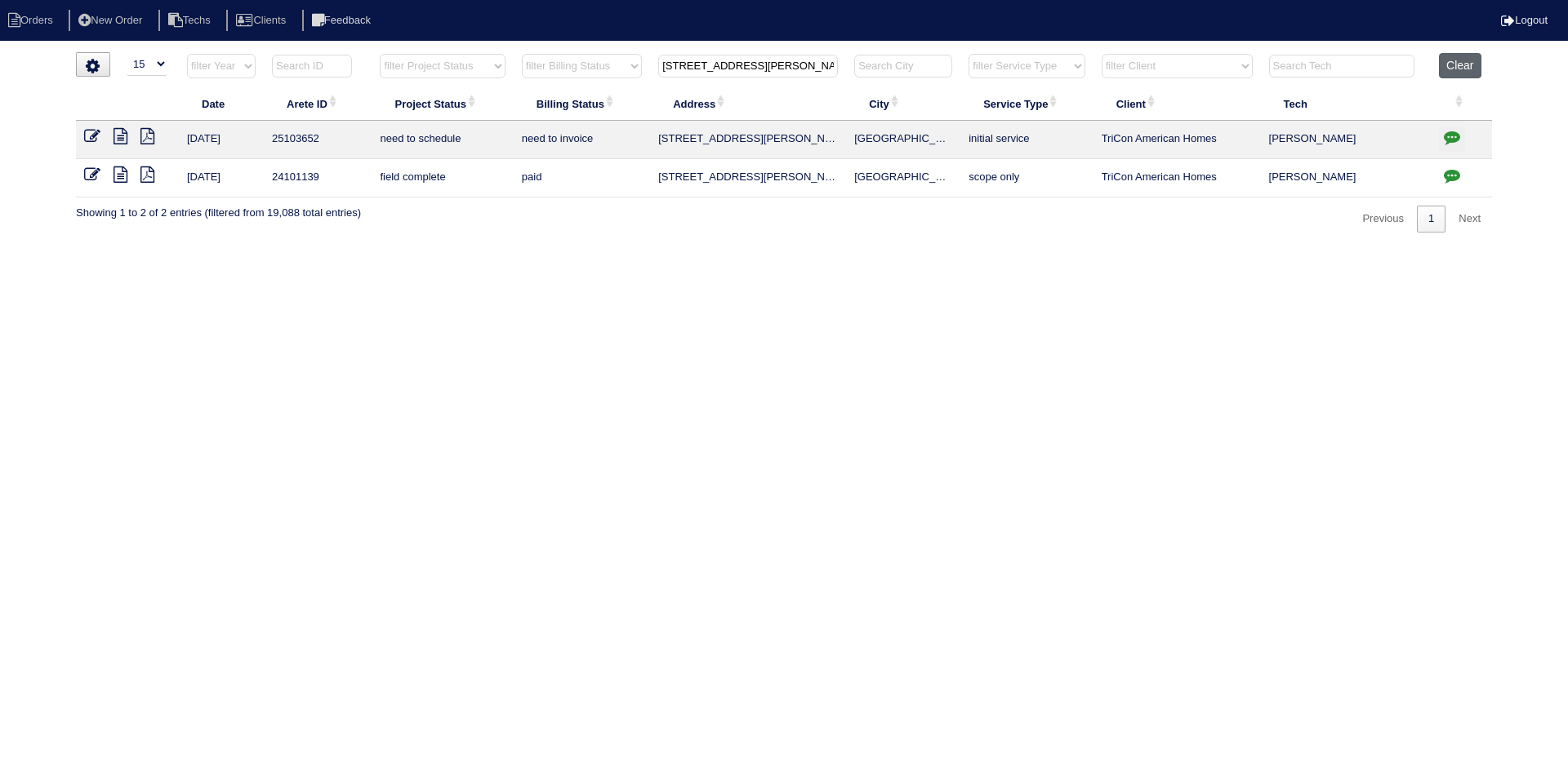
click at [1454, 64] on button "Clear" at bounding box center [1459, 65] width 42 height 25
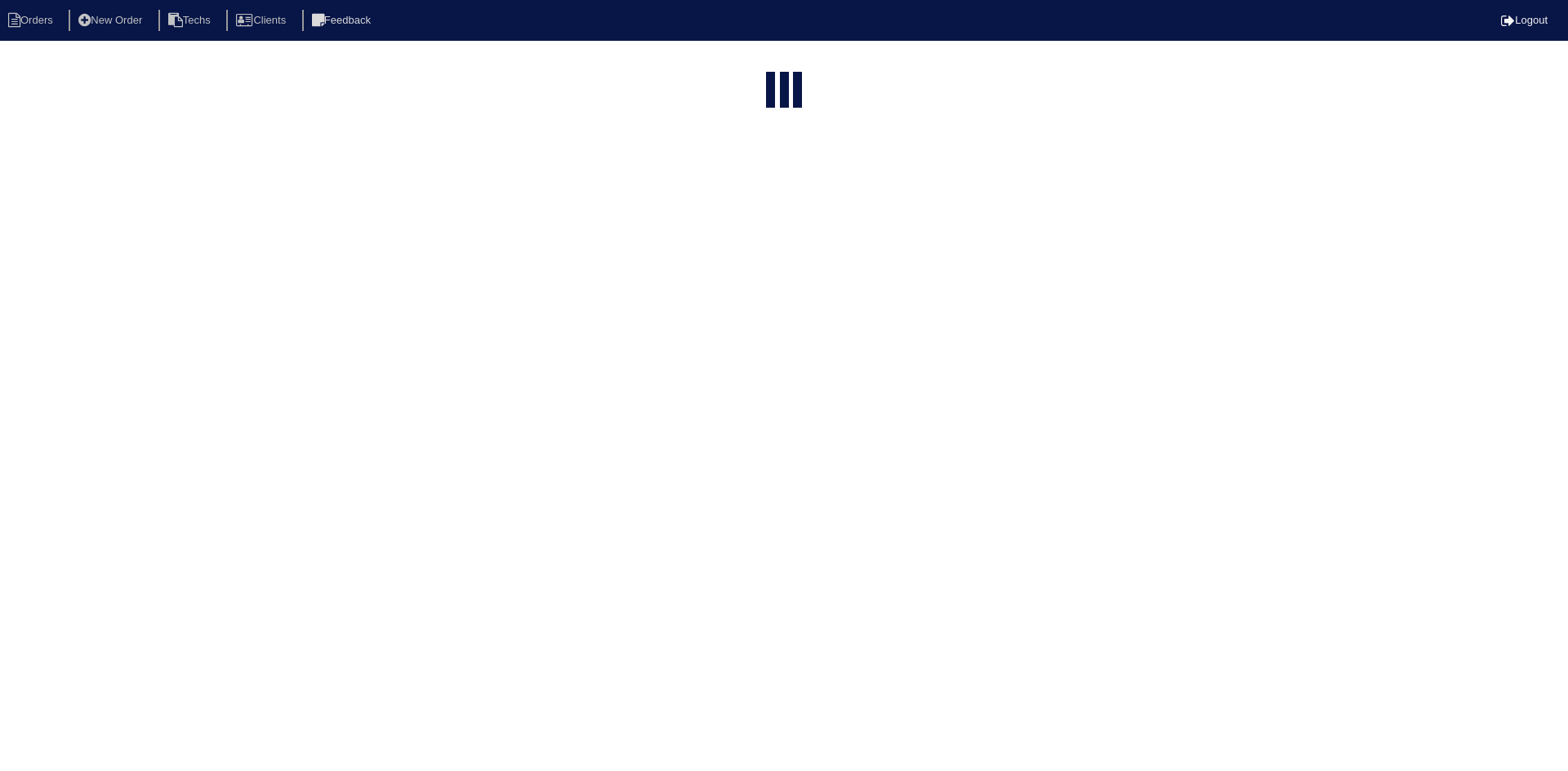
select select "15"
